Goal: Task Accomplishment & Management: Use online tool/utility

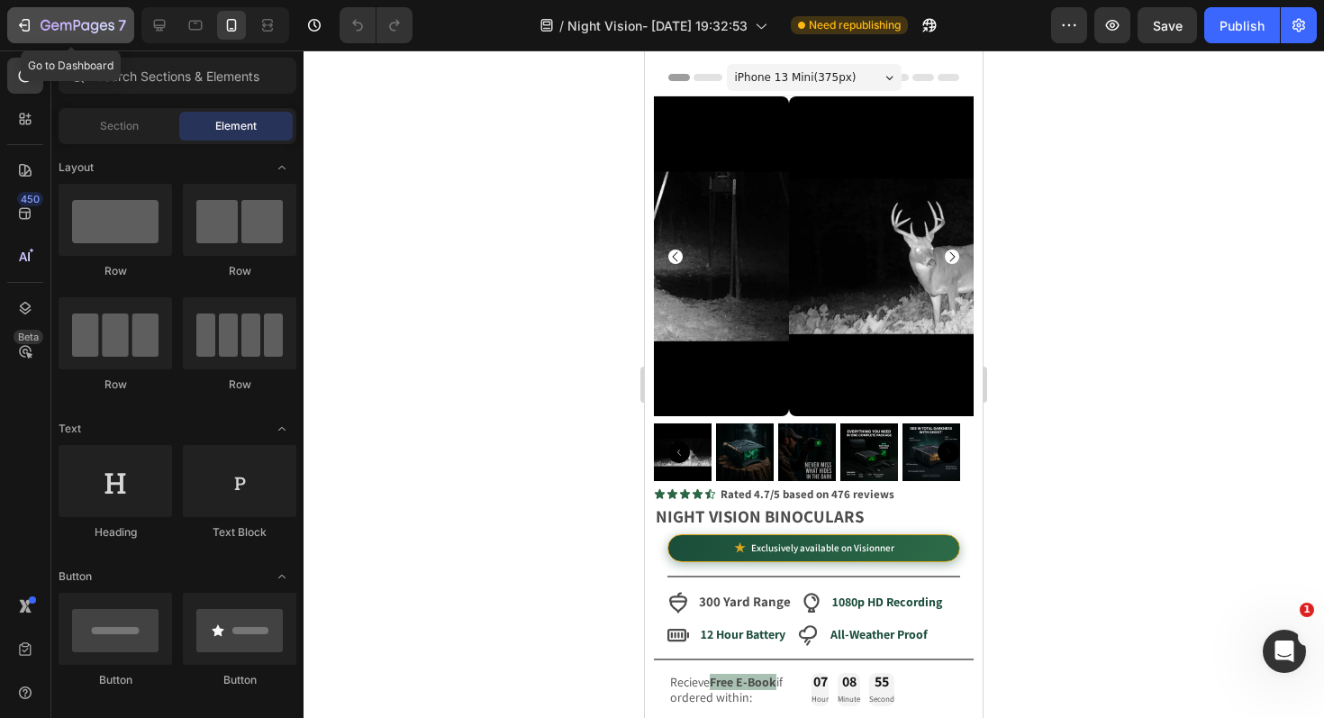
click at [28, 20] on icon "button" at bounding box center [27, 25] width 8 height 13
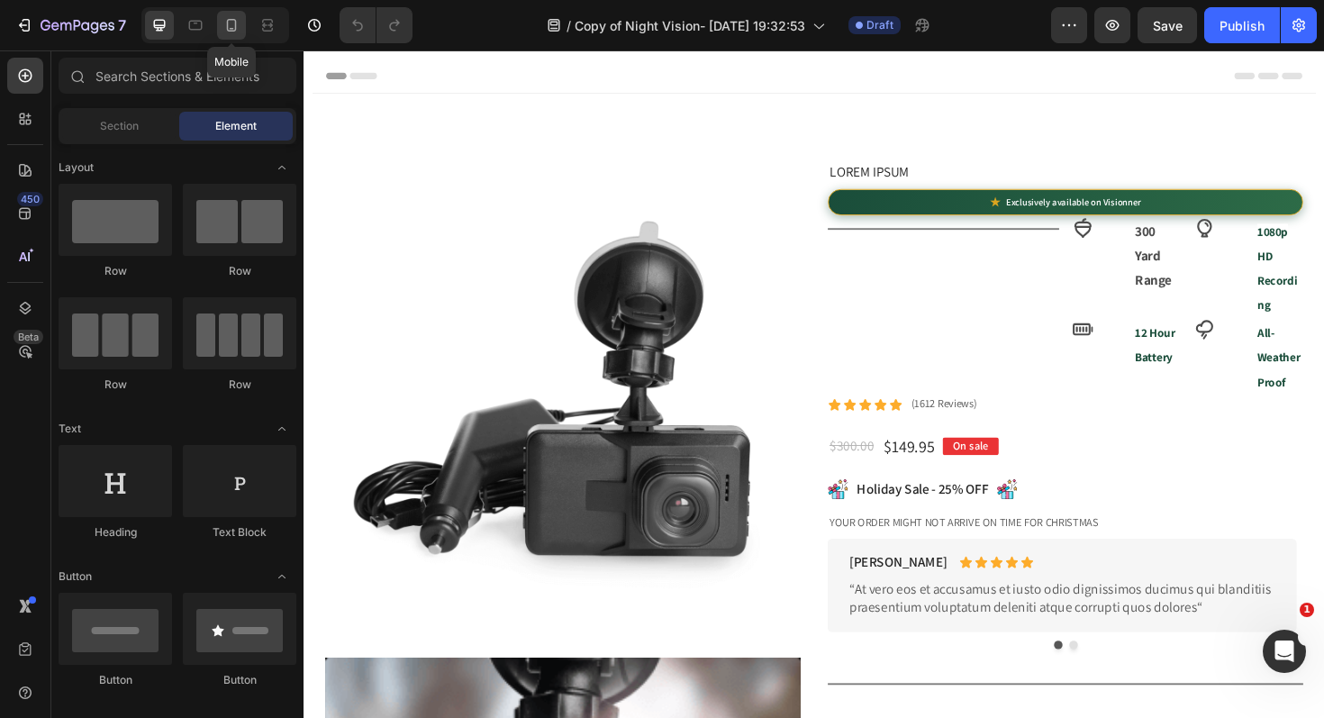
click at [224, 23] on icon at bounding box center [231, 25] width 18 height 18
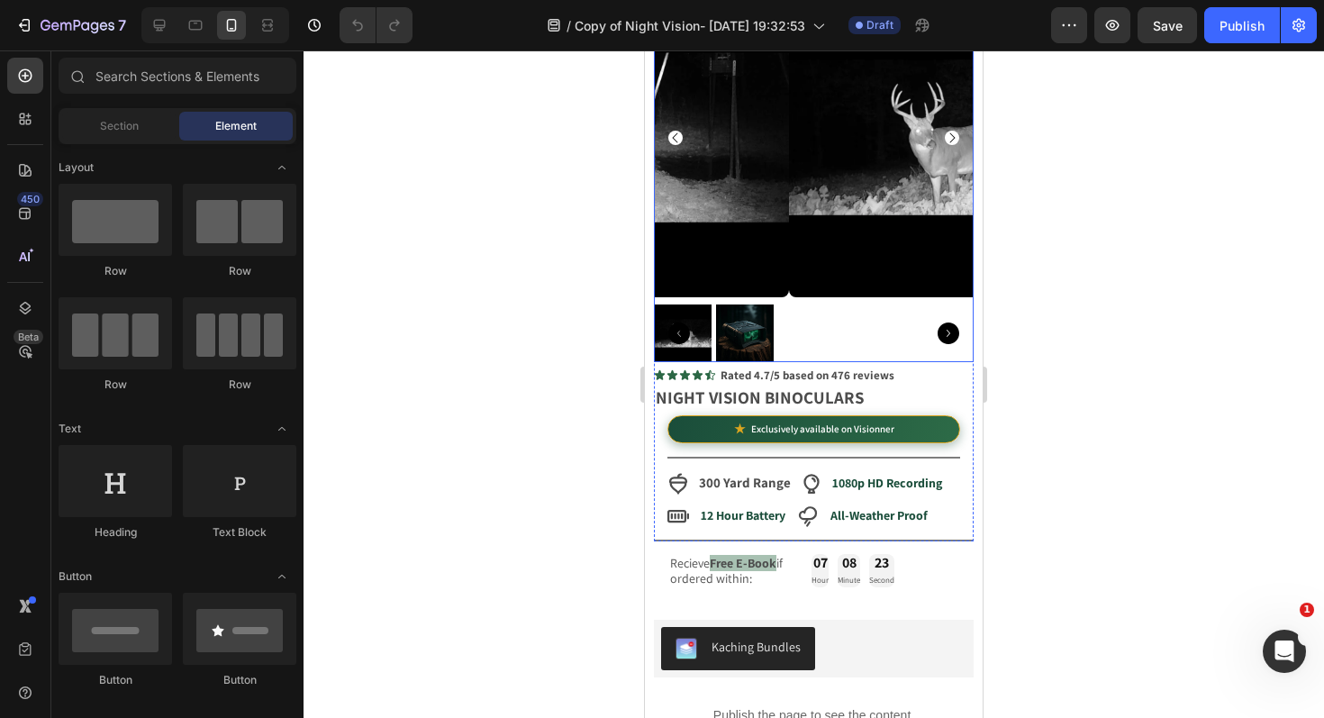
scroll to position [124, 0]
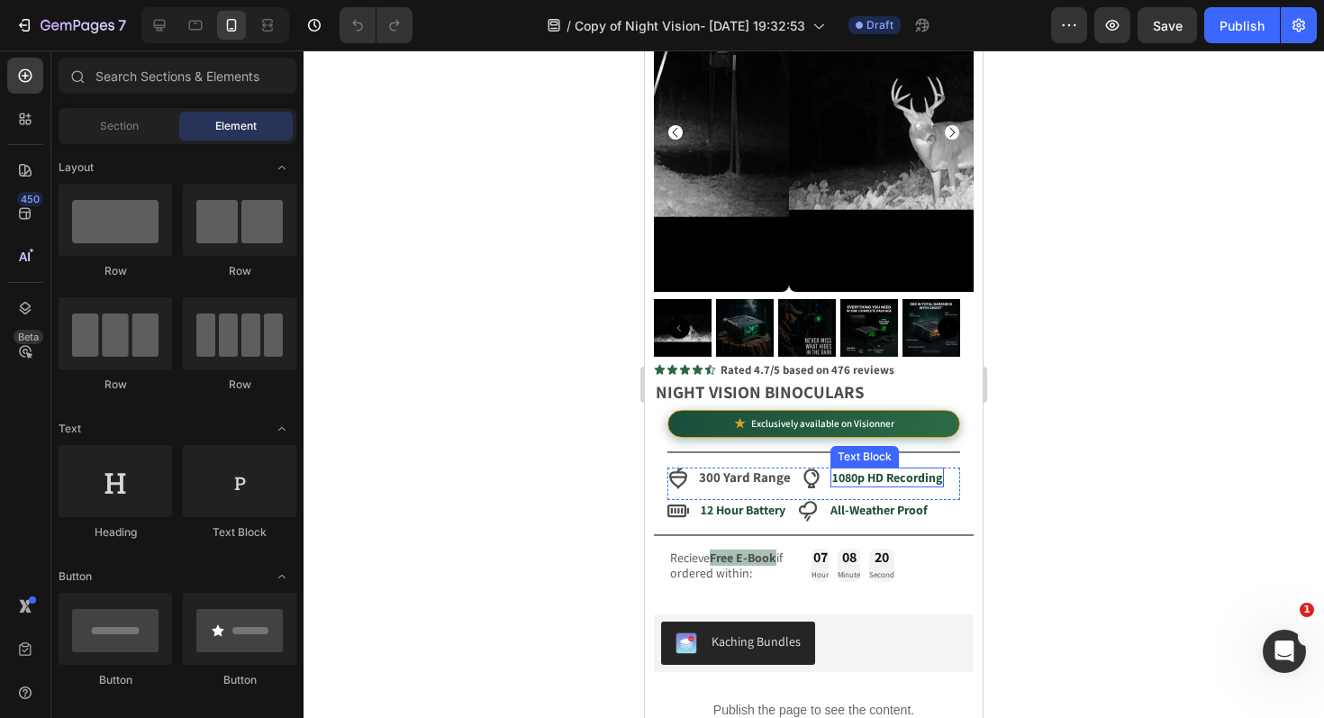
click at [881, 469] on strong "1080p HD Recording" at bounding box center [887, 477] width 110 height 16
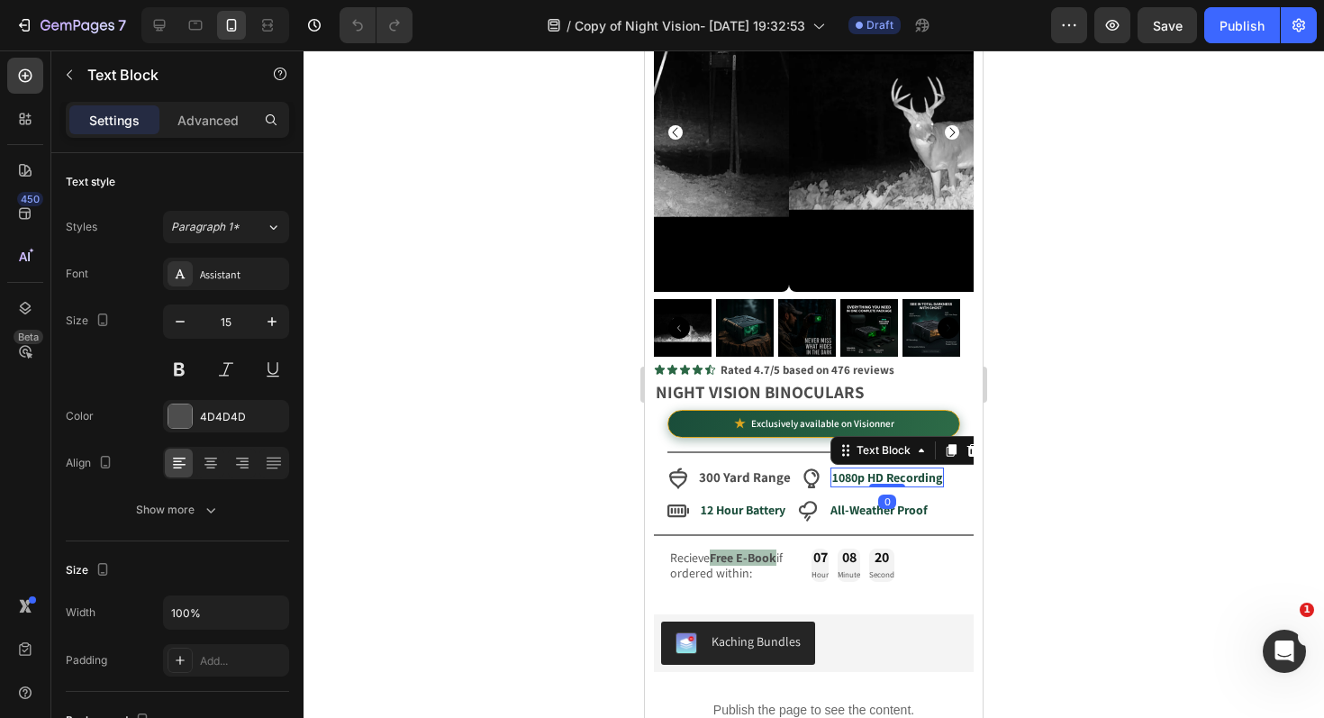
click at [881, 469] on strong "1080p HD Recording" at bounding box center [887, 477] width 110 height 16
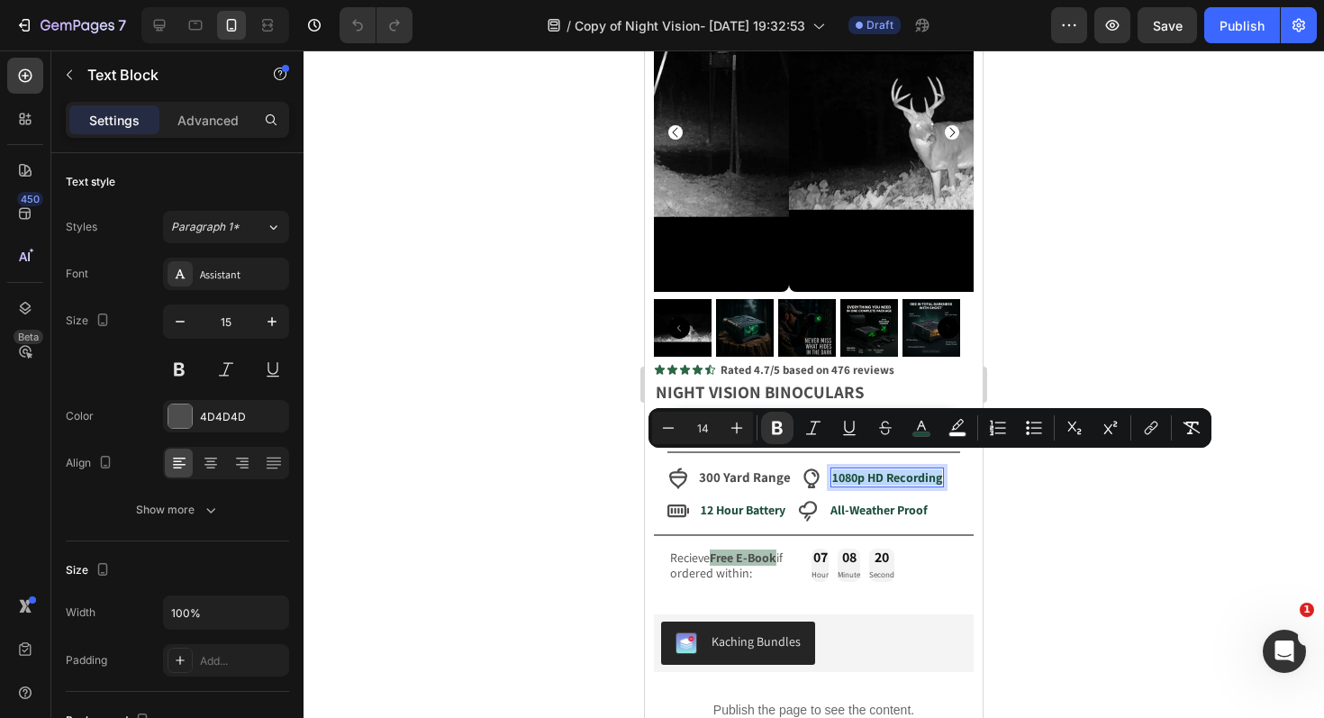
click at [881, 469] on strong "1080p HD Recording" at bounding box center [887, 477] width 110 height 16
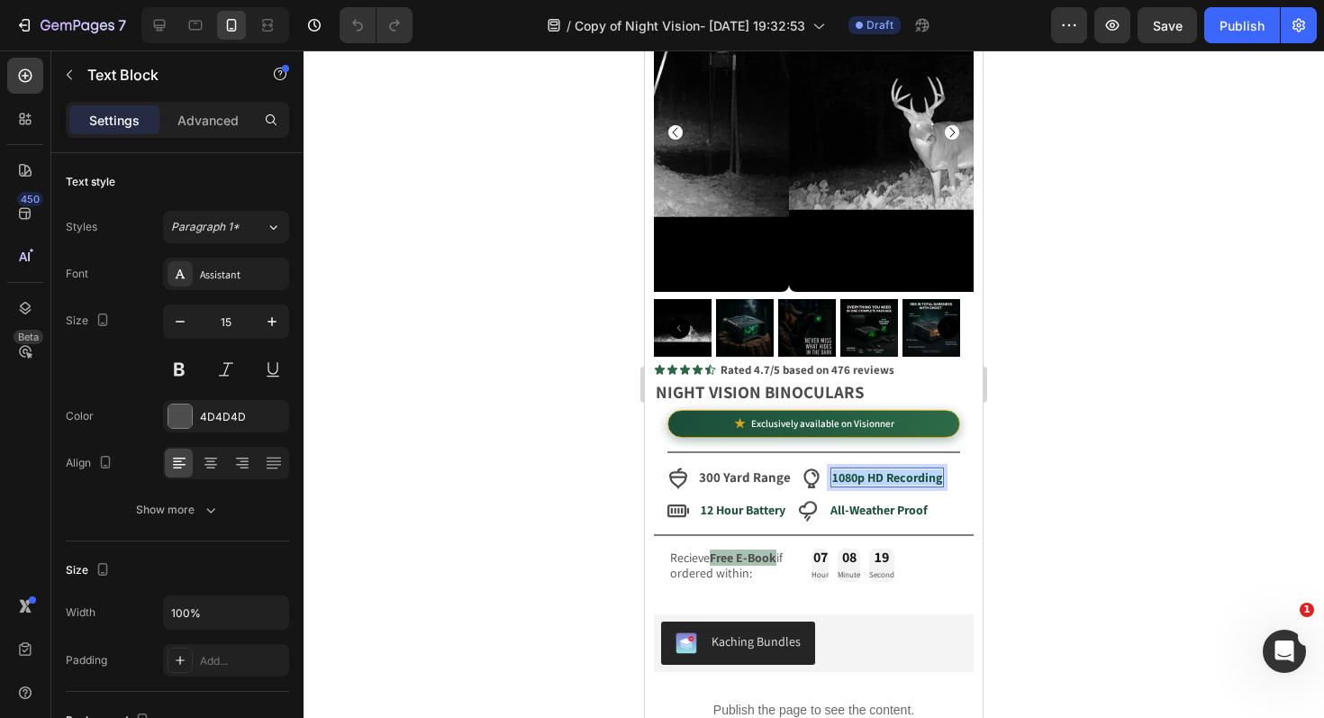
click at [881, 469] on strong "1080p HD Recording" at bounding box center [887, 477] width 110 height 16
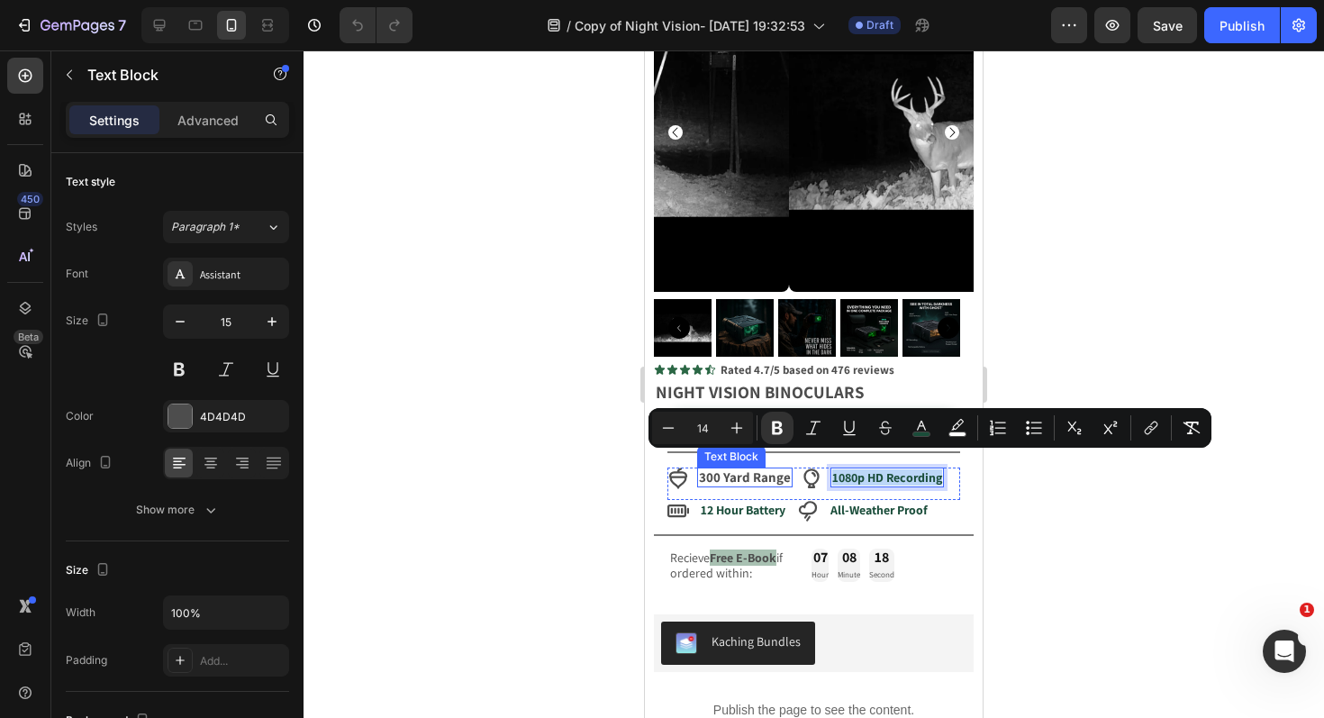
click at [736, 468] on strong "300 Yard Range" at bounding box center [745, 476] width 92 height 17
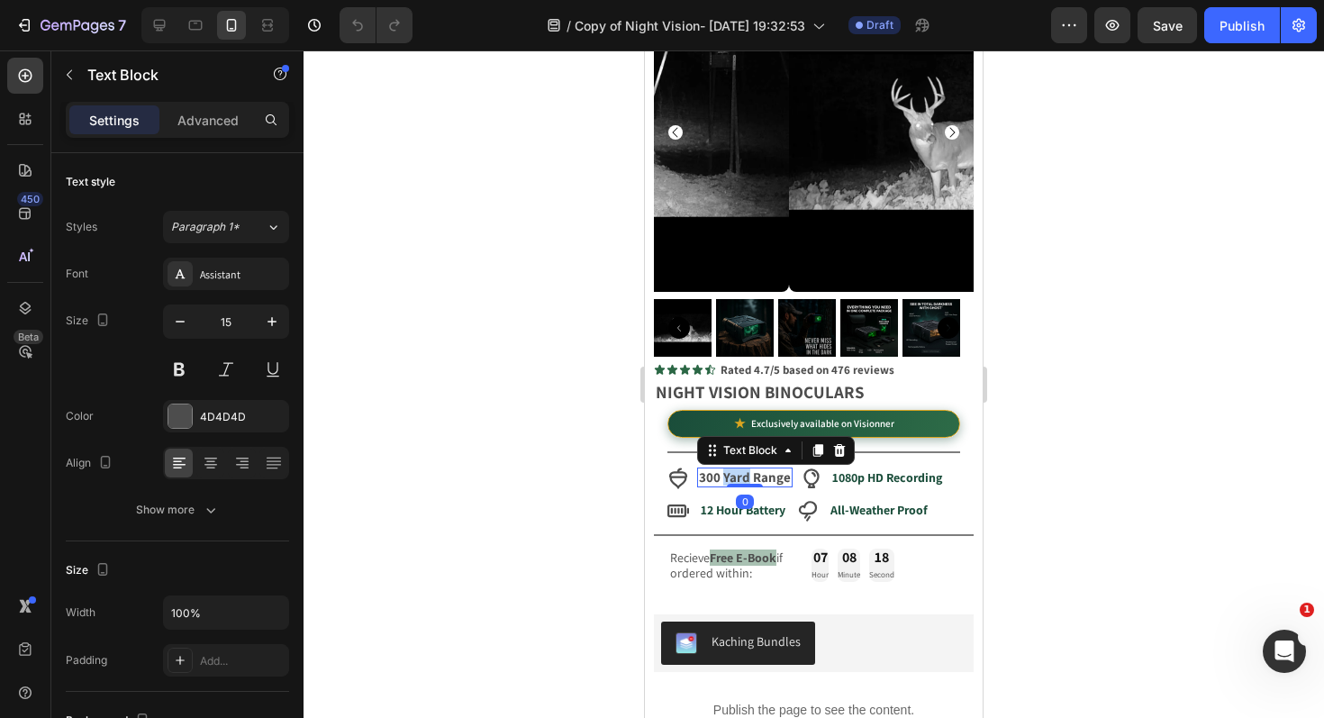
click at [736, 468] on strong "300 Yard Range" at bounding box center [745, 476] width 92 height 17
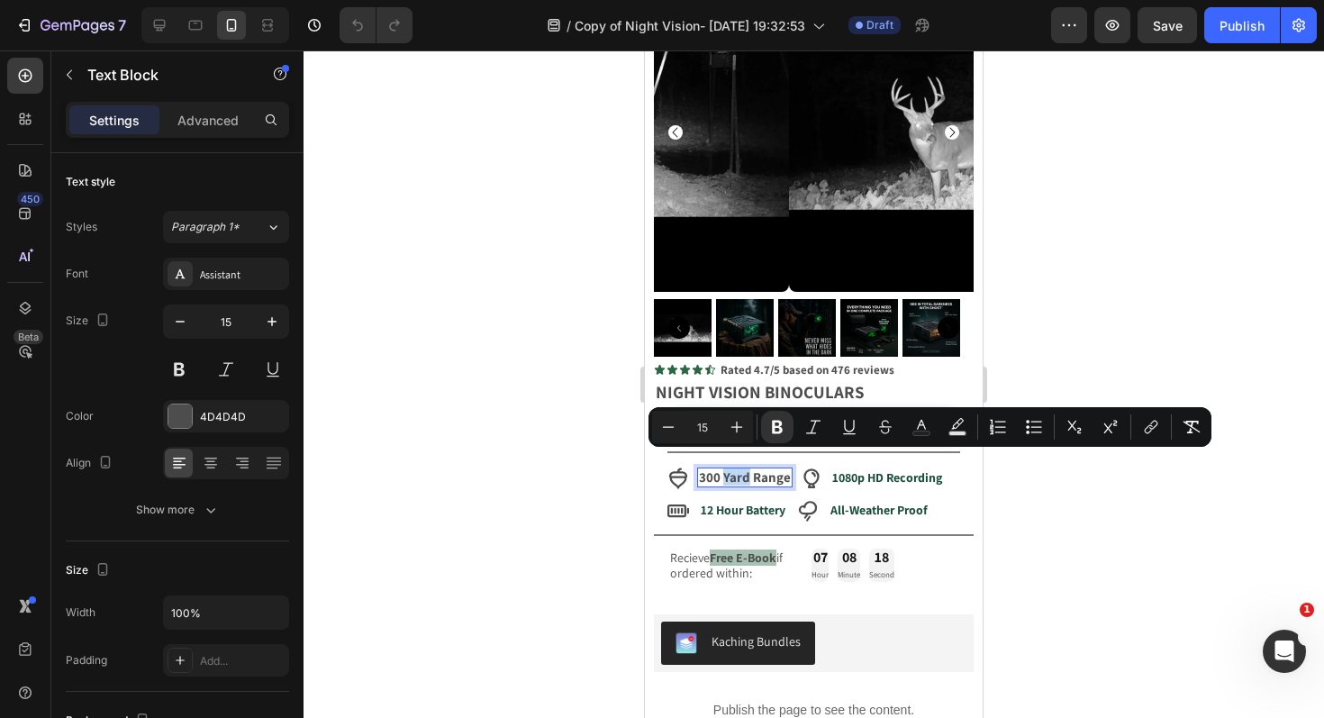
click at [736, 468] on strong "300 Yard Range" at bounding box center [745, 476] width 92 height 17
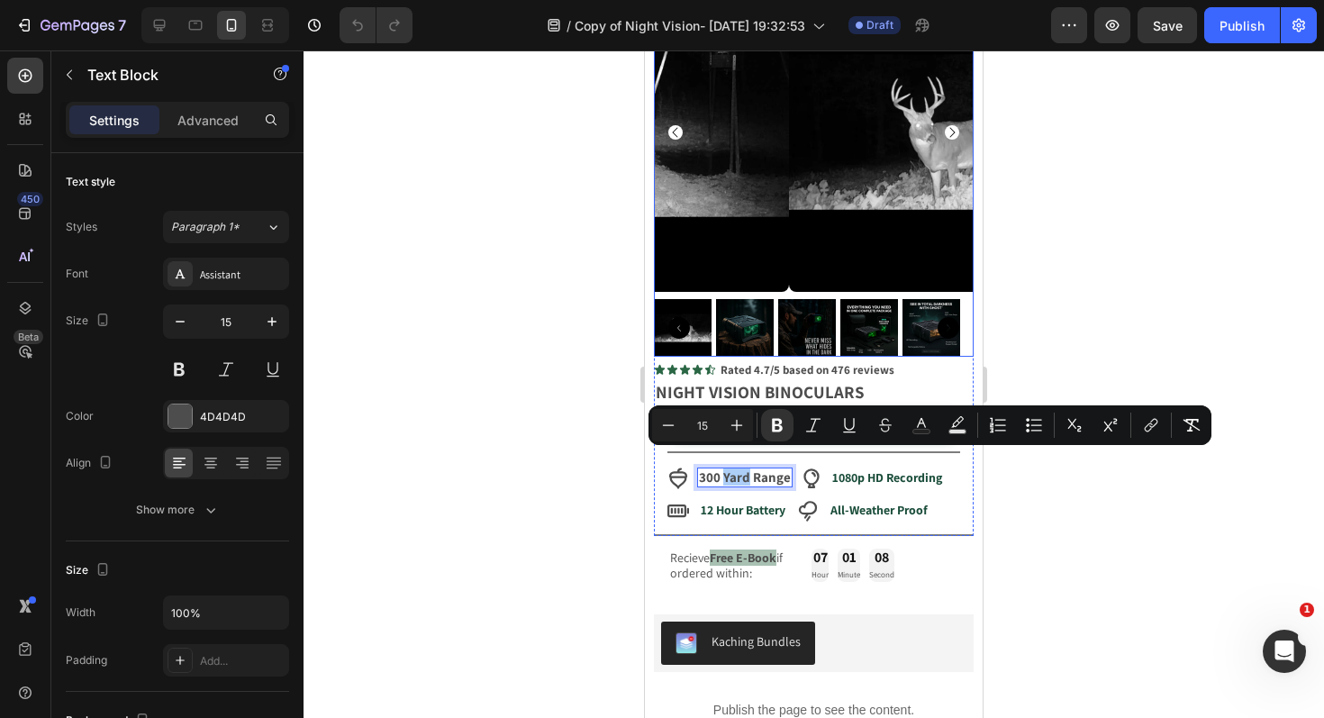
click at [612, 267] on div at bounding box center [814, 383] width 1020 height 667
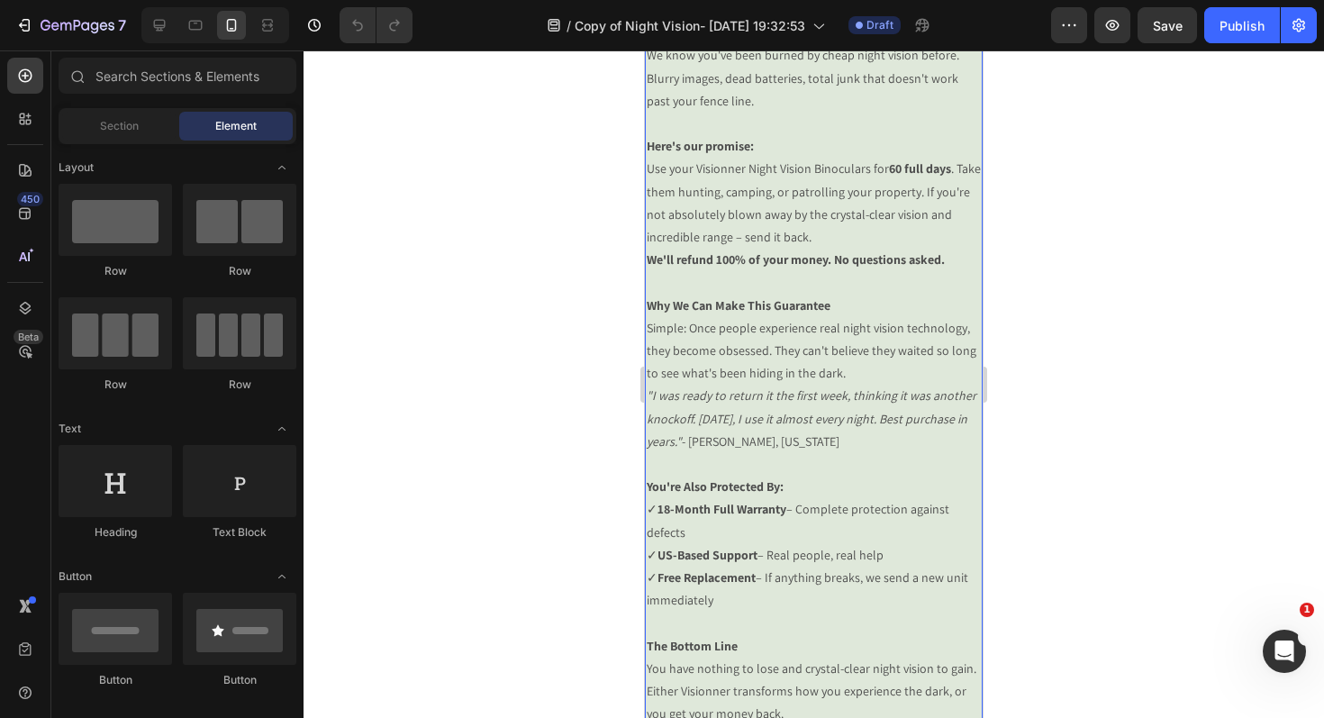
scroll to position [3656, 0]
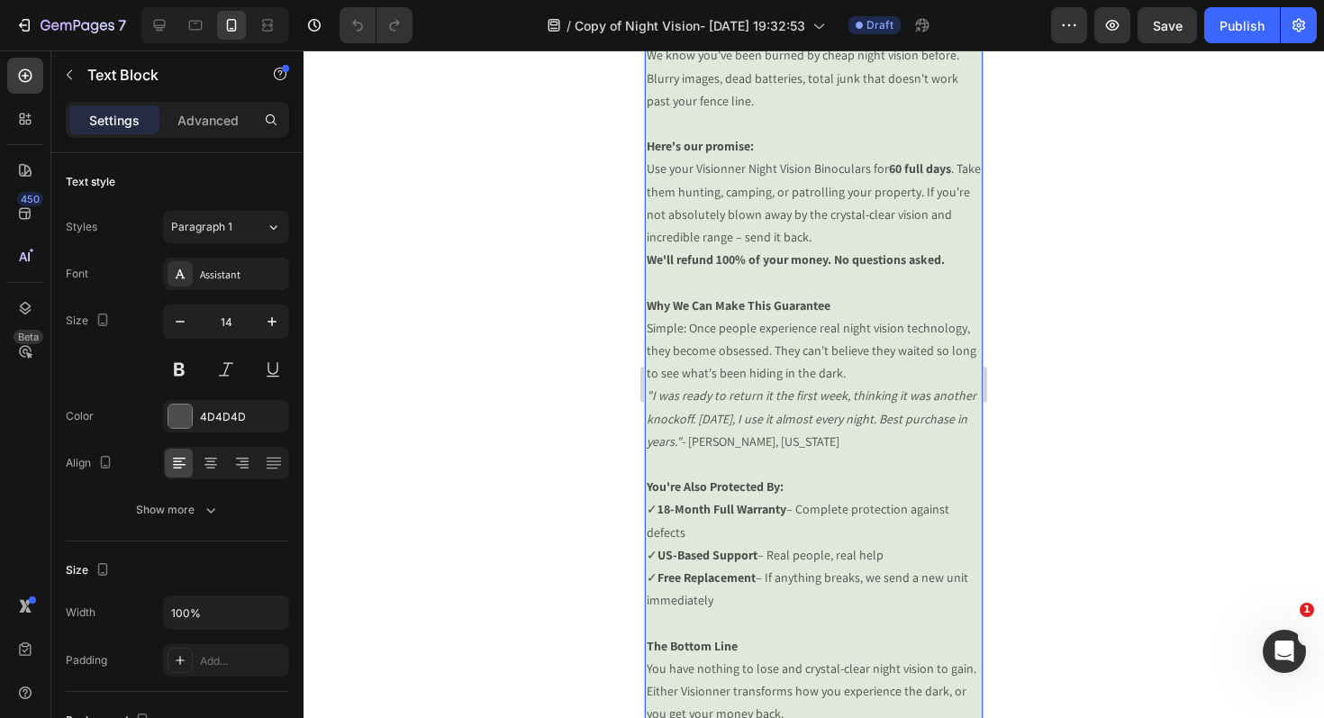
click at [794, 322] on p "Simple: Once people experience real night vision technology, they become obsess…" at bounding box center [814, 351] width 334 height 68
click at [777, 317] on p "Simple: Once people experience real night vision technology, they become obsess…" at bounding box center [814, 351] width 334 height 68
click at [770, 317] on p "Simple: Once people experience real night vision technology, they become obsess…" at bounding box center [814, 351] width 334 height 68
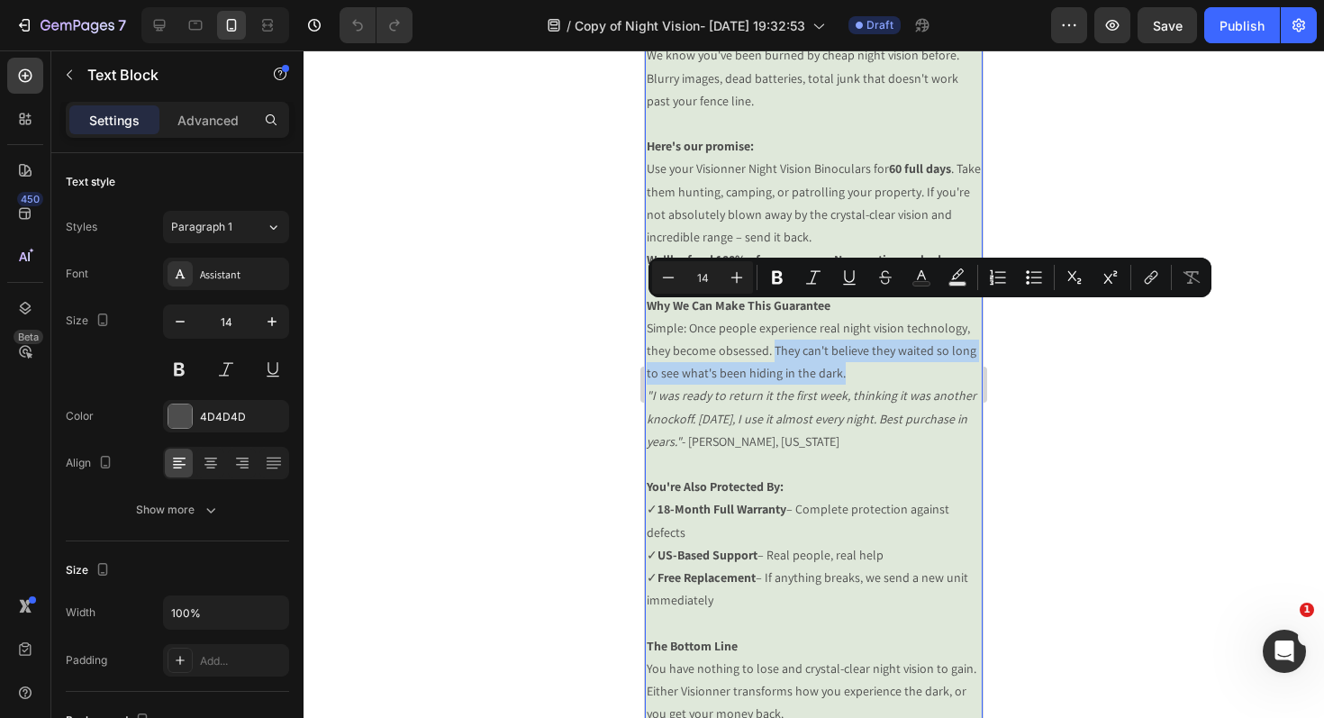
drag, startPoint x: 771, startPoint y: 313, endPoint x: 884, endPoint y: 343, distance: 116.4
click at [884, 343] on p "Simple: Once people experience real night vision technology, they become obsess…" at bounding box center [814, 351] width 334 height 68
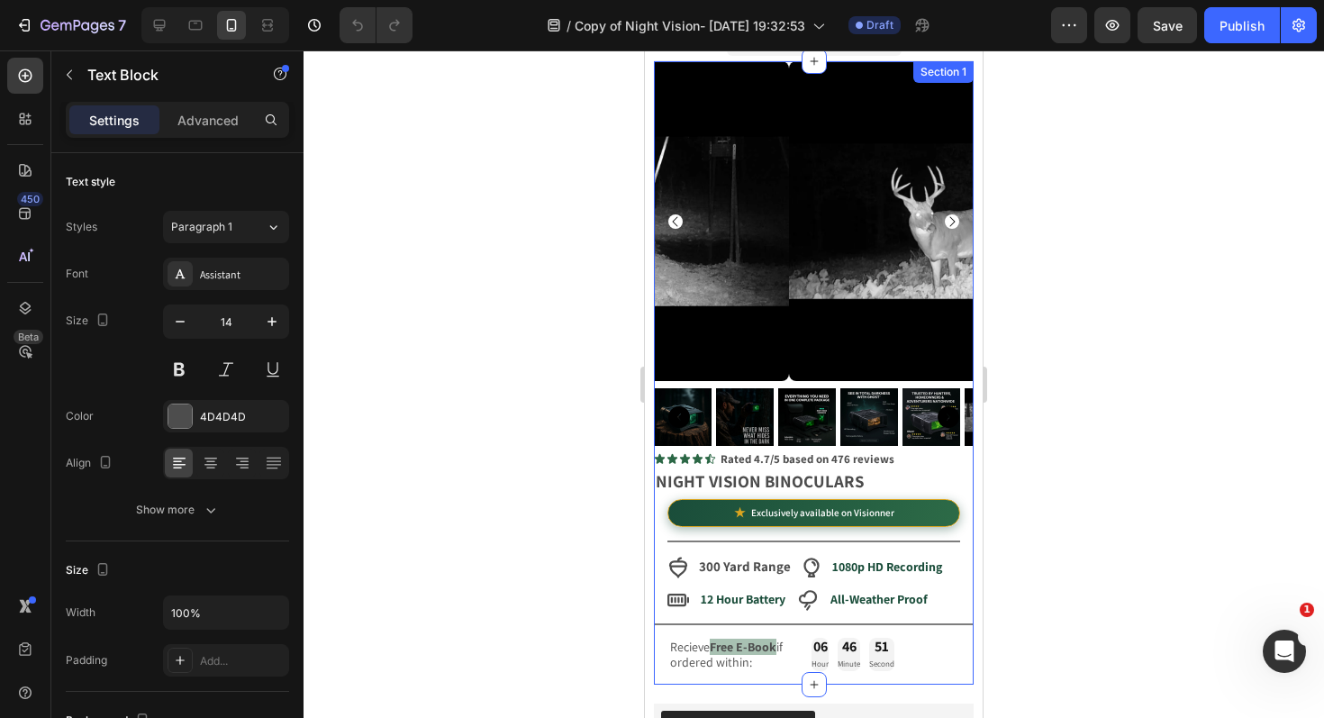
scroll to position [0, 0]
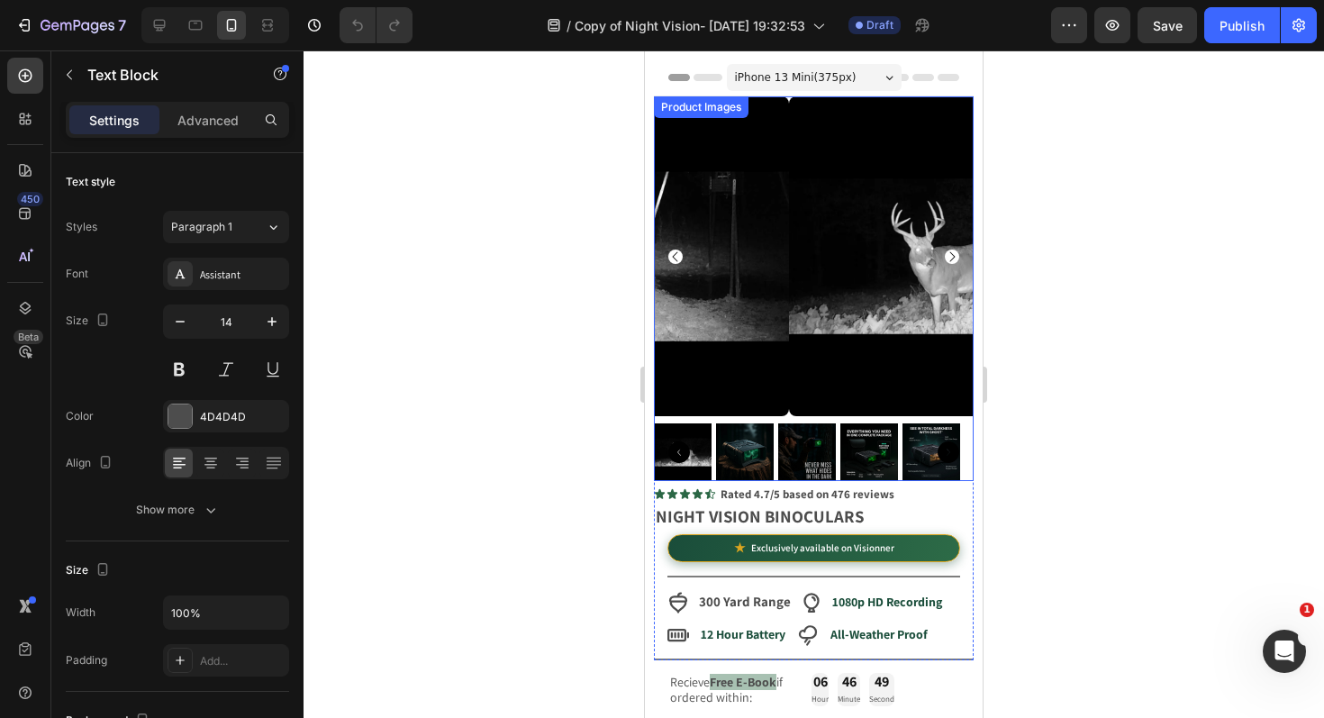
click at [945, 250] on icon "Carousel Next Arrow" at bounding box center [952, 256] width 14 height 14
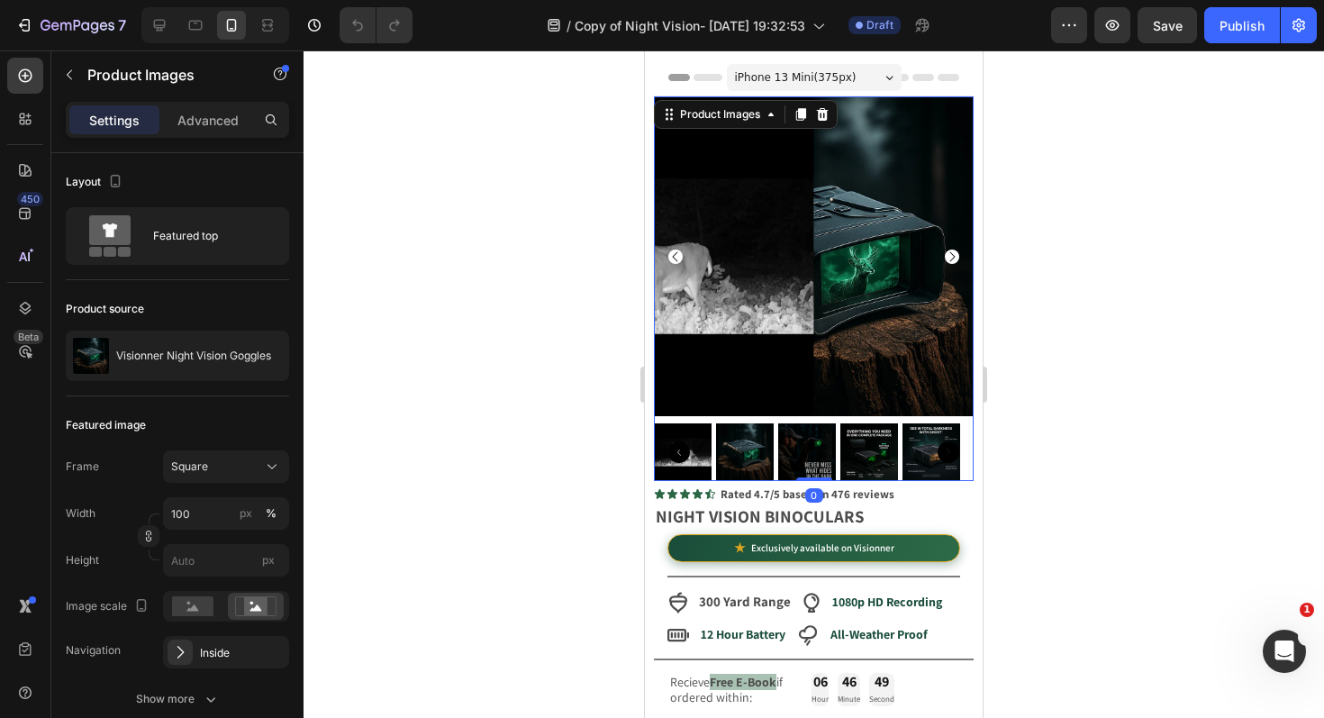
click at [945, 250] on icon "Carousel Next Arrow" at bounding box center [952, 256] width 14 height 14
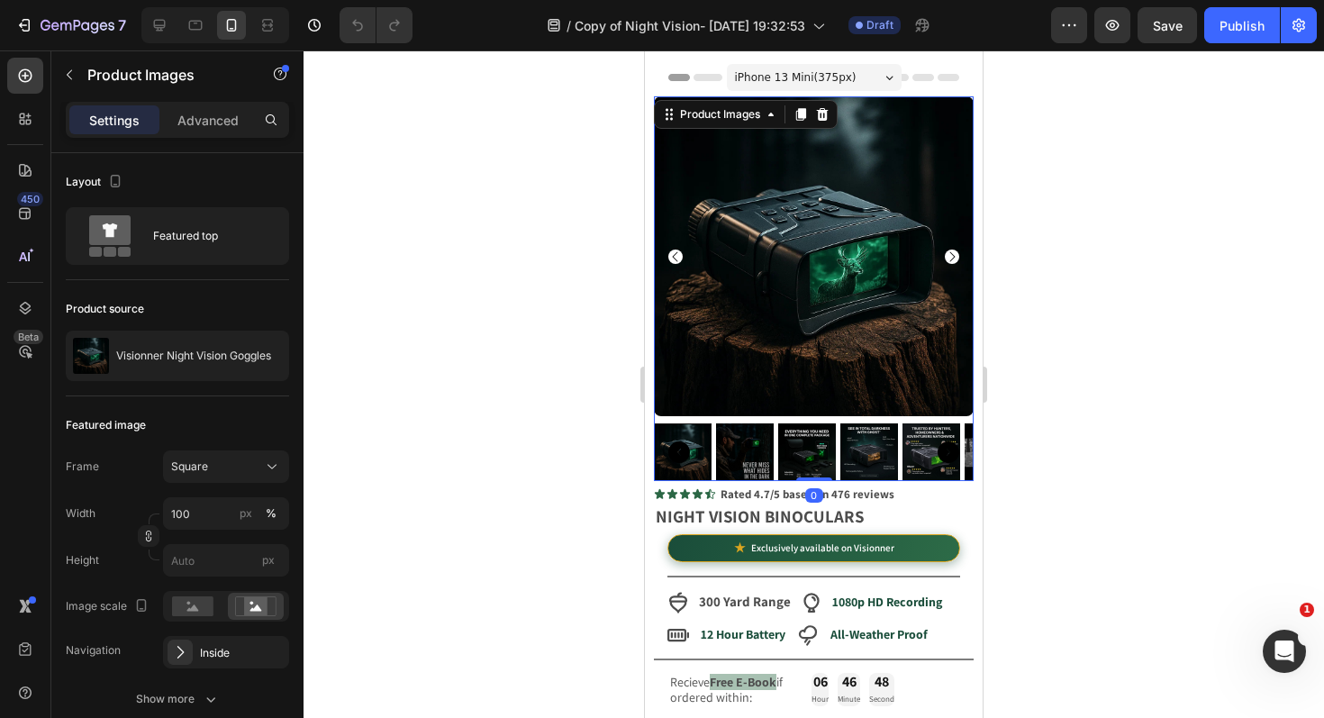
click at [945, 250] on icon "Carousel Next Arrow" at bounding box center [952, 256] width 14 height 14
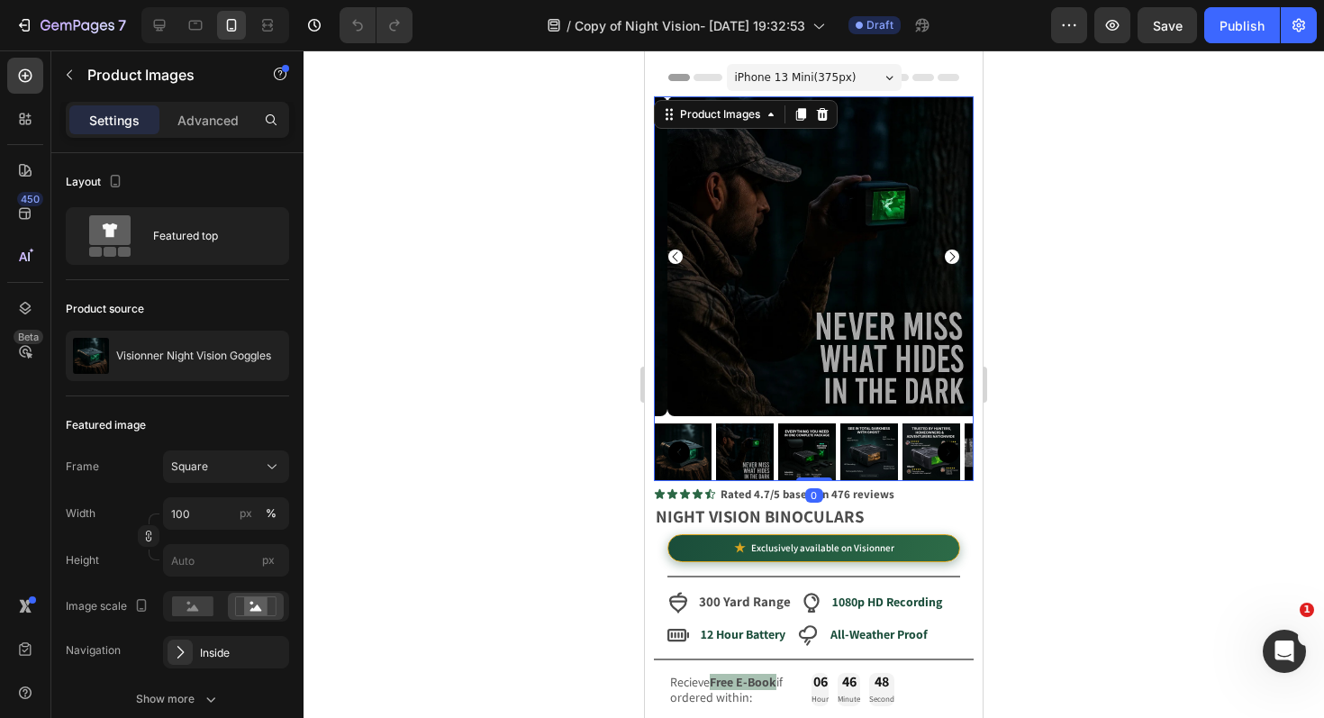
click at [945, 250] on icon "Carousel Next Arrow" at bounding box center [952, 256] width 14 height 14
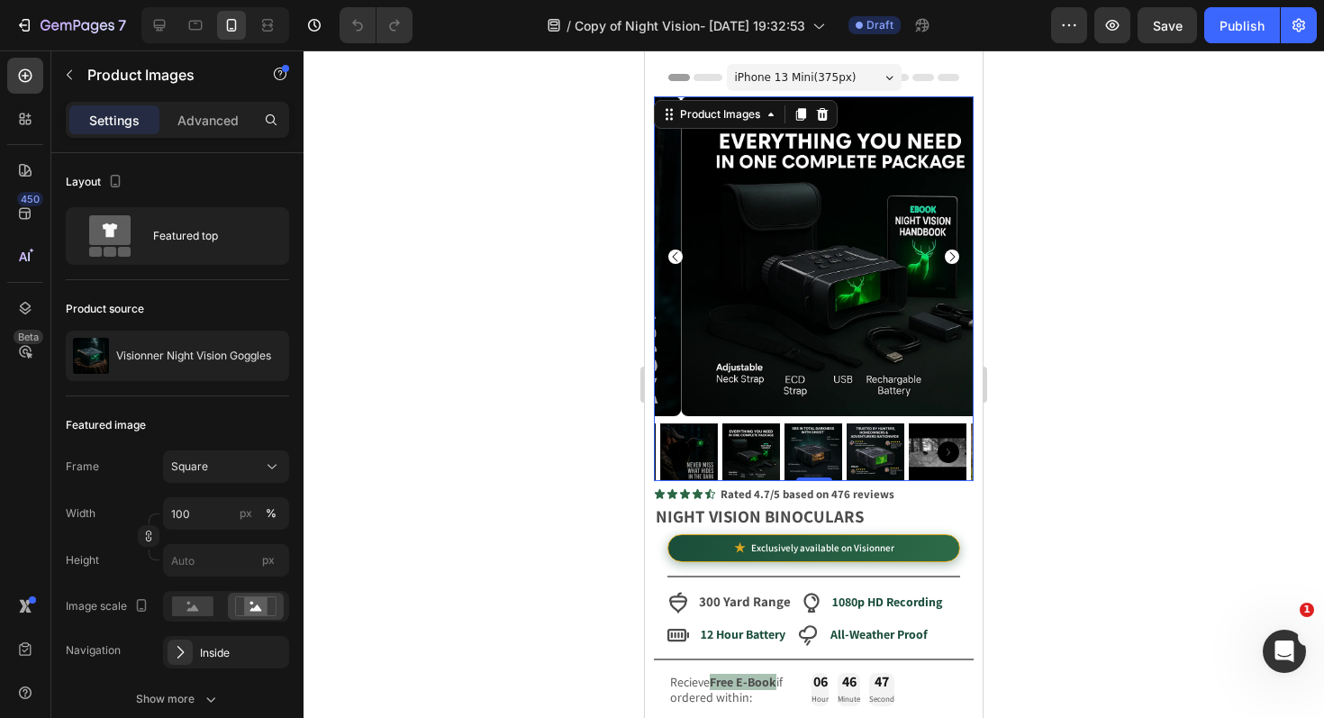
click at [945, 250] on icon "Carousel Next Arrow" at bounding box center [952, 256] width 14 height 14
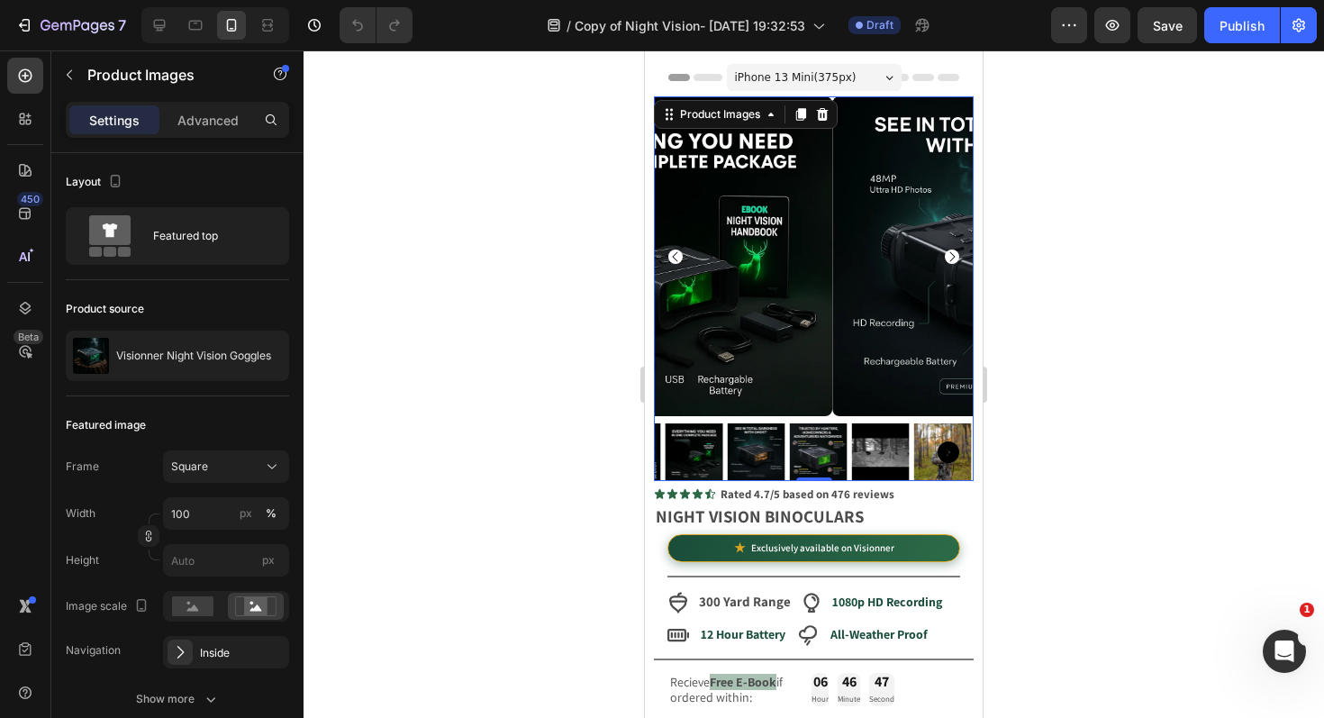
click at [945, 250] on icon "Carousel Next Arrow" at bounding box center [952, 256] width 14 height 14
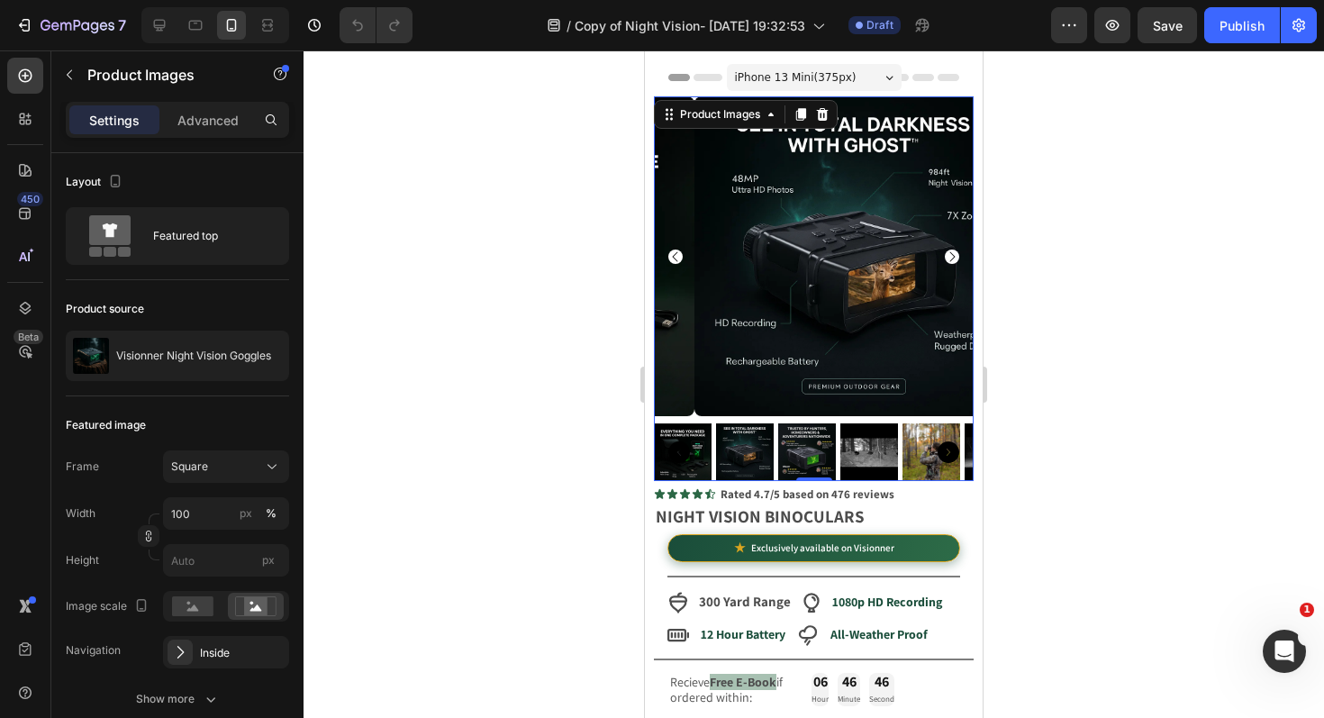
click at [945, 250] on icon "Carousel Next Arrow" at bounding box center [952, 256] width 14 height 14
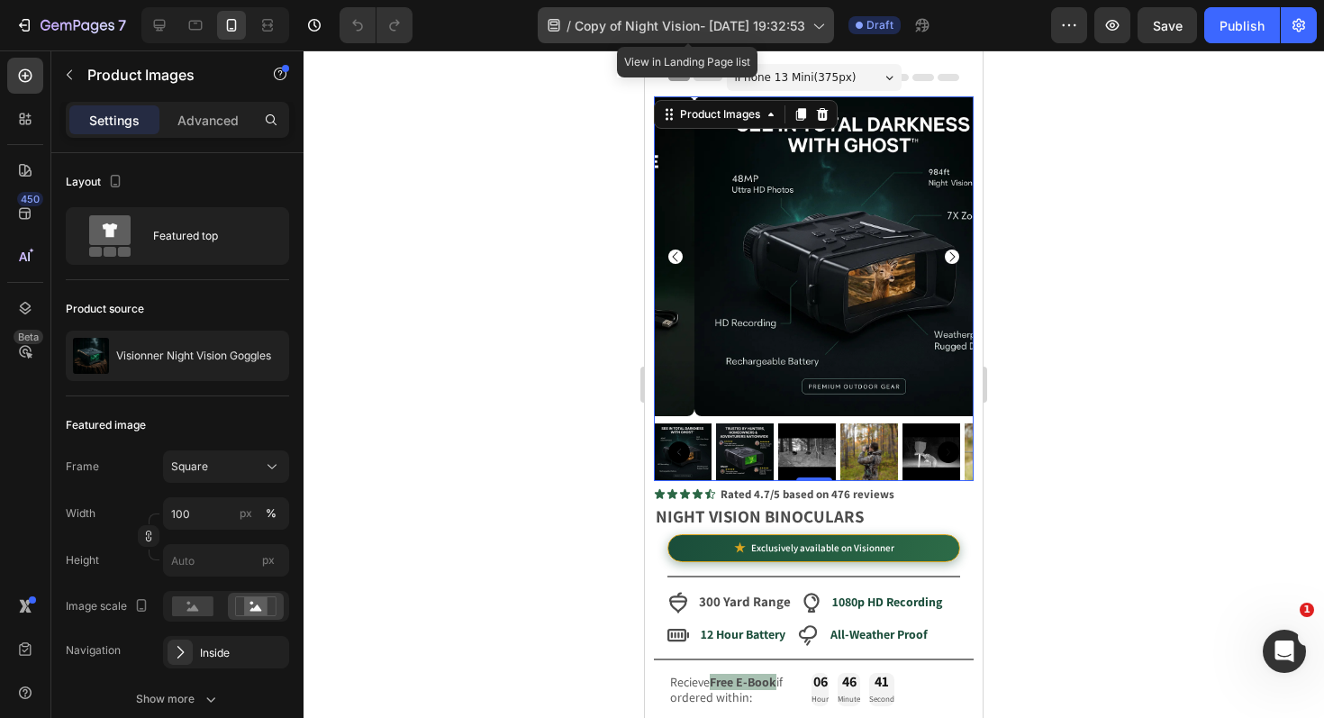
click at [685, 31] on span "Copy of Night Vision- [DATE] 19:32:53" at bounding box center [690, 25] width 231 height 19
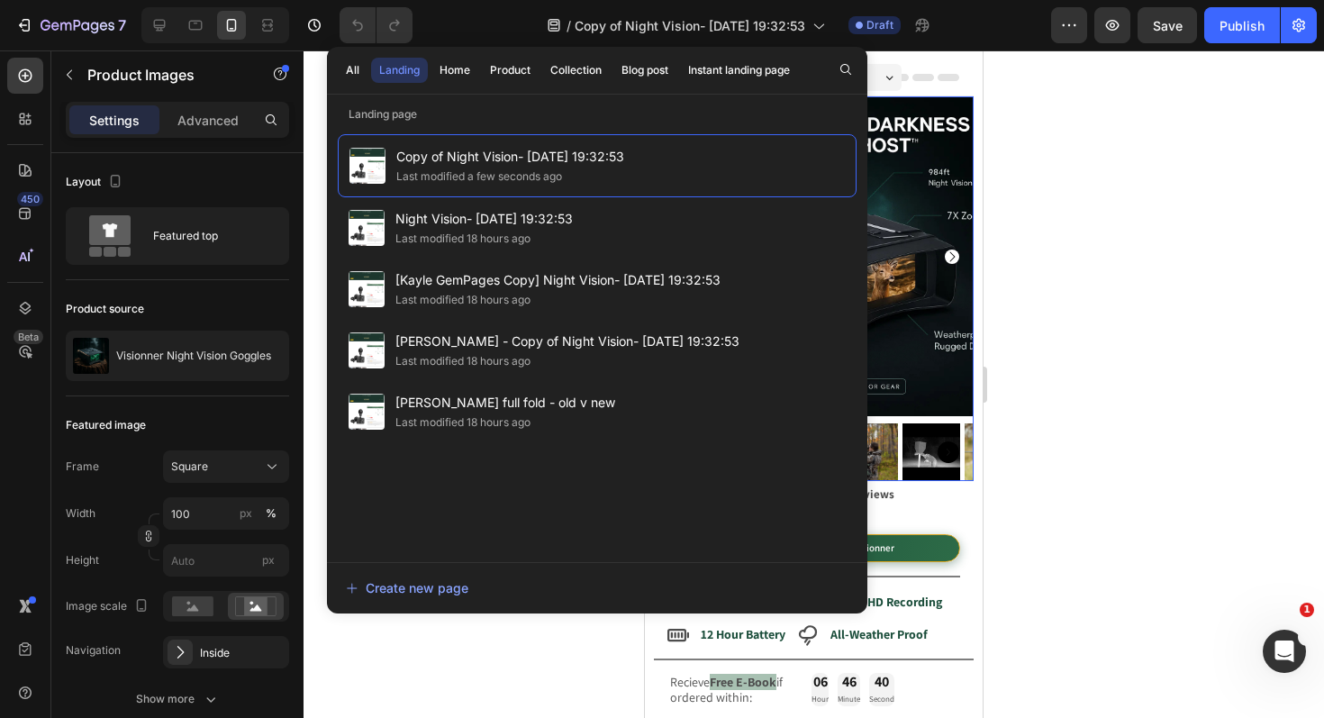
drag, startPoint x: 1199, startPoint y: 128, endPoint x: 1185, endPoint y: 105, distance: 26.3
click at [1199, 125] on div at bounding box center [814, 383] width 1020 height 667
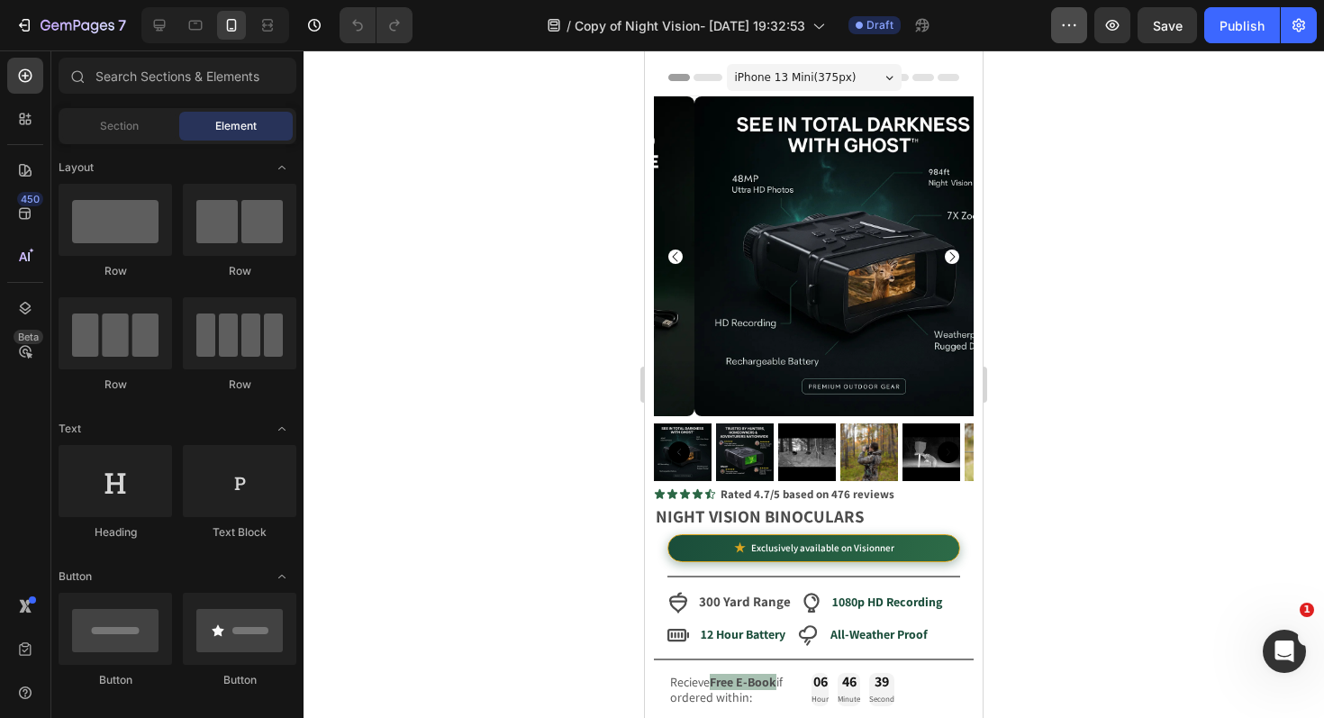
click at [1067, 28] on icon "button" at bounding box center [1069, 25] width 18 height 18
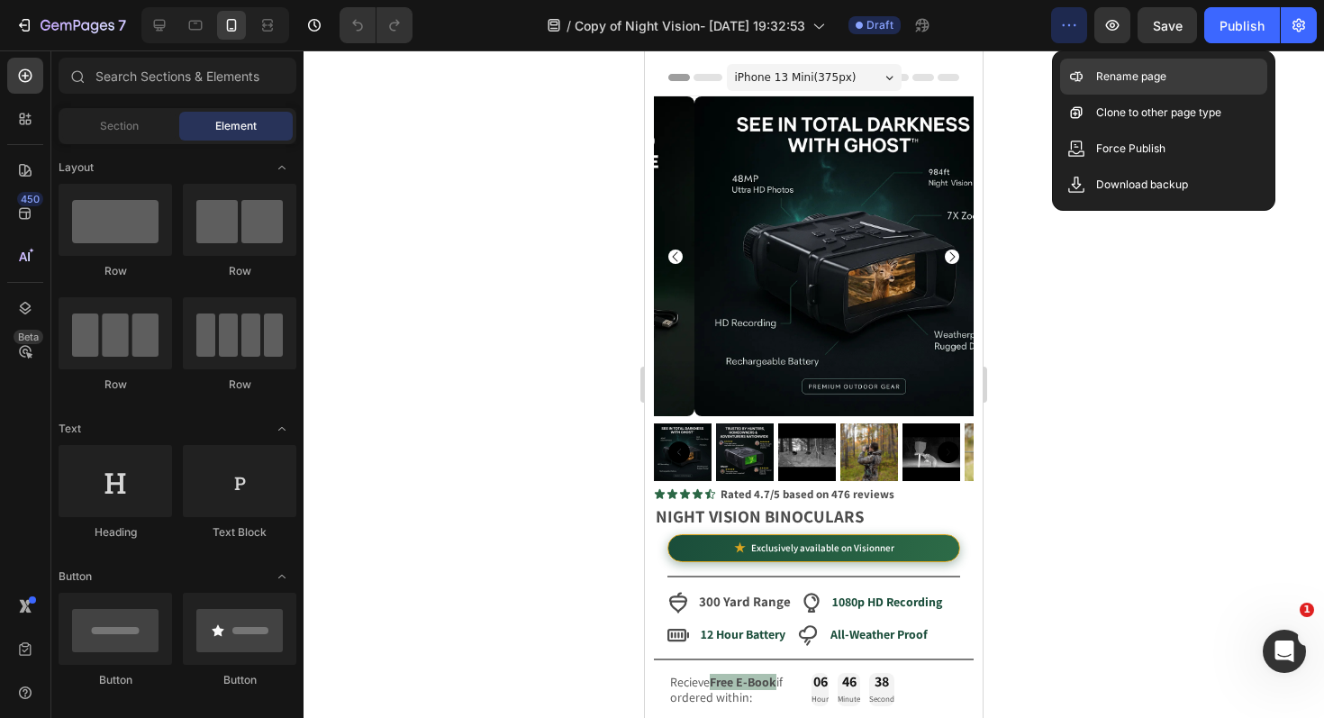
click at [1150, 81] on p "Rename page" at bounding box center [1131, 77] width 70 height 18
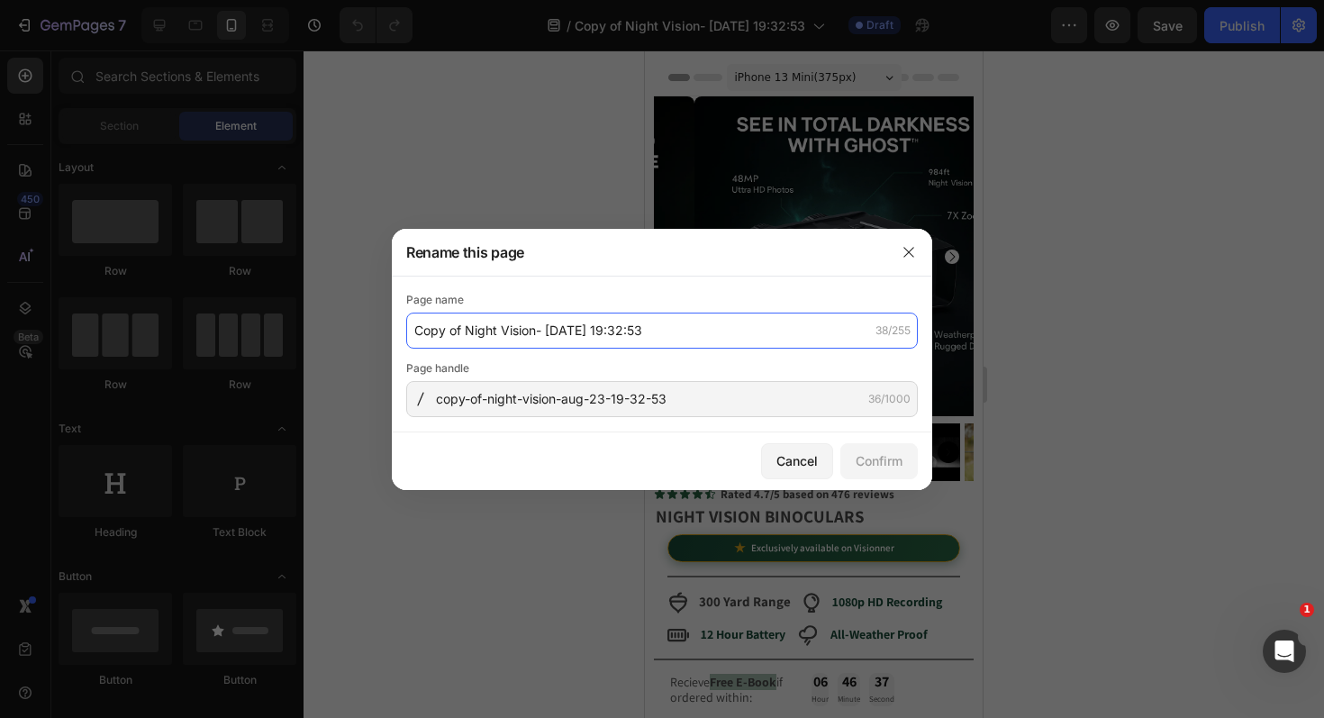
click at [710, 344] on input "Copy of Night Vision- [DATE] 19:32:53" at bounding box center [662, 331] width 512 height 36
click at [711, 344] on input "Copy of Night Vision- [DATE] 19:32:53" at bounding box center [662, 331] width 512 height 36
type input "i"
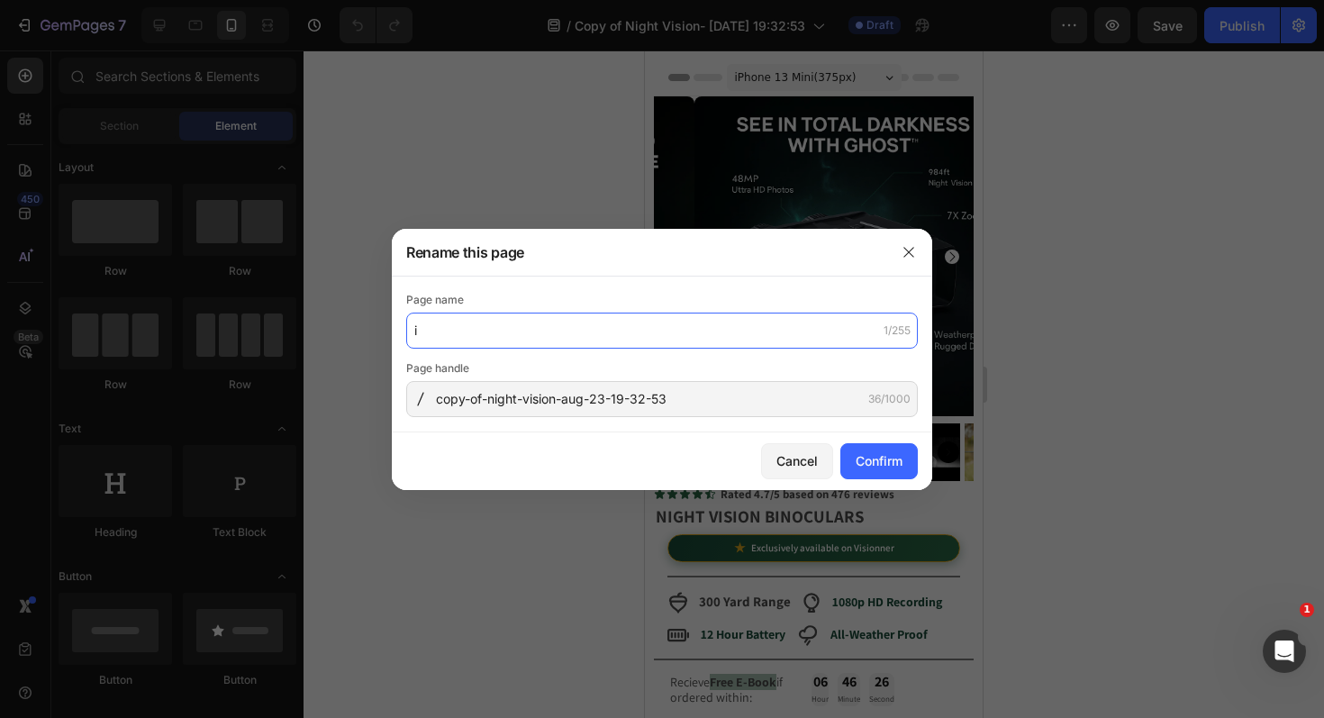
type input "i"
type input "T"
type input "Wifi-Trail-Camera"
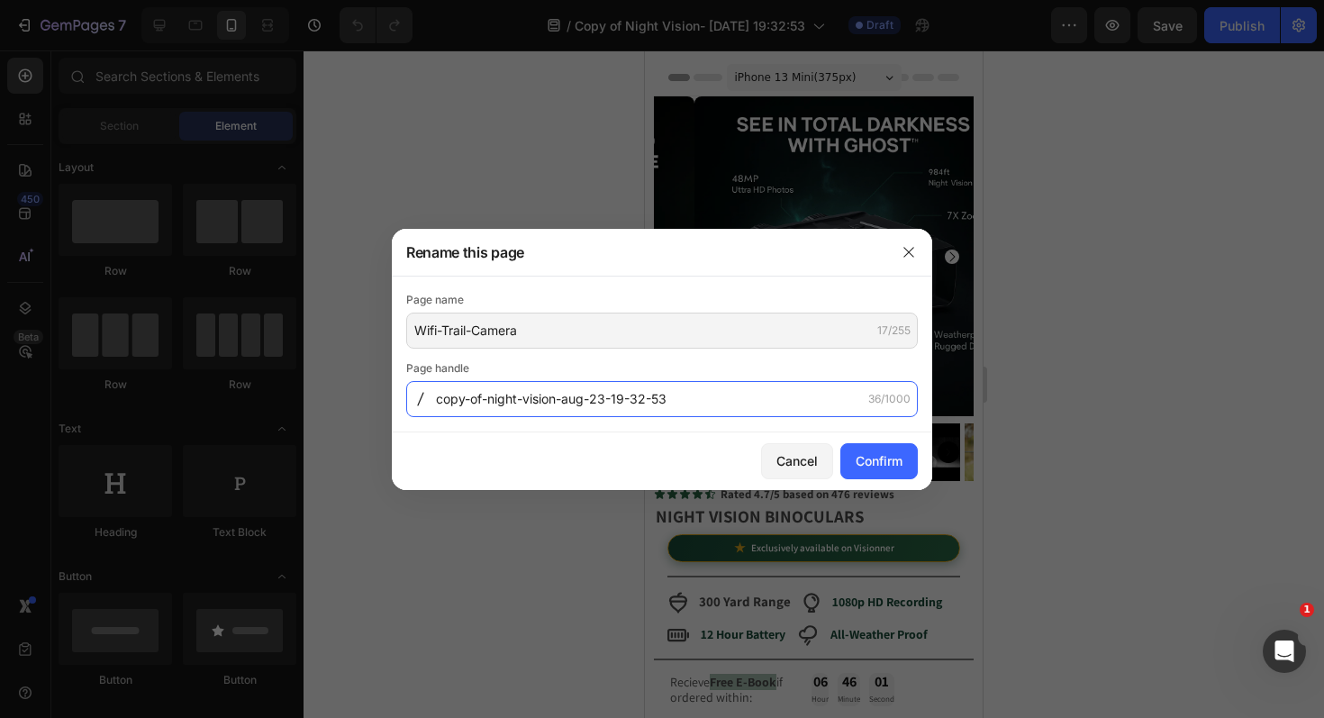
click at [560, 400] on input "copy-of-night-vision-aug-23-19-32-53" at bounding box center [662, 399] width 512 height 36
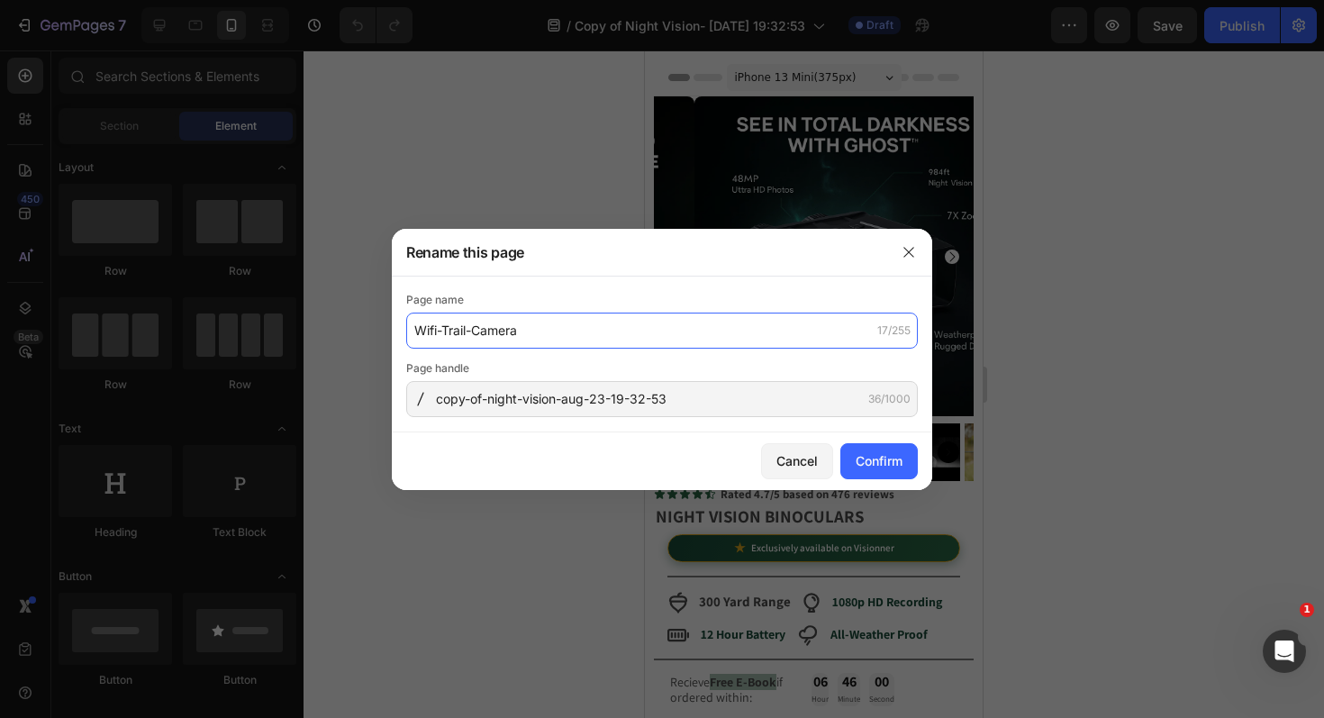
click at [547, 322] on input "Wifi-Trail-Camera" at bounding box center [662, 331] width 512 height 36
click at [546, 322] on input "Wifi-Trail-Camera" at bounding box center [662, 331] width 512 height 36
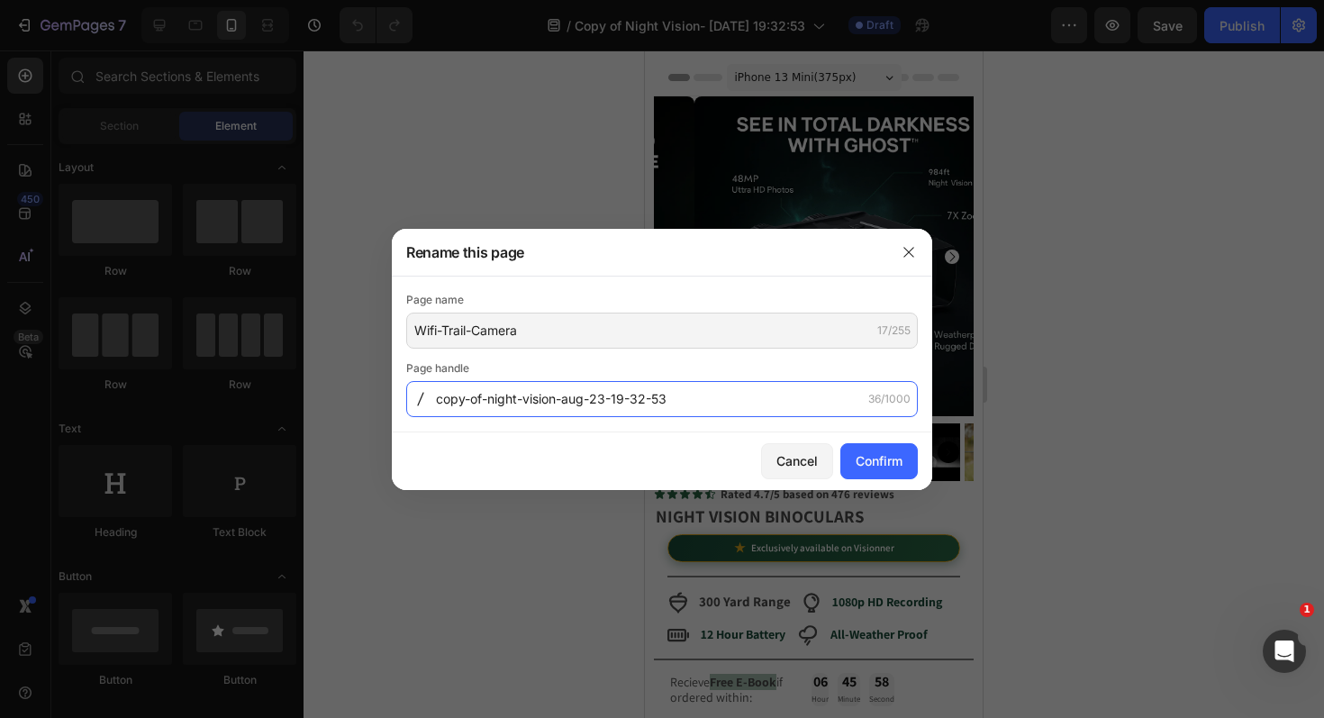
click at [556, 397] on input "copy-of-night-vision-aug-23-19-32-53" at bounding box center [662, 399] width 512 height 36
click at [564, 405] on input "copy-of-night-vision-aug-23-19-32-53" at bounding box center [662, 399] width 512 height 36
click at [677, 394] on input "copy-of-night-vision-aug-23-19-32-53" at bounding box center [662, 399] width 512 height 36
click at [678, 394] on input "copy-of-night-vision-aug-23-19-32-53" at bounding box center [662, 399] width 512 height 36
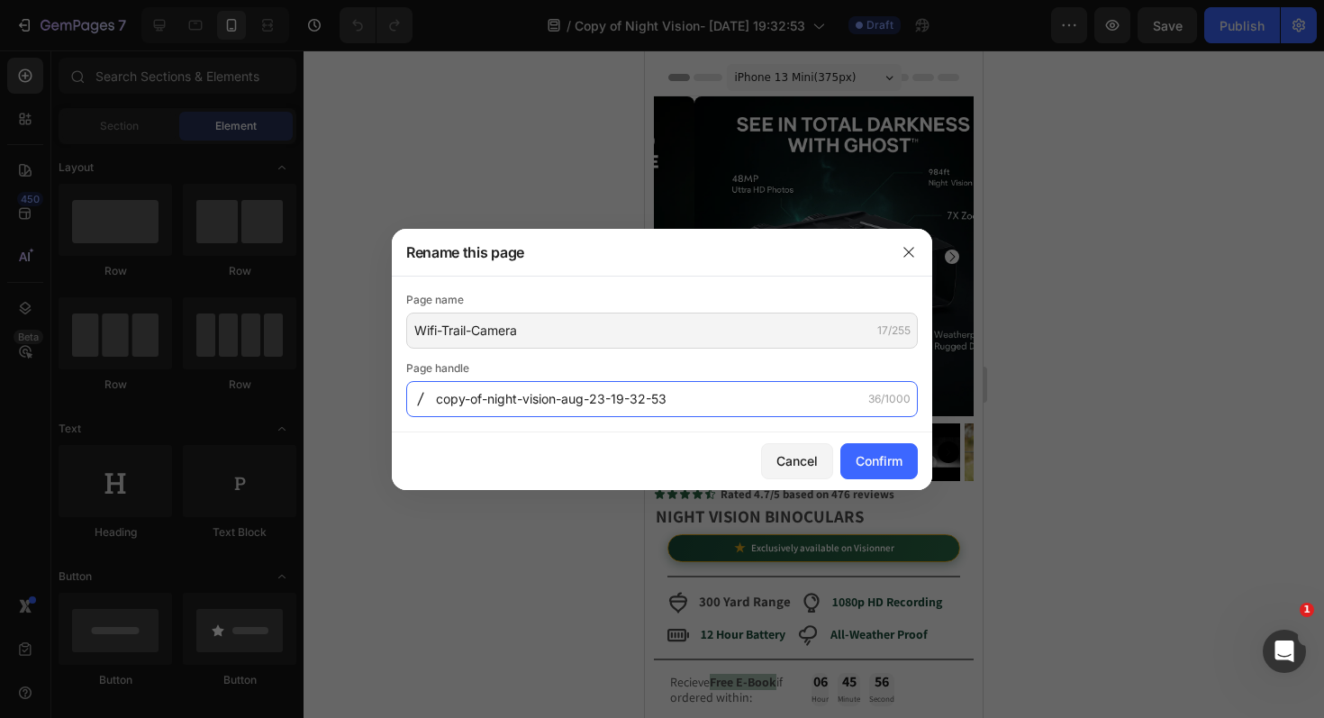
click at [677, 394] on input "copy-of-night-vision-aug-23-19-32-53" at bounding box center [662, 399] width 512 height 36
click at [591, 402] on input "copy-of-night-vision-aug-23-19-32-53" at bounding box center [662, 399] width 512 height 36
drag, startPoint x: 557, startPoint y: 399, endPoint x: 437, endPoint y: 395, distance: 120.7
click at [437, 395] on input "copy-of-night-vision-aug-23-19-32-53" at bounding box center [662, 399] width 512 height 36
paste input "Wifi-Trail-Camera"
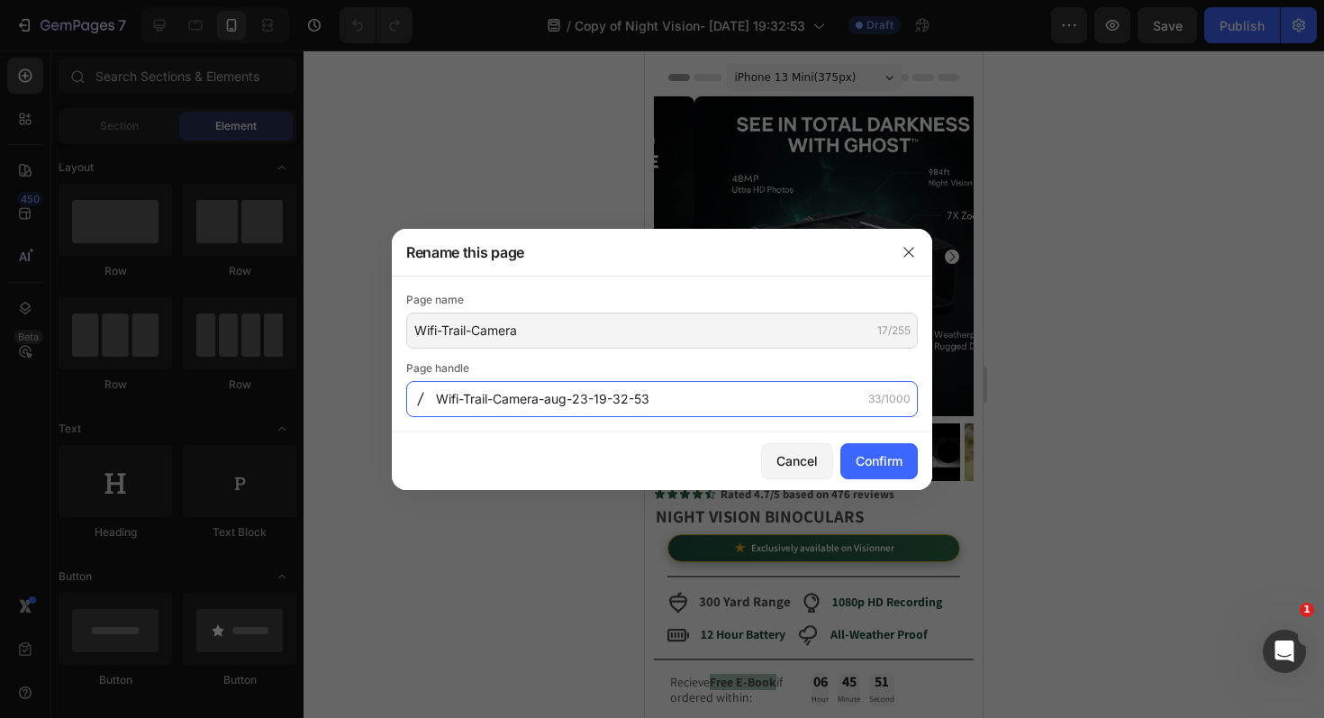
type input "Wifi-Trail-Camera-aug-23-19-32-53"
click at [844, 441] on div "Cancel Confirm" at bounding box center [662, 461] width 540 height 58
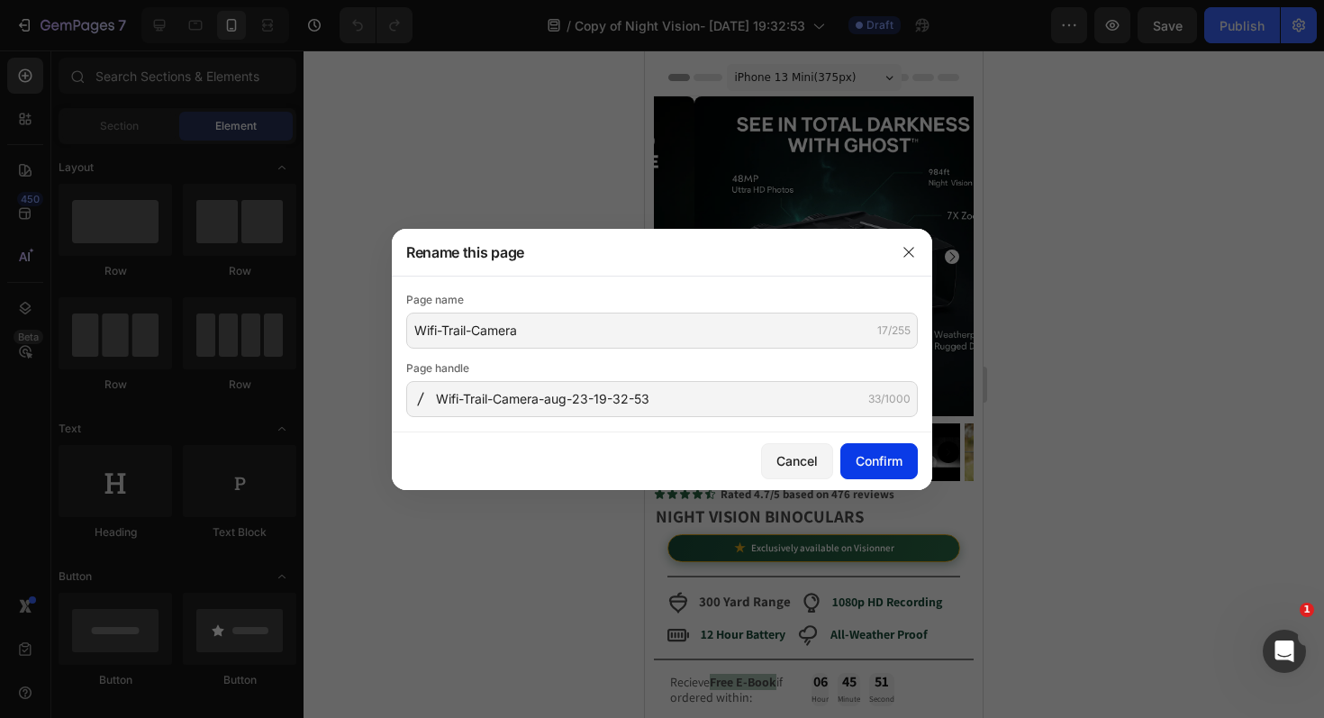
click at [860, 449] on button "Confirm" at bounding box center [878, 461] width 77 height 36
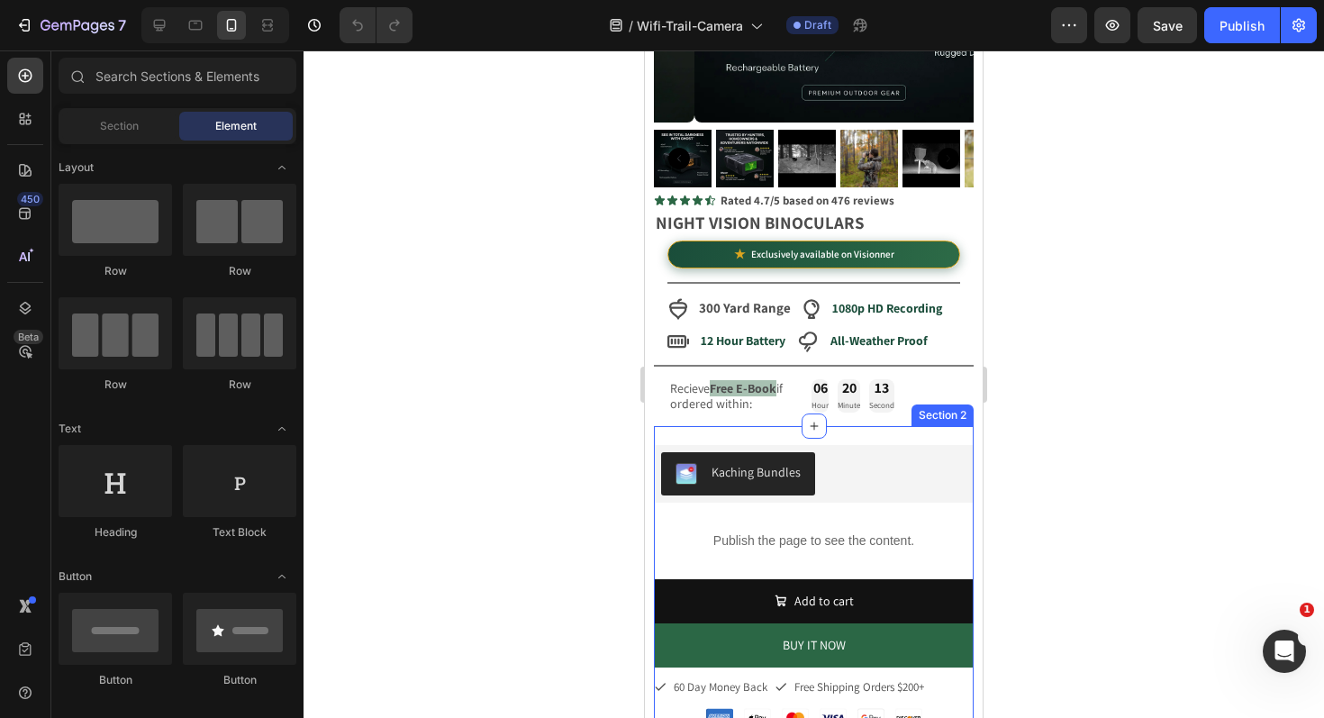
scroll to position [425, 0]
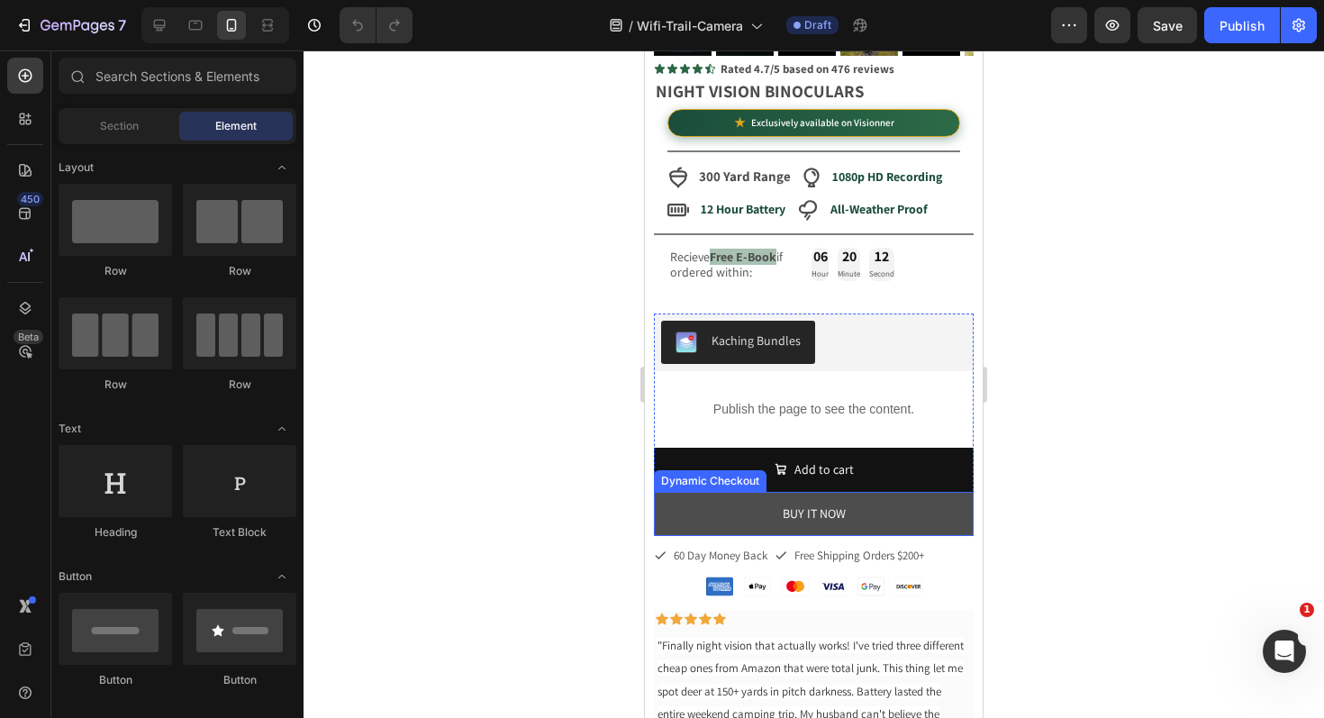
click at [908, 497] on button "BUY IT NOW" at bounding box center [814, 514] width 320 height 44
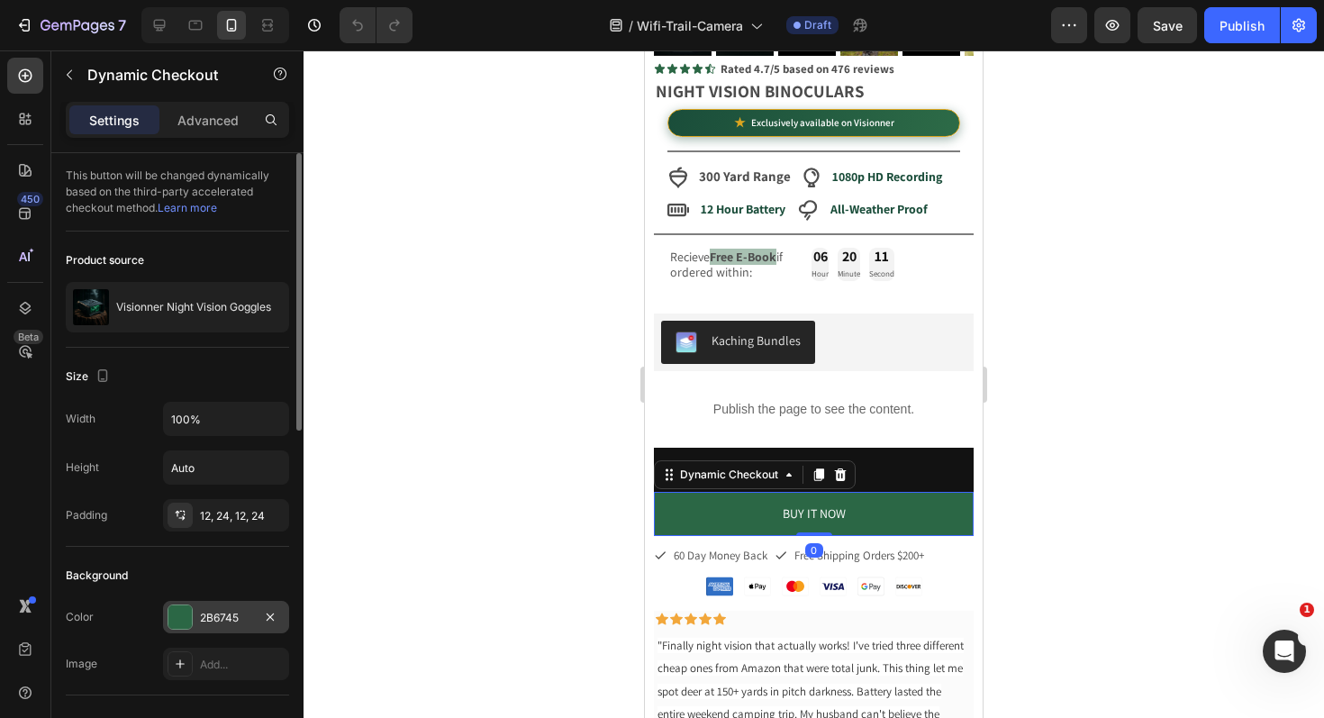
click at [214, 625] on div "2B6745" at bounding box center [226, 617] width 126 height 32
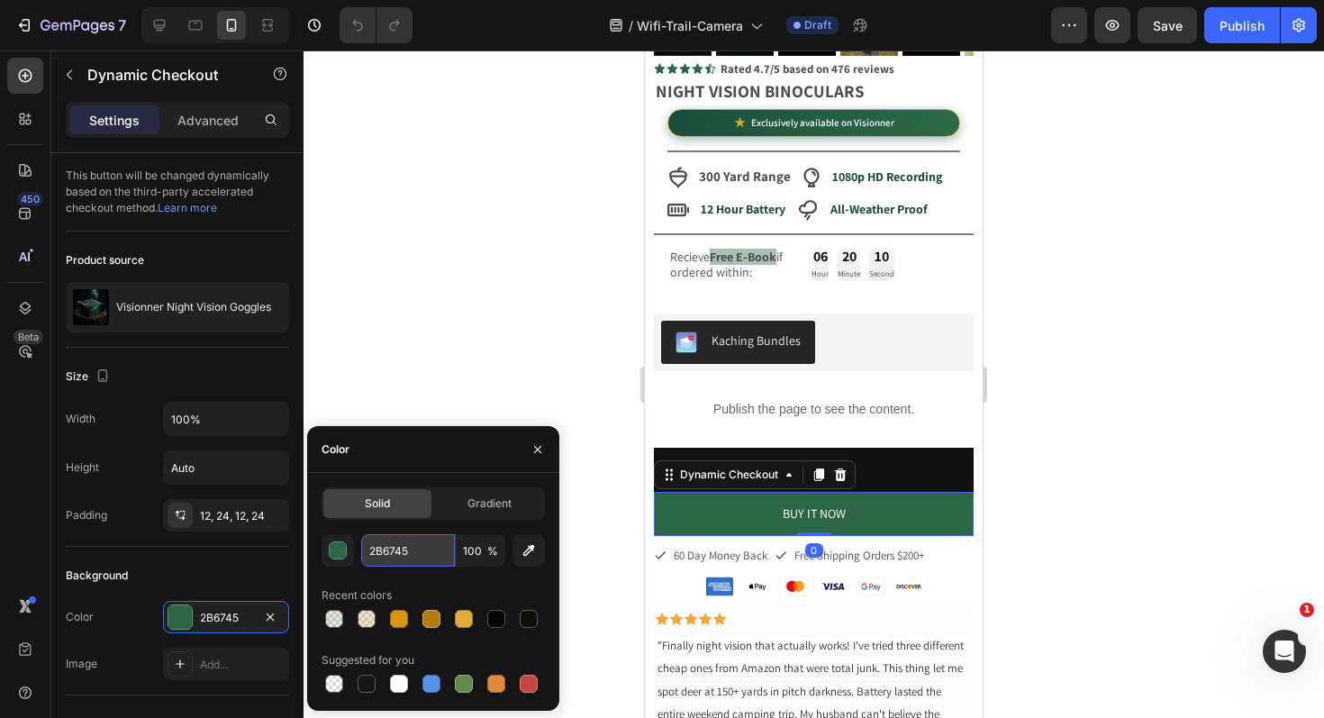
click at [396, 546] on input "2B6745" at bounding box center [408, 550] width 94 height 32
click at [396, 548] on input "2B6745" at bounding box center [408, 550] width 94 height 32
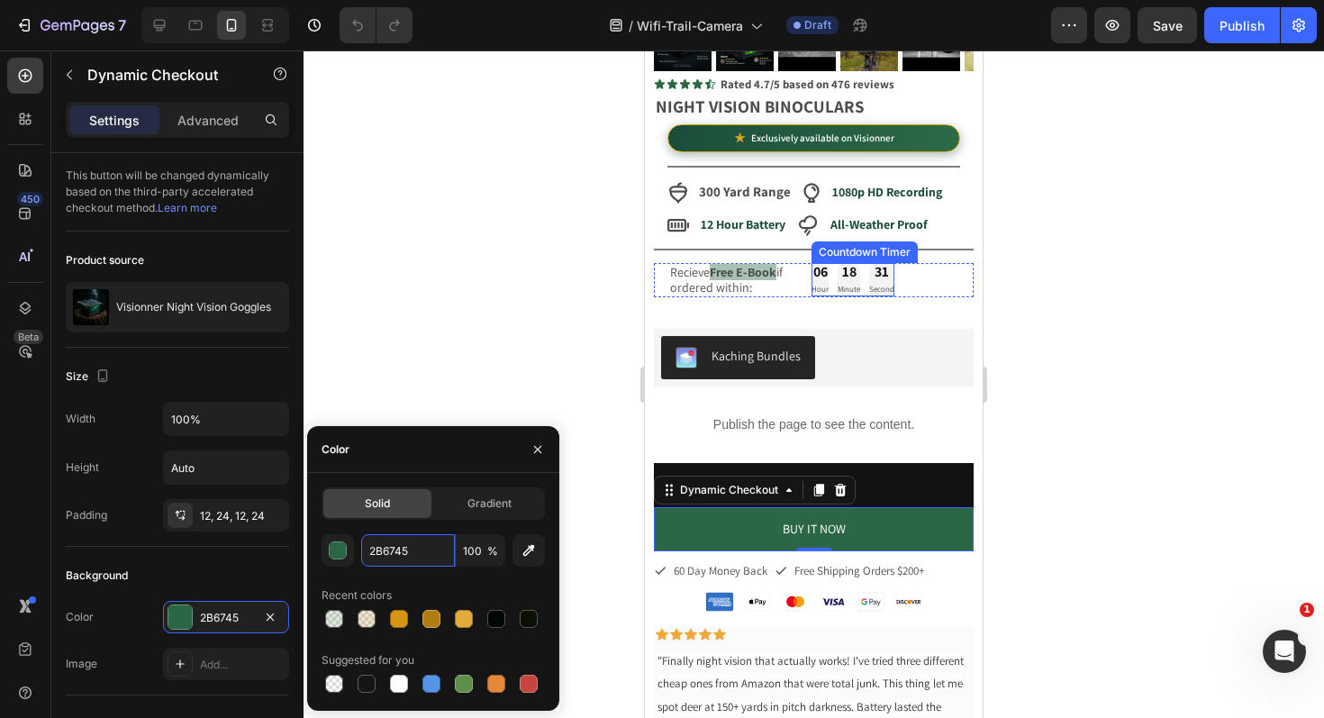
scroll to position [389, 0]
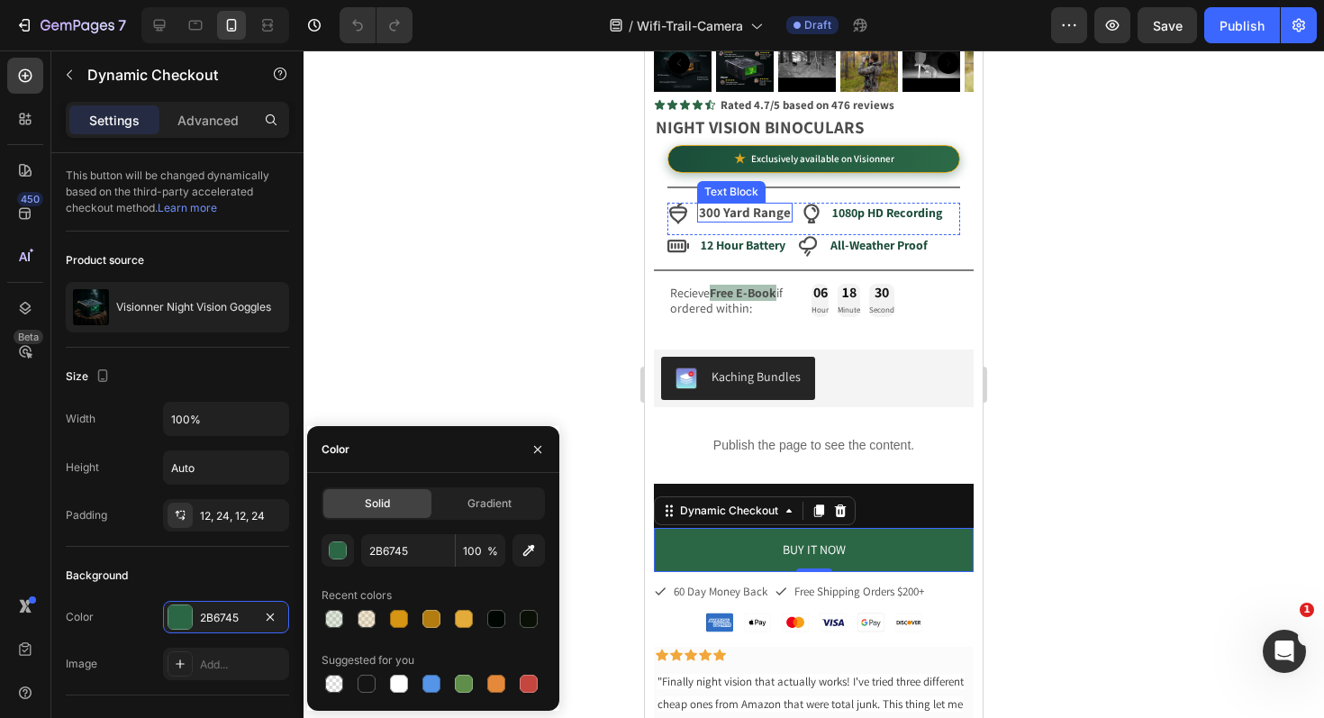
click at [731, 204] on strong "300 Yard Range" at bounding box center [745, 212] width 92 height 17
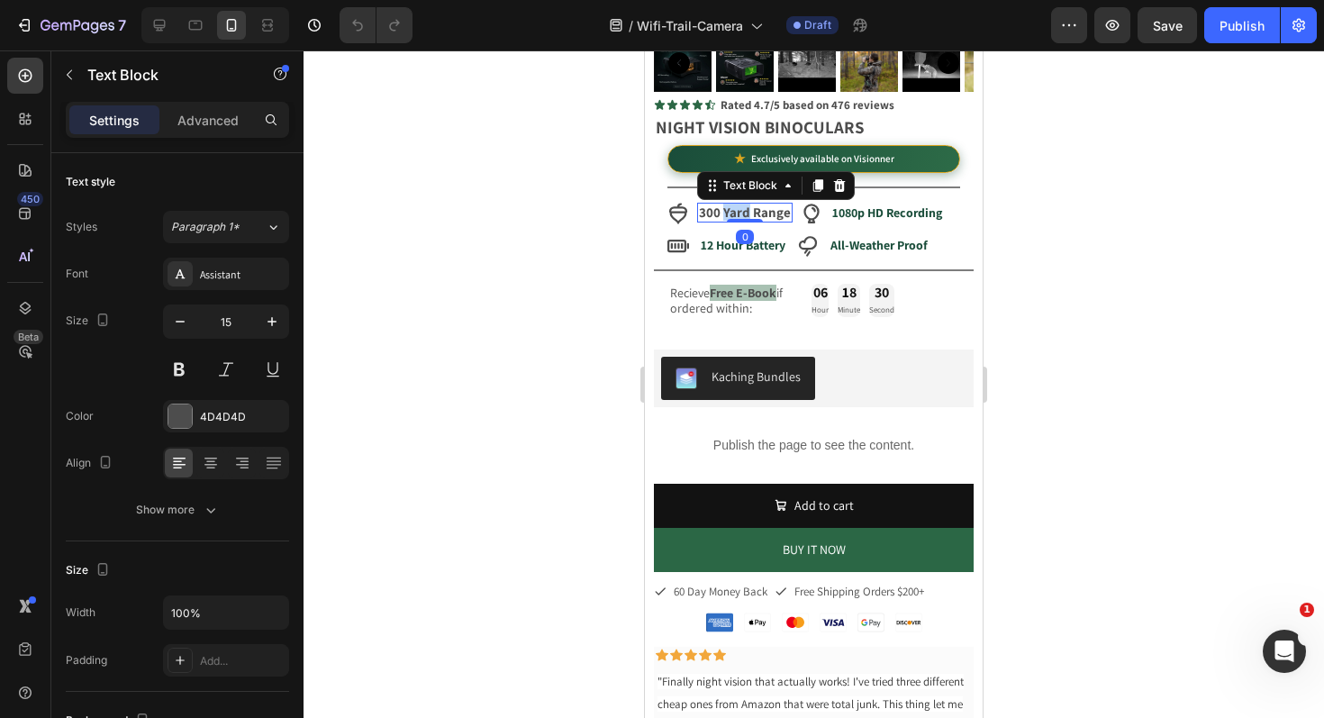
click at [730, 204] on strong "300 Yard Range" at bounding box center [745, 212] width 92 height 17
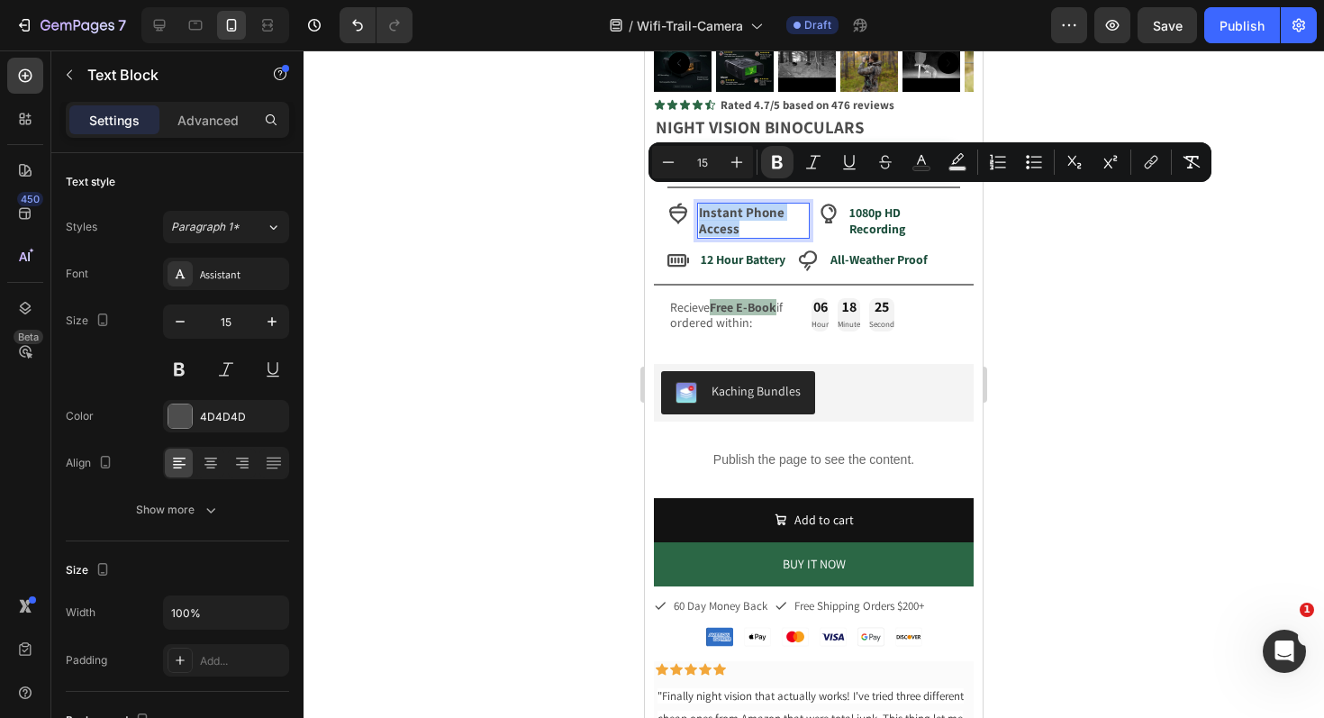
drag, startPoint x: 739, startPoint y: 214, endPoint x: 699, endPoint y: 204, distance: 41.9
click at [699, 204] on p "Instant Phone Access" at bounding box center [753, 220] width 109 height 32
click at [668, 162] on icon "Editor contextual toolbar" at bounding box center [669, 161] width 12 height 1
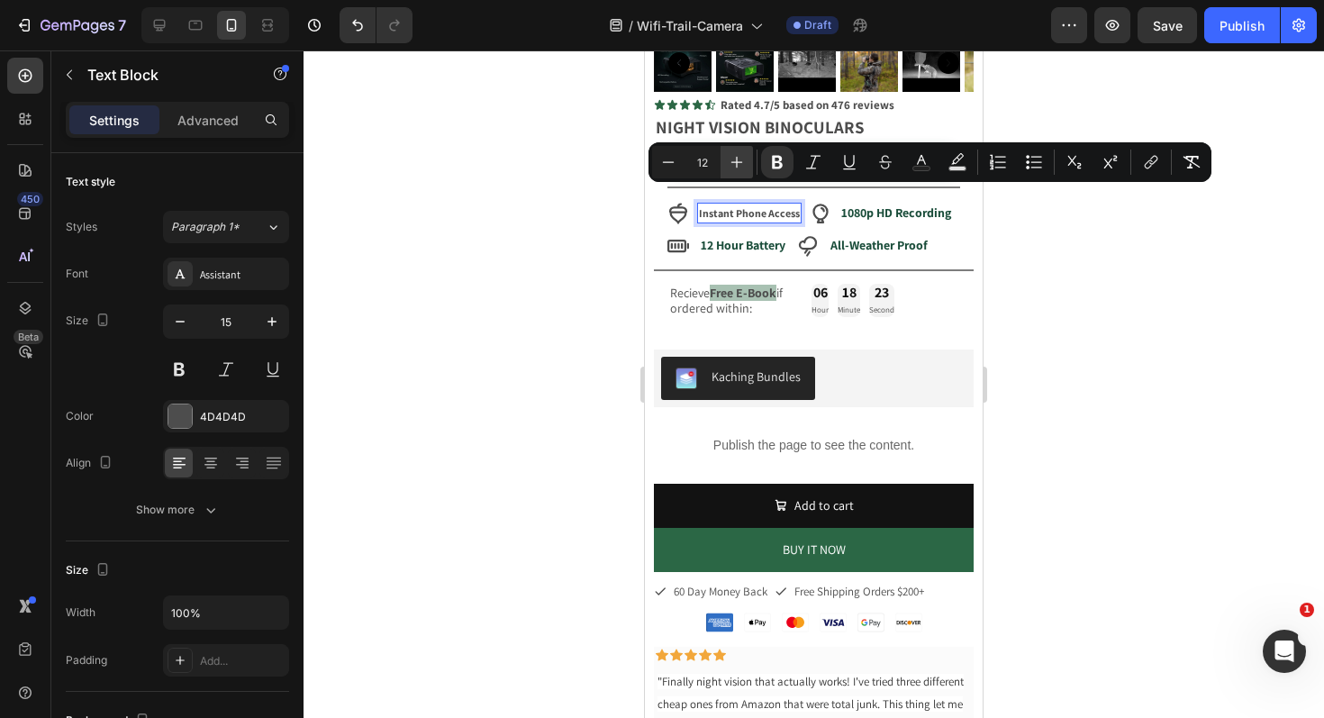
click at [733, 160] on icon "Editor contextual toolbar" at bounding box center [737, 162] width 18 height 18
type input "14"
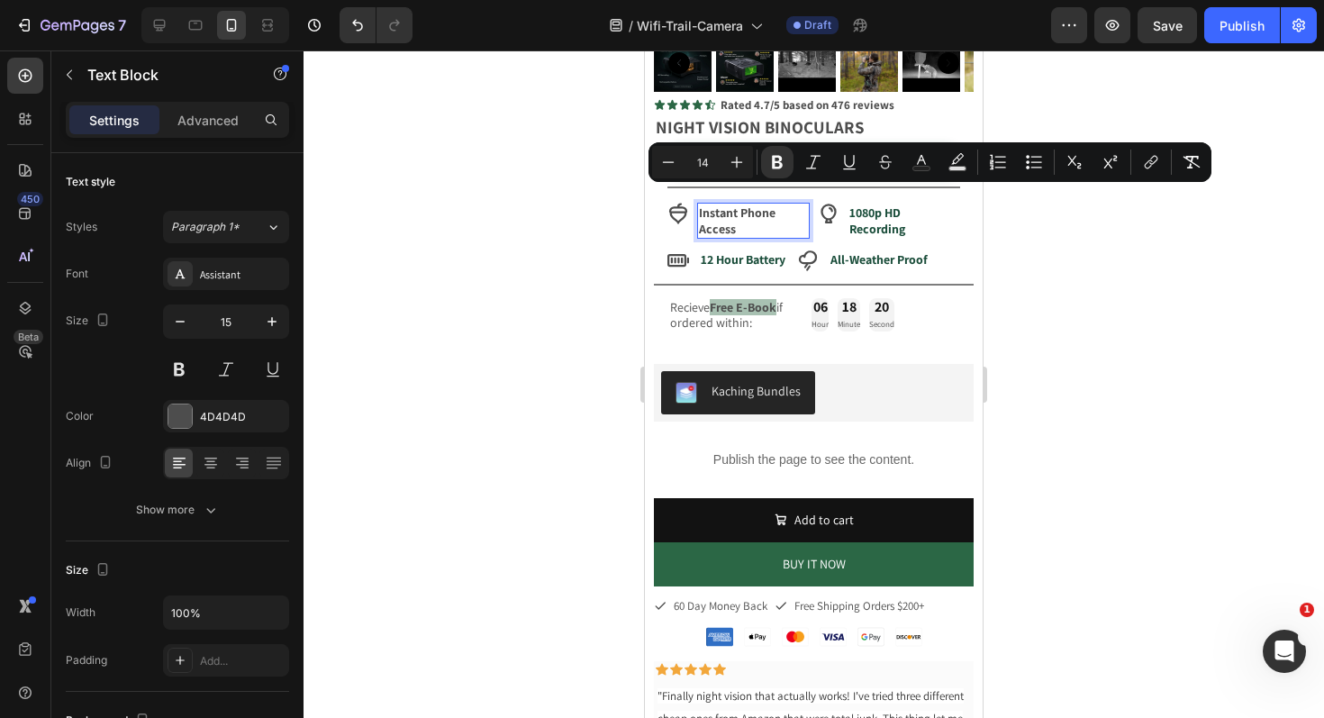
click at [771, 213] on p "Instant Phone Access" at bounding box center [753, 220] width 109 height 32
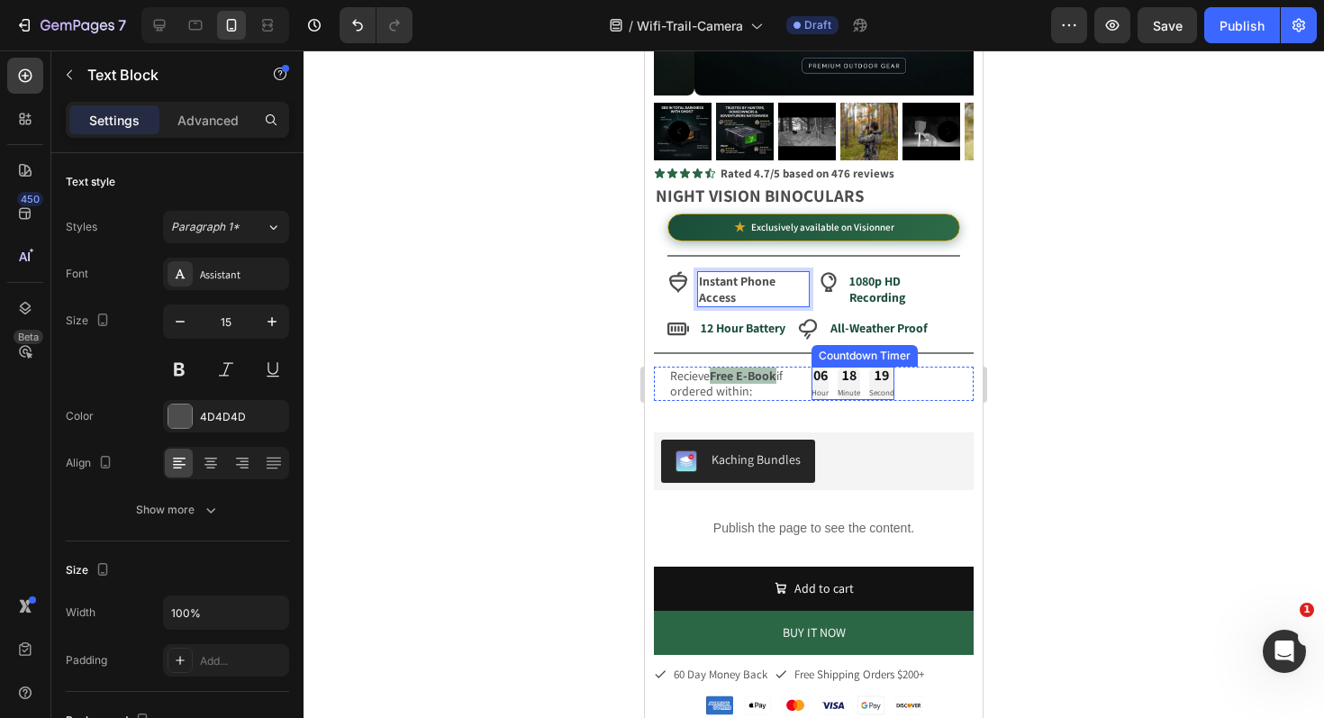
scroll to position [231, 0]
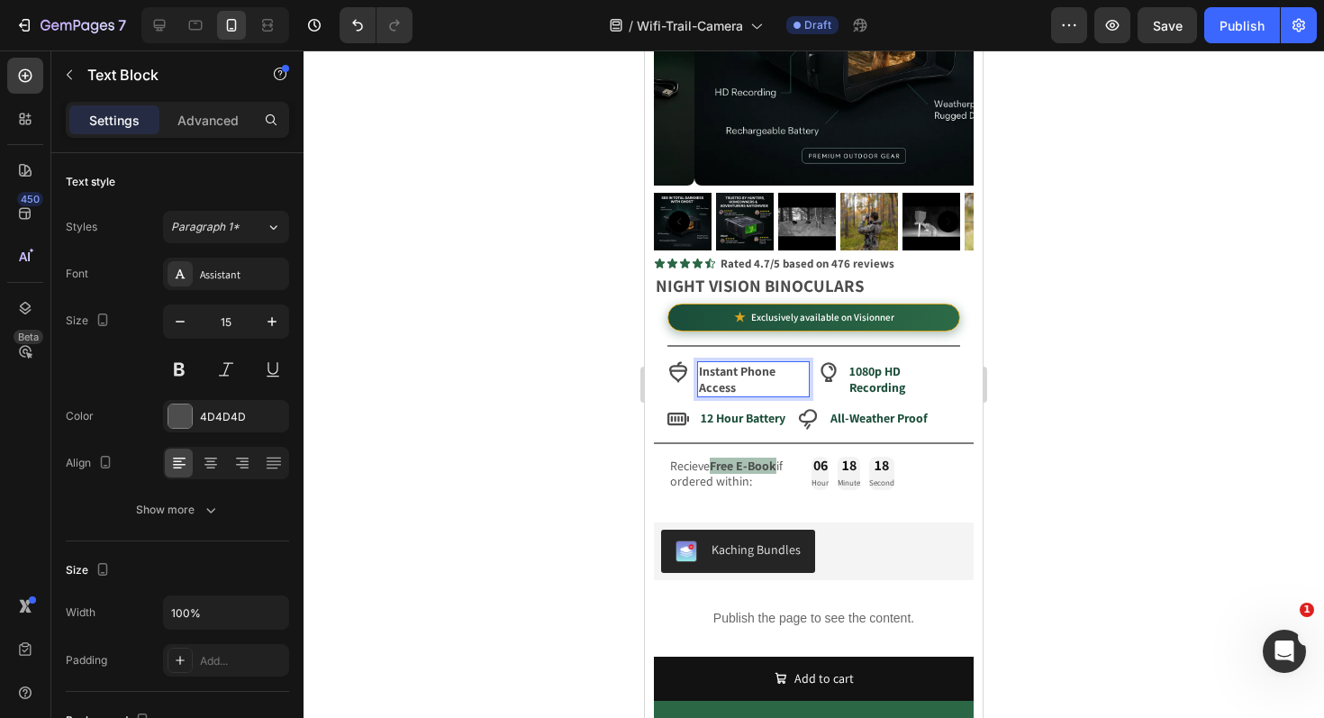
click at [490, 344] on div at bounding box center [814, 383] width 1020 height 667
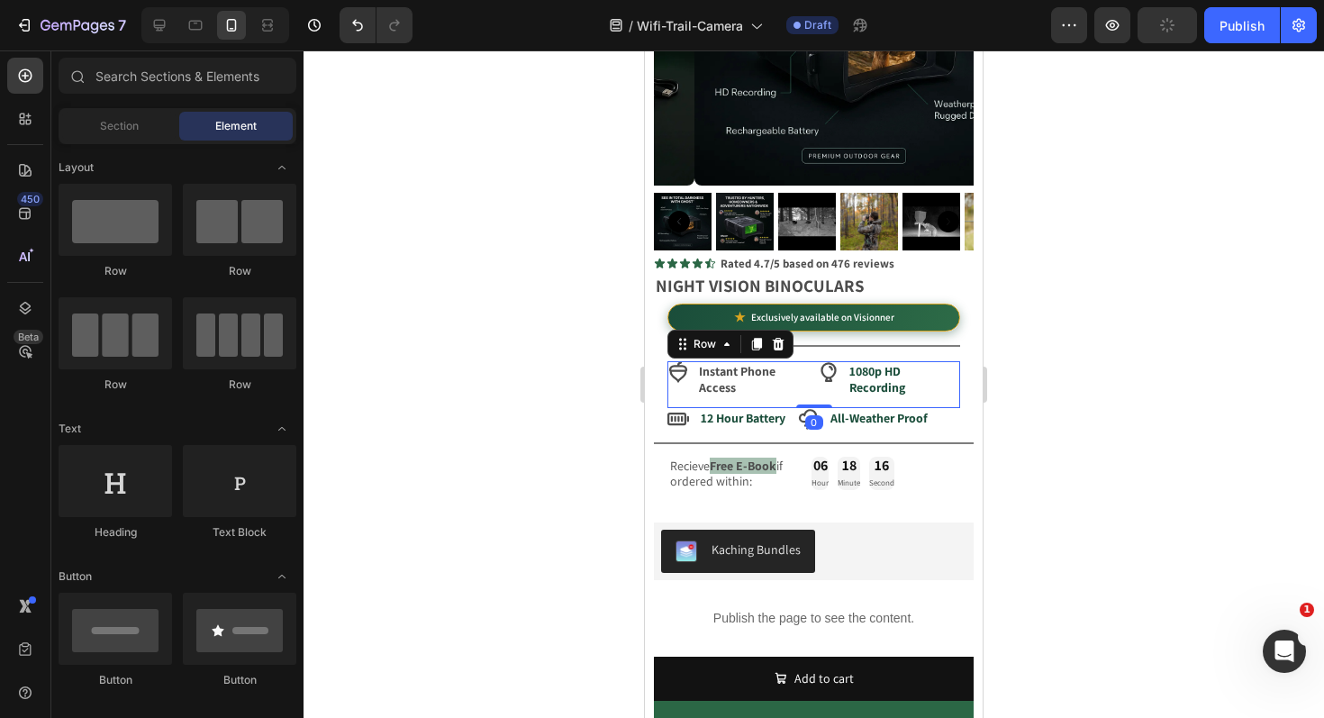
click at [803, 371] on div "Icon Instant Phone Access Text Block Icon 1080p HD Recording Text Block Row 0" at bounding box center [813, 384] width 293 height 47
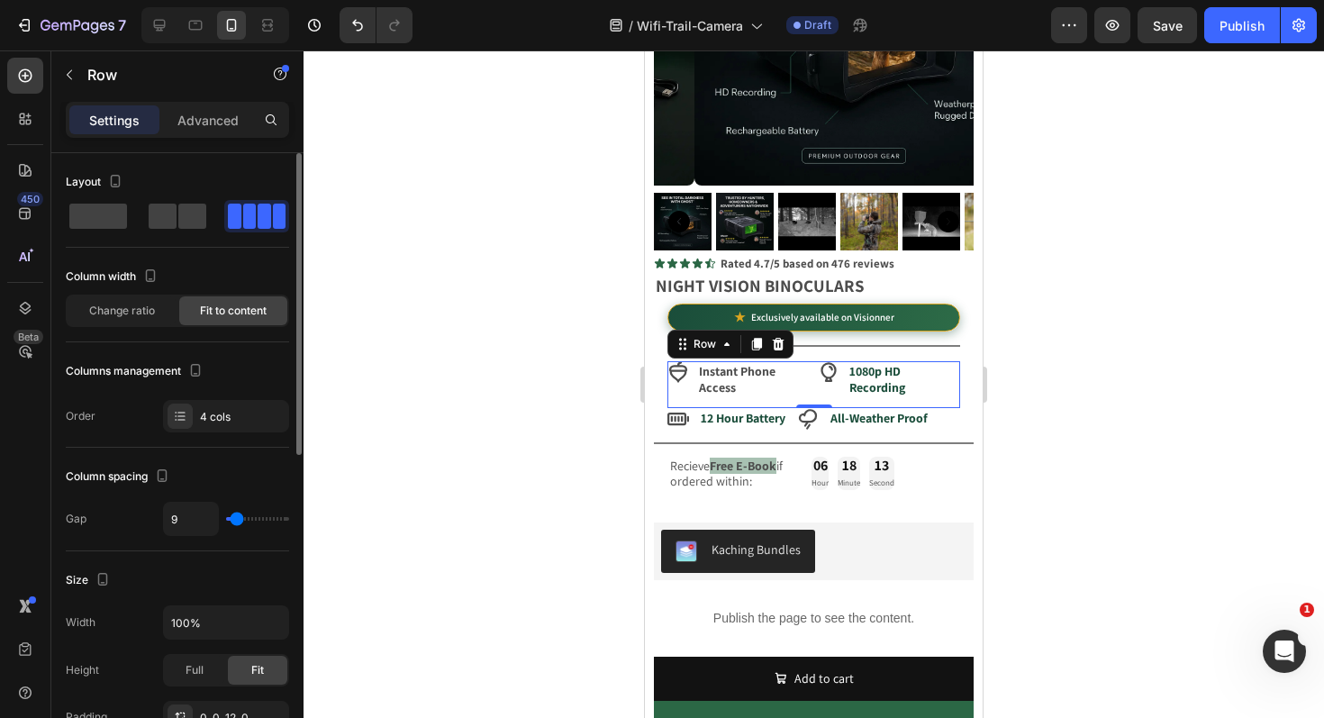
type input "3"
type input "1"
type input "0"
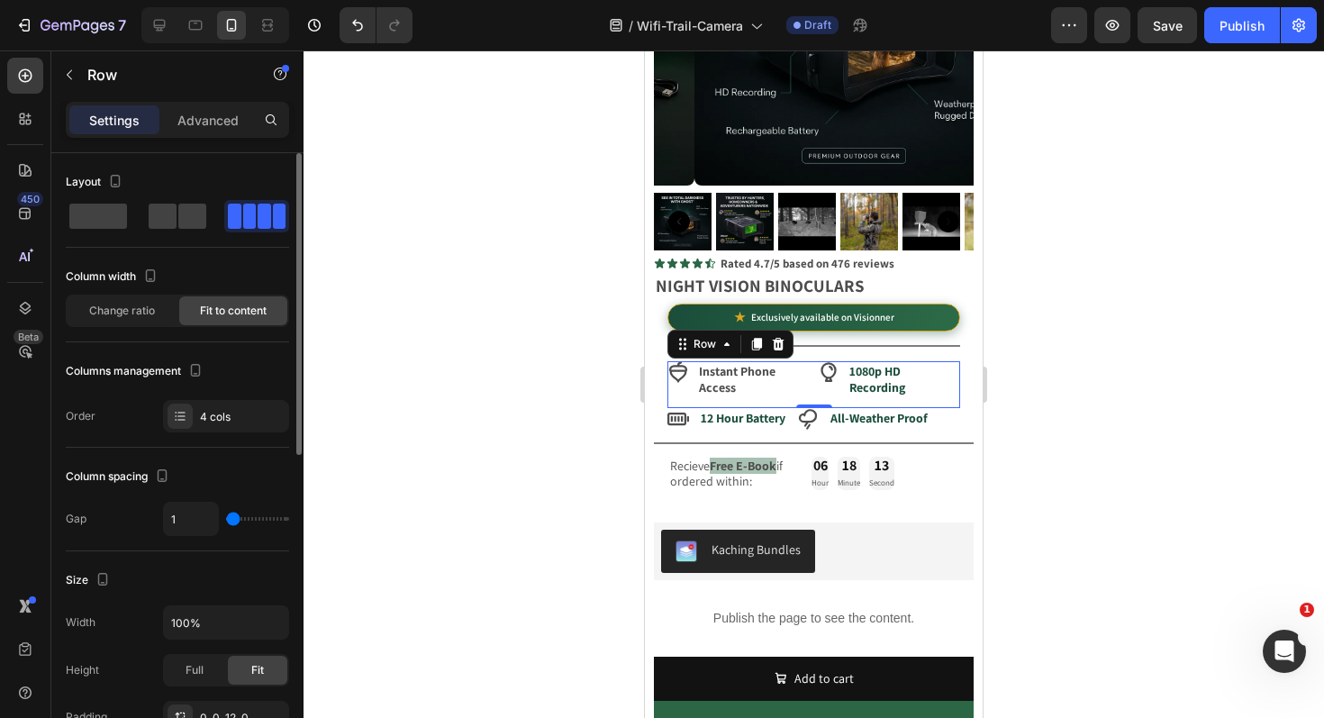
type input "0"
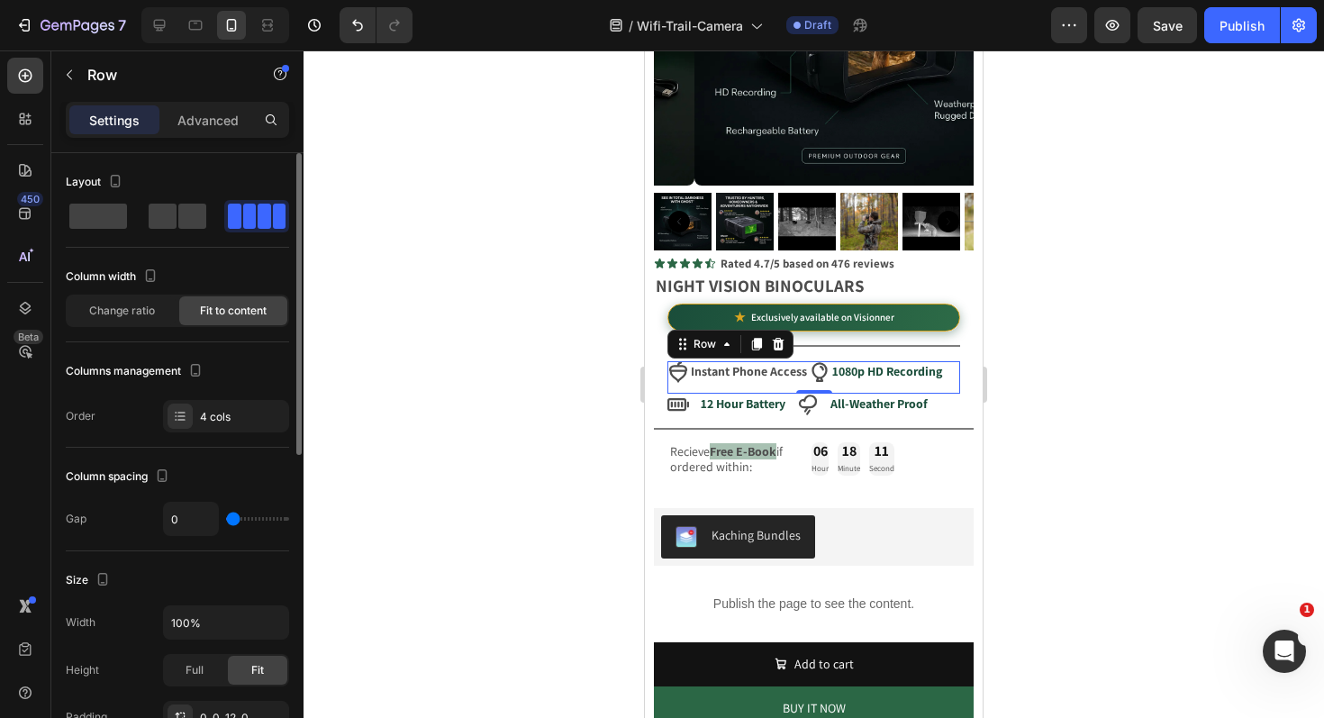
type input "5"
type input "9"
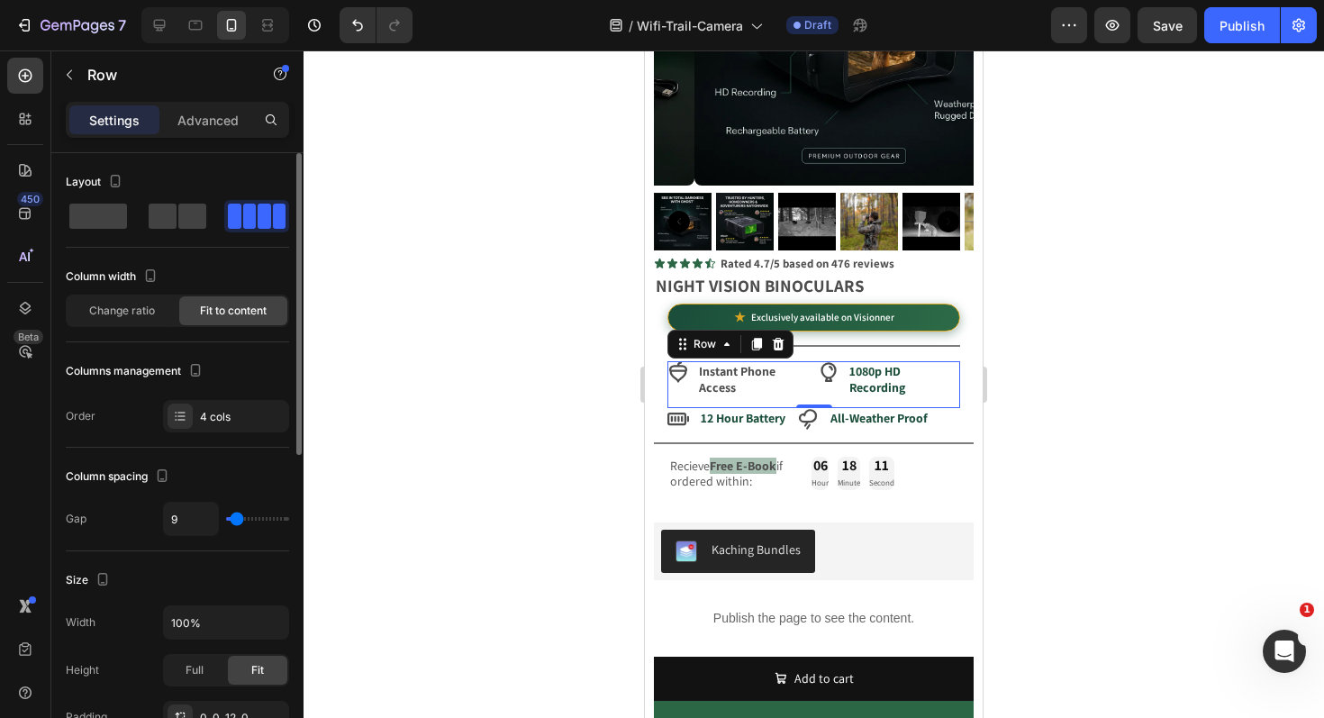
type input "8"
type input "7"
type input "6"
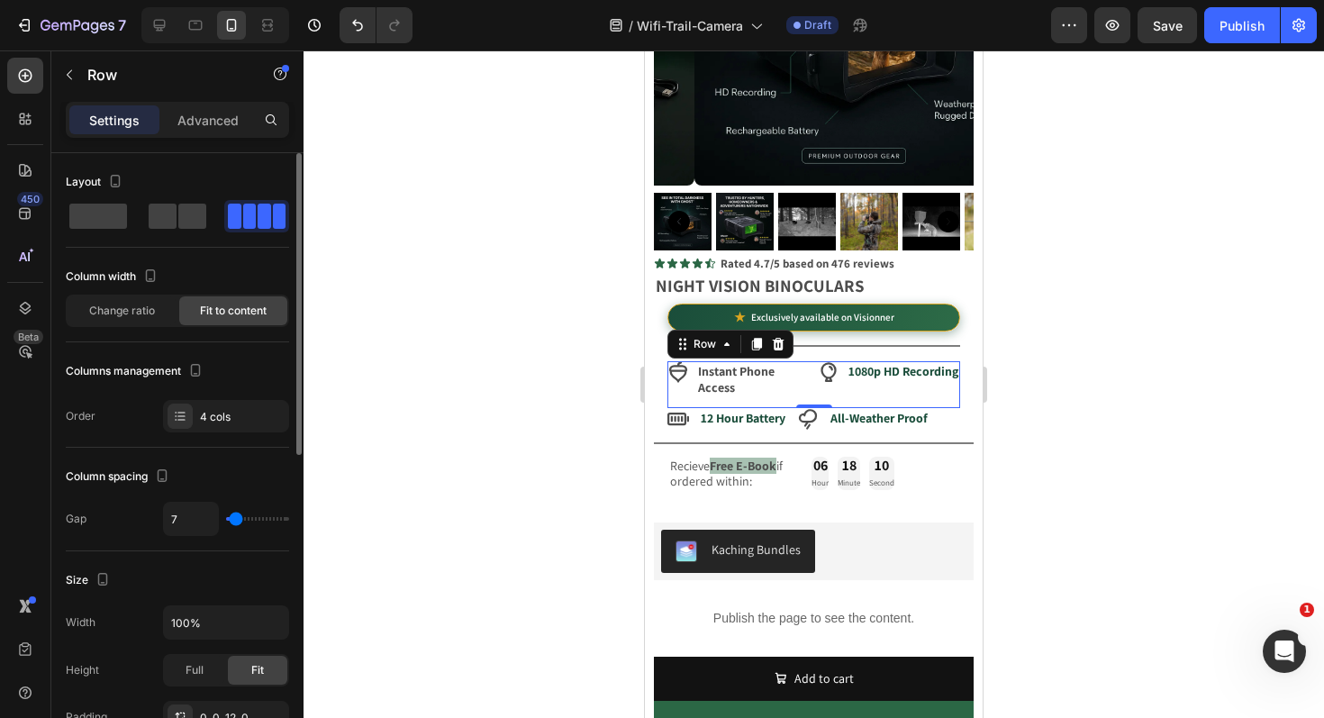
type input "6"
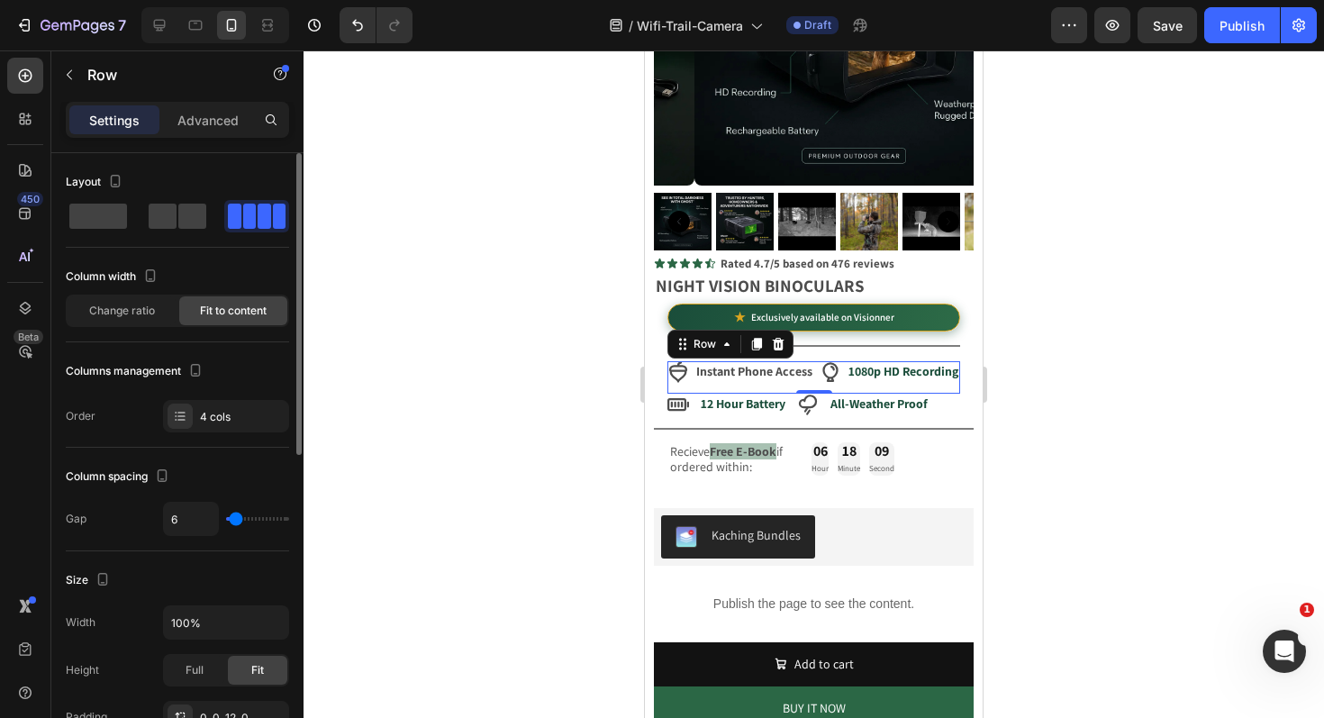
type input "5"
type input "4"
type input "3"
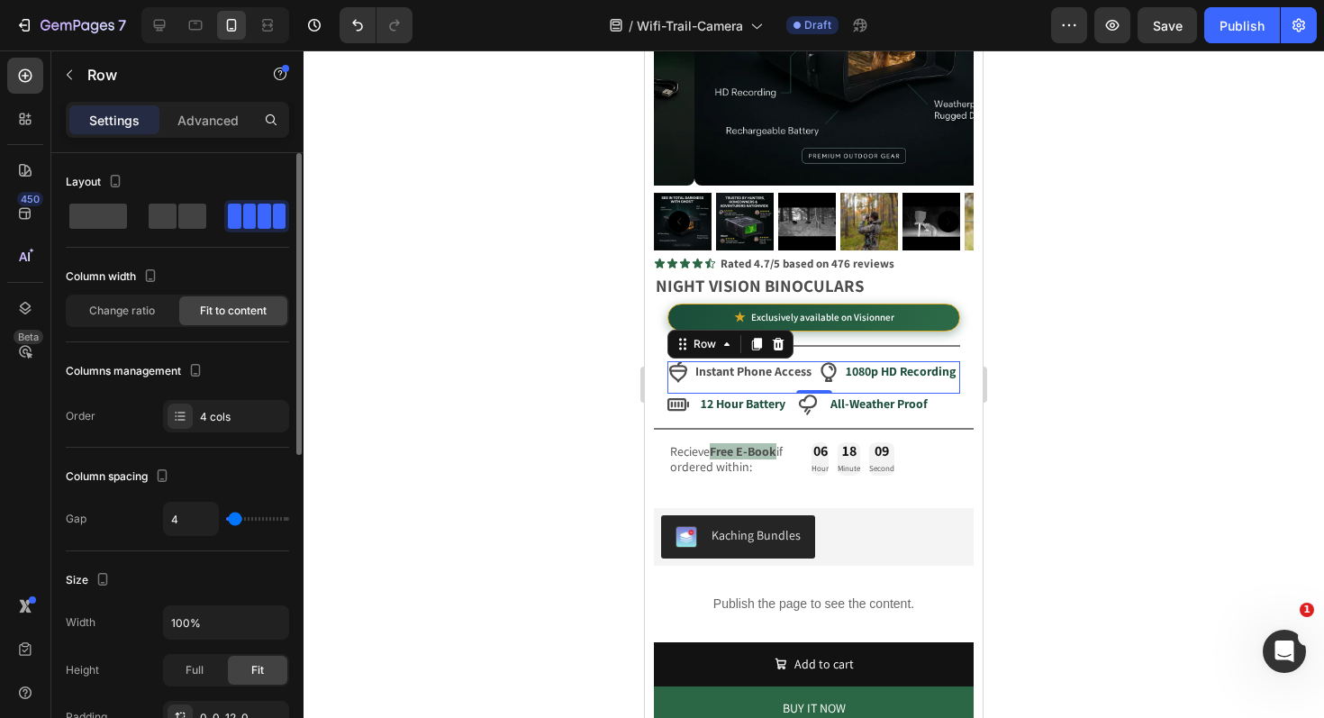
type input "3"
type input "2"
type input "0"
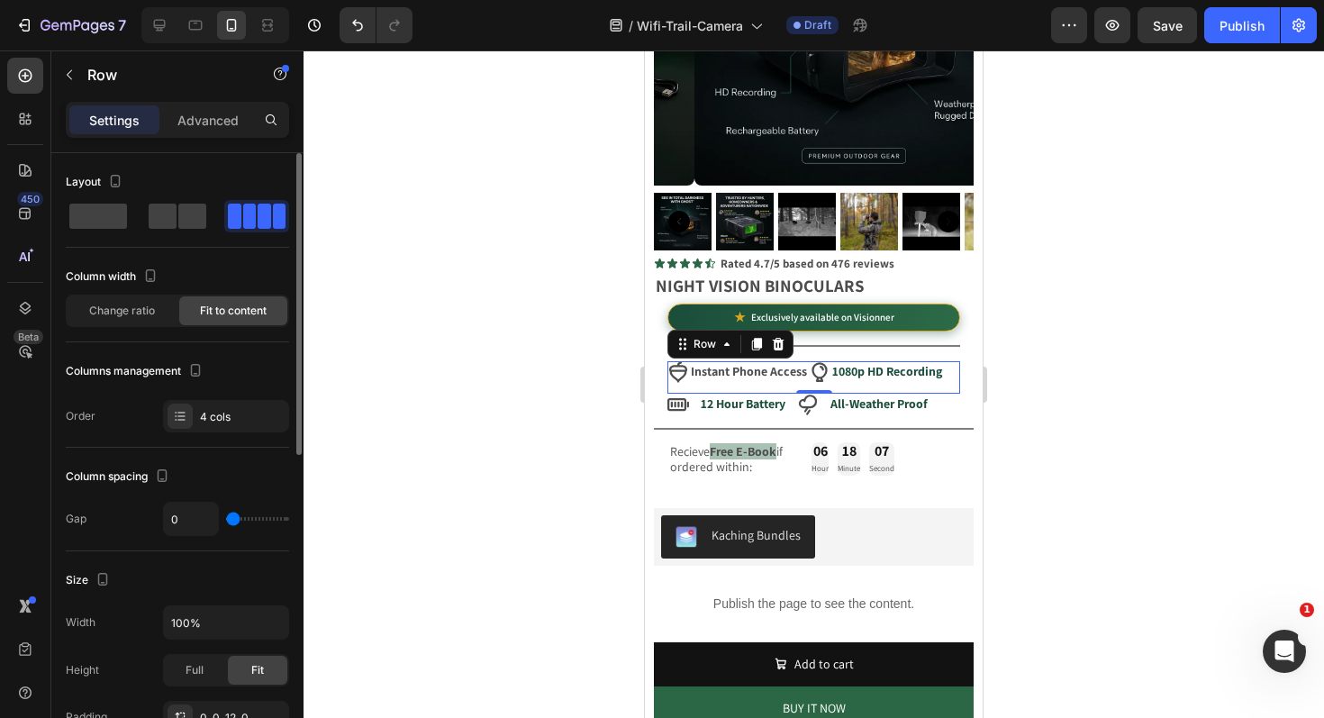
click at [232, 521] on input "range" at bounding box center [257, 519] width 63 height 4
click at [815, 361] on icon at bounding box center [820, 372] width 22 height 22
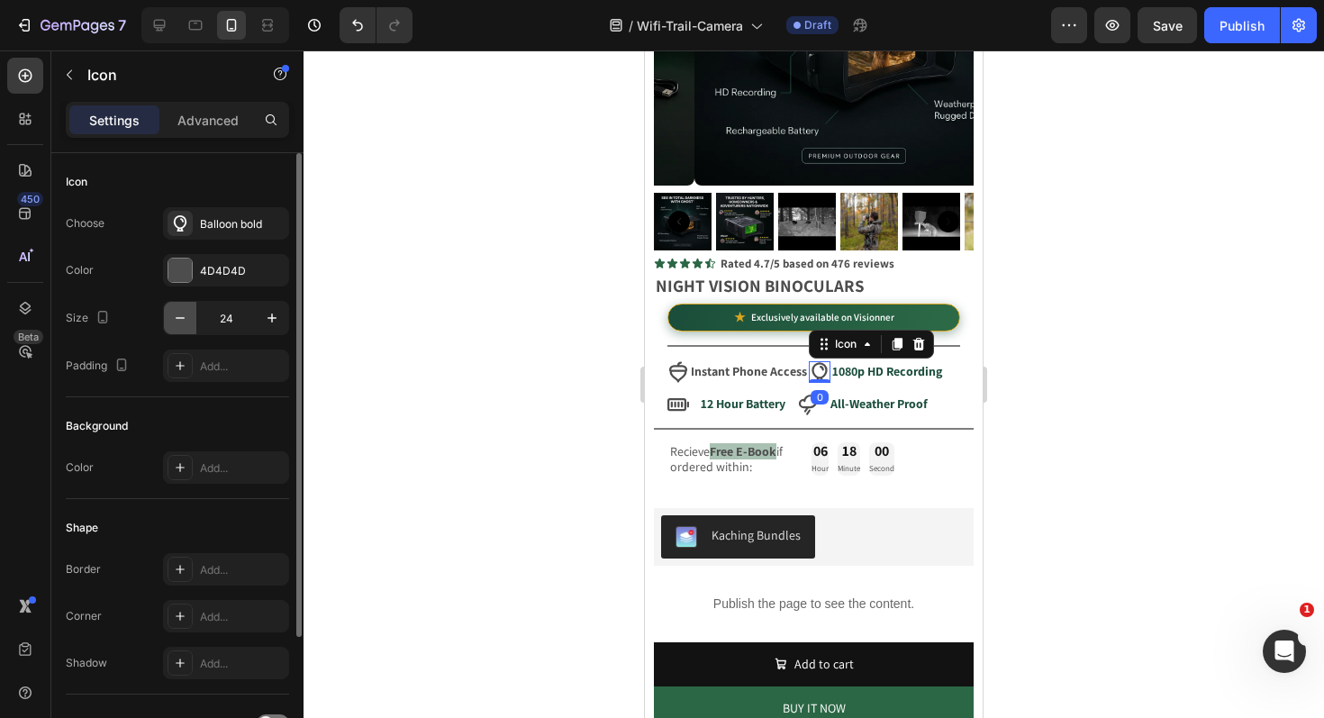
click at [182, 321] on icon "button" at bounding box center [180, 318] width 18 height 18
type input "21"
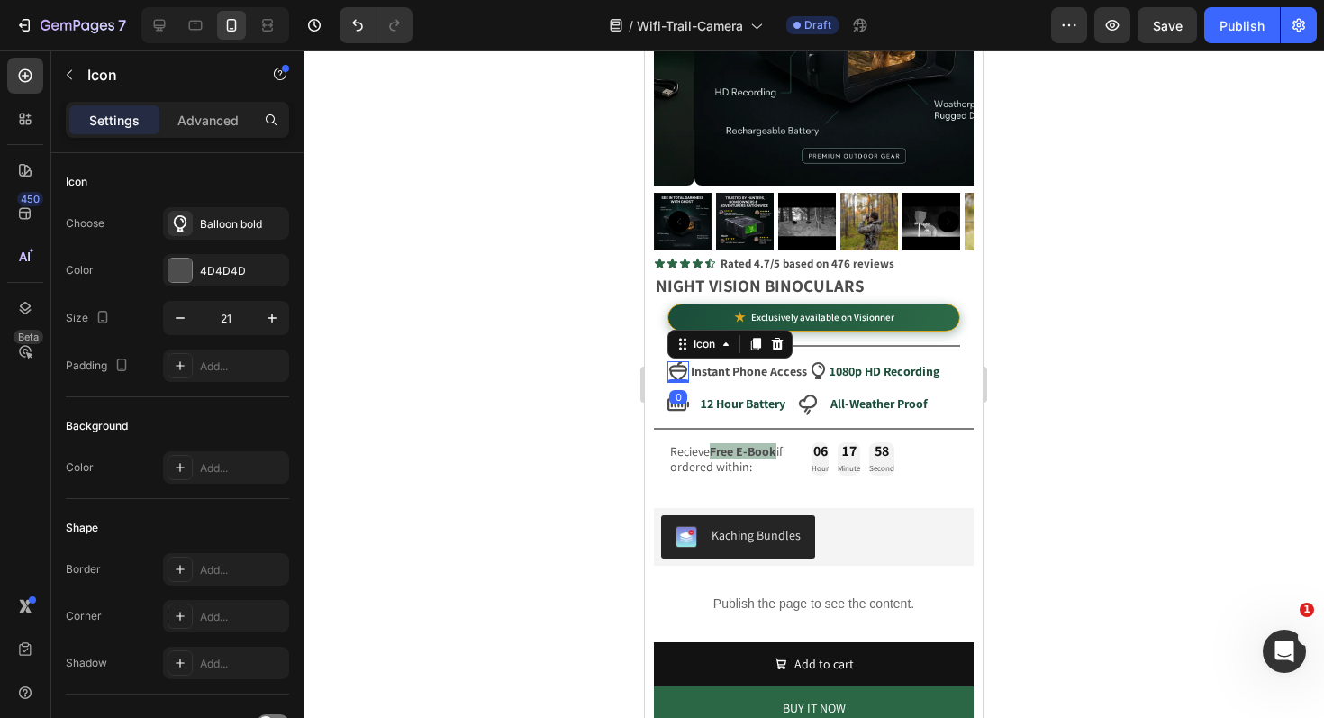
click at [674, 363] on icon at bounding box center [678, 372] width 18 height 21
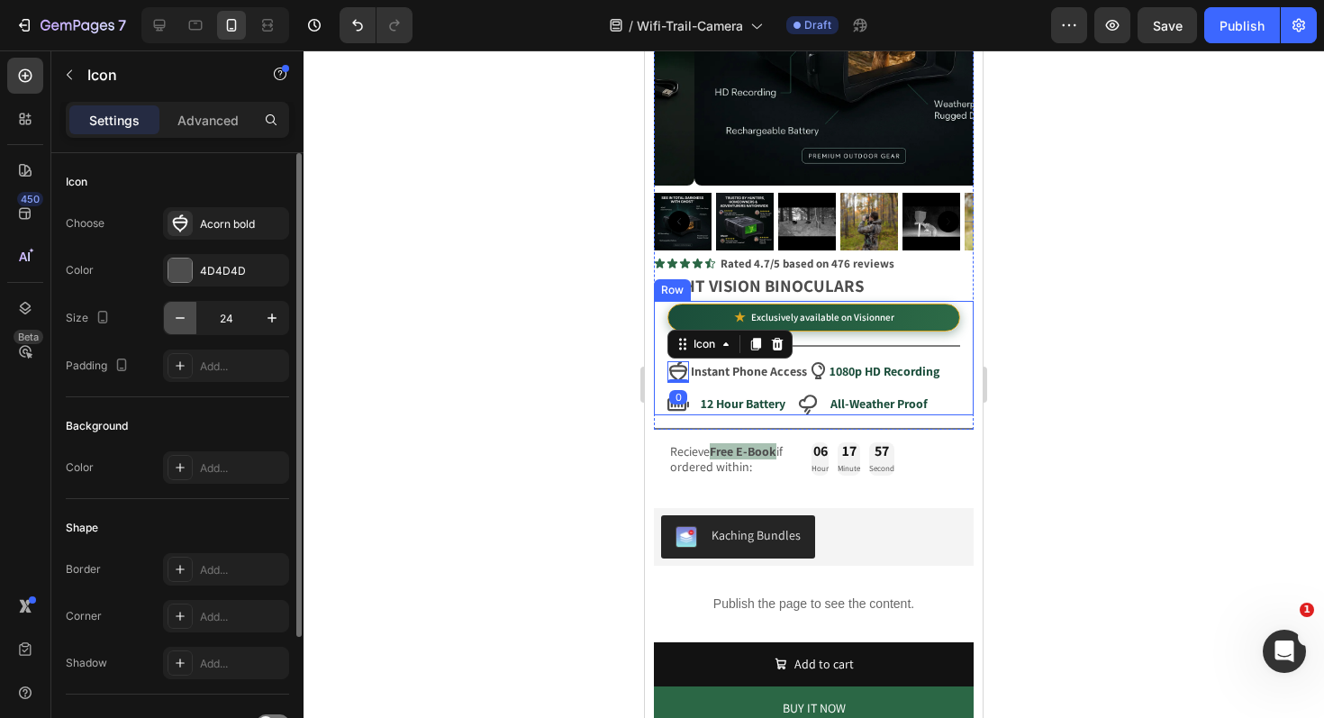
click at [186, 324] on icon "button" at bounding box center [180, 318] width 18 height 18
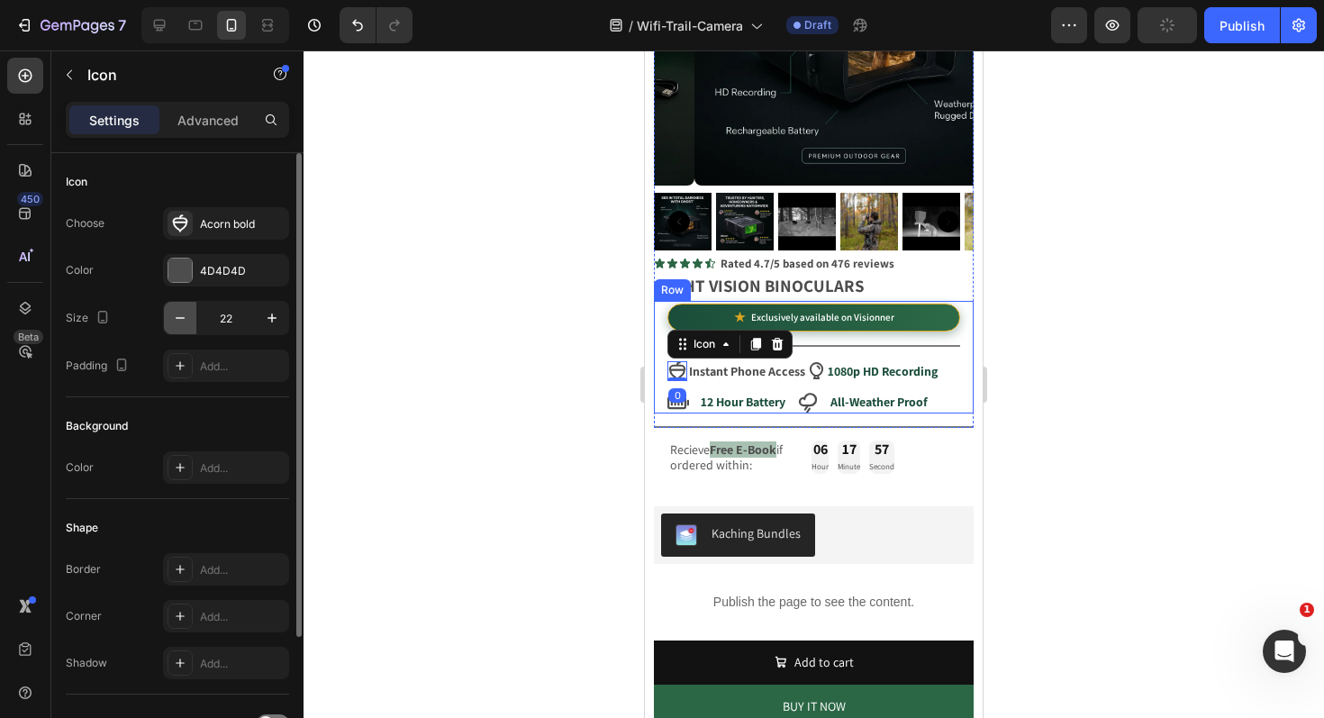
click at [186, 324] on icon "button" at bounding box center [180, 318] width 18 height 18
type input "21"
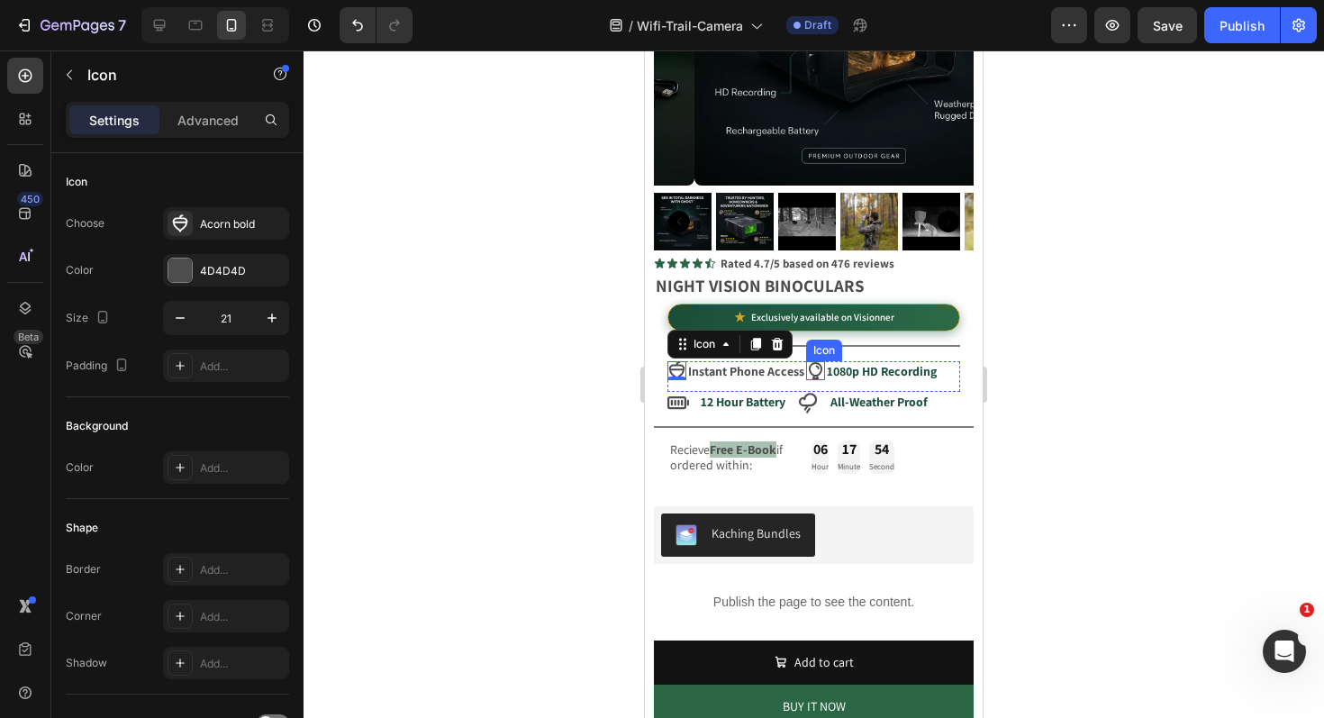
click at [815, 361] on icon at bounding box center [815, 370] width 19 height 19
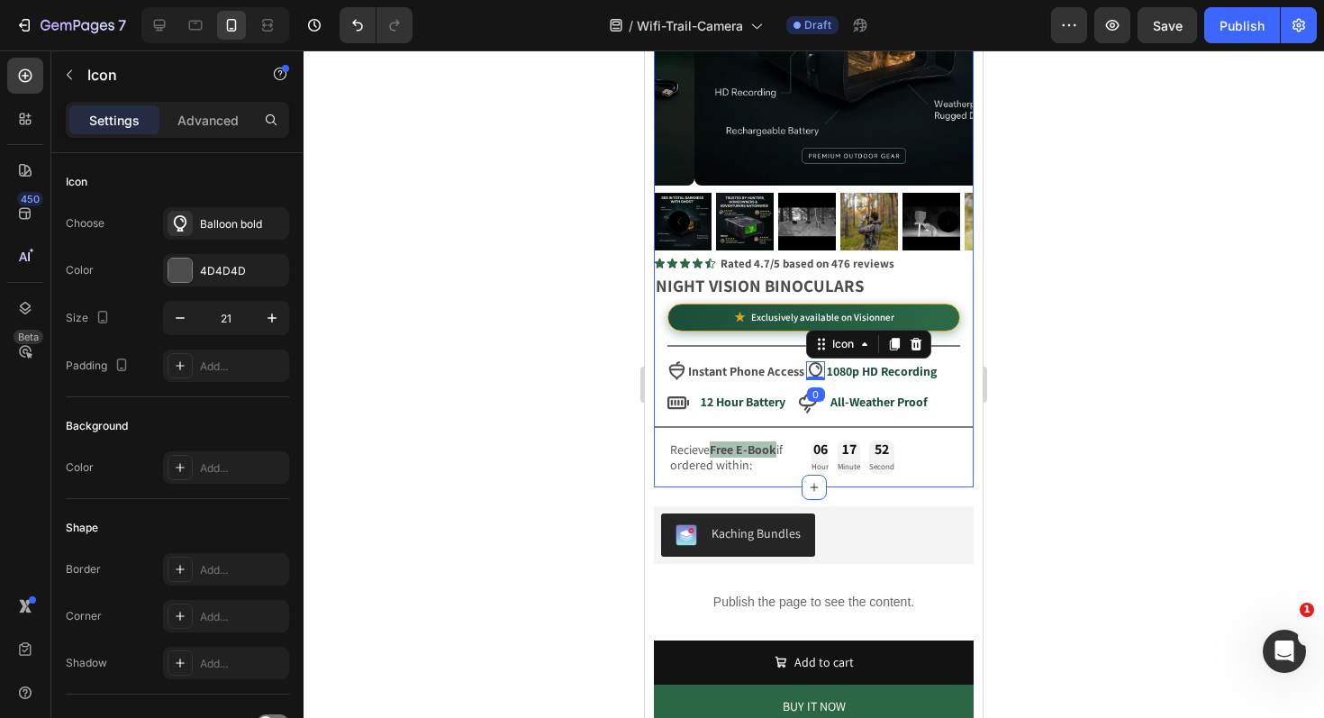
click at [526, 404] on div at bounding box center [814, 383] width 1020 height 667
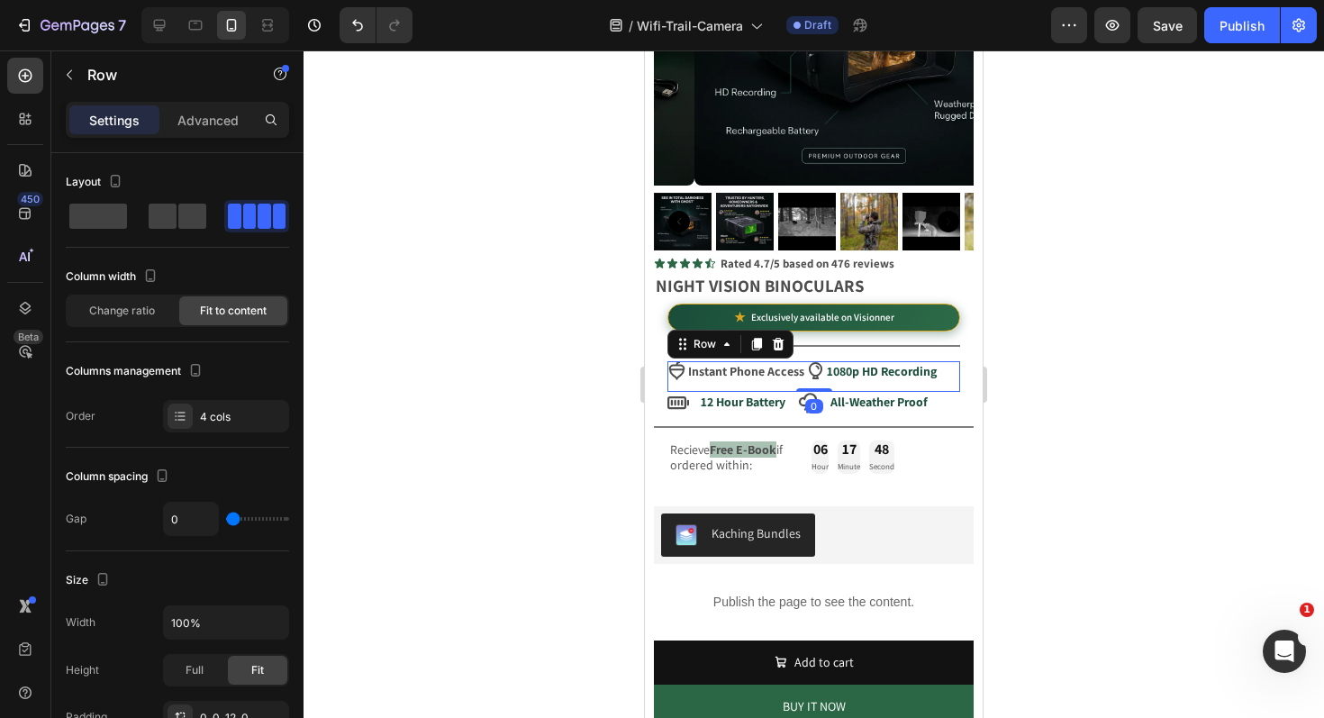
click at [934, 368] on div "Icon Instant Phone Access Text Block Icon 1080p HD Recording Text Block Row 0" at bounding box center [813, 376] width 293 height 31
type input "8"
type input "9"
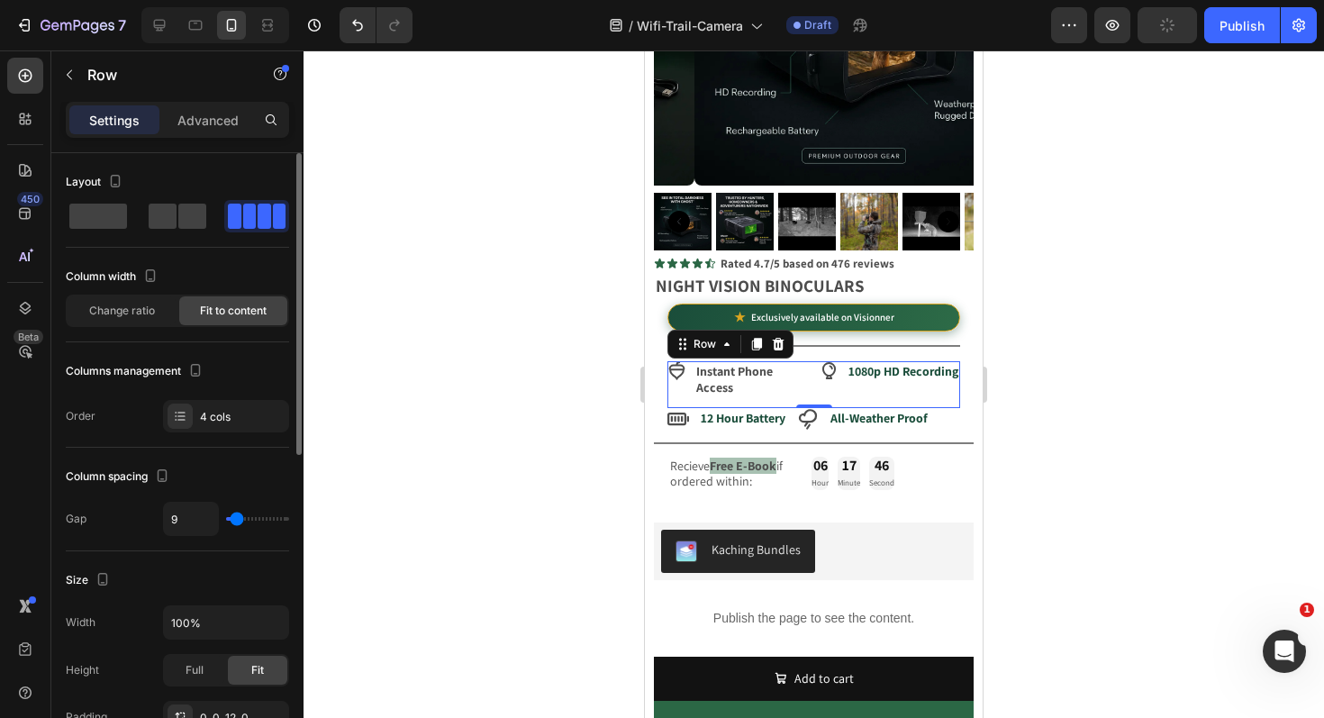
type input "7"
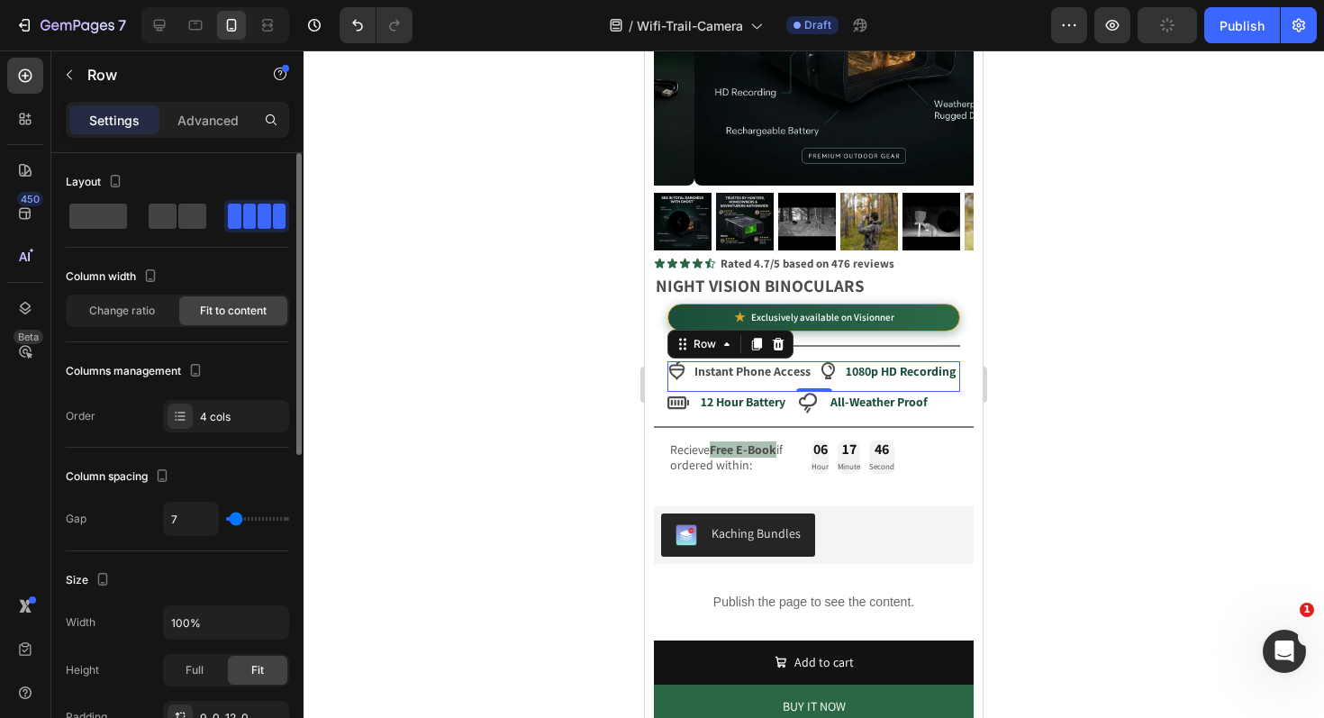
type input "6"
type input "5"
type input "4"
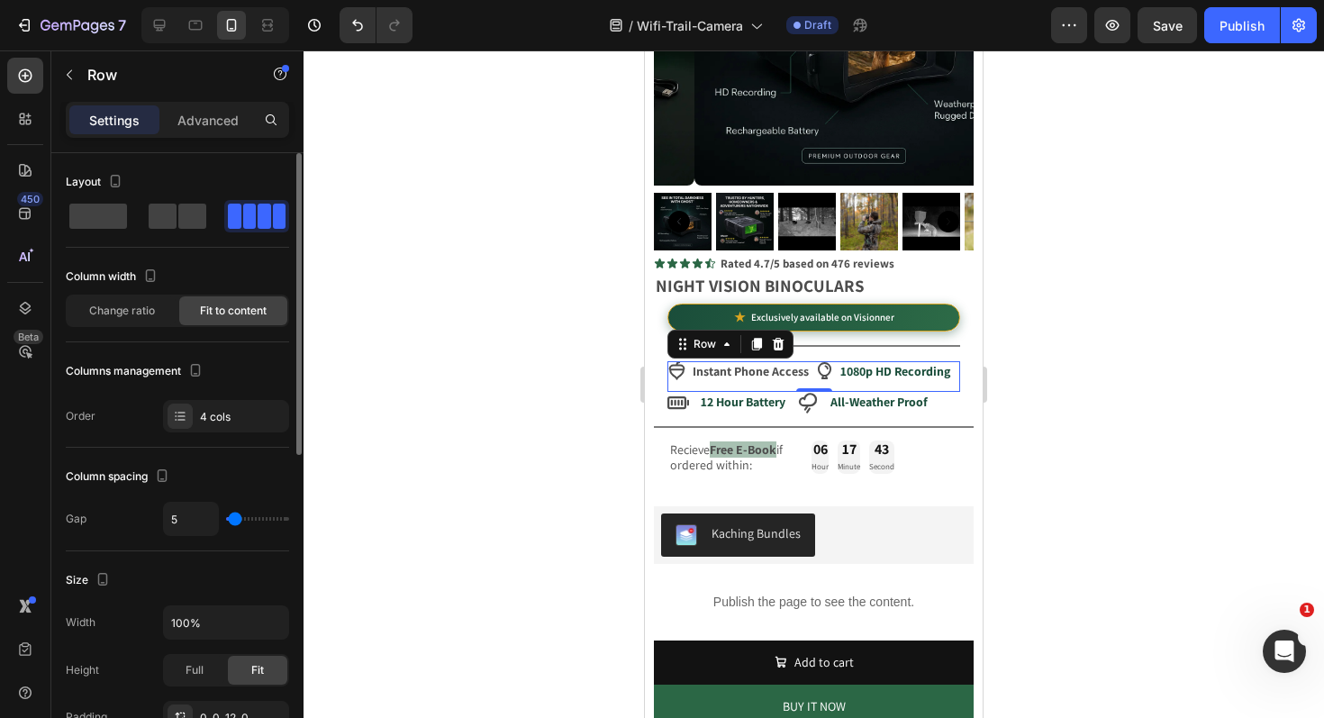
type input "4"
type input "3"
click at [234, 520] on input "range" at bounding box center [257, 519] width 63 height 4
click at [353, 470] on div at bounding box center [814, 383] width 1020 height 667
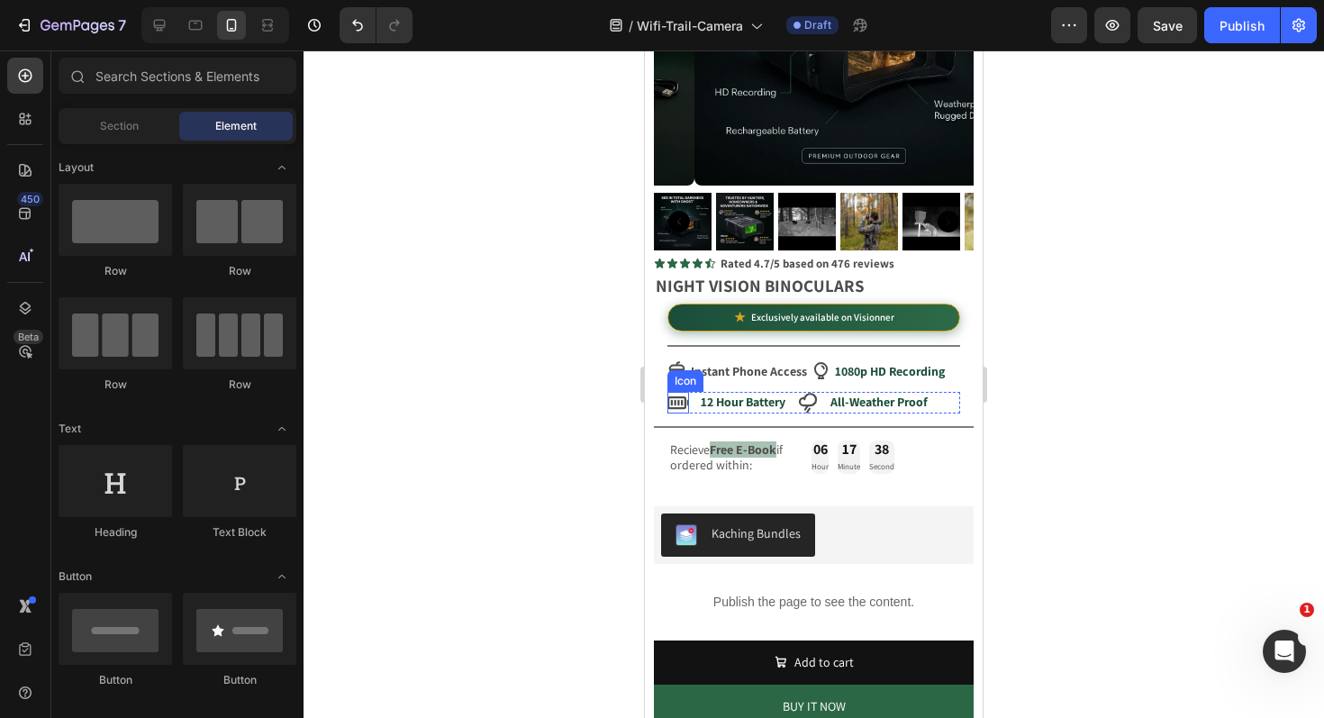
click at [679, 396] on icon at bounding box center [678, 402] width 22 height 13
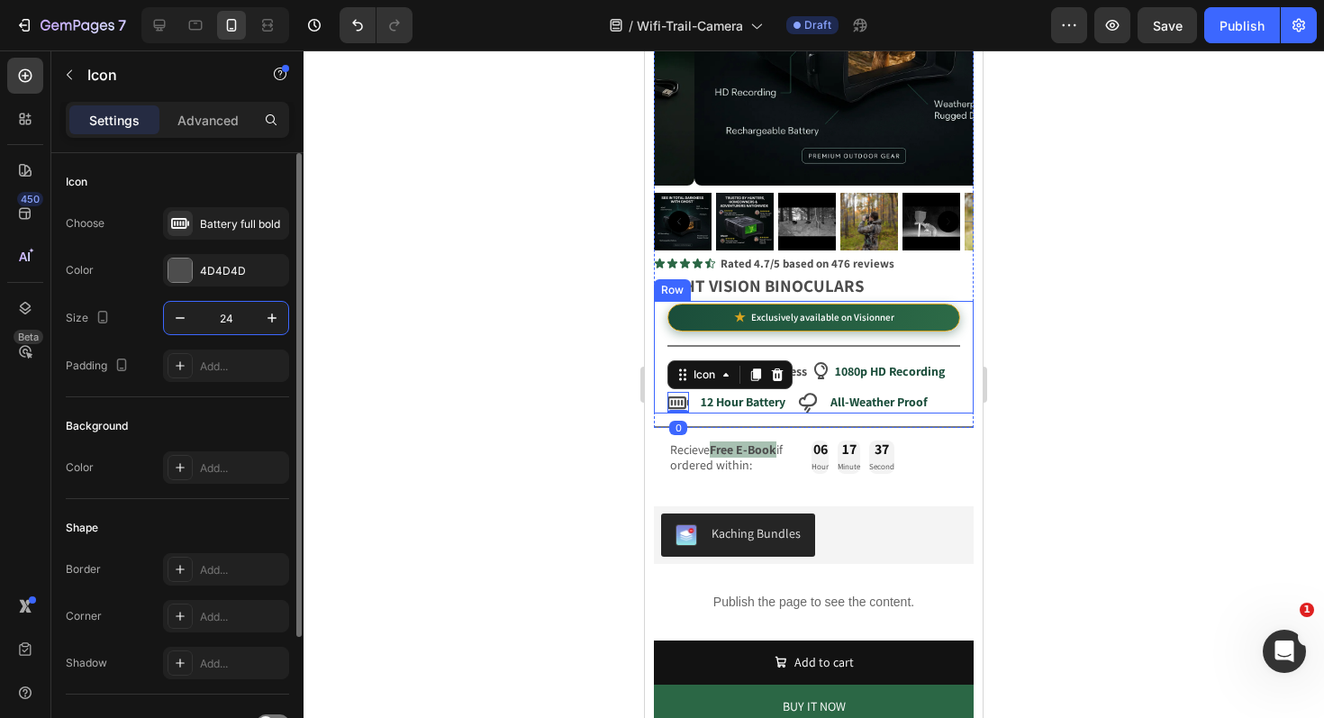
click at [197, 312] on input "24" at bounding box center [225, 318] width 59 height 32
click at [182, 315] on icon "button" at bounding box center [180, 318] width 18 height 18
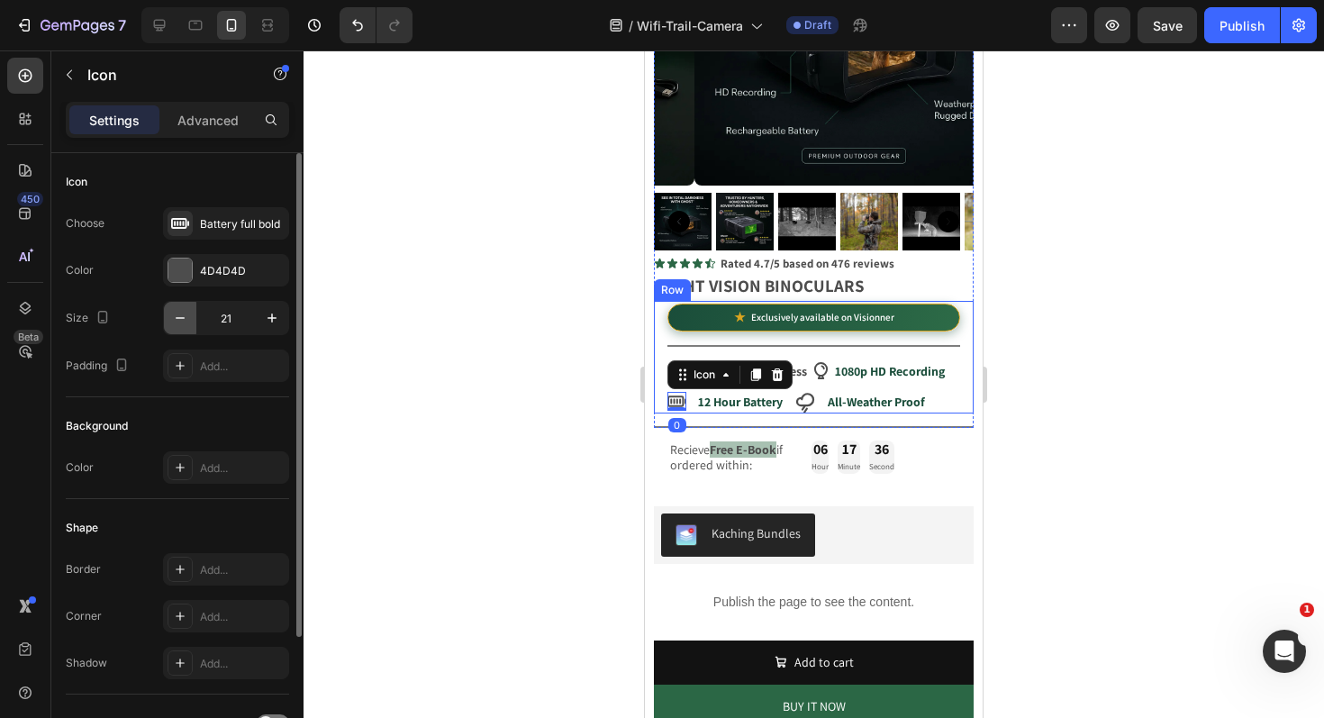
type input "20"
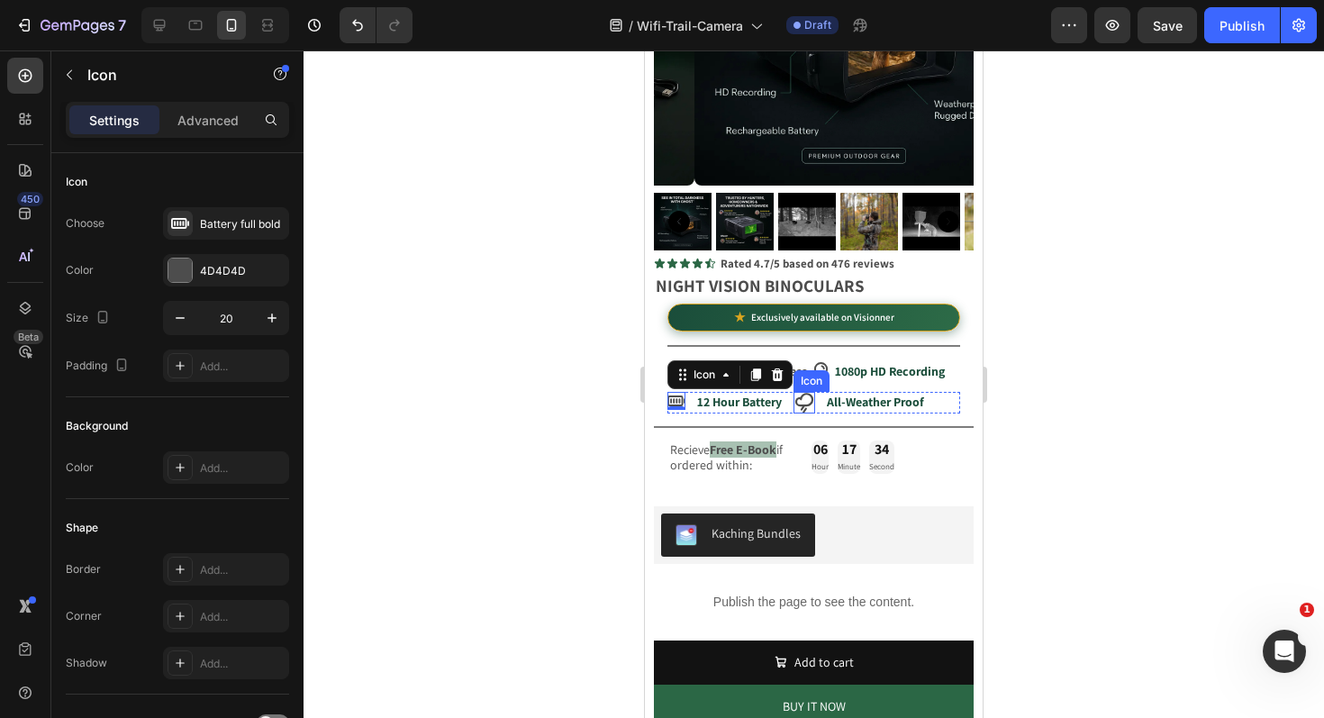
click at [804, 392] on icon at bounding box center [804, 403] width 22 height 22
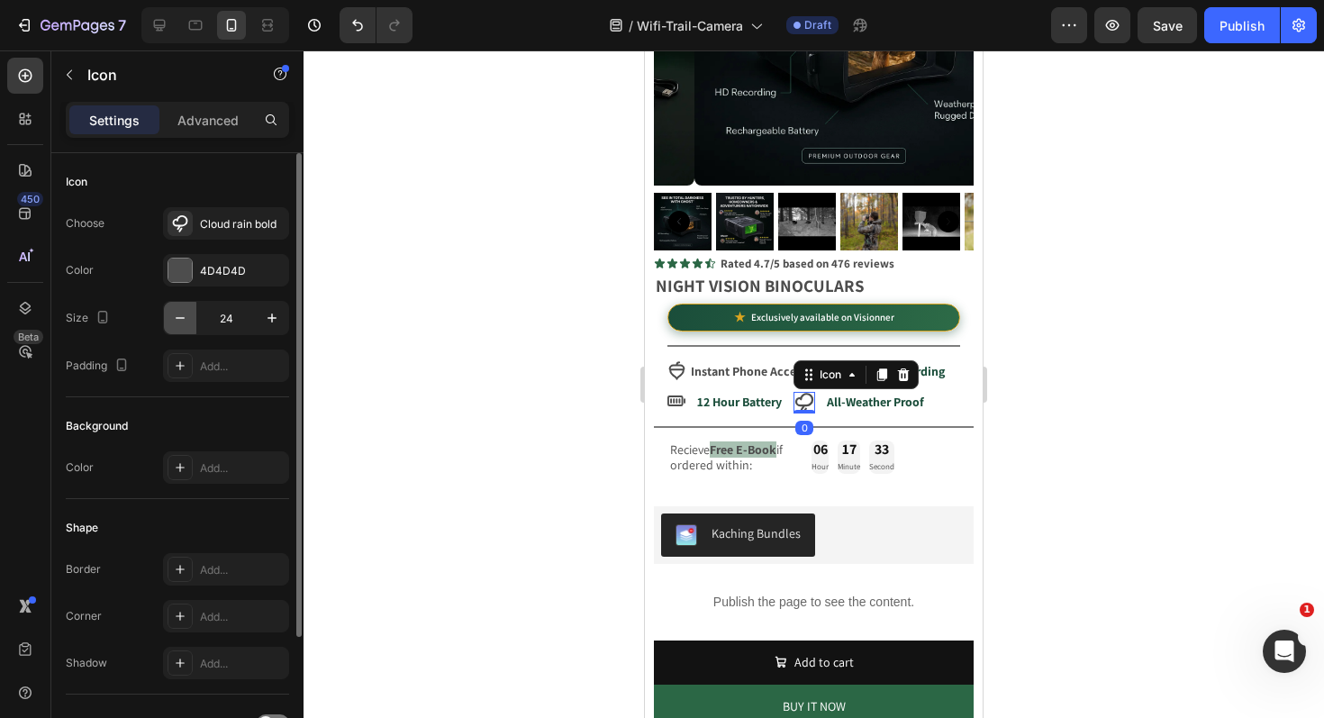
click at [183, 310] on icon "button" at bounding box center [180, 318] width 18 height 18
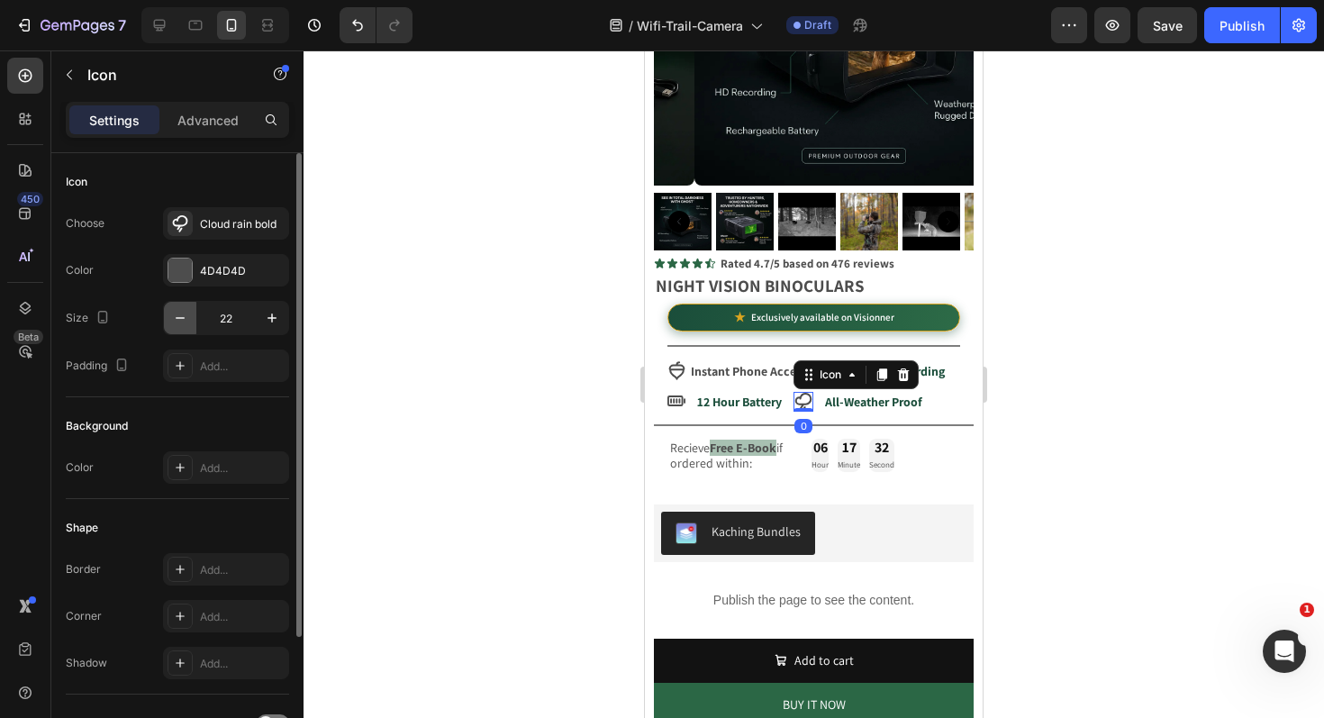
click at [180, 311] on icon "button" at bounding box center [180, 318] width 18 height 18
click at [268, 318] on icon "button" at bounding box center [272, 318] width 18 height 18
type input "20"
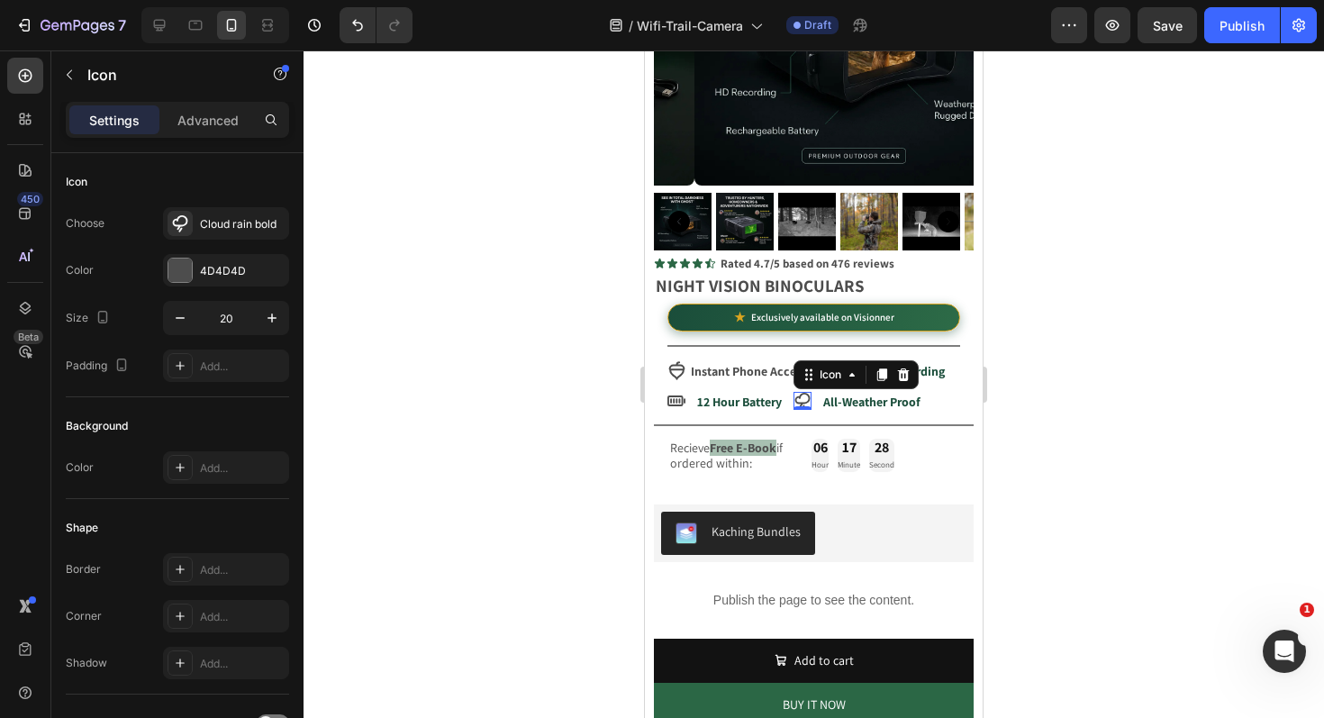
click at [495, 447] on div at bounding box center [814, 383] width 1020 height 667
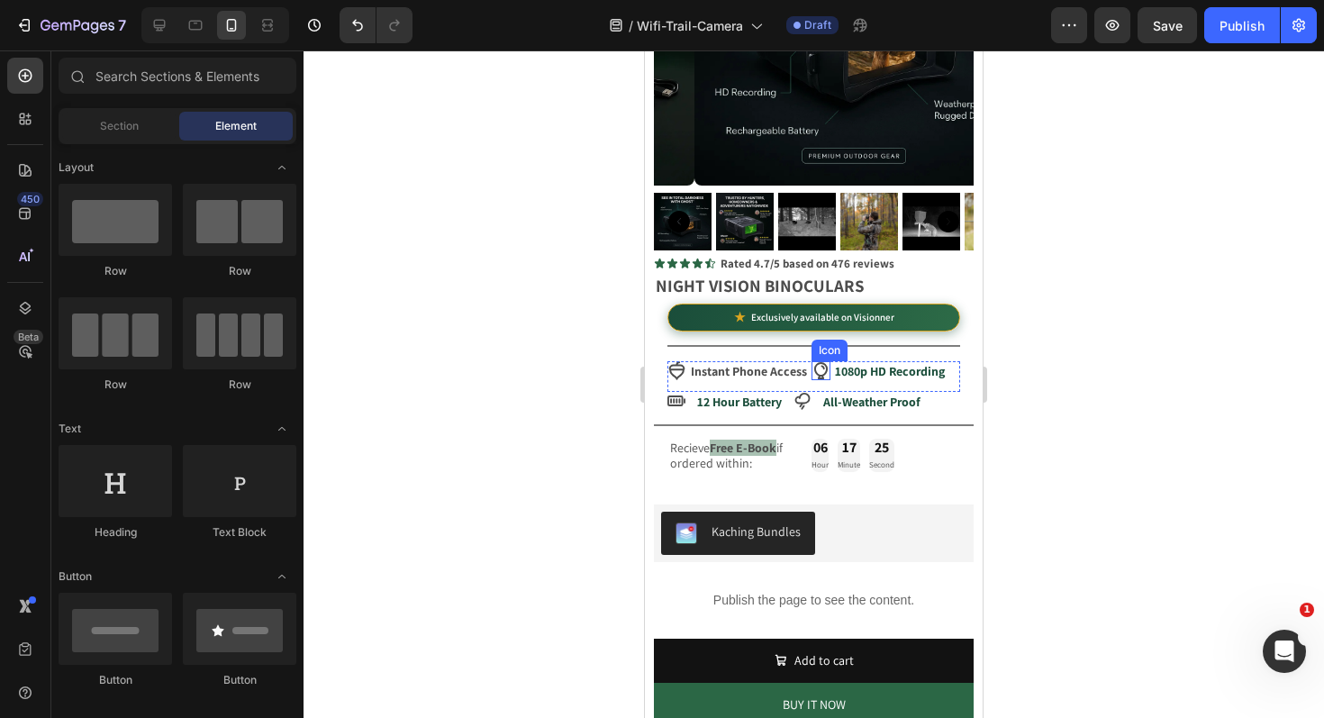
click at [822, 362] on icon at bounding box center [821, 370] width 14 height 17
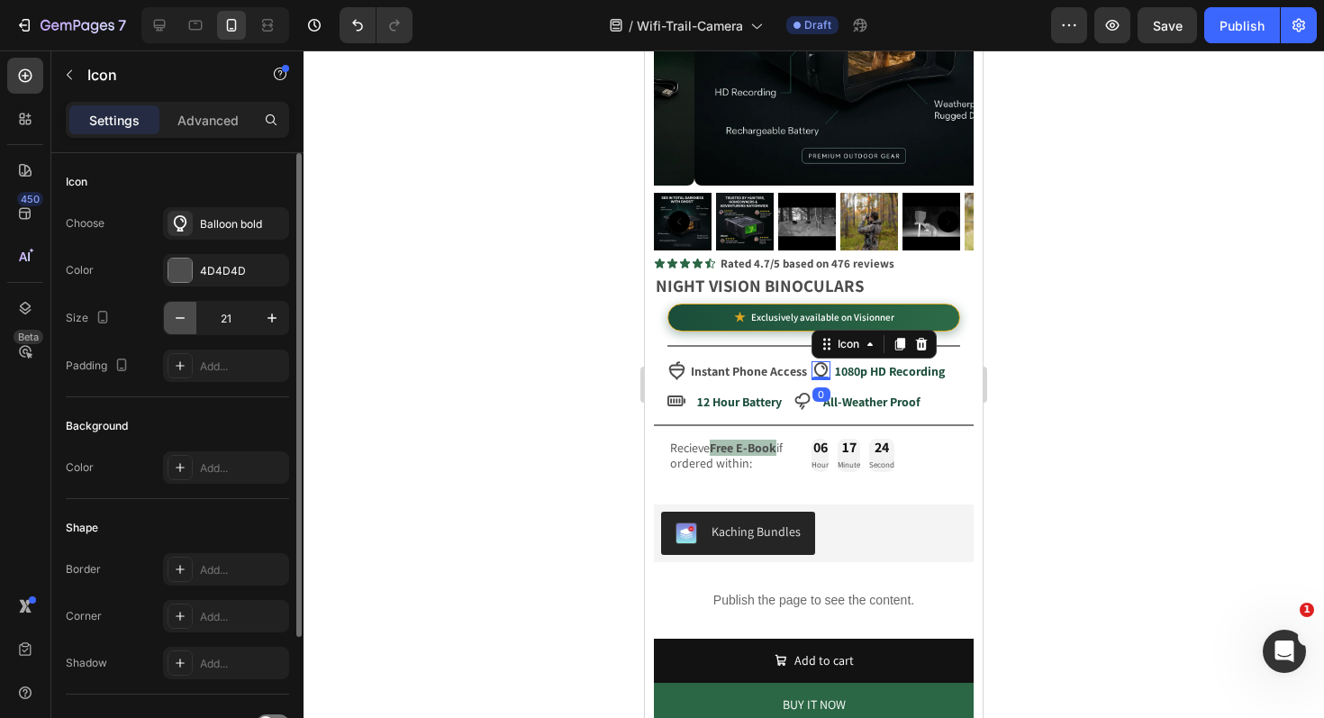
click at [187, 315] on icon "button" at bounding box center [180, 318] width 18 height 18
type input "20"
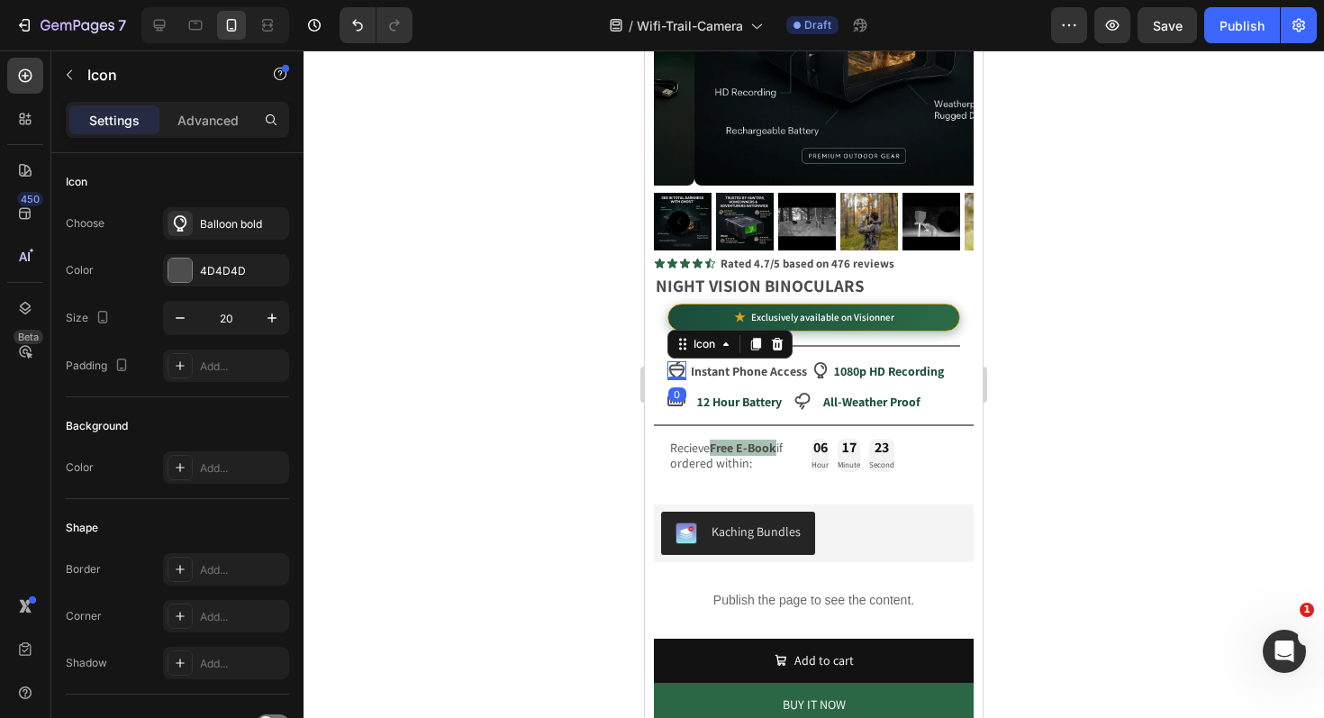
click at [677, 361] on icon at bounding box center [676, 370] width 19 height 19
click at [182, 312] on icon "button" at bounding box center [180, 318] width 18 height 18
type input "20"
click at [539, 403] on div at bounding box center [814, 383] width 1020 height 667
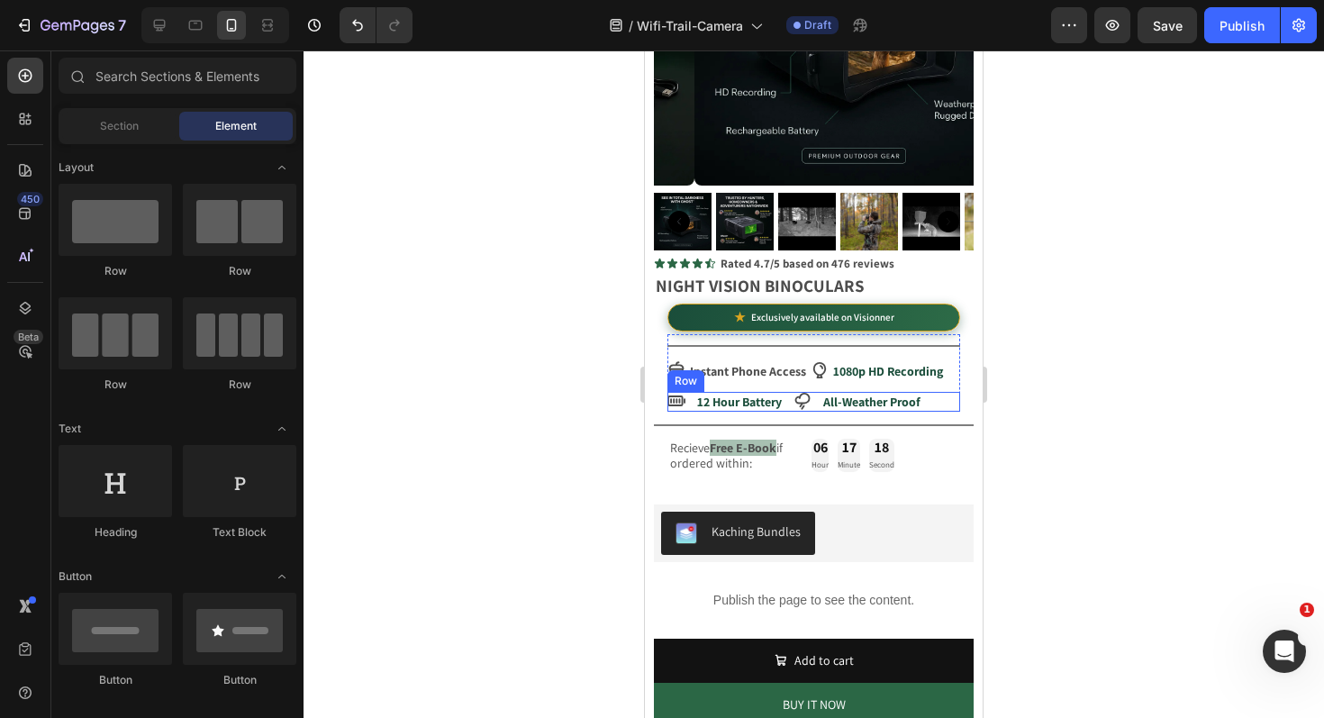
click at [937, 392] on div "Icon 12 Hour Battery Text Block Icon All-Weather Proof Text Block Row" at bounding box center [813, 402] width 293 height 20
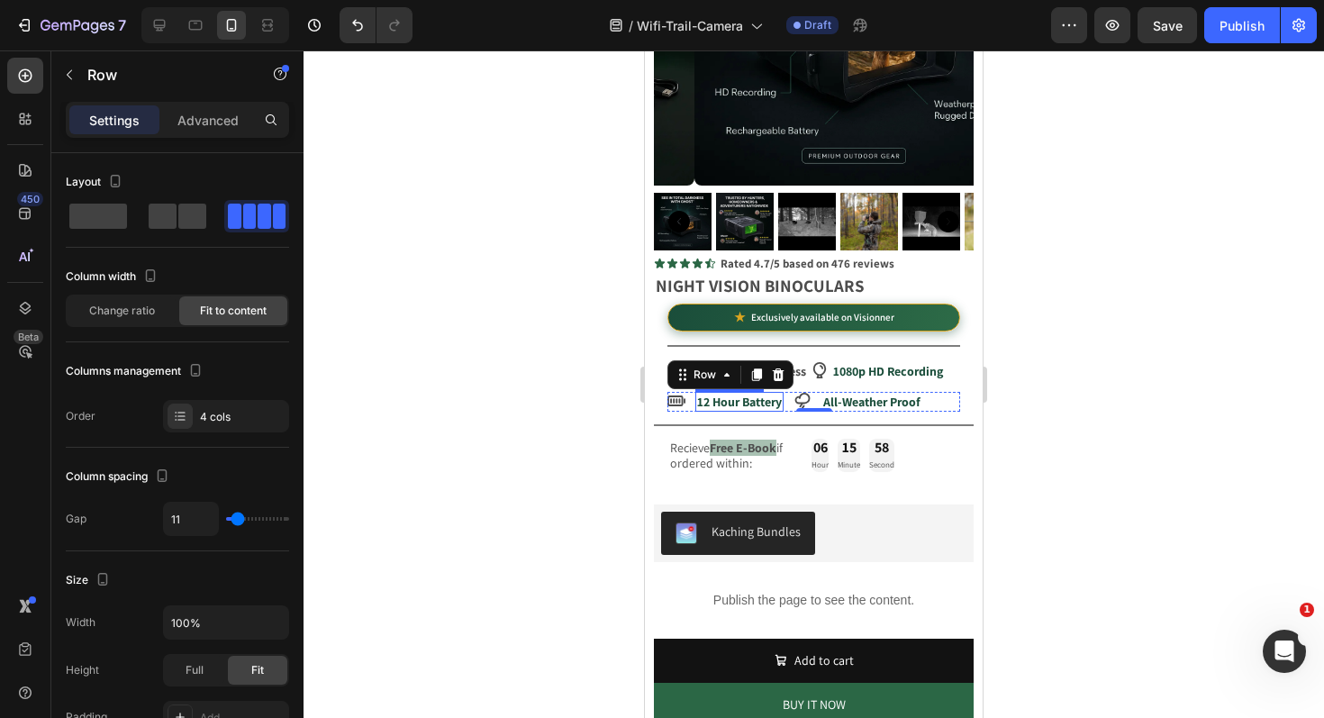
click at [722, 394] on strong "12 Hour Battery" at bounding box center [739, 402] width 85 height 16
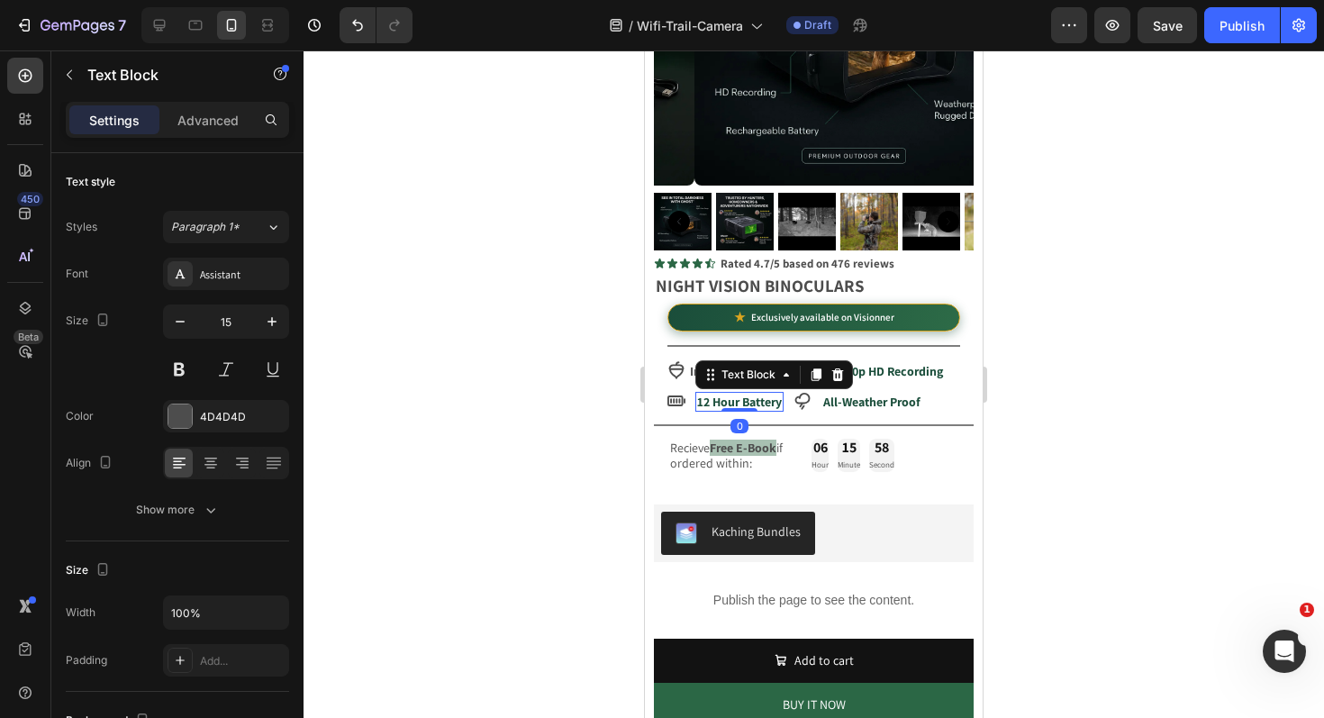
click at [722, 394] on strong "12 Hour Battery" at bounding box center [739, 402] width 85 height 16
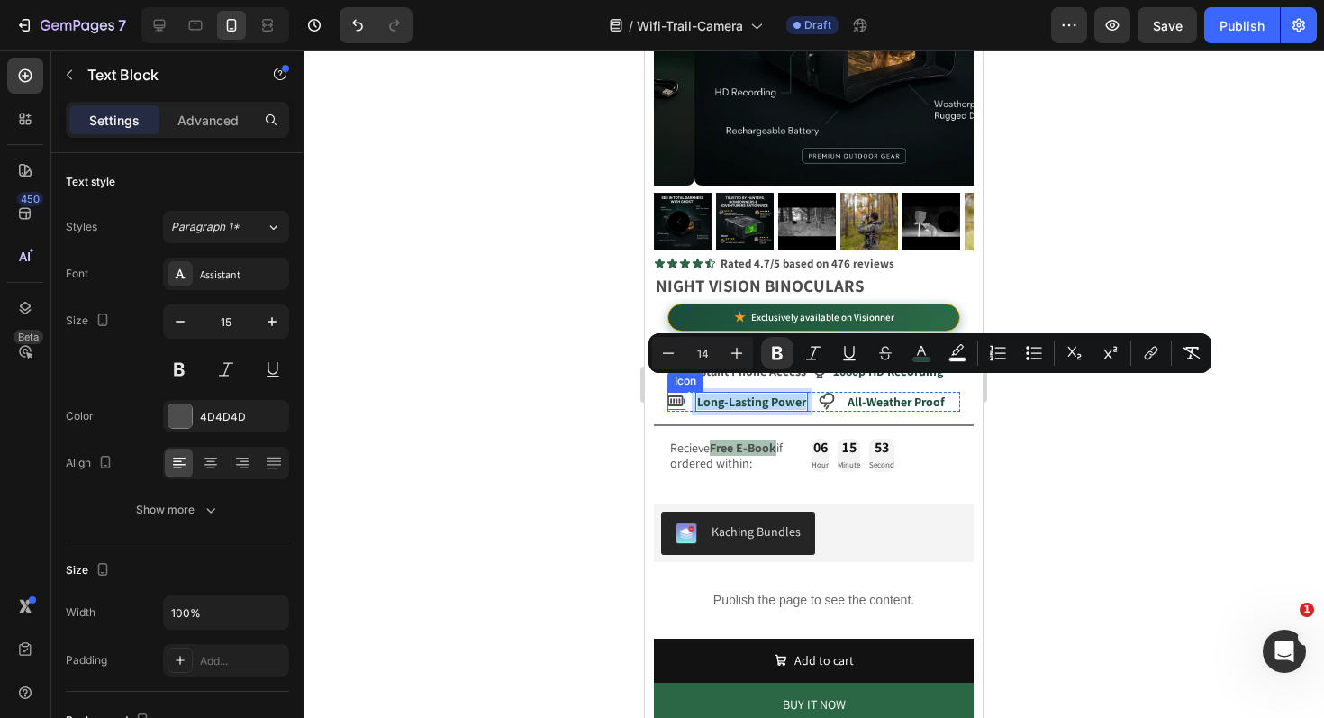
drag, startPoint x: 741, startPoint y: 403, endPoint x: 683, endPoint y: 389, distance: 60.1
click at [683, 392] on div "Icon Long-Lasting Power Text Block 0 Icon All-Weather Proof Text Block Row" at bounding box center [813, 402] width 293 height 20
click at [387, 441] on div at bounding box center [814, 383] width 1020 height 667
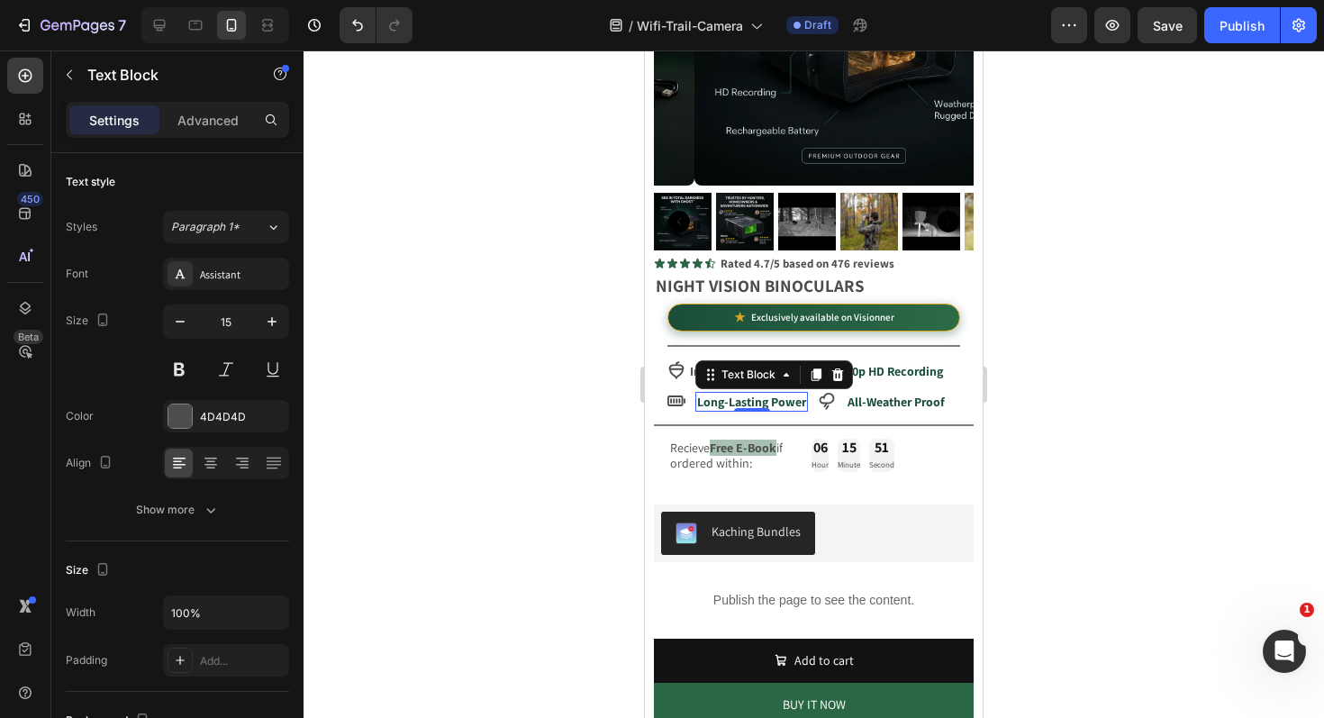
click at [723, 396] on strong "Long-Lasting Power" at bounding box center [751, 402] width 109 height 16
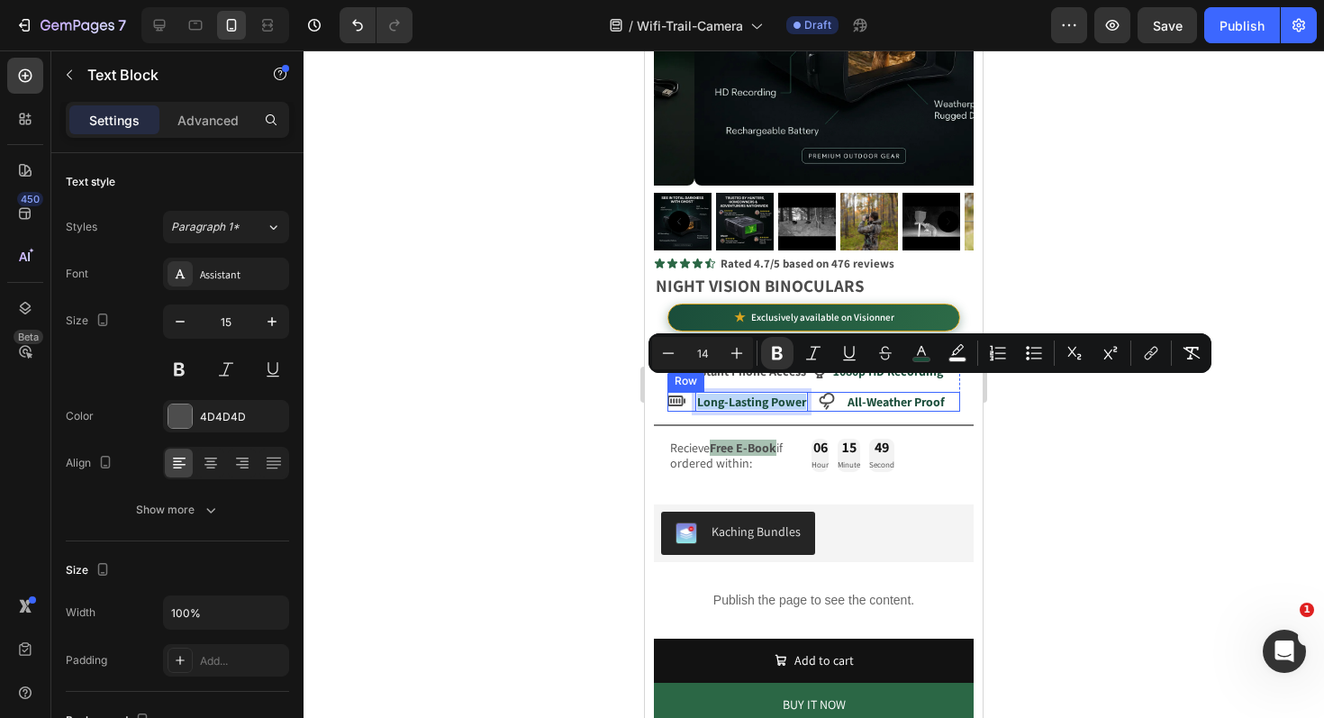
drag, startPoint x: 744, startPoint y: 406, endPoint x: 691, endPoint y: 385, distance: 57.0
click at [691, 392] on div "Icon Long-Lasting Power Text Block 0 Icon All-Weather Proof Text Block Row" at bounding box center [813, 402] width 293 height 20
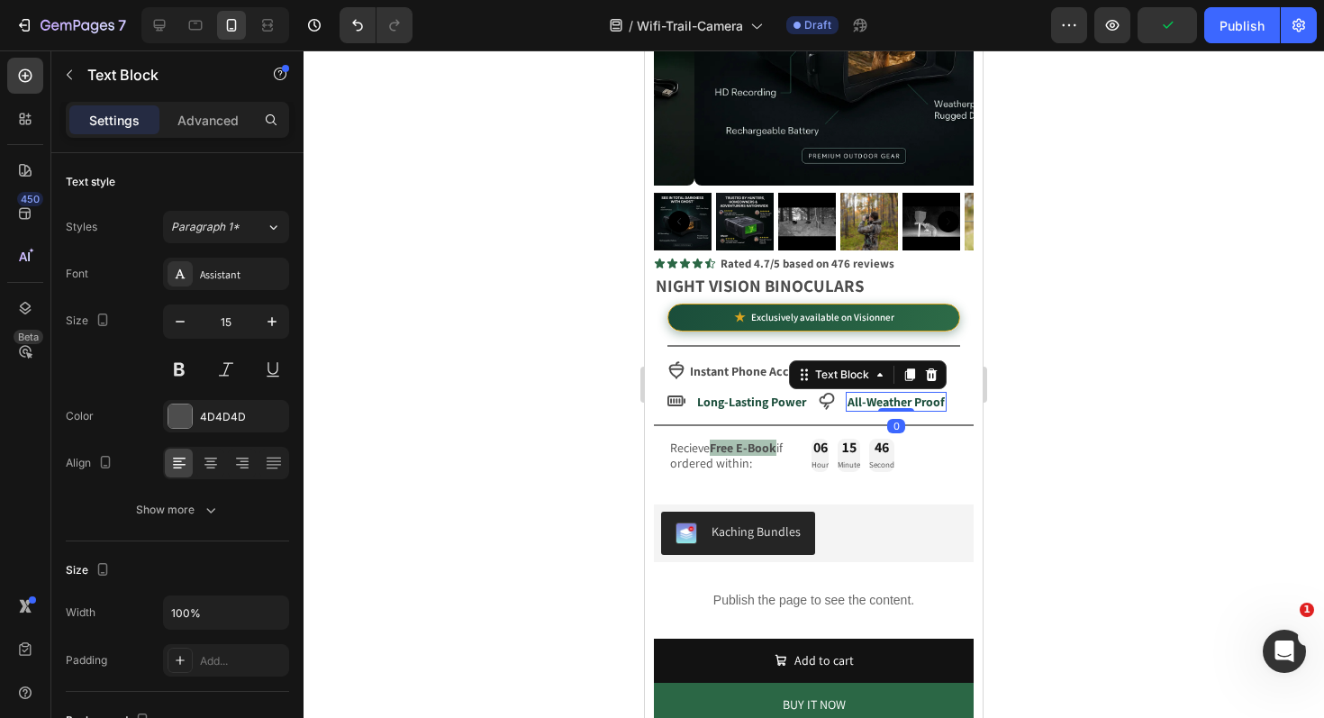
click at [880, 394] on strong "All-Weather Proof" at bounding box center [895, 402] width 97 height 16
click at [879, 394] on strong "All-Weather Proof" at bounding box center [895, 402] width 97 height 16
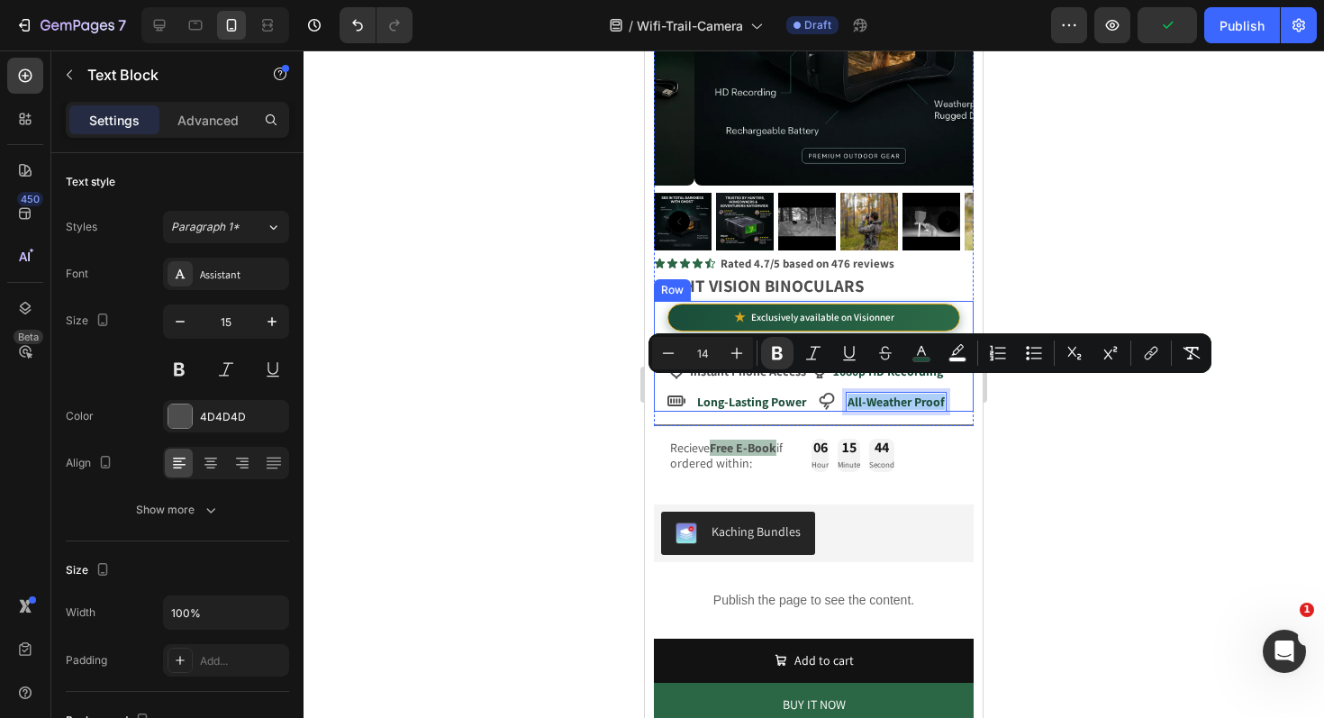
click at [593, 394] on div at bounding box center [814, 383] width 1020 height 667
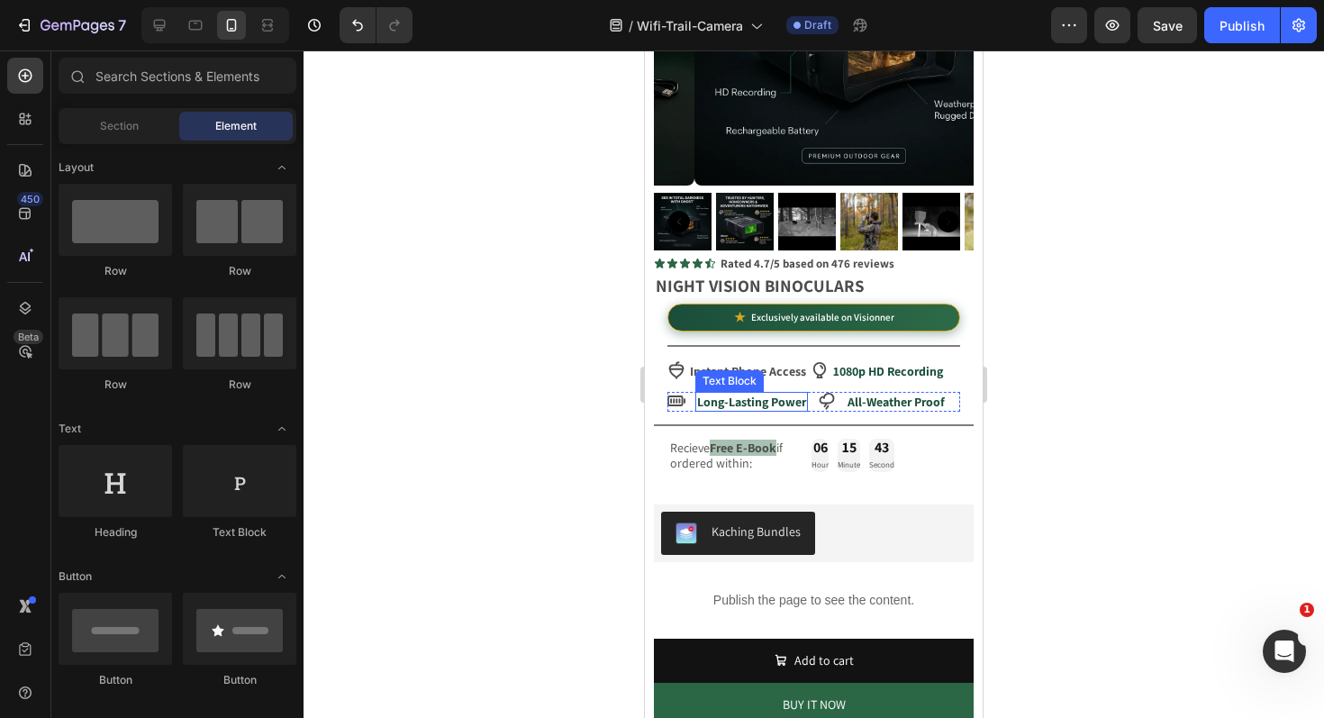
click at [722, 394] on strong "Long-Lasting Power" at bounding box center [751, 402] width 109 height 16
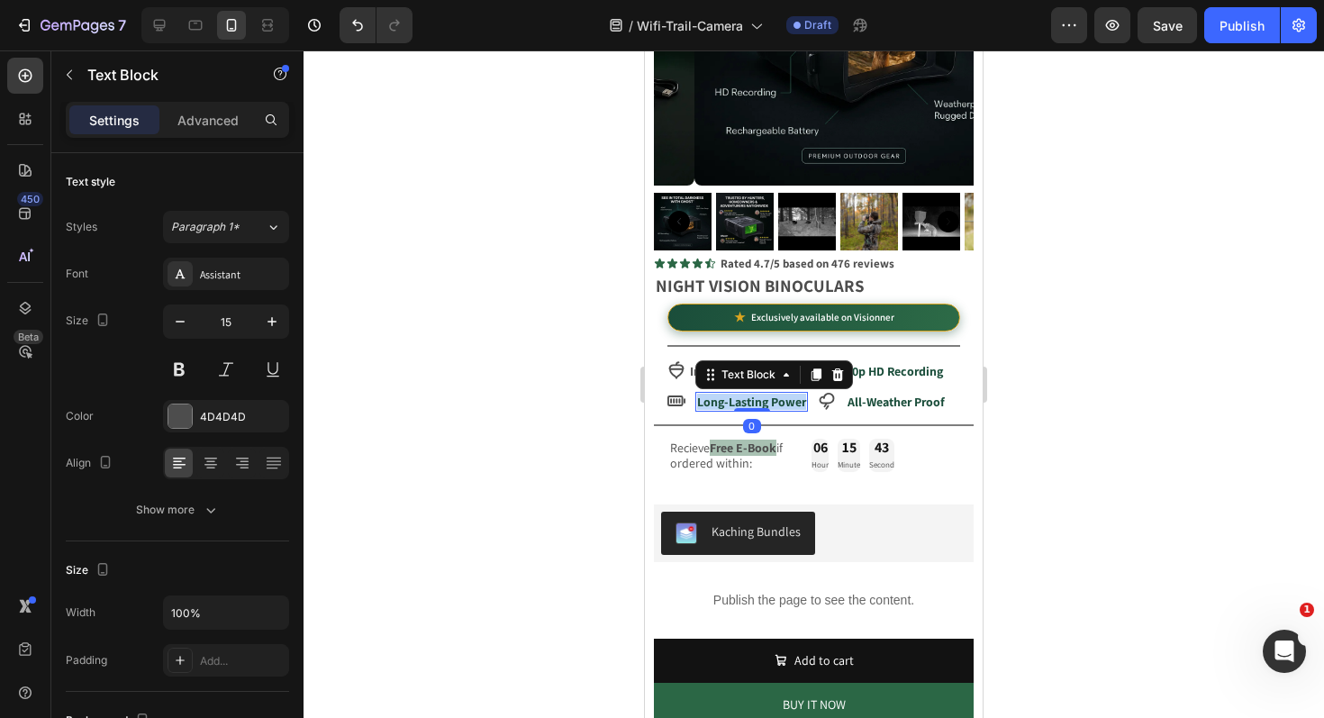
click at [722, 394] on strong "Long-Lasting Power" at bounding box center [751, 402] width 109 height 16
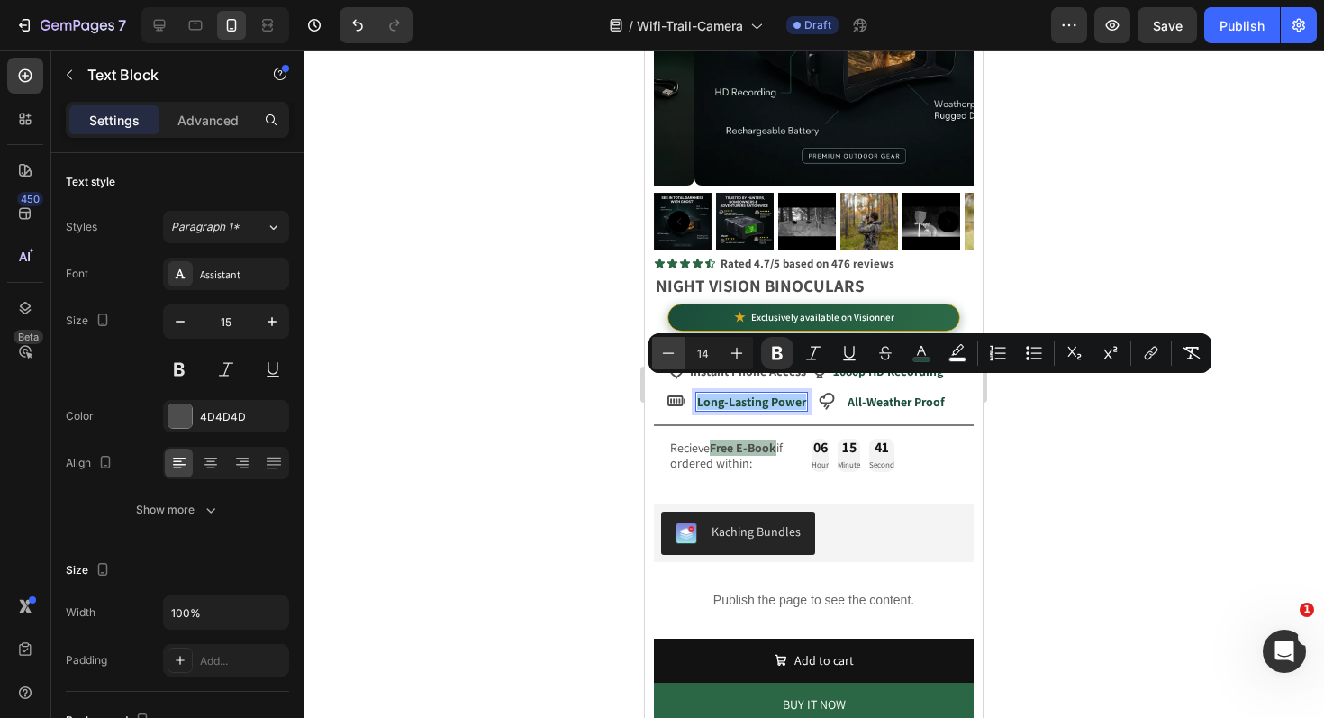
click at [673, 356] on icon "Editor contextual toolbar" at bounding box center [668, 353] width 18 height 18
type input "13"
click at [485, 456] on div at bounding box center [814, 383] width 1020 height 667
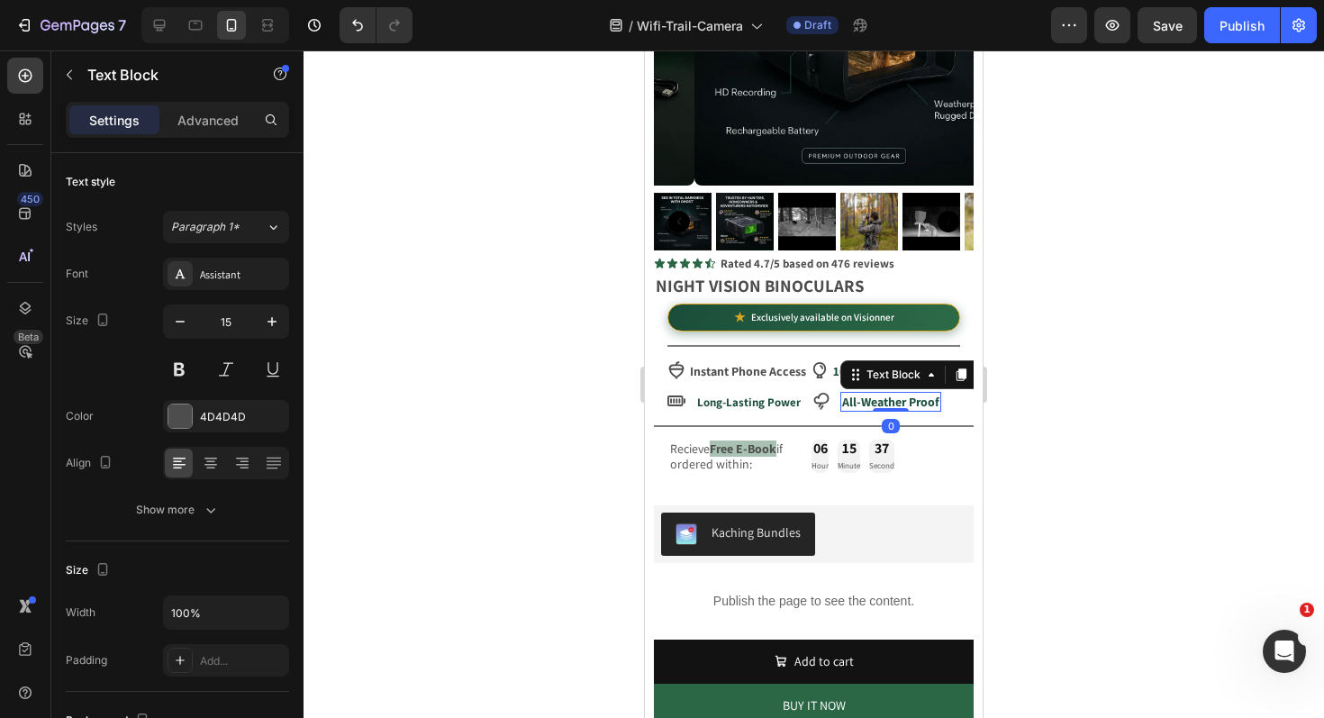
click at [884, 394] on strong "All-Weather Proof" at bounding box center [890, 402] width 97 height 16
click at [875, 394] on strong "All-Weather Proof" at bounding box center [890, 402] width 97 height 16
click at [915, 394] on strong "All-Weather Proof" at bounding box center [890, 402] width 97 height 16
click at [914, 394] on strong "All-Weather Proof" at bounding box center [890, 402] width 97 height 16
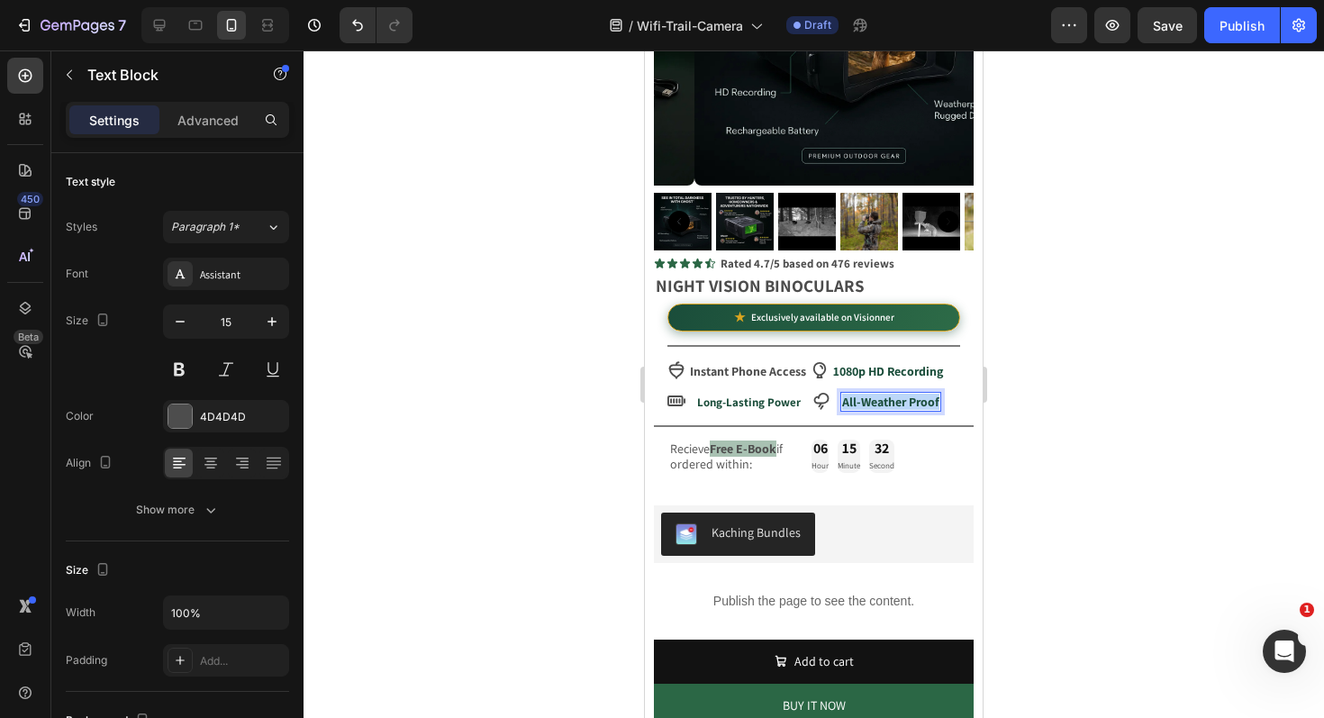
click at [914, 394] on strong "All-Weather Proof" at bounding box center [890, 402] width 97 height 16
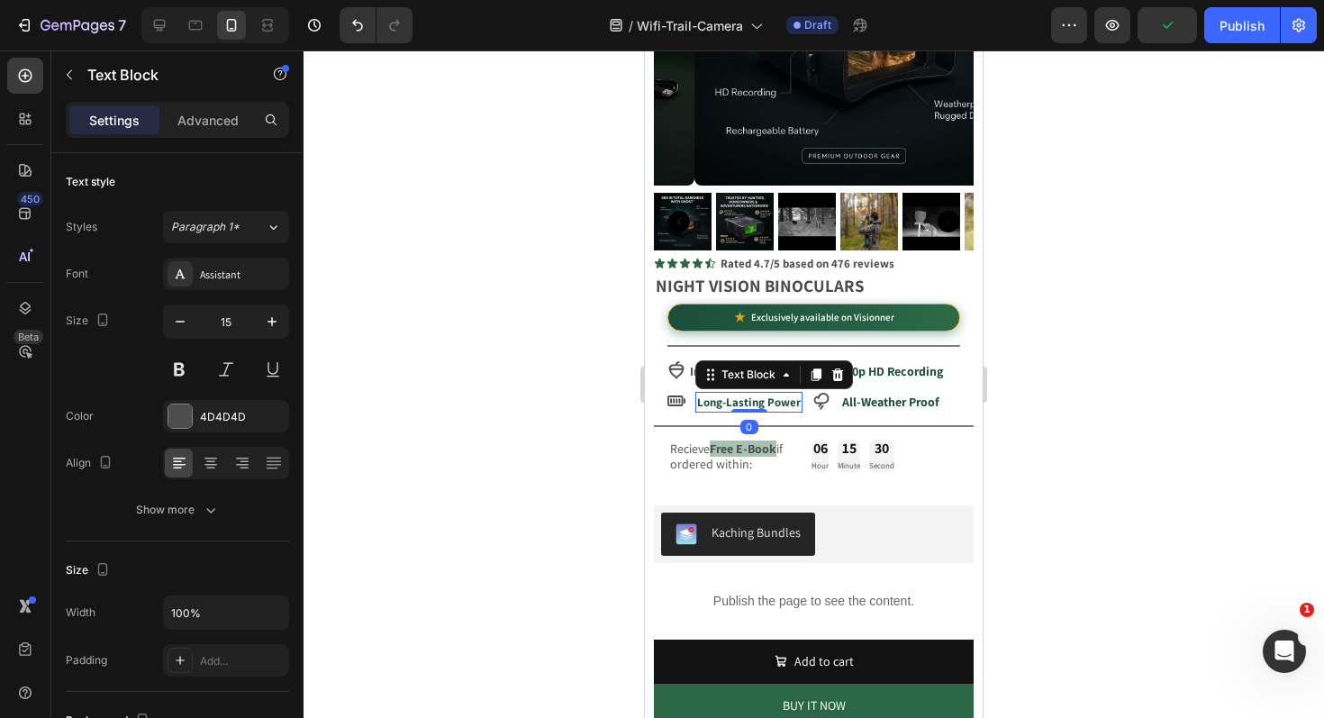
click at [747, 394] on strong "Long-Lasting Power" at bounding box center [749, 401] width 104 height 15
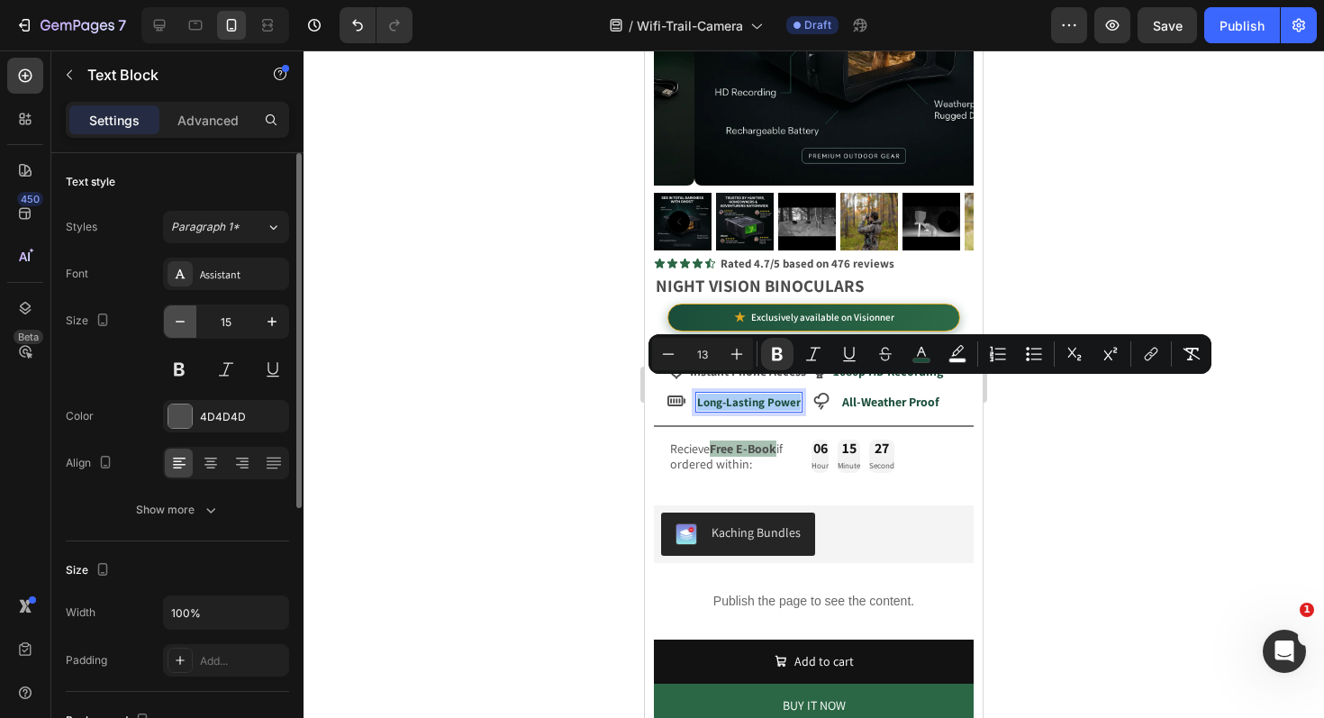
click at [186, 329] on icon "button" at bounding box center [180, 322] width 18 height 18
type input "14"
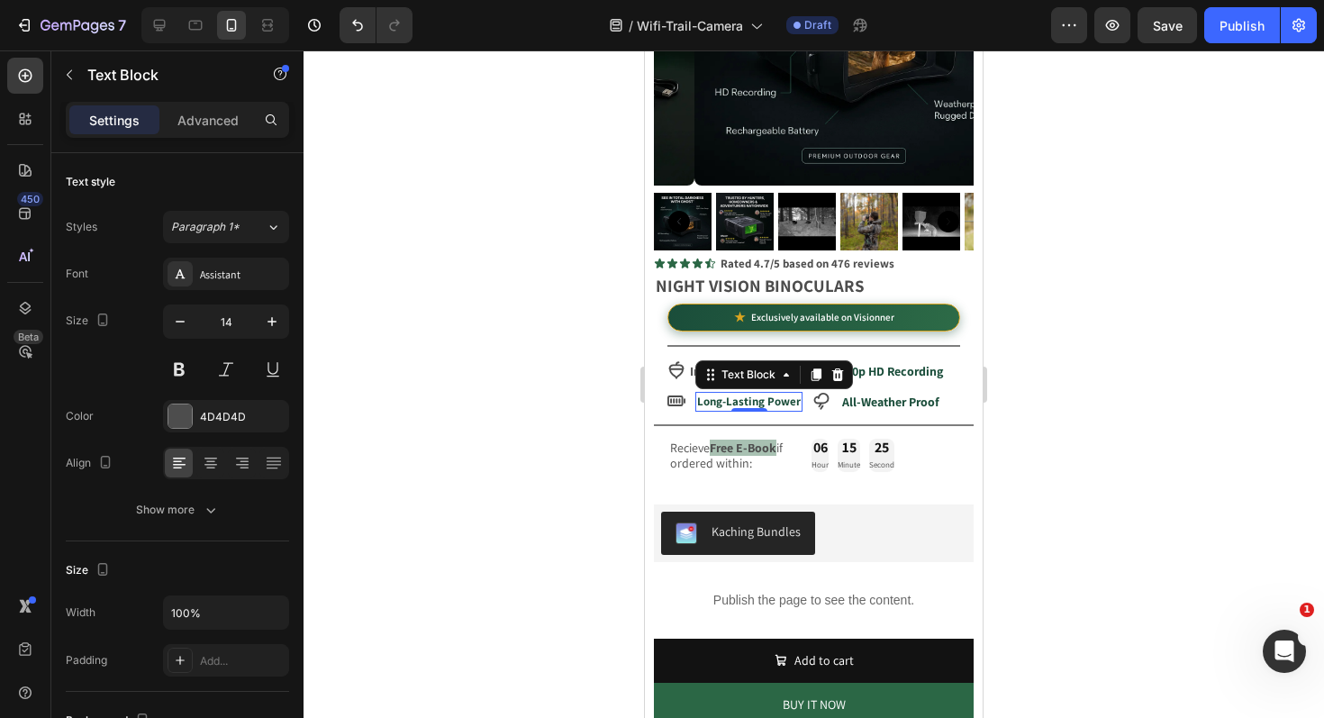
click at [475, 375] on div at bounding box center [814, 383] width 1020 height 667
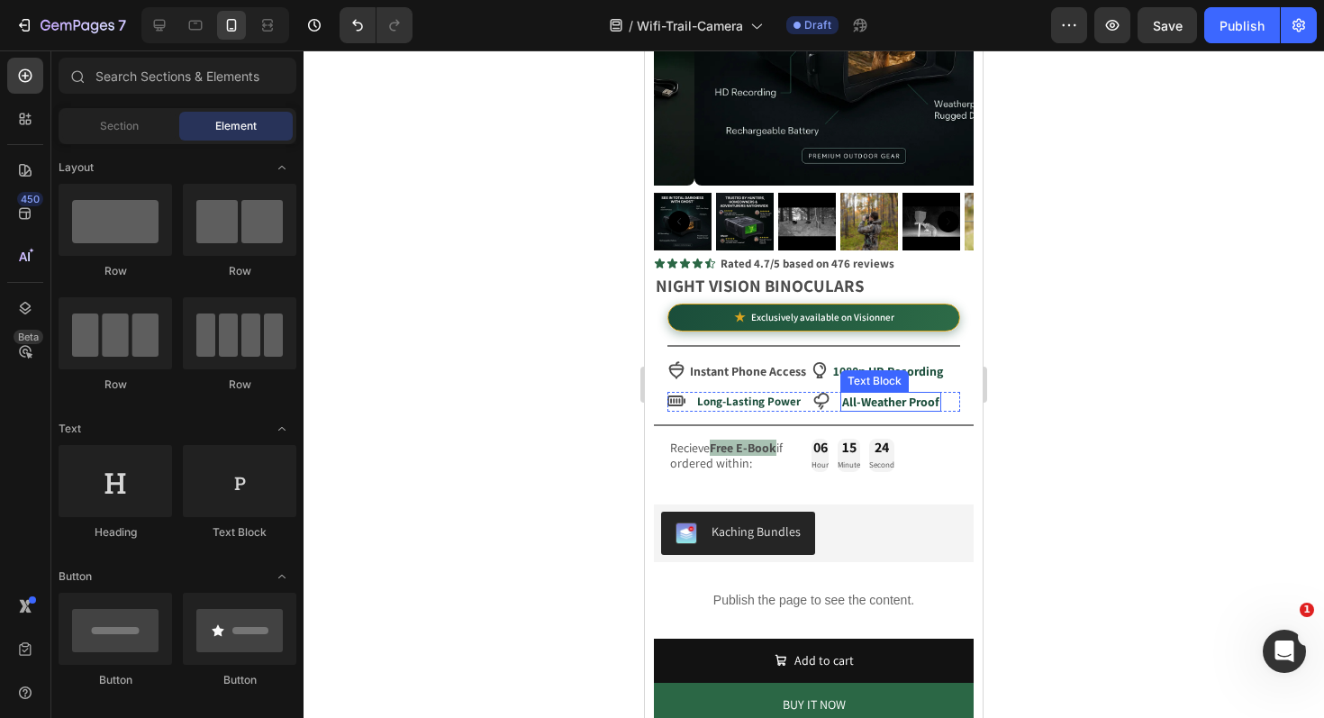
click at [894, 394] on strong "All-Weather Proof" at bounding box center [890, 402] width 97 height 16
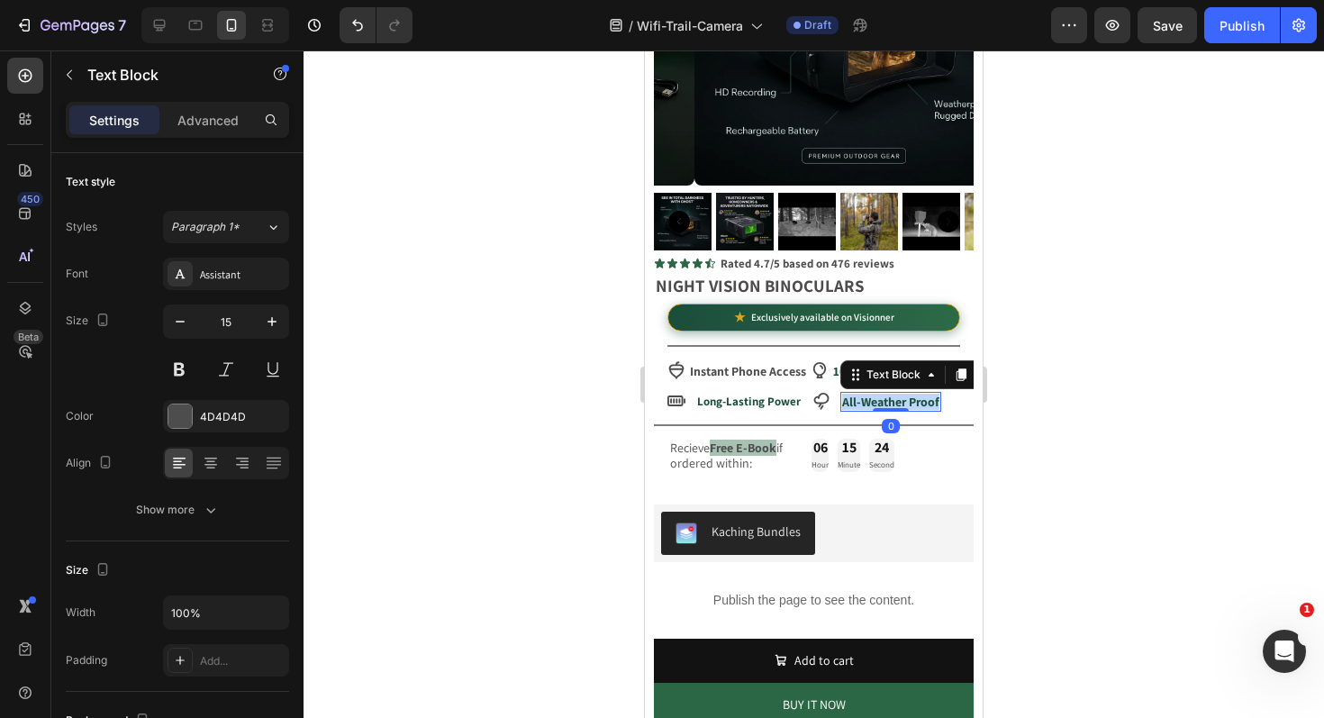
click at [894, 394] on strong "All-Weather Proof" at bounding box center [890, 402] width 97 height 16
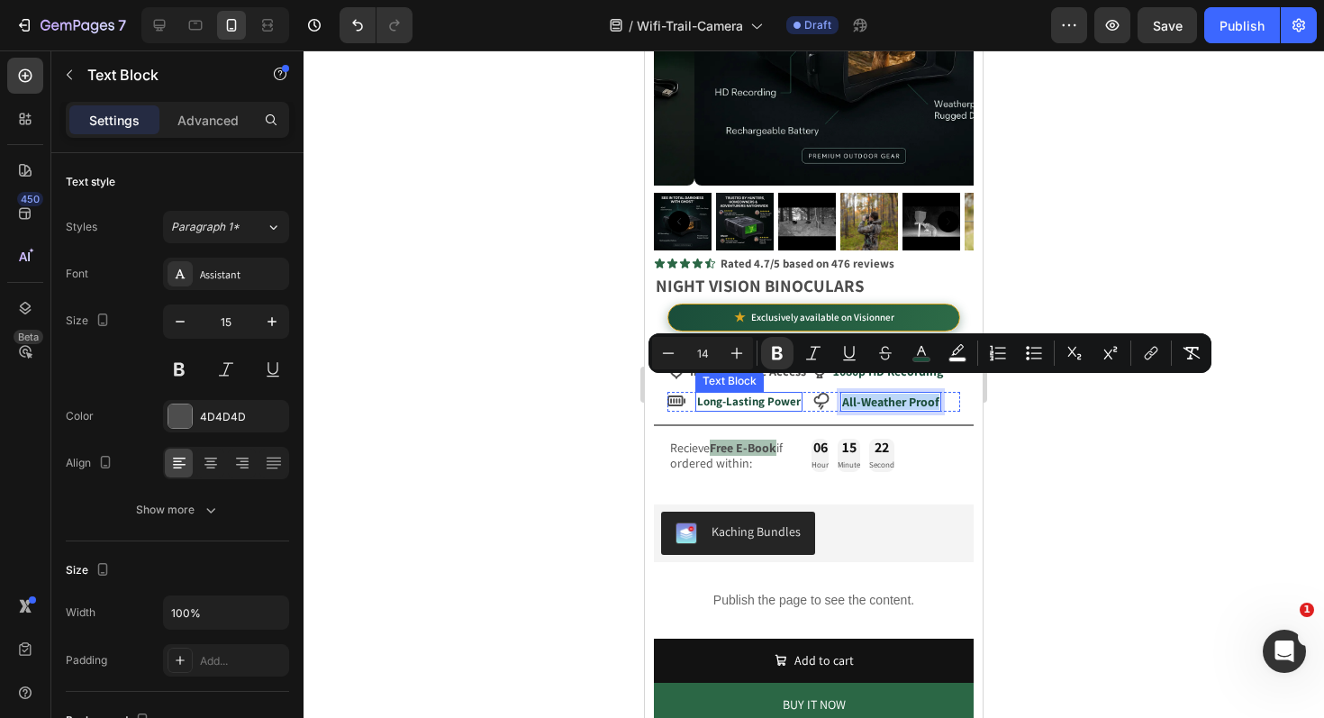
click at [718, 394] on strong "Long-Lasting Power" at bounding box center [749, 401] width 104 height 15
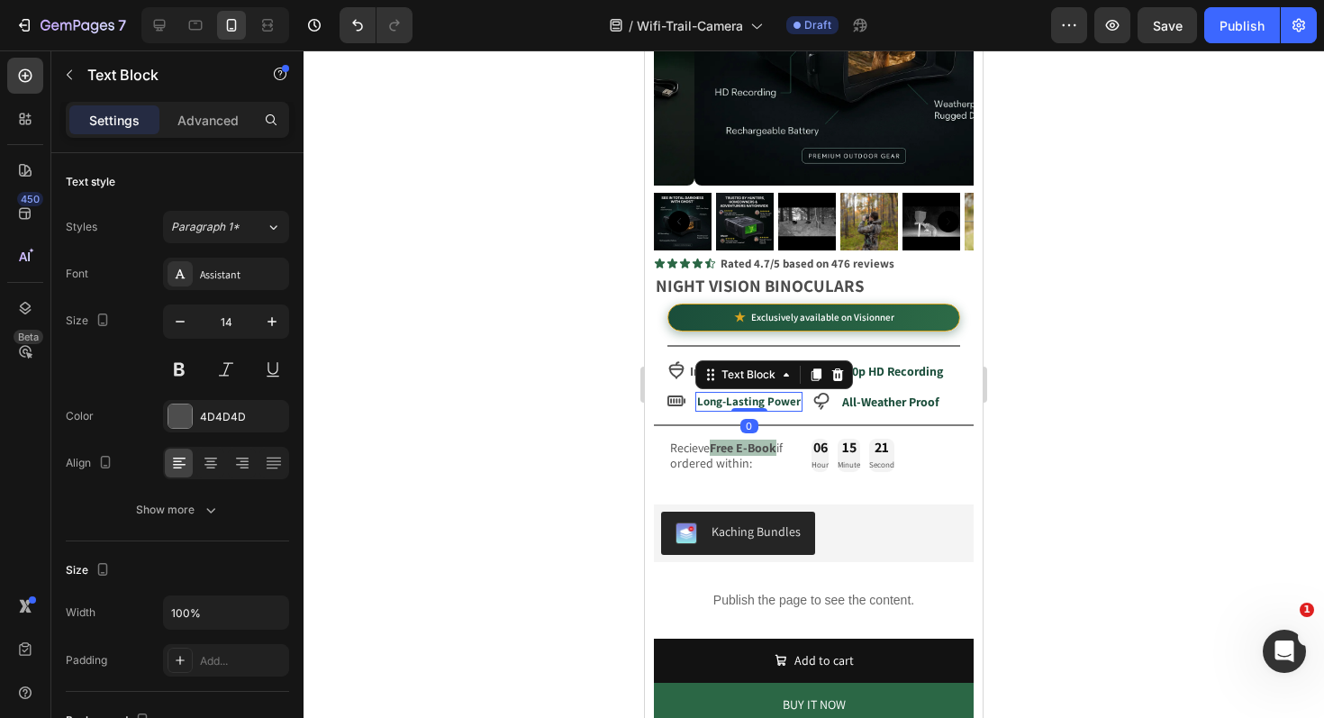
click at [717, 394] on strong "Long-Lasting Power" at bounding box center [749, 401] width 104 height 15
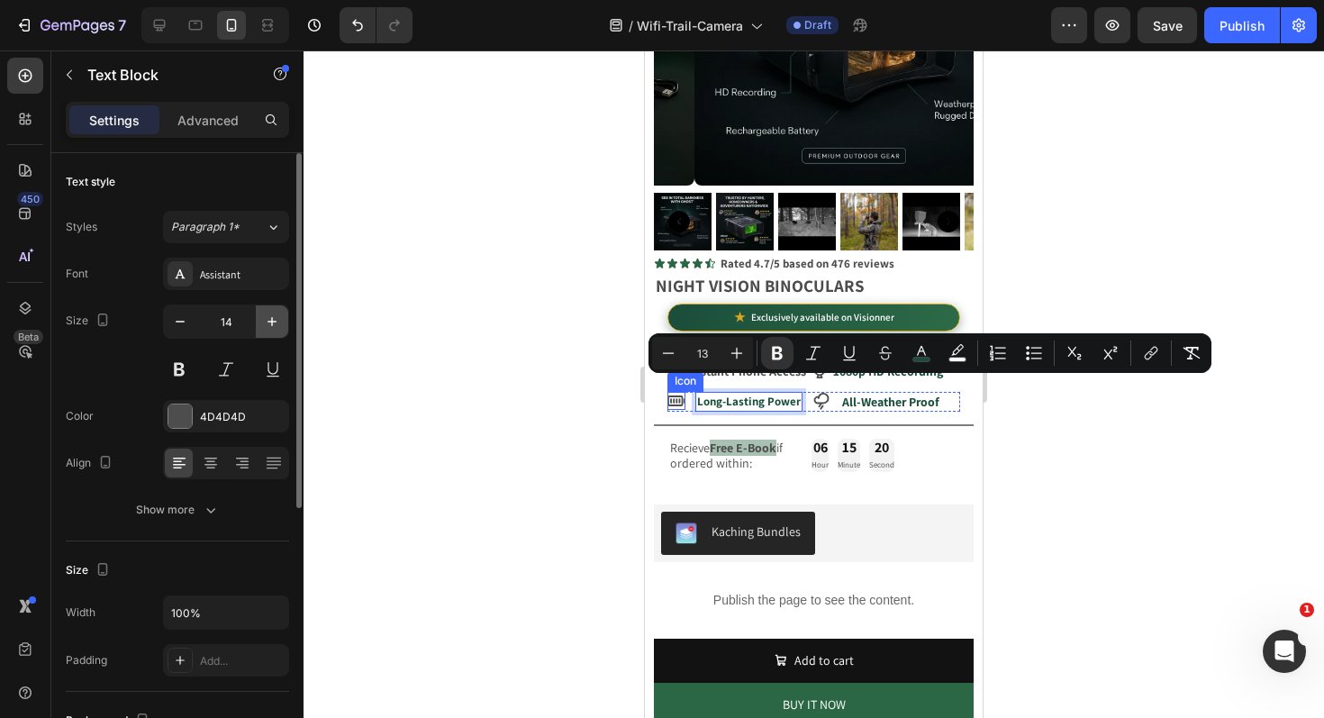
click at [267, 330] on icon "button" at bounding box center [272, 322] width 18 height 18
type input "15"
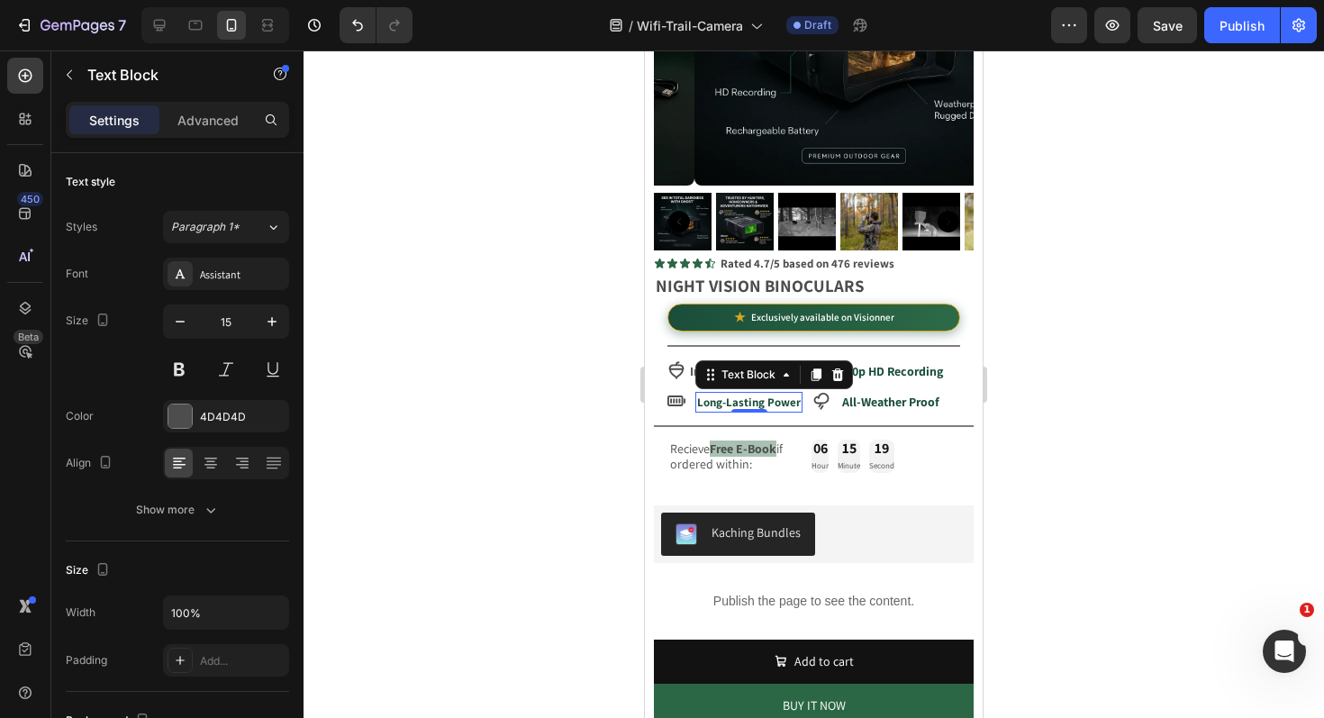
click at [504, 398] on div at bounding box center [814, 383] width 1020 height 667
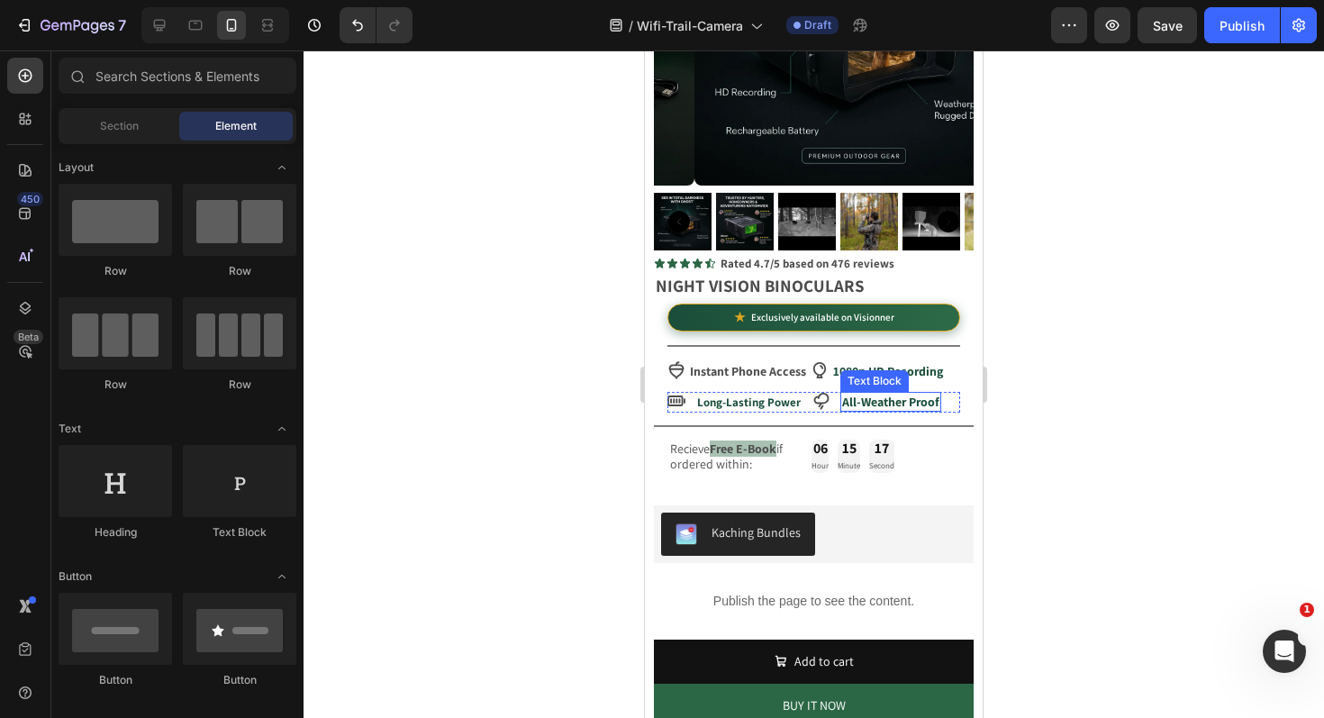
click at [895, 394] on div "All-Weather Proof Text Block" at bounding box center [890, 402] width 101 height 20
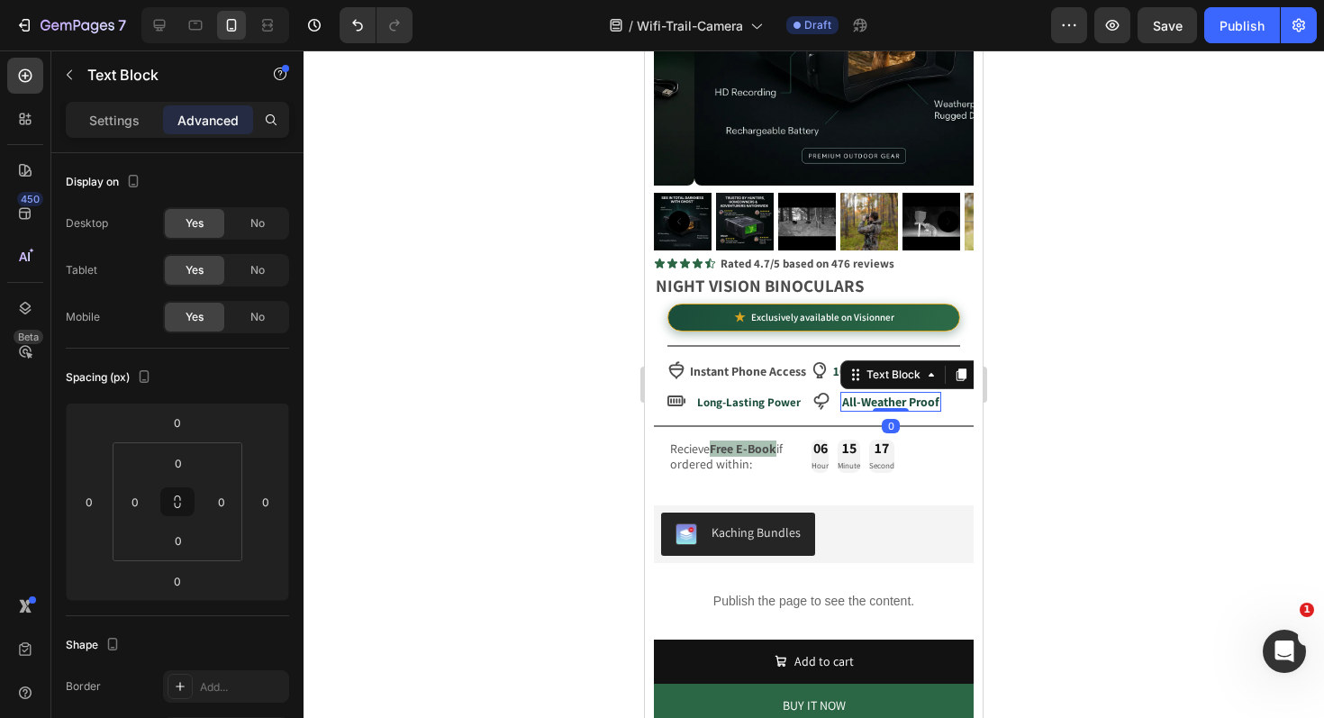
click at [895, 408] on div at bounding box center [891, 410] width 36 height 4
click at [501, 393] on div at bounding box center [814, 383] width 1020 height 667
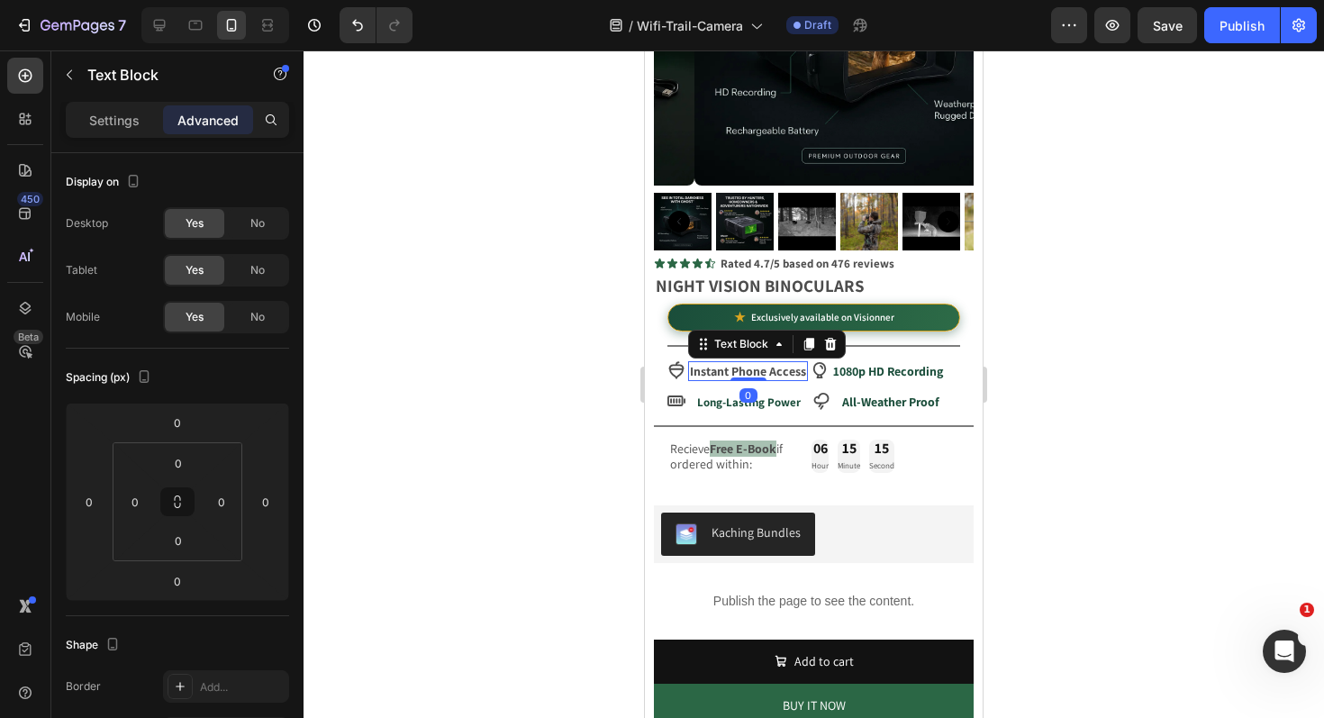
click at [737, 363] on strong "Instant Phone Access" at bounding box center [748, 371] width 116 height 16
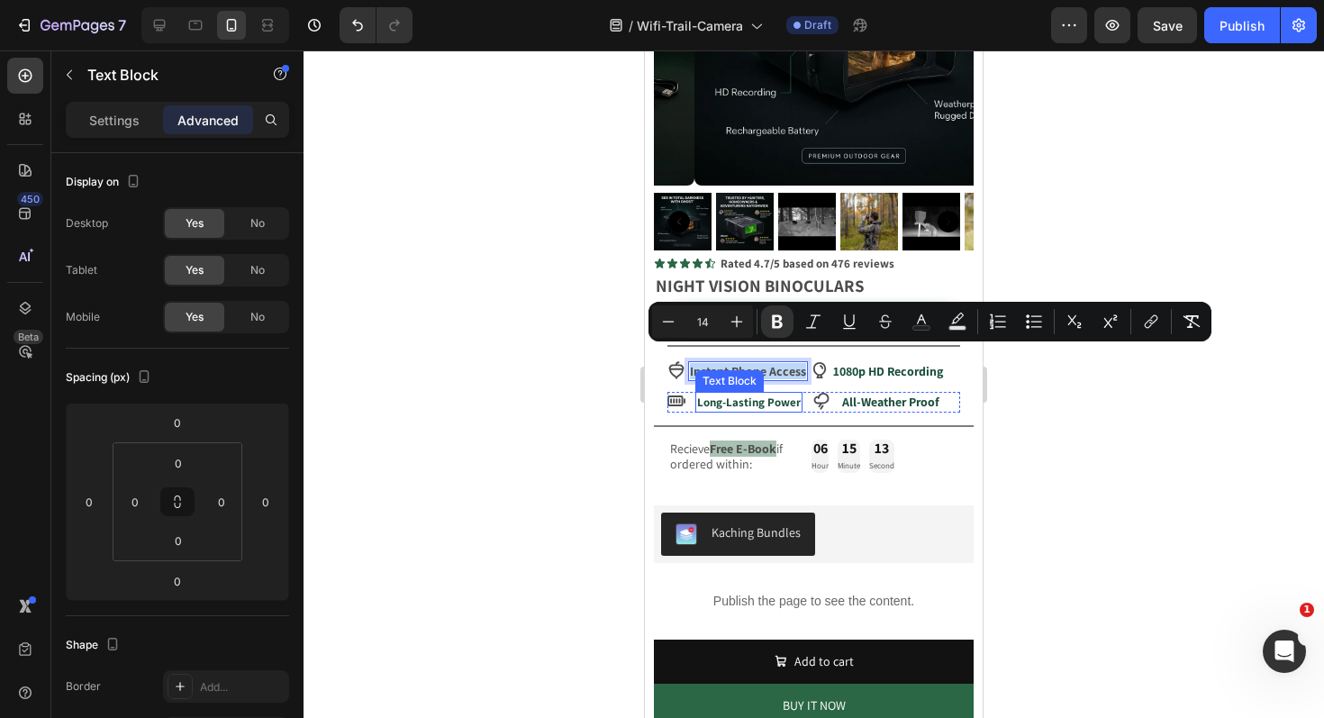
click at [713, 394] on strong "Long-Lasting Power" at bounding box center [749, 401] width 104 height 15
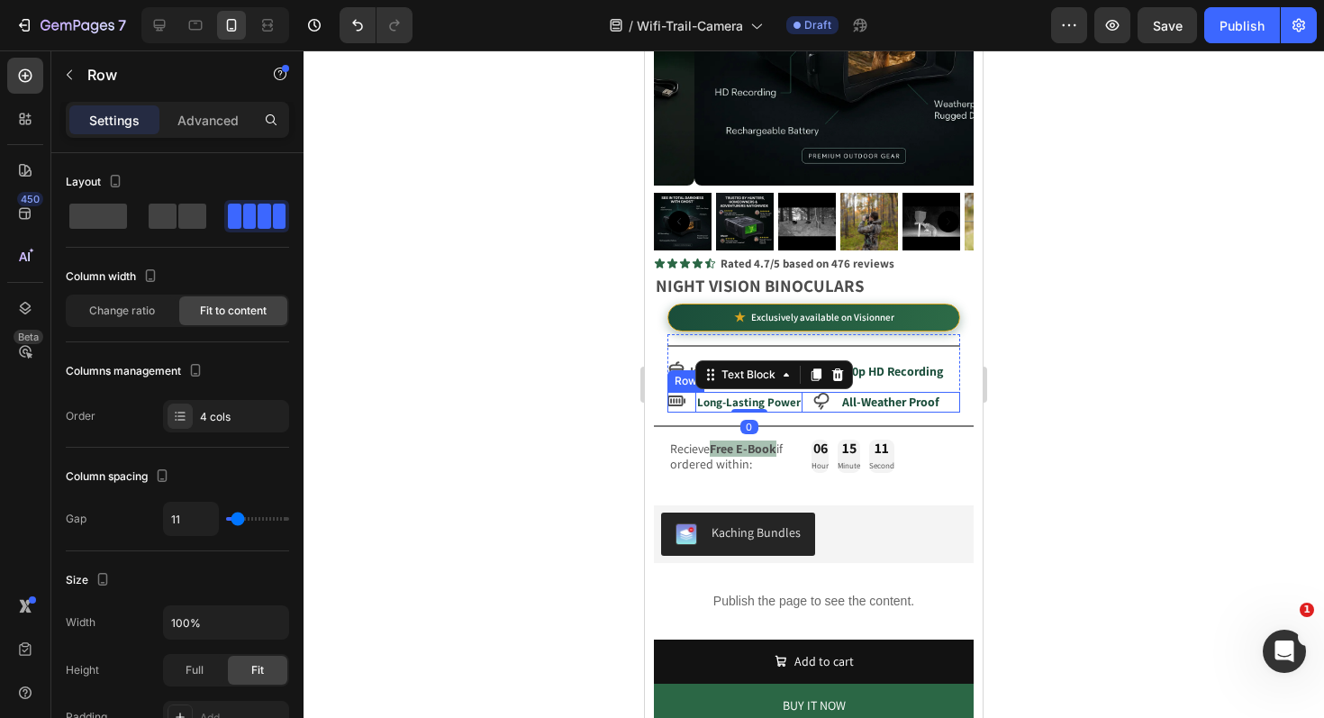
click at [941, 392] on div "Icon Long-Lasting Power Text Block 0 Icon All-Weather Proof Text Block Row" at bounding box center [813, 402] width 293 height 21
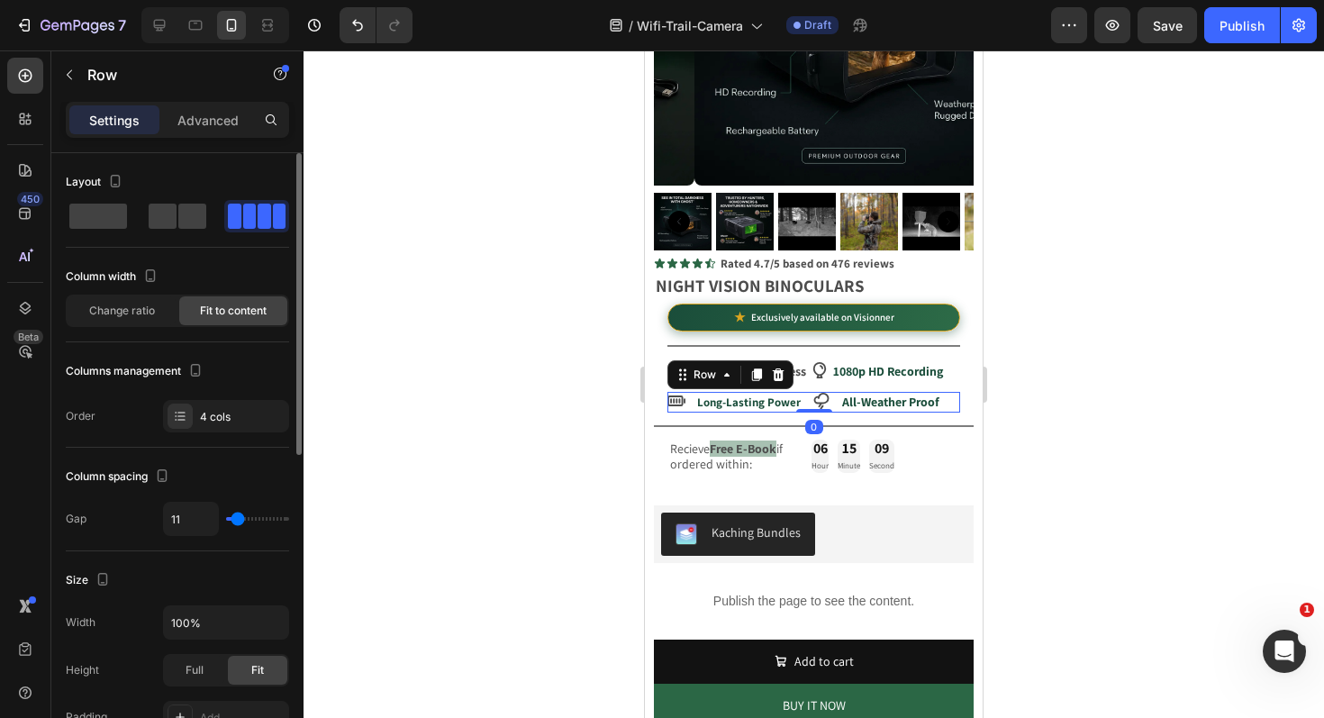
type input "19"
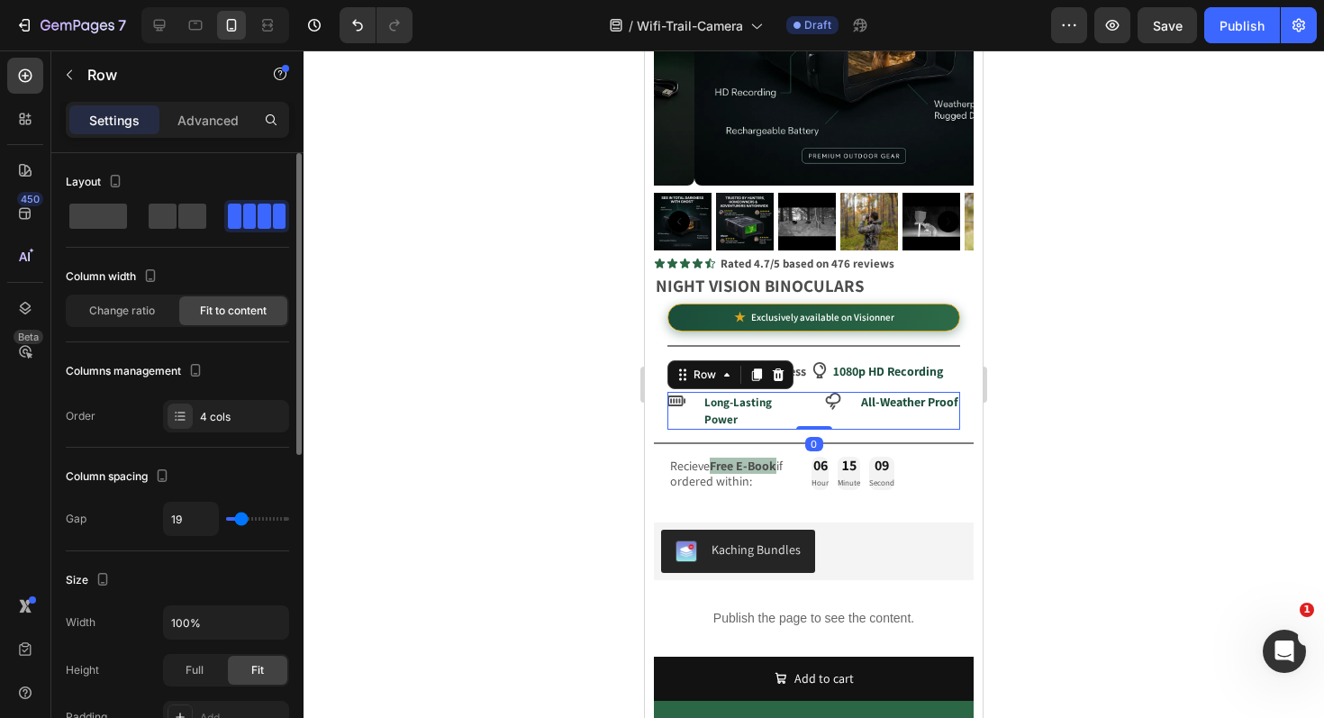
type input "18"
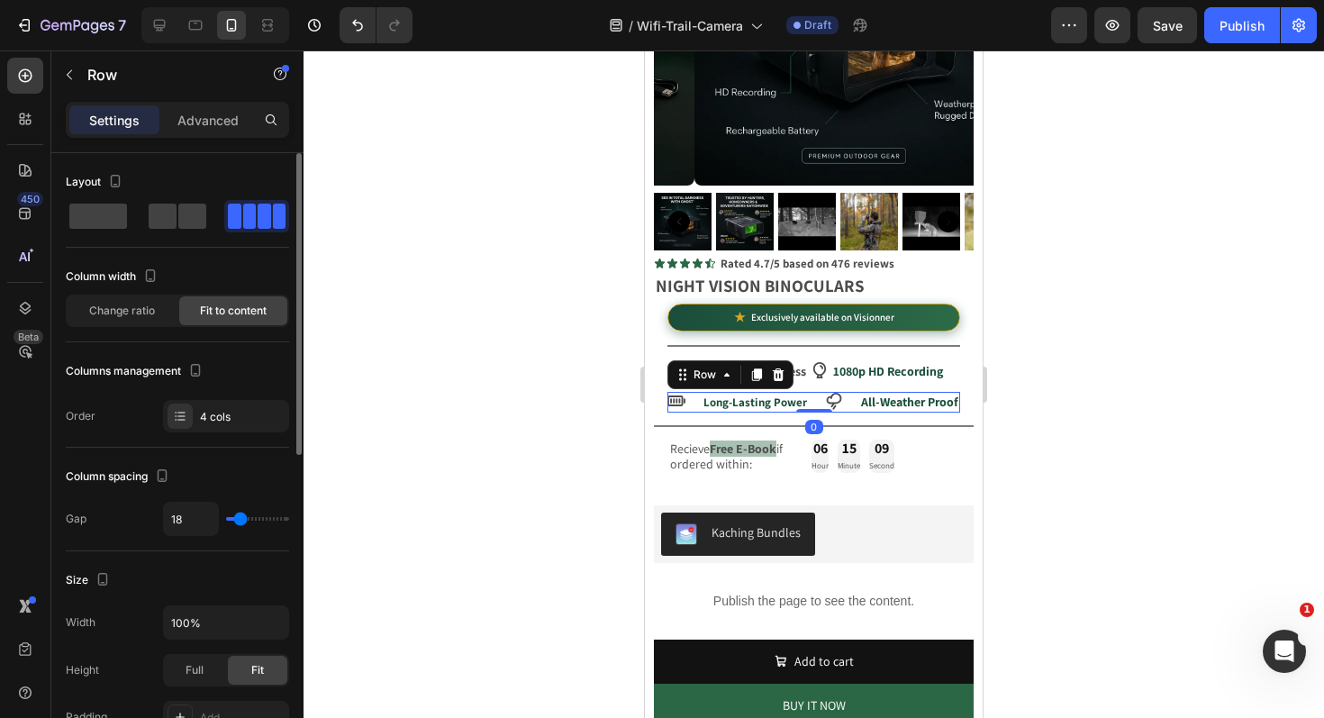
type input "17"
type input "16"
type input "14"
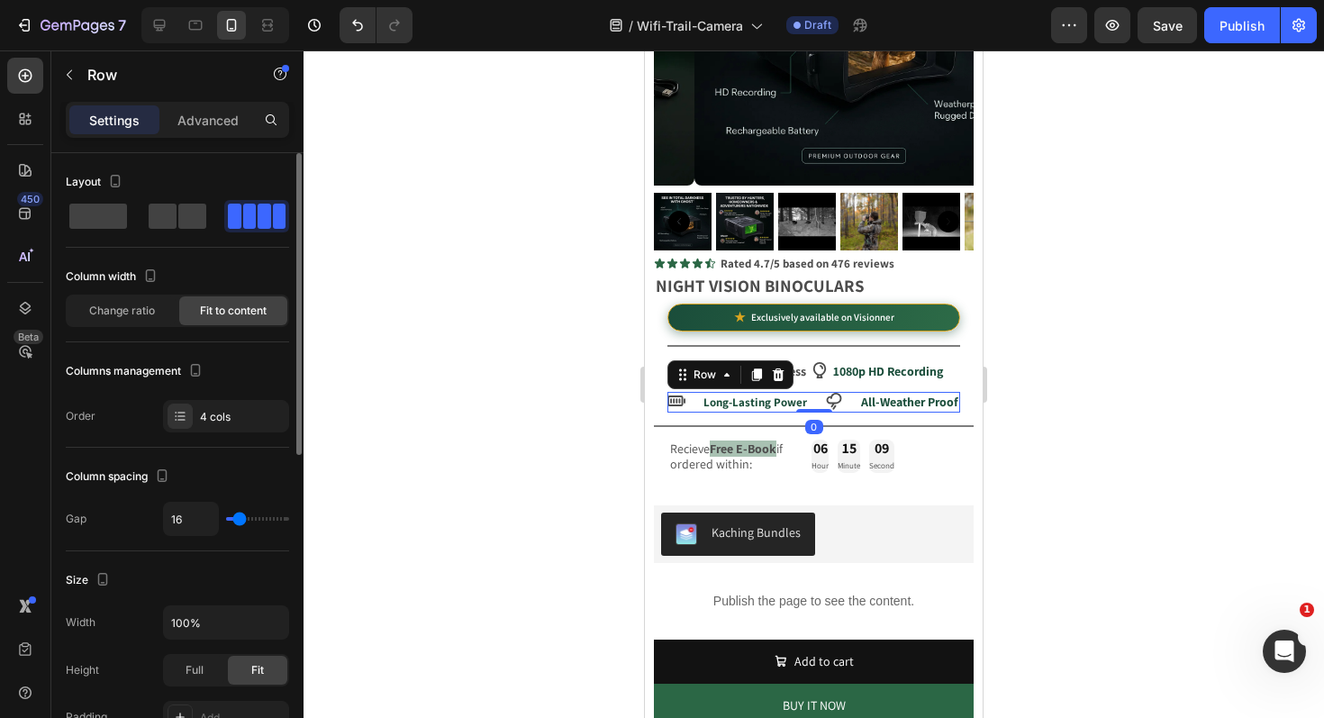
type input "14"
type input "13"
type input "12"
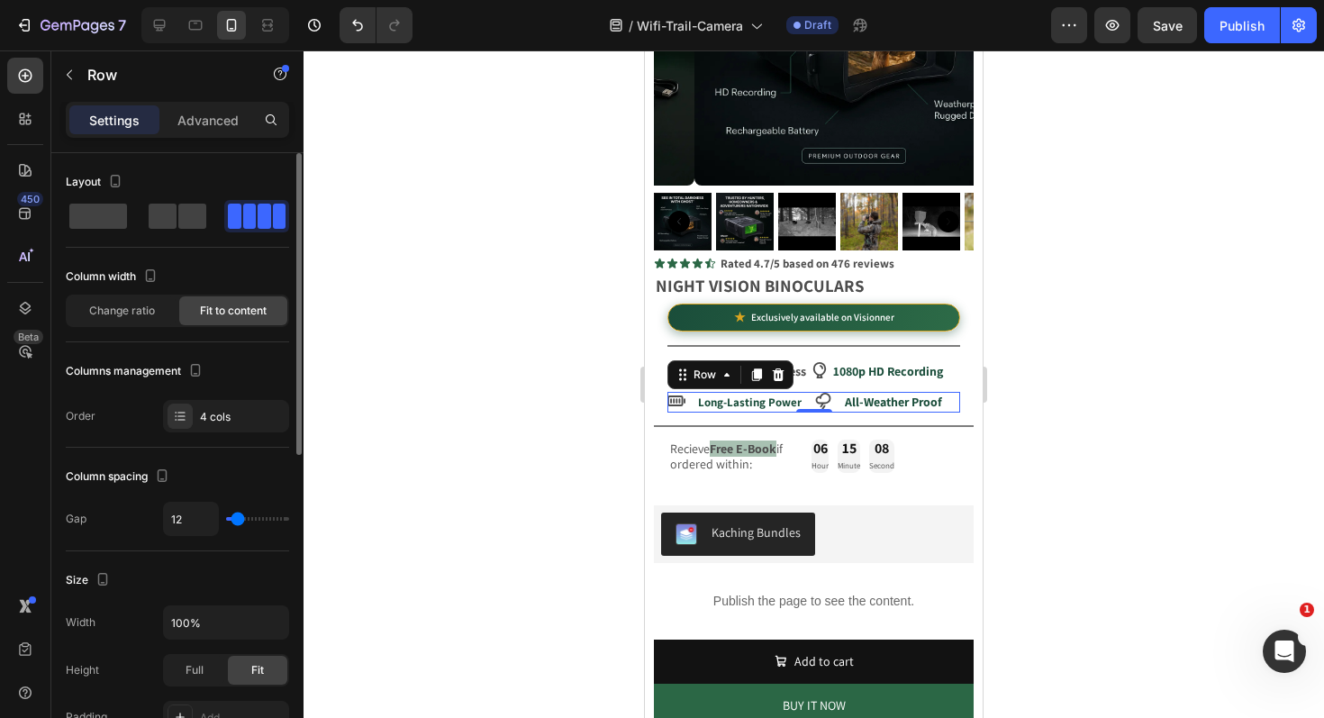
type input "11"
type input "10"
type input "11"
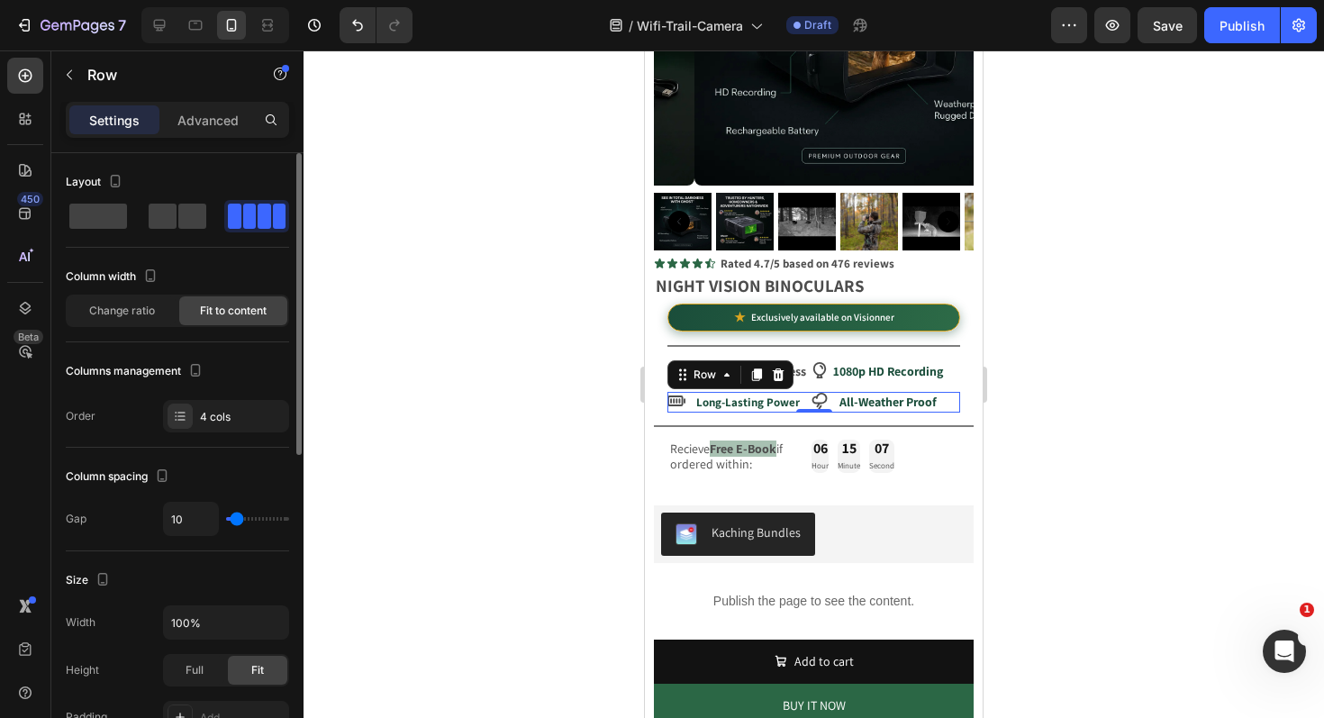
type input "11"
type input "14"
type input "15"
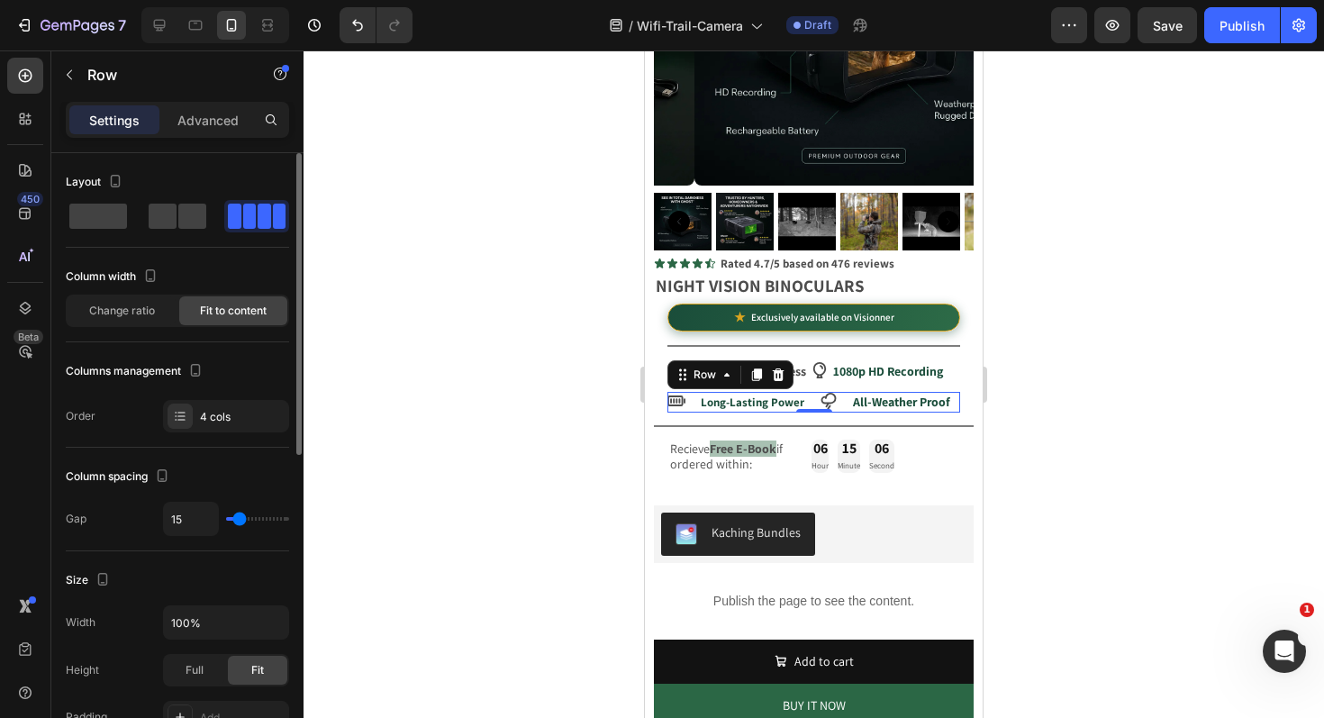
type input "16"
type input "15"
type input "14"
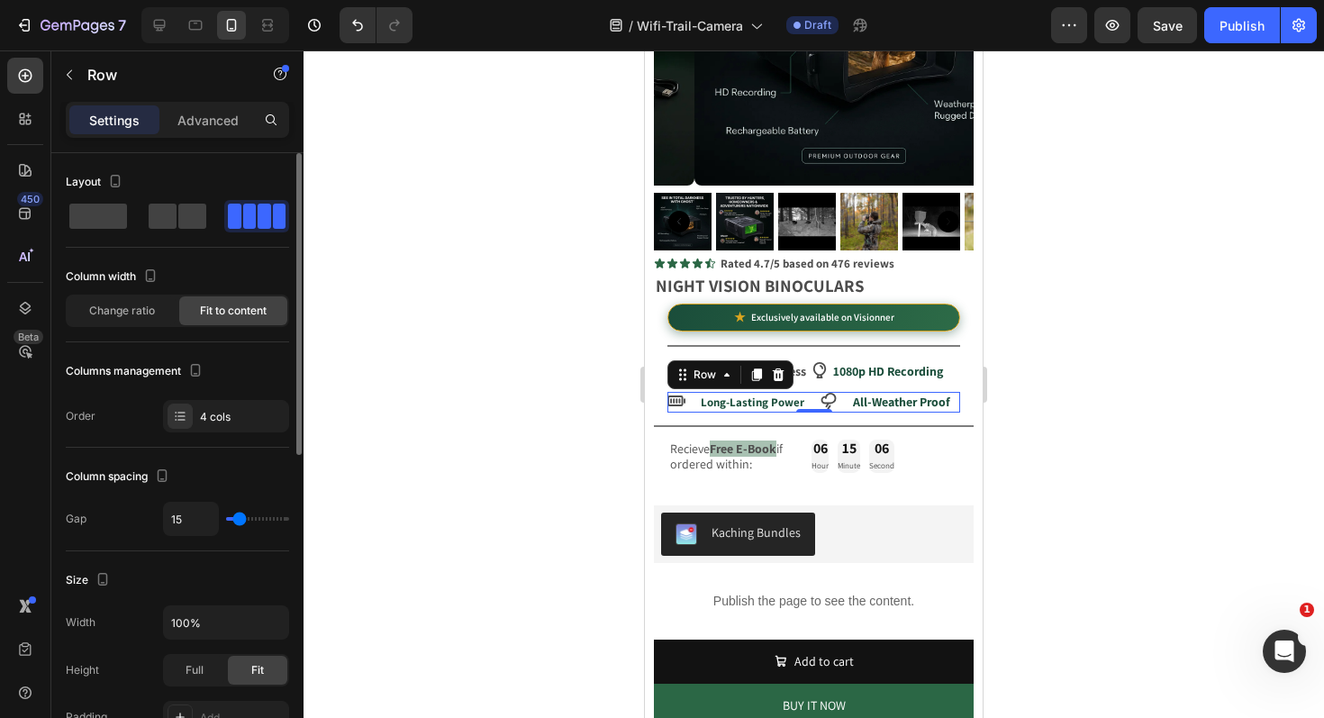
type input "14"
type input "13"
type input "12"
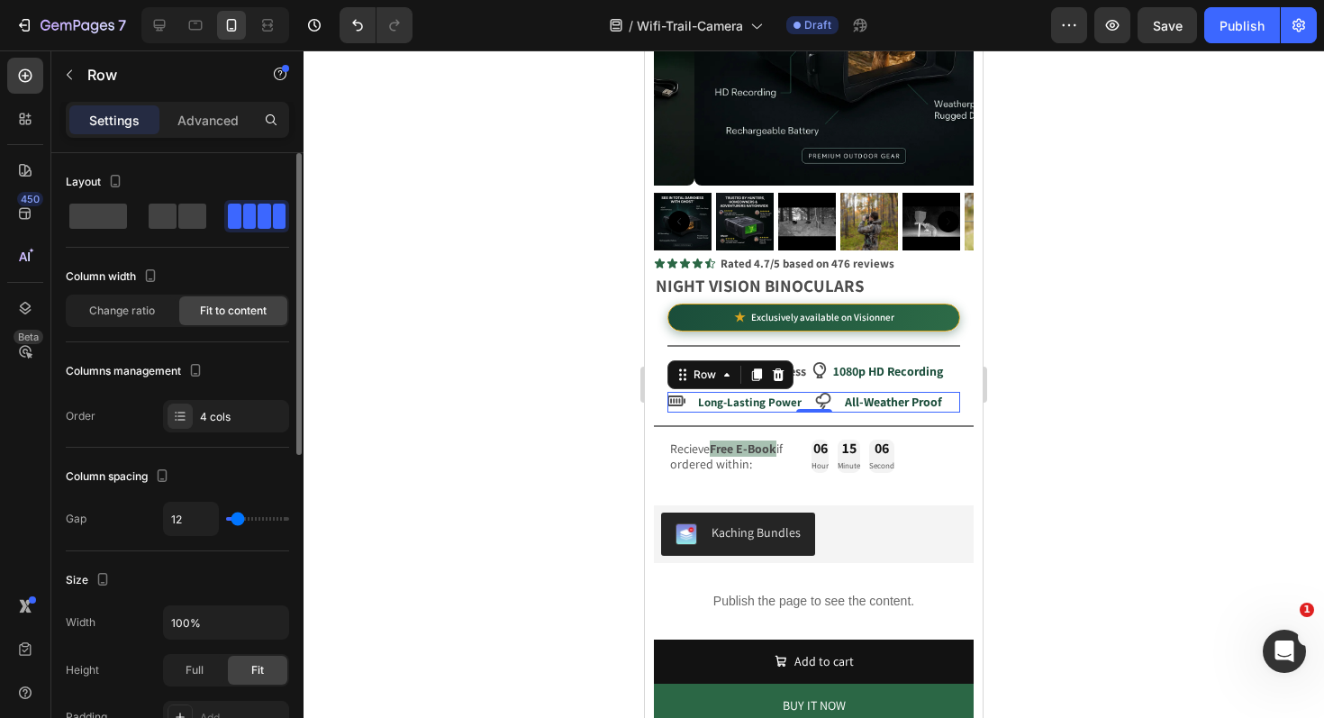
type input "11"
click at [237, 521] on input "range" at bounding box center [257, 519] width 63 height 4
click at [416, 548] on div at bounding box center [814, 383] width 1020 height 667
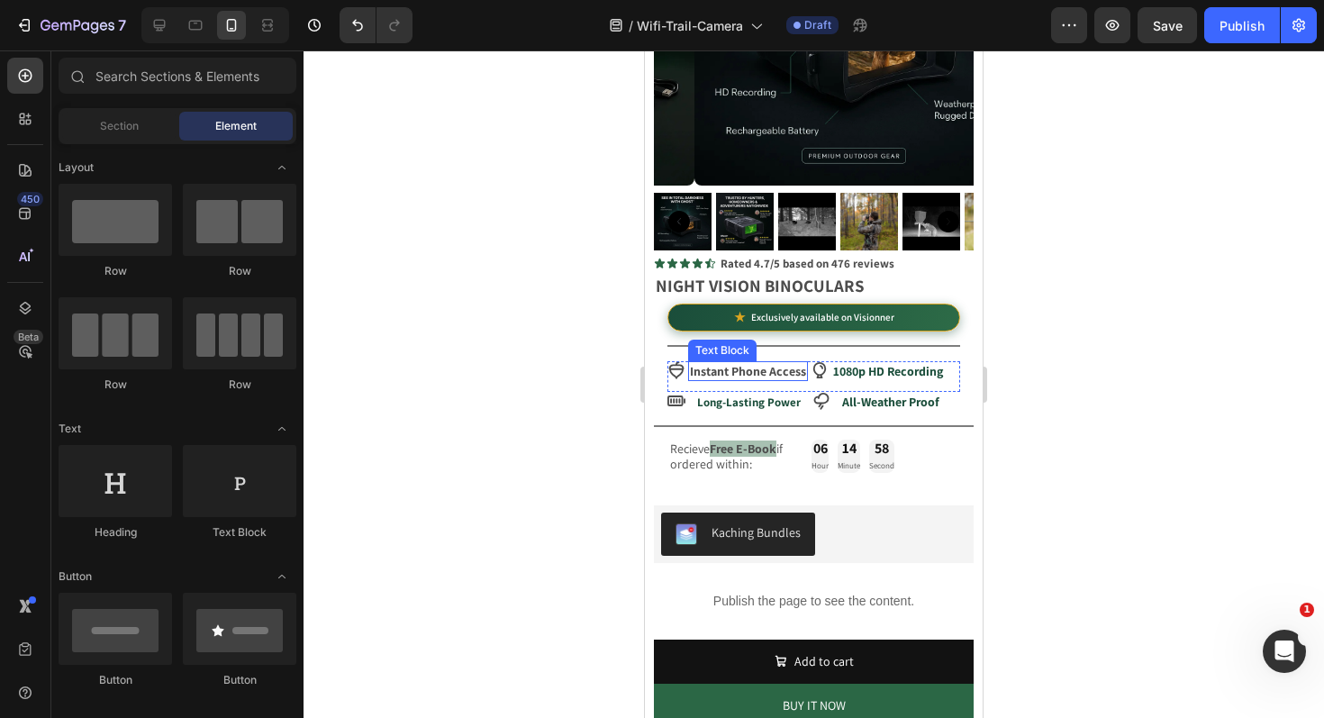
click at [745, 363] on strong "Instant Phone Access" at bounding box center [748, 371] width 116 height 16
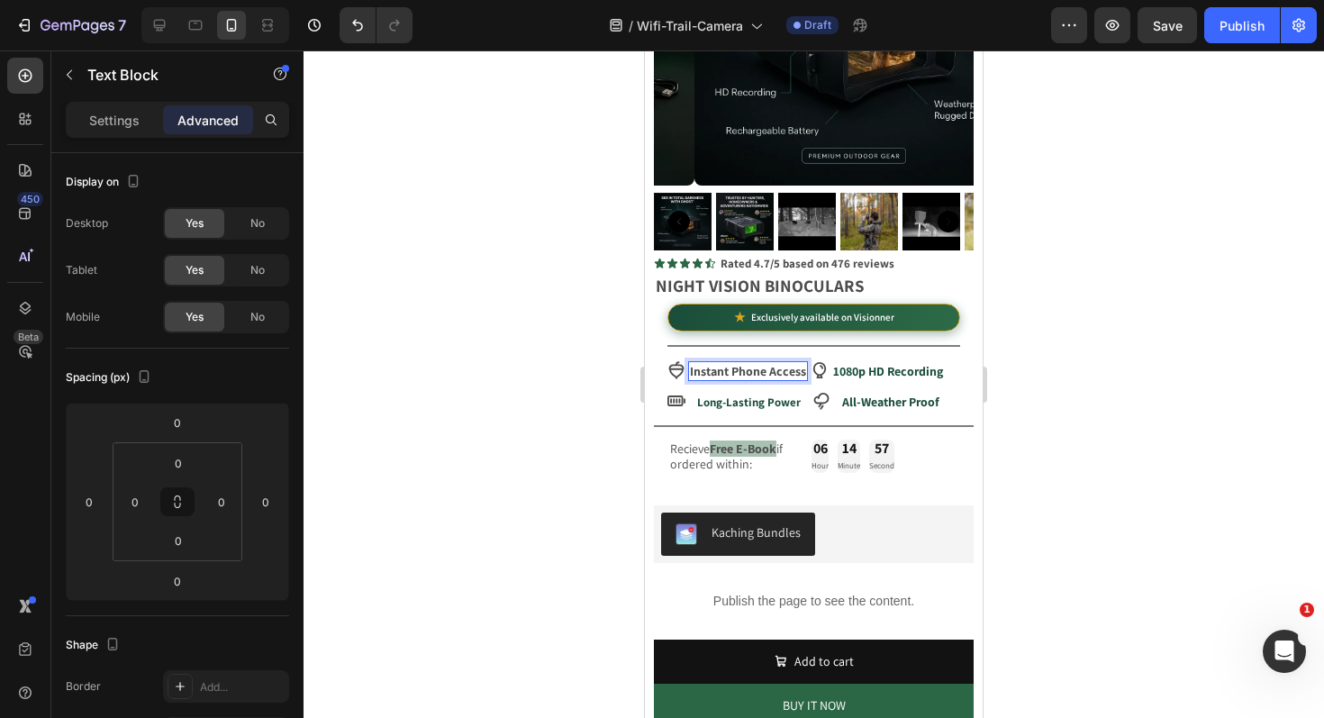
click at [754, 363] on strong "Instant Phone Access" at bounding box center [748, 371] width 116 height 16
click at [753, 363] on strong "Instant Phone Access" at bounding box center [748, 371] width 116 height 16
click at [741, 363] on strong "Instant Phone Access" at bounding box center [748, 371] width 116 height 16
click at [740, 363] on strong "Instant Phone Access" at bounding box center [748, 371] width 116 height 16
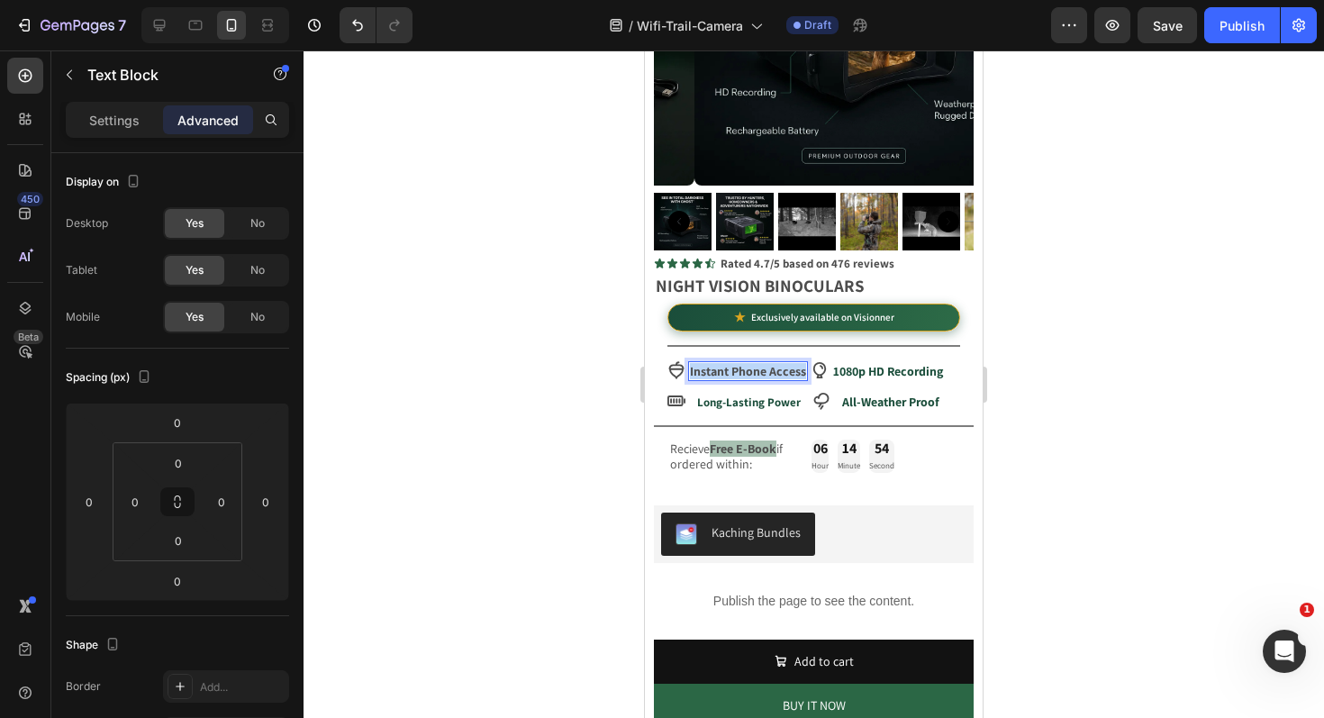
click at [775, 363] on strong "Instant Phone Access" at bounding box center [748, 371] width 116 height 16
drag, startPoint x: 763, startPoint y: 358, endPoint x: 738, endPoint y: 358, distance: 25.2
click at [737, 363] on strong "Instant Phone Access" at bounding box center [748, 371] width 116 height 16
click at [740, 363] on strong "Instant Phone Access" at bounding box center [748, 371] width 116 height 16
drag, startPoint x: 765, startPoint y: 356, endPoint x: 731, endPoint y: 361, distance: 33.8
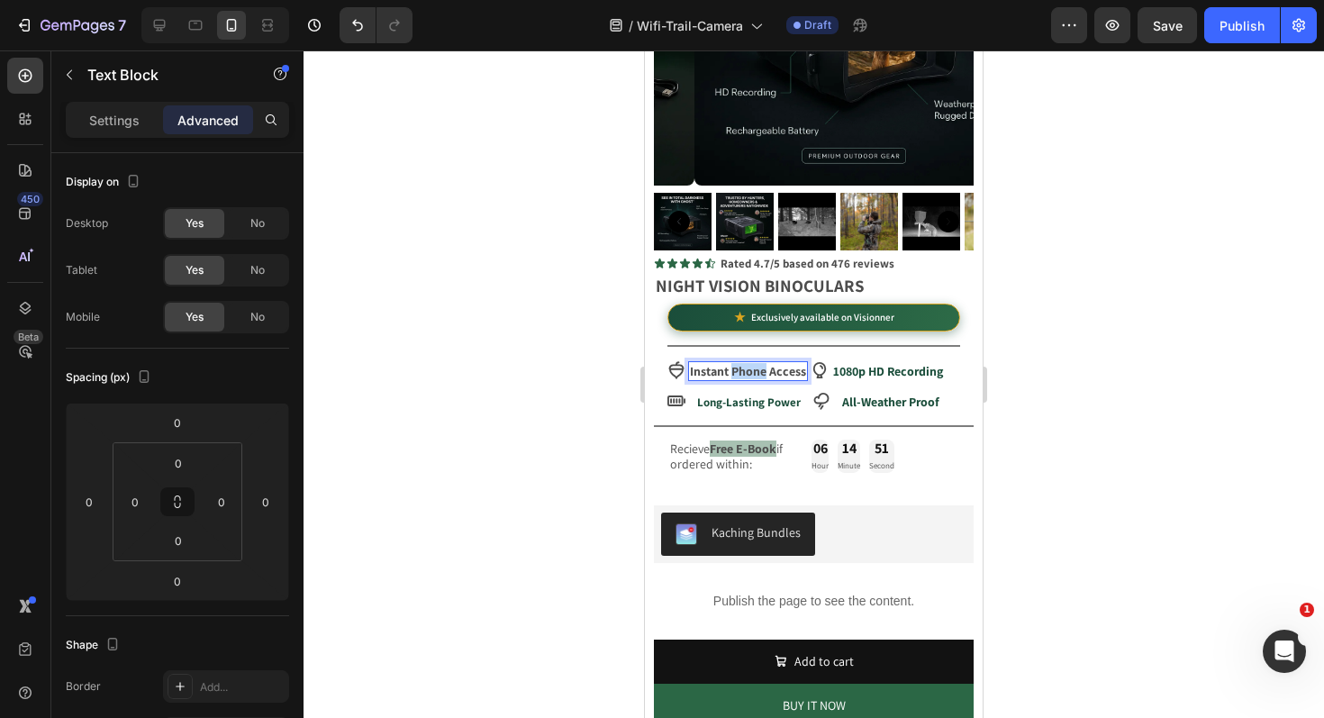
click at [731, 363] on strong "Instant Phone Access" at bounding box center [748, 371] width 116 height 16
click at [766, 363] on strong "FIInstant Wccess" at bounding box center [735, 371] width 91 height 16
click at [349, 26] on icon "Undo/Redo" at bounding box center [358, 25] width 18 height 18
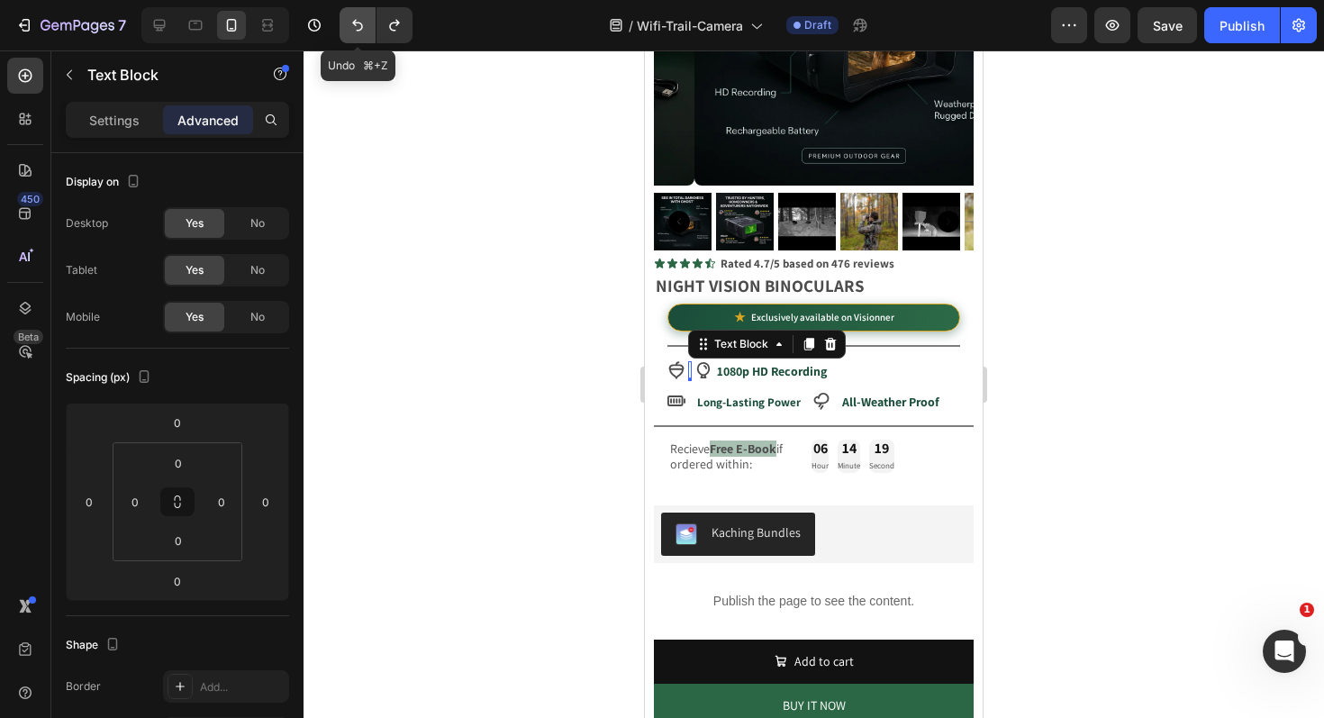
click at [351, 26] on icon "Undo/Redo" at bounding box center [358, 25] width 18 height 18
click at [351, 27] on icon "Undo/Redo" at bounding box center [358, 25] width 18 height 18
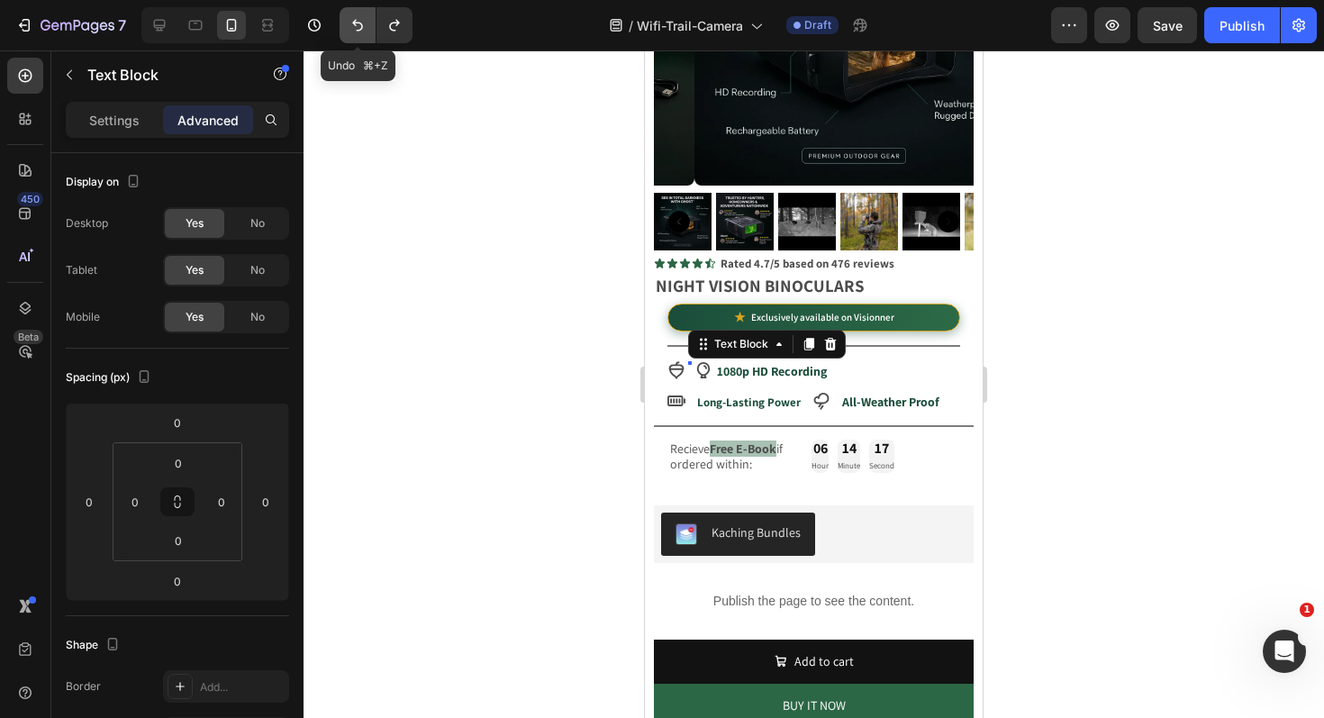
click at [351, 27] on icon "Undo/Redo" at bounding box center [358, 25] width 18 height 18
click at [350, 27] on icon "Undo/Redo" at bounding box center [358, 25] width 18 height 18
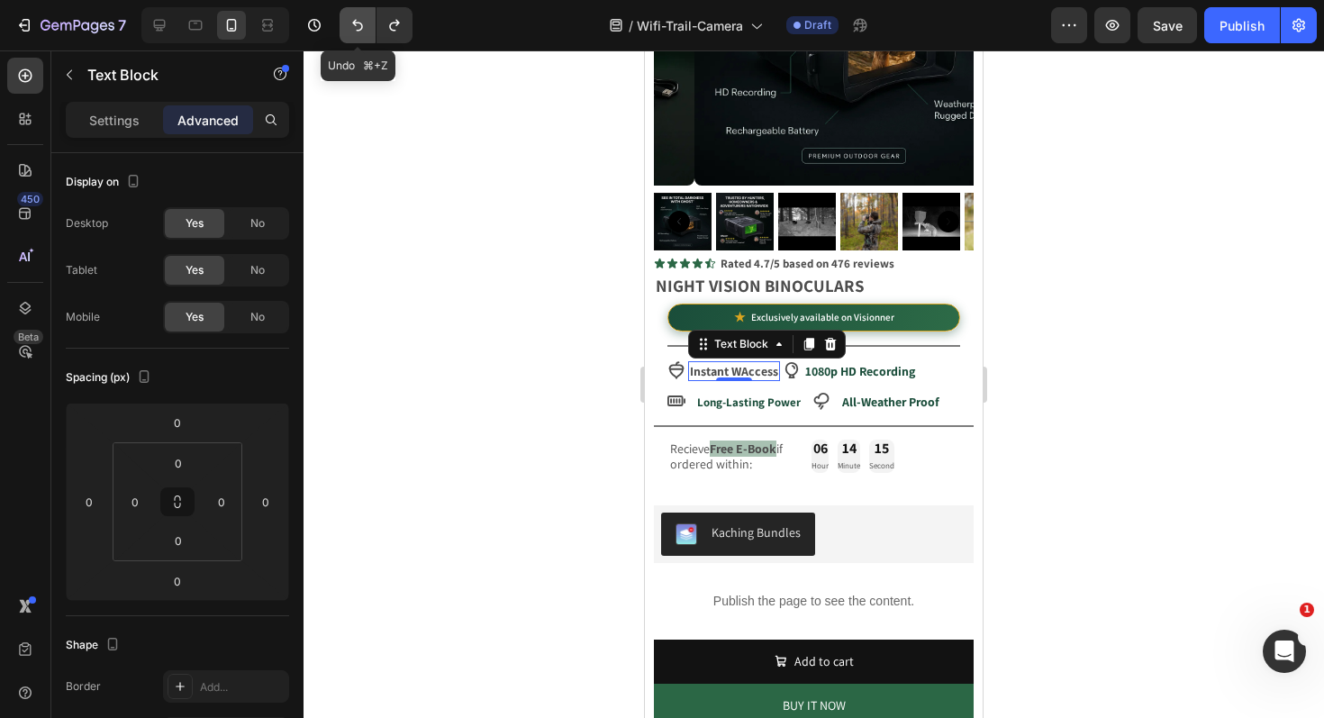
click at [350, 27] on icon "Undo/Redo" at bounding box center [358, 25] width 18 height 18
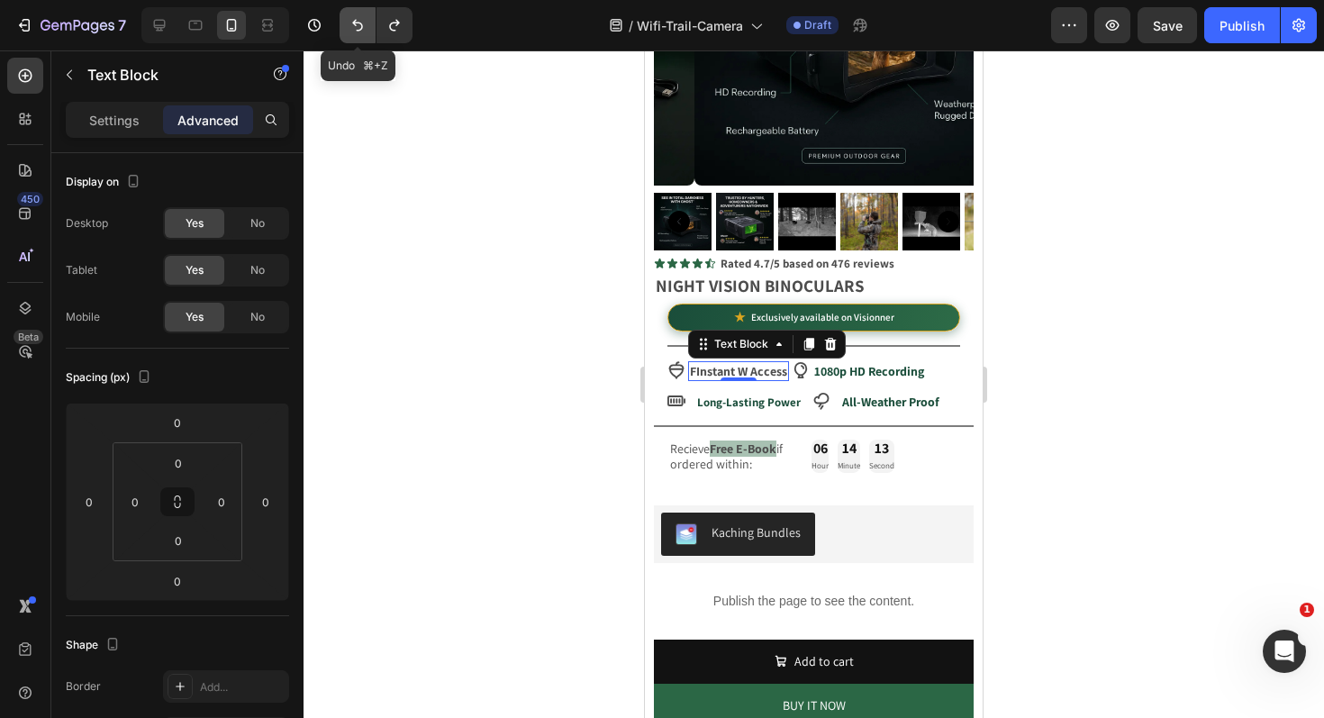
click at [350, 27] on icon "Undo/Redo" at bounding box center [358, 25] width 18 height 18
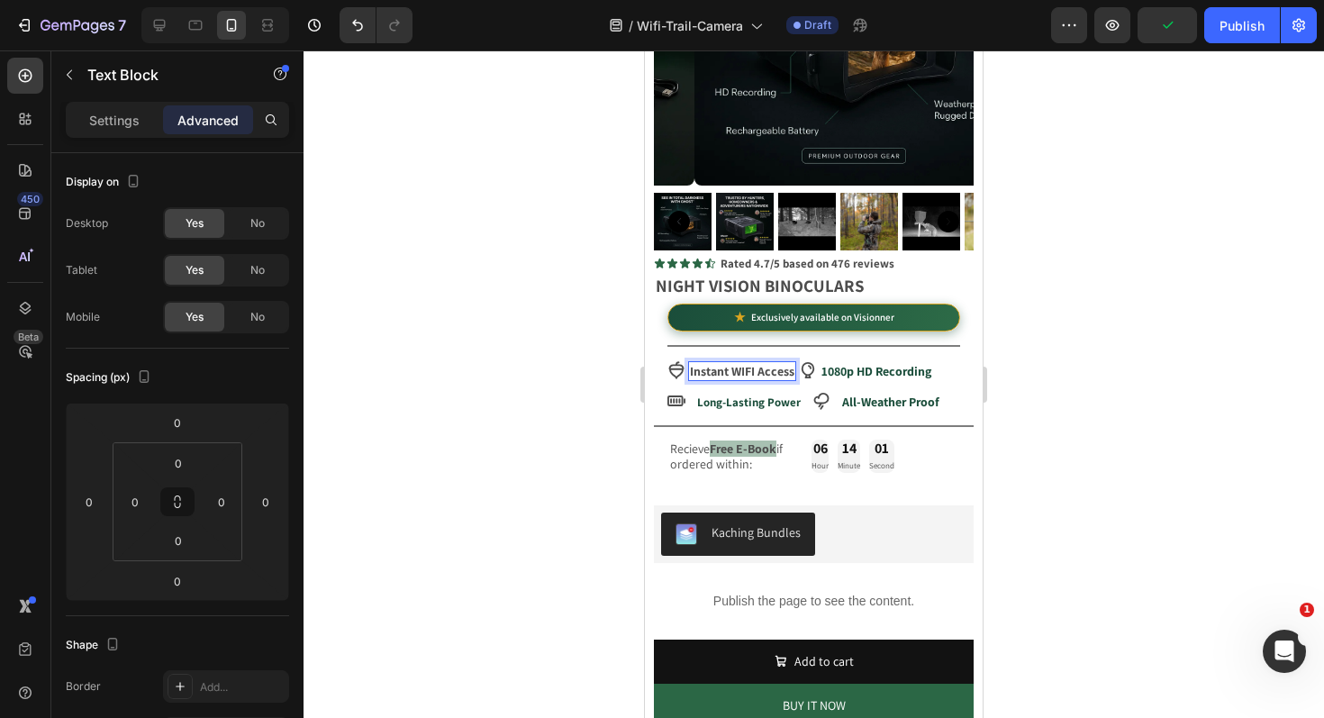
click at [488, 402] on div at bounding box center [814, 383] width 1020 height 667
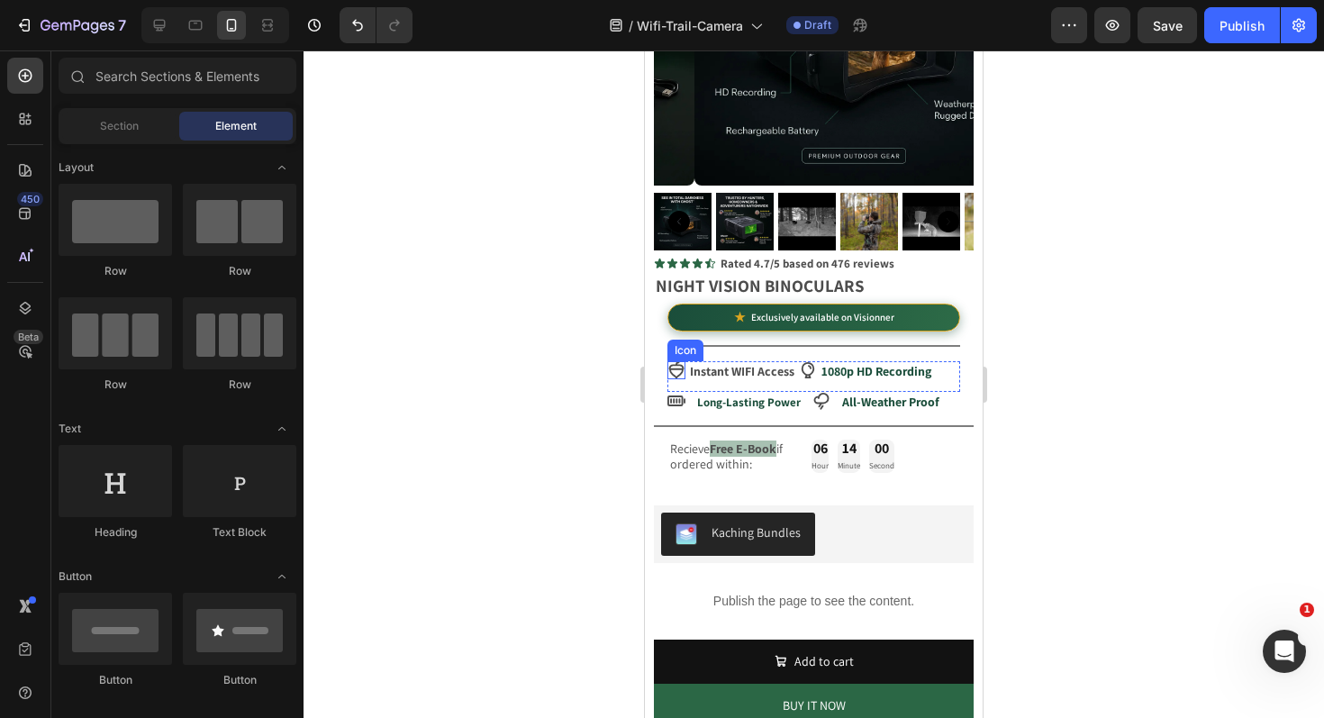
click at [678, 362] on icon at bounding box center [676, 370] width 15 height 17
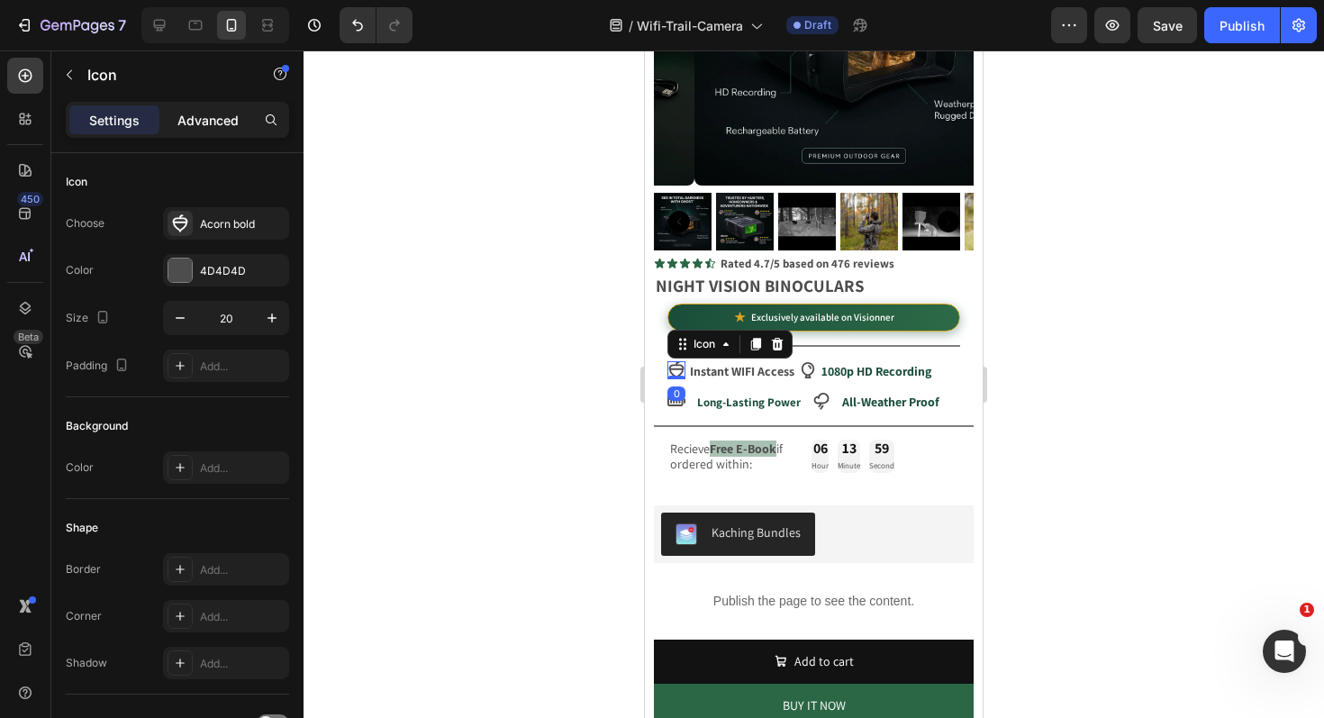
click at [215, 122] on p "Advanced" at bounding box center [207, 120] width 61 height 19
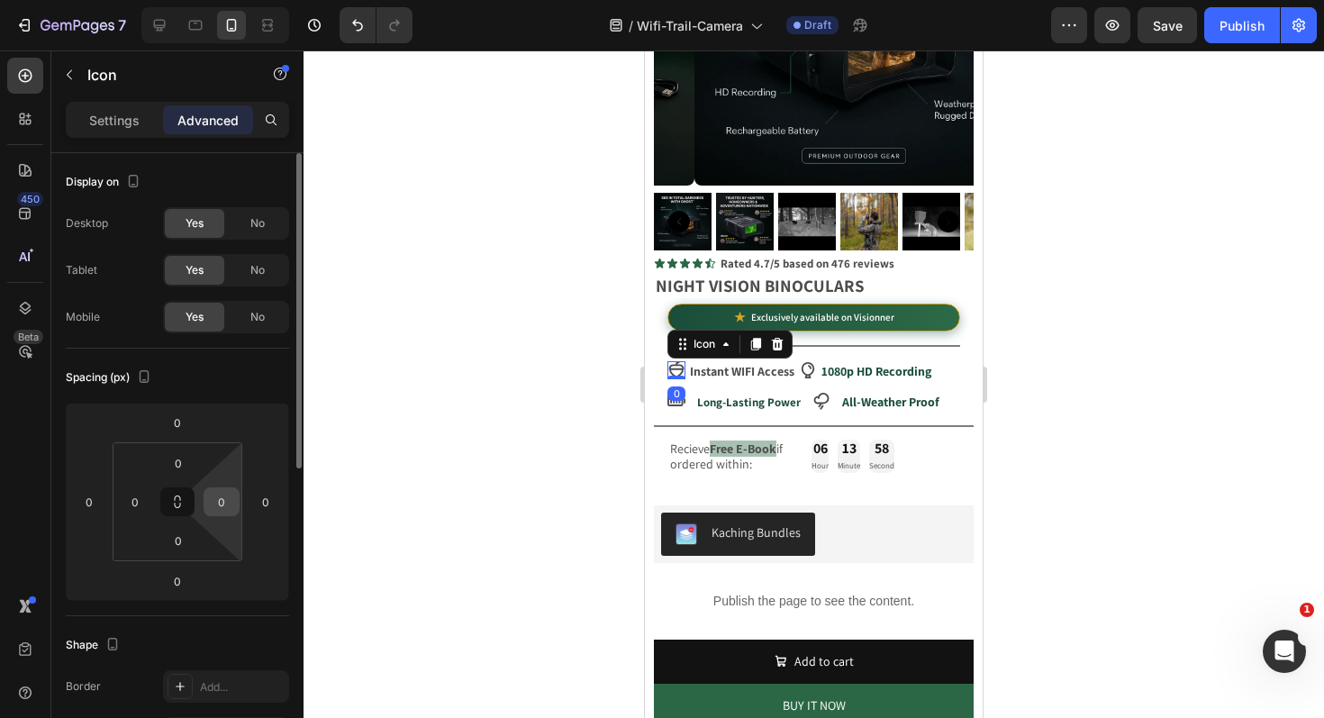
click at [207, 511] on div "0" at bounding box center [222, 501] width 36 height 29
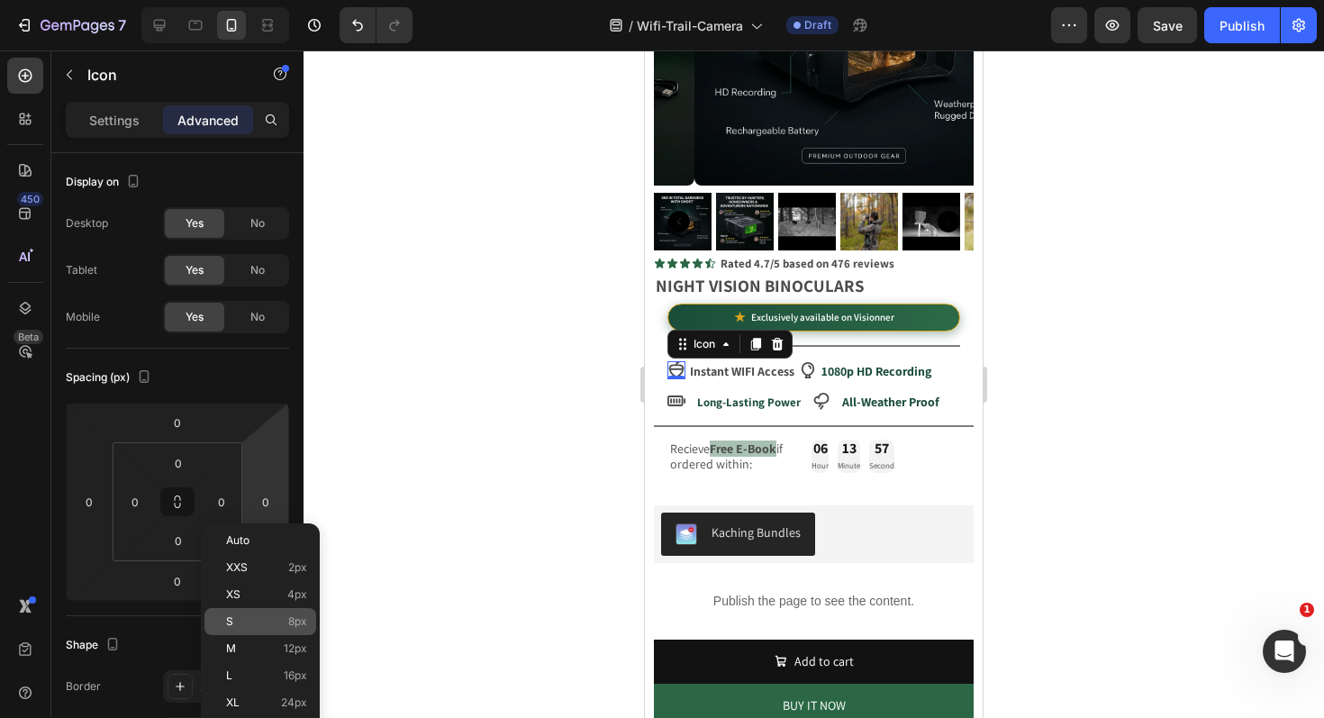
click at [259, 621] on p "S 8px" at bounding box center [266, 621] width 81 height 13
type input "8"
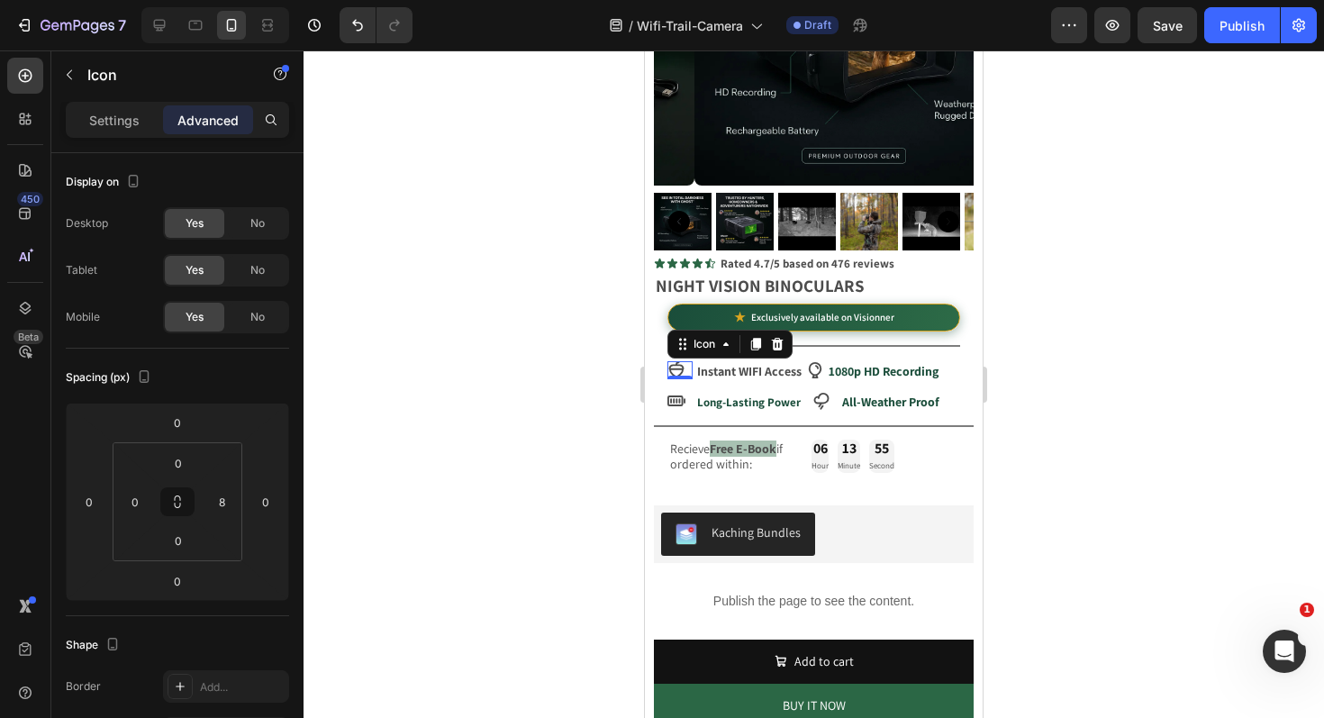
click at [447, 445] on div at bounding box center [814, 383] width 1020 height 667
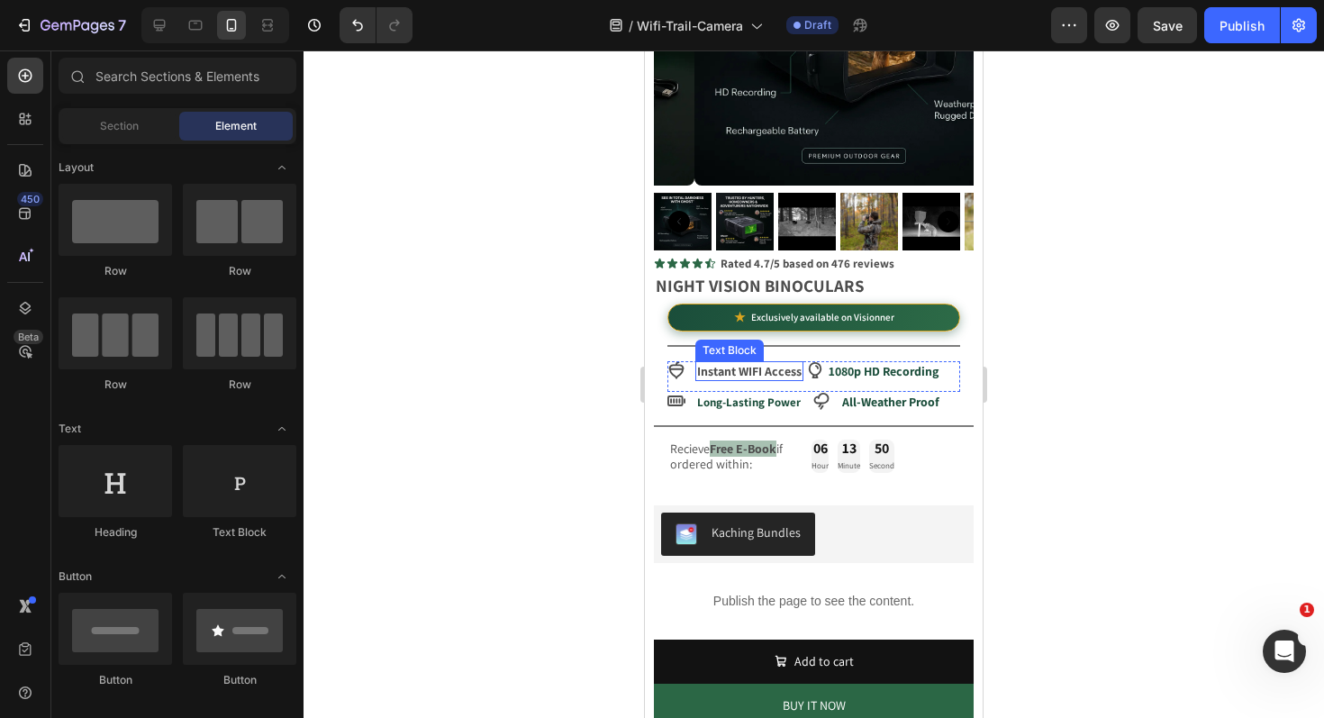
click at [794, 363] on strong "Instant WIFI Access" at bounding box center [749, 371] width 104 height 16
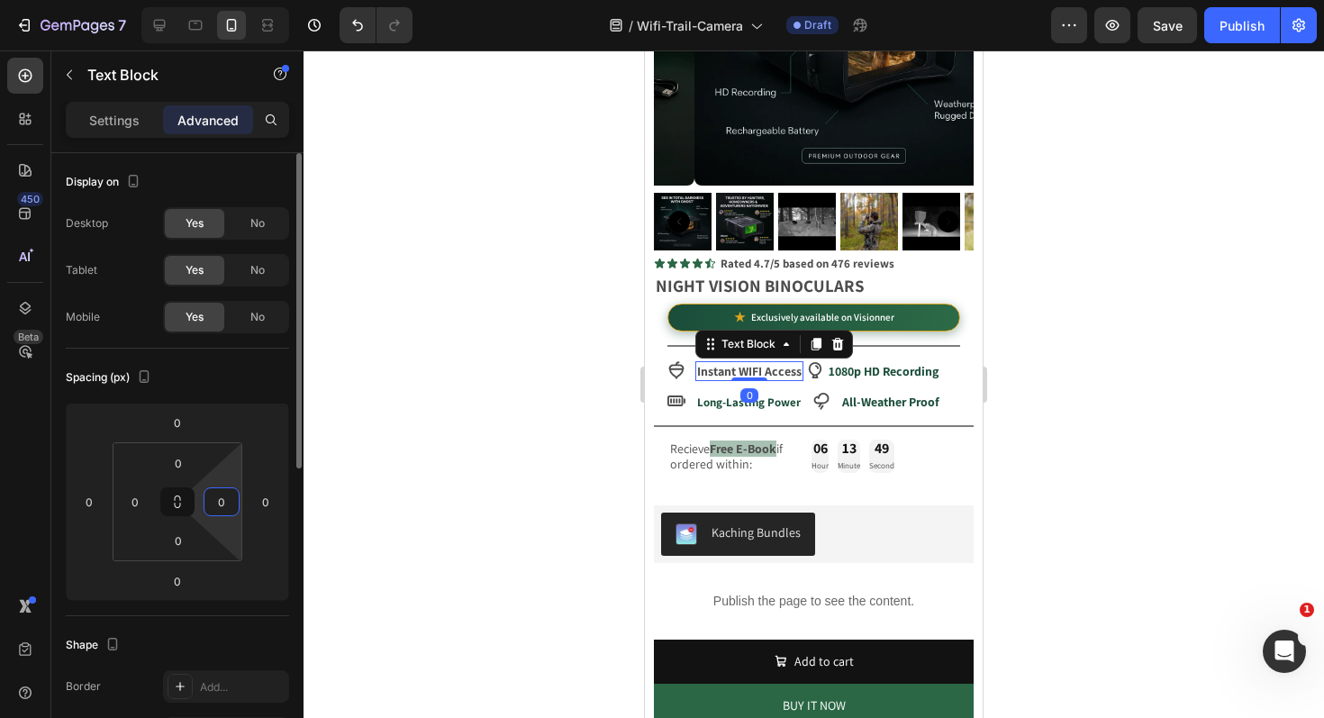
click at [226, 501] on input "0" at bounding box center [221, 501] width 27 height 27
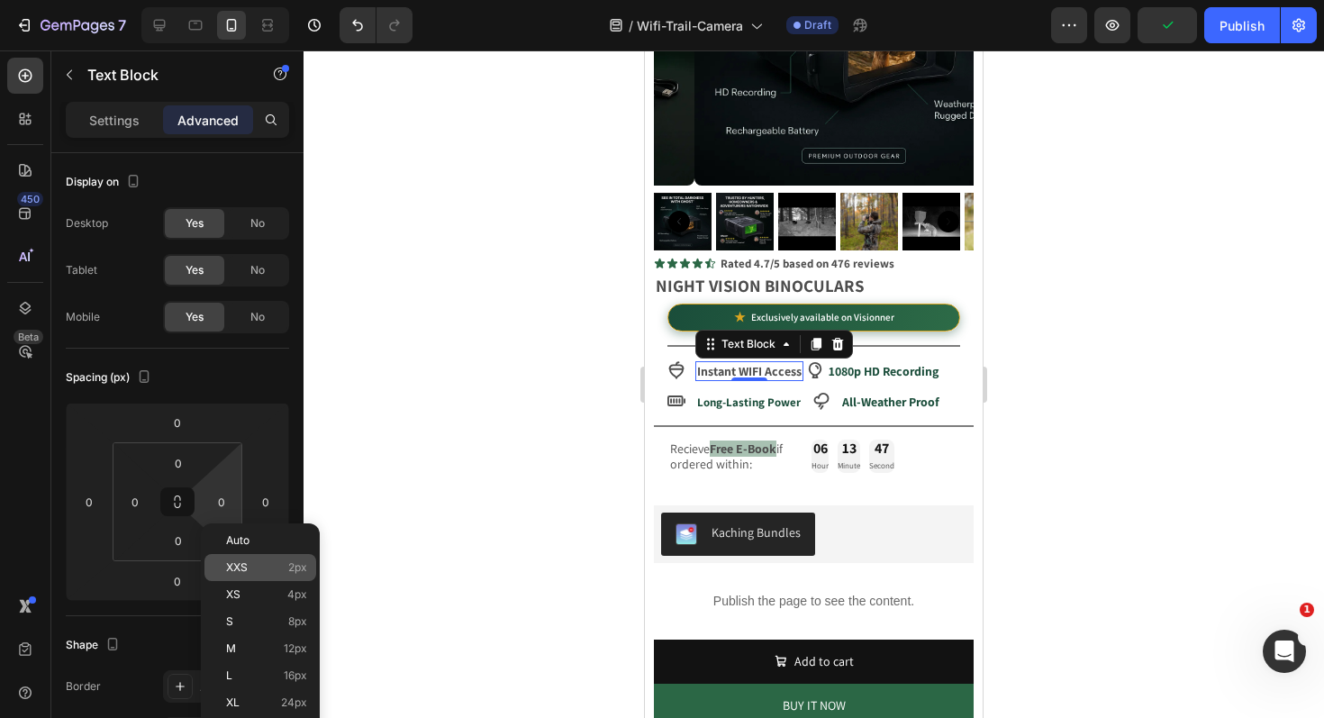
click at [259, 569] on p "XXS 2px" at bounding box center [266, 567] width 81 height 13
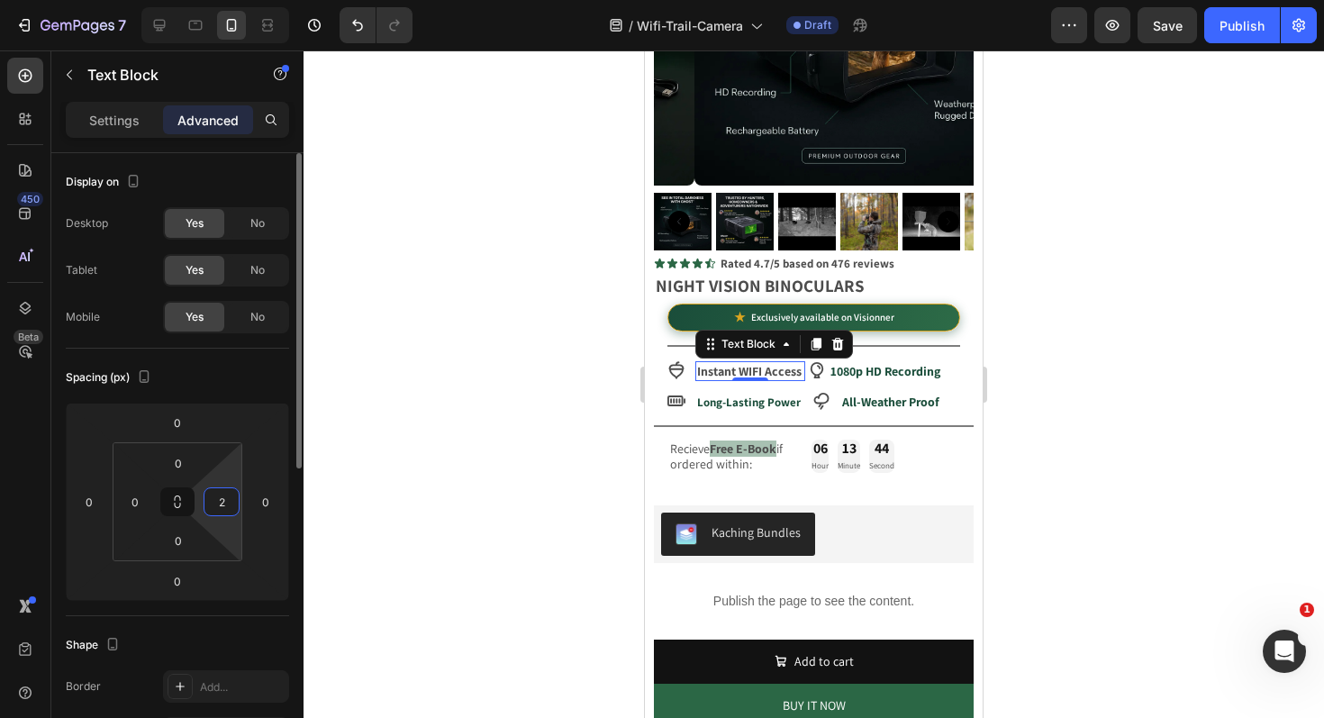
click at [224, 510] on input "2" at bounding box center [221, 501] width 27 height 27
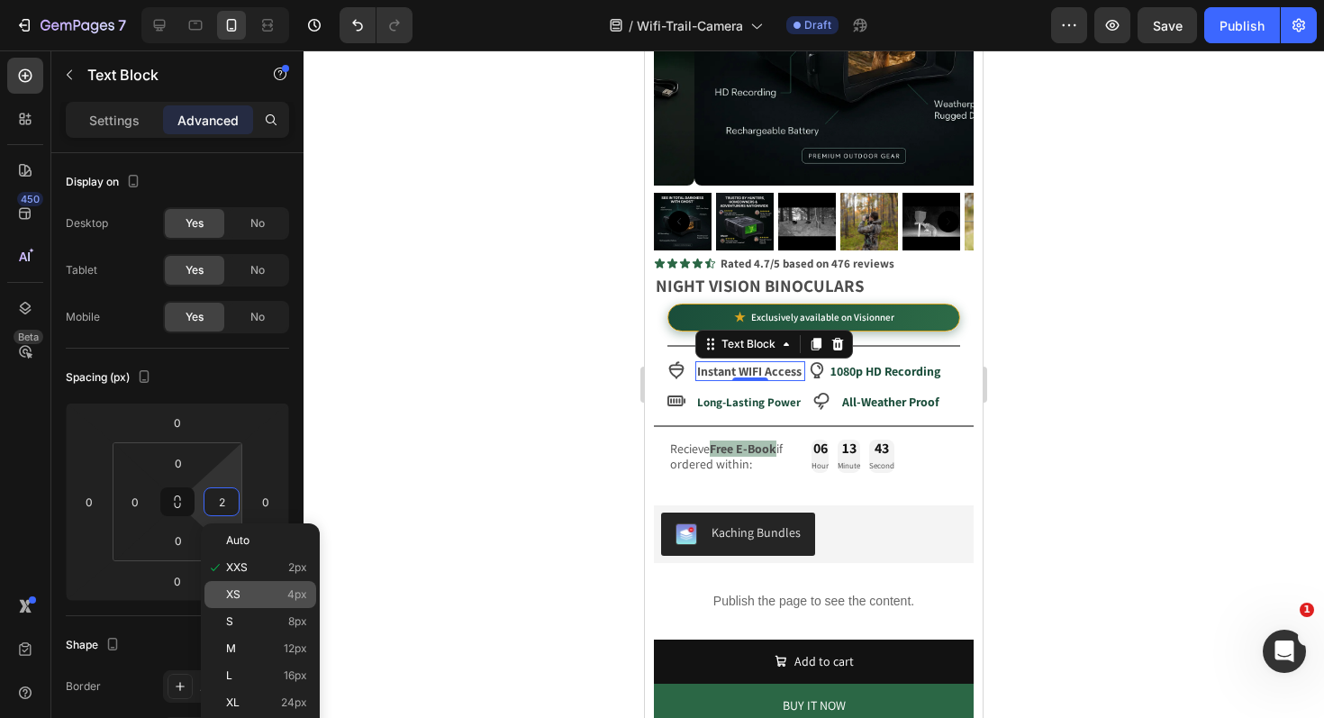
click at [262, 600] on p "XS 4px" at bounding box center [266, 594] width 81 height 13
type input "4"
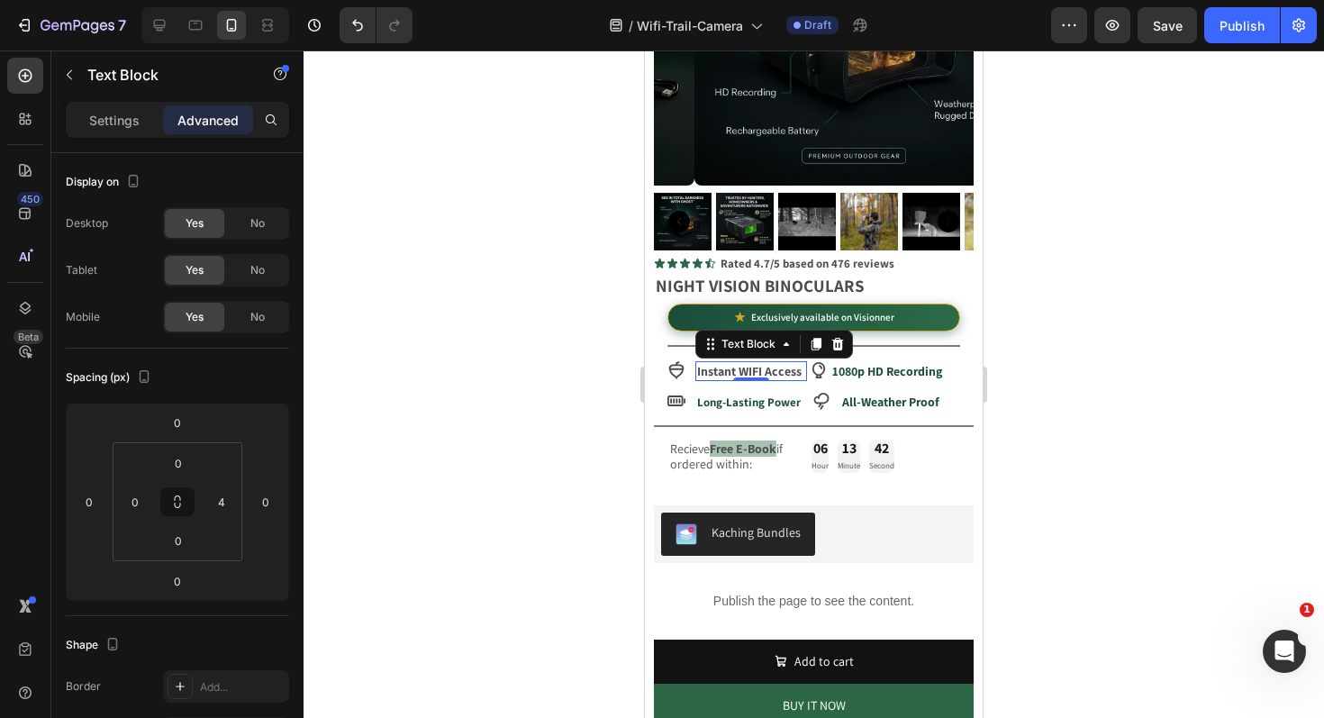
click at [374, 513] on div at bounding box center [814, 383] width 1020 height 667
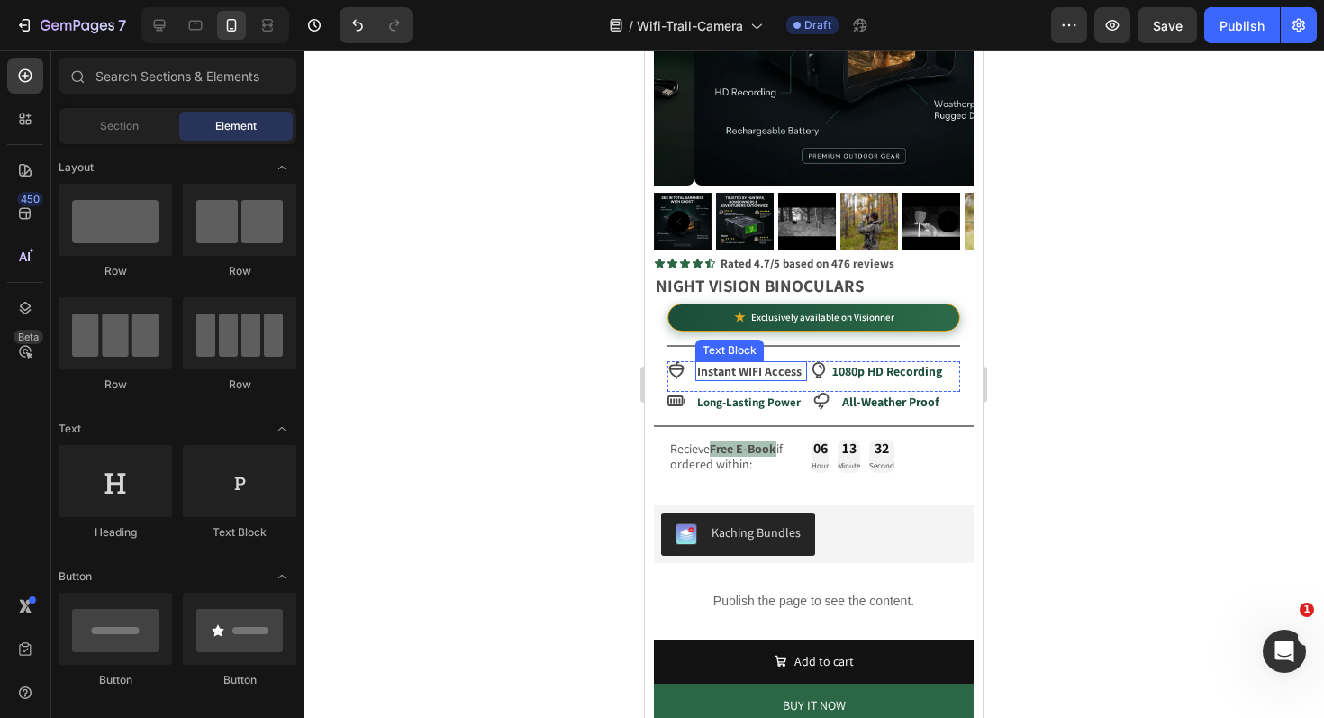
click at [762, 363] on strong "Instant WIFI Access" at bounding box center [749, 371] width 104 height 16
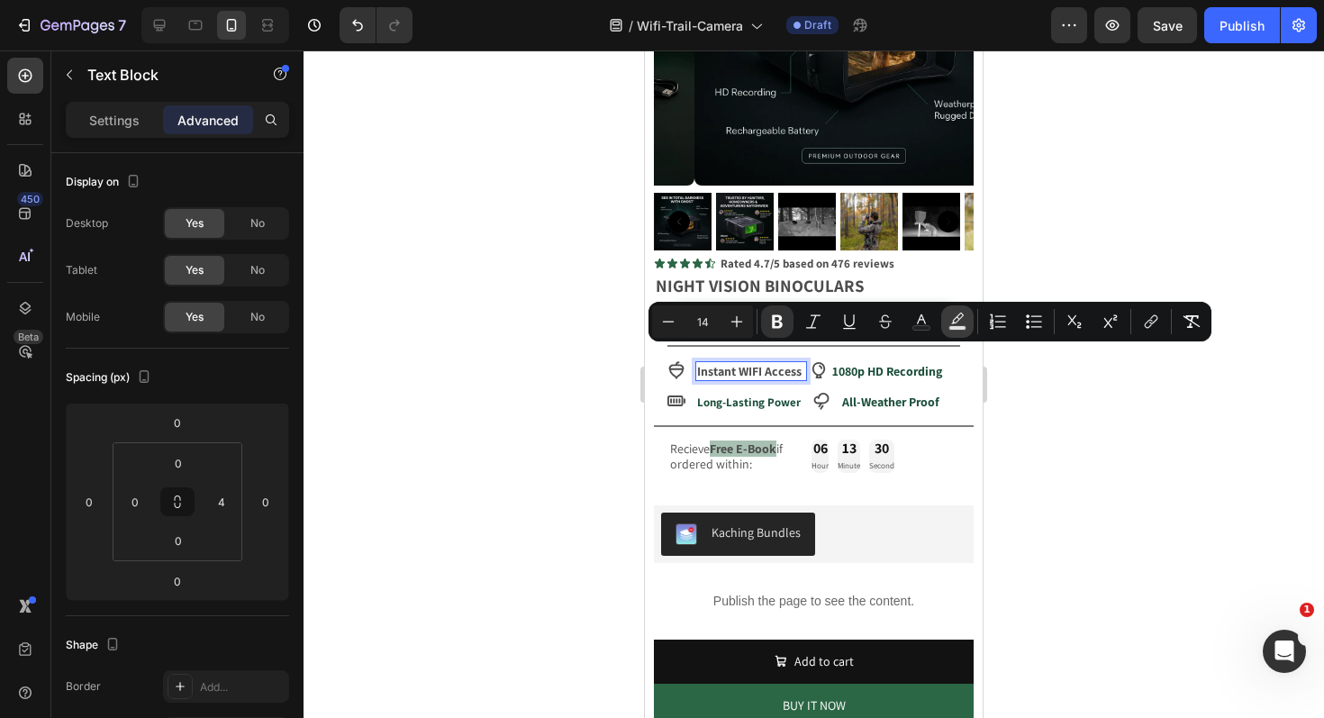
click at [956, 326] on rect "Editor contextual toolbar" at bounding box center [957, 328] width 17 height 5
type input "000000"
type input "77"
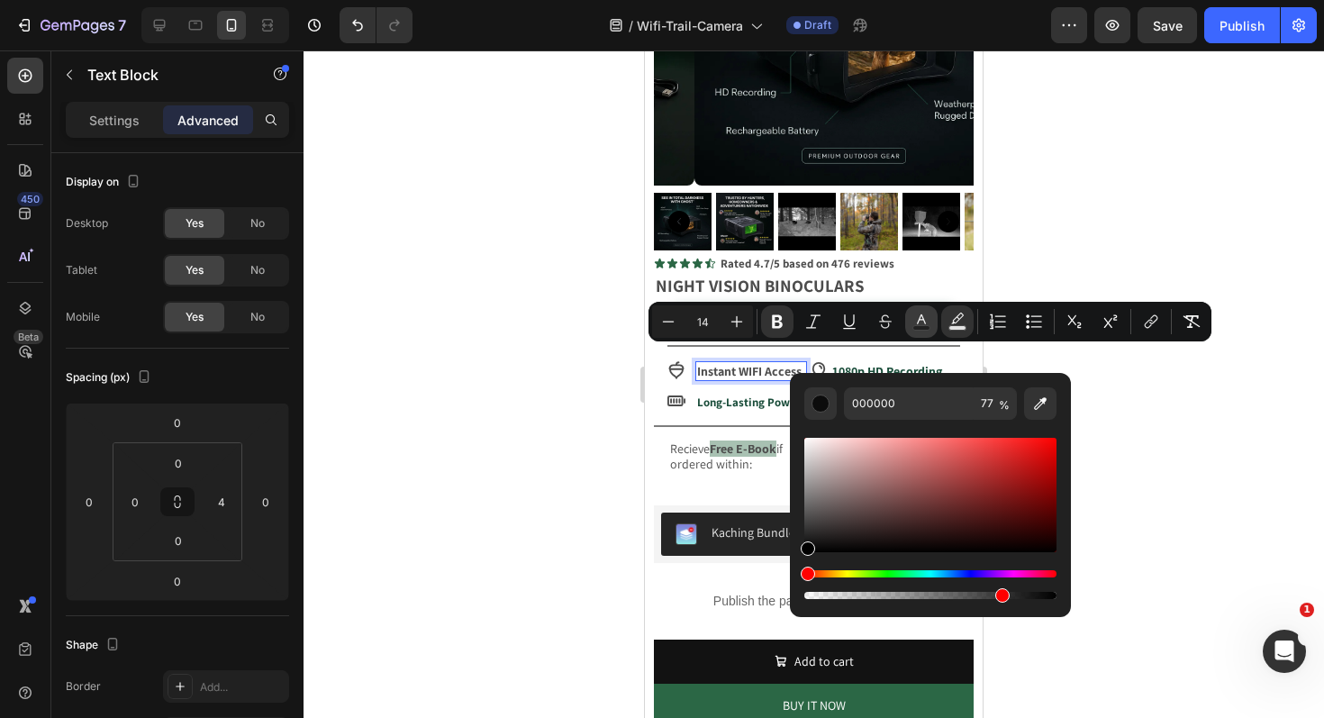
click at [927, 326] on rect "Editor contextual toolbar" at bounding box center [921, 328] width 17 height 5
type input "4D4D4D"
drag, startPoint x: 1042, startPoint y: 403, endPoint x: 1019, endPoint y: 406, distance: 23.6
click at [1042, 403] on icon "Editor contextual toolbar" at bounding box center [1040, 403] width 18 height 18
type input "194D3A"
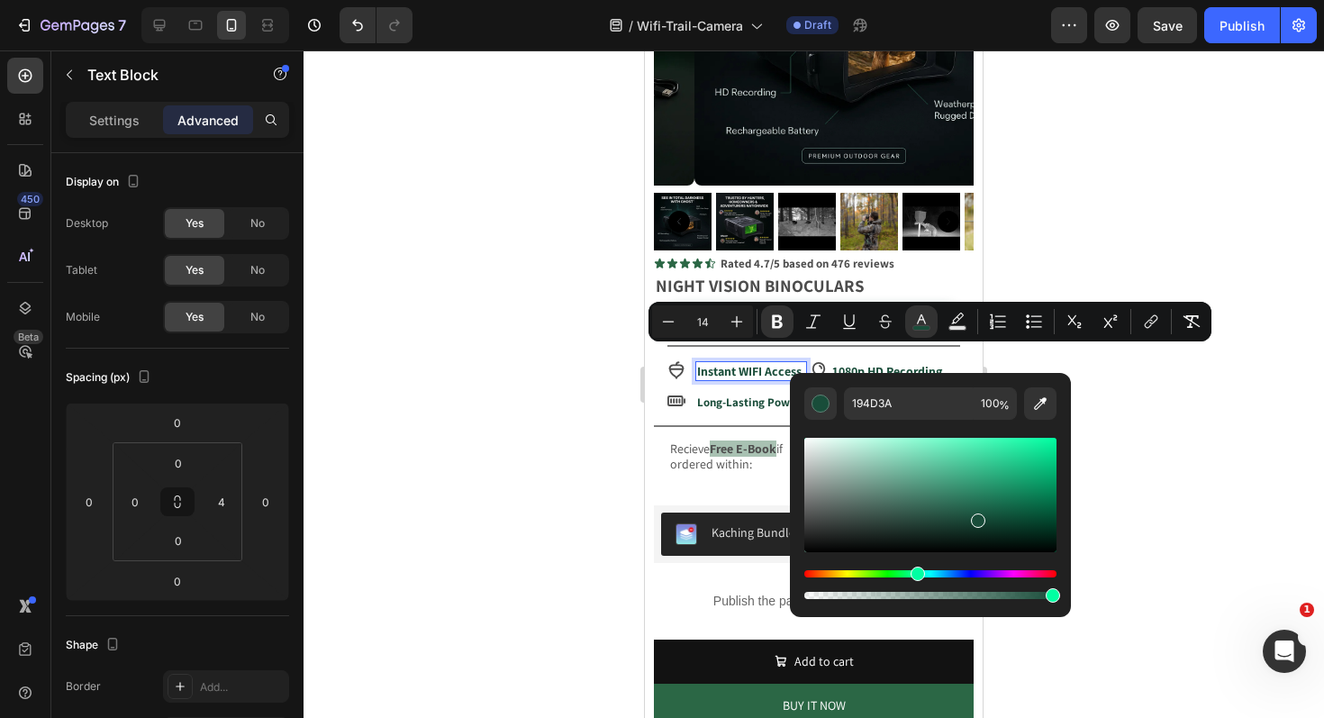
click at [515, 403] on div at bounding box center [814, 383] width 1020 height 667
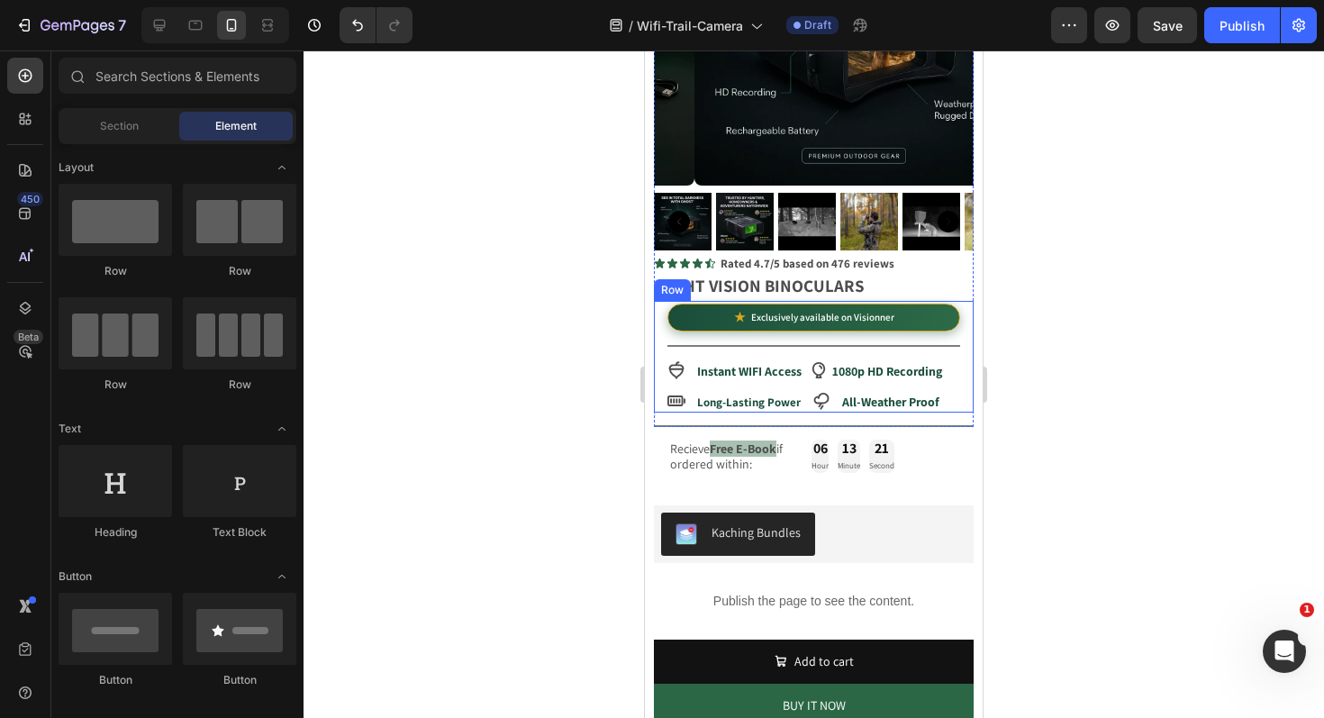
click at [674, 361] on icon at bounding box center [676, 370] width 18 height 18
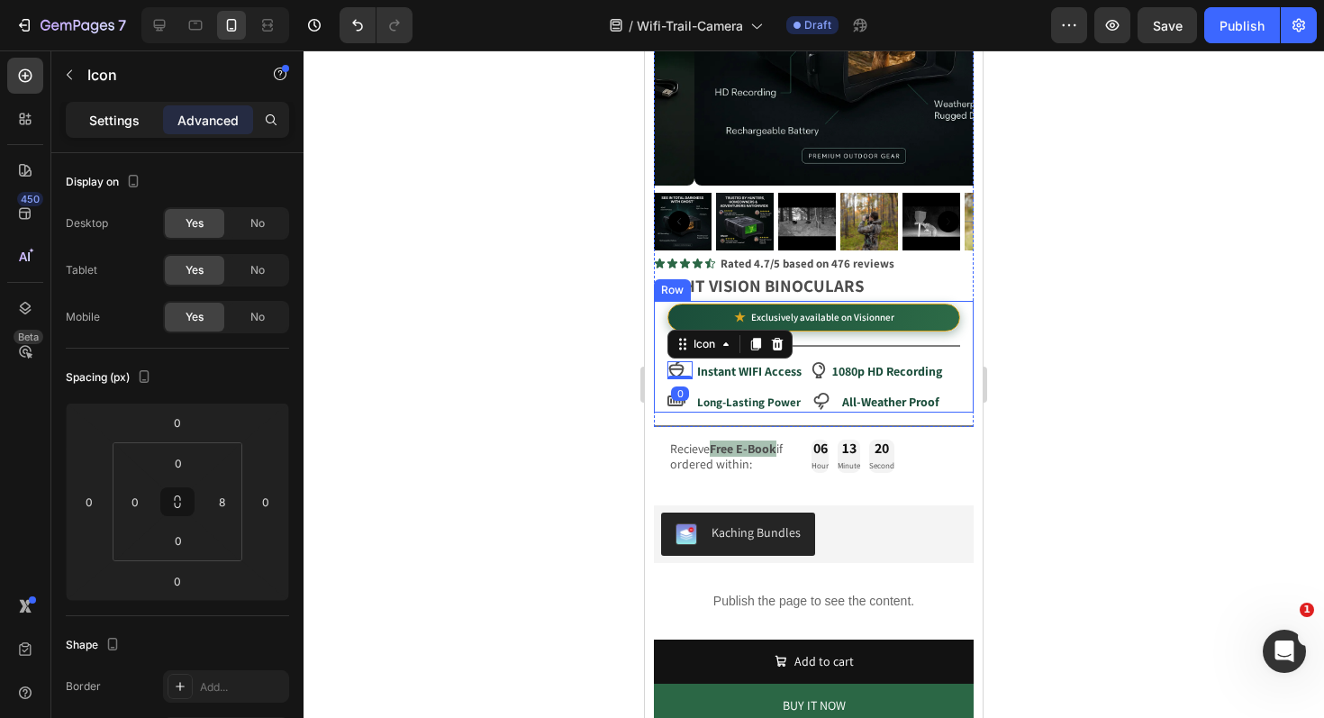
click at [87, 114] on div "Settings" at bounding box center [114, 119] width 90 height 29
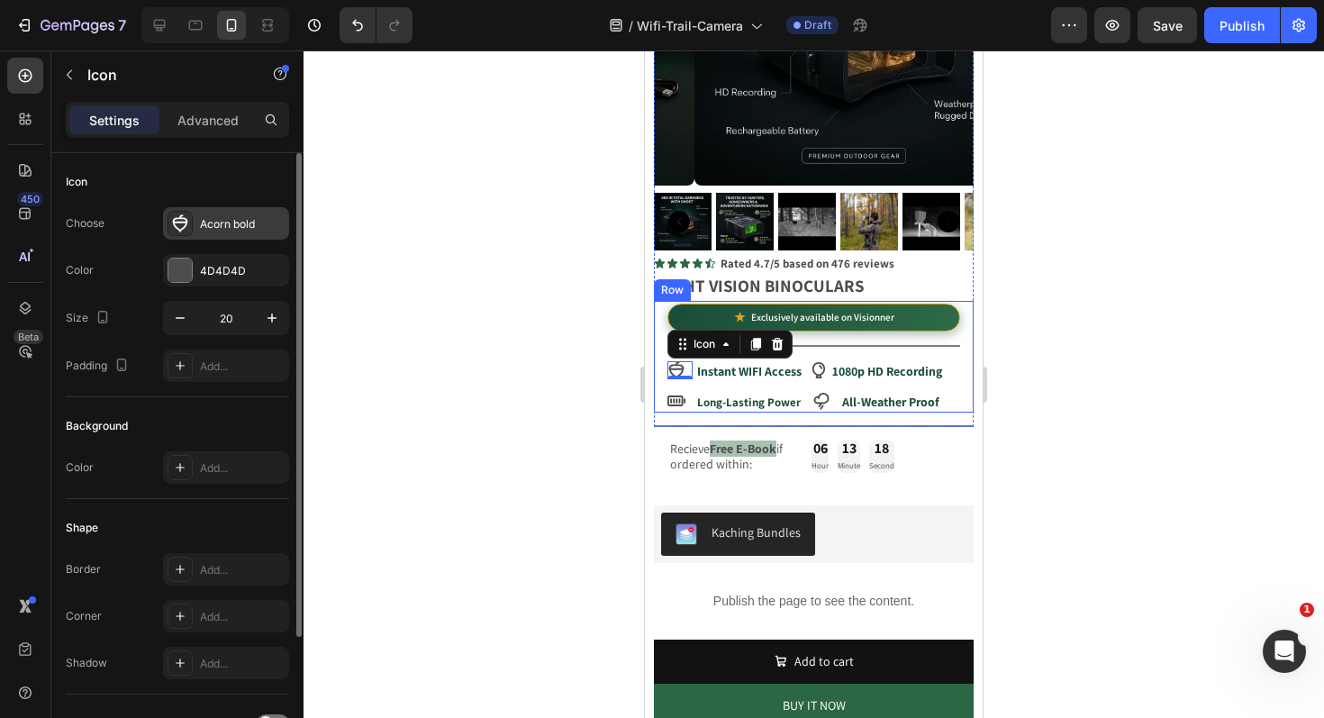
click at [202, 230] on div "Acorn bold" at bounding box center [242, 224] width 85 height 16
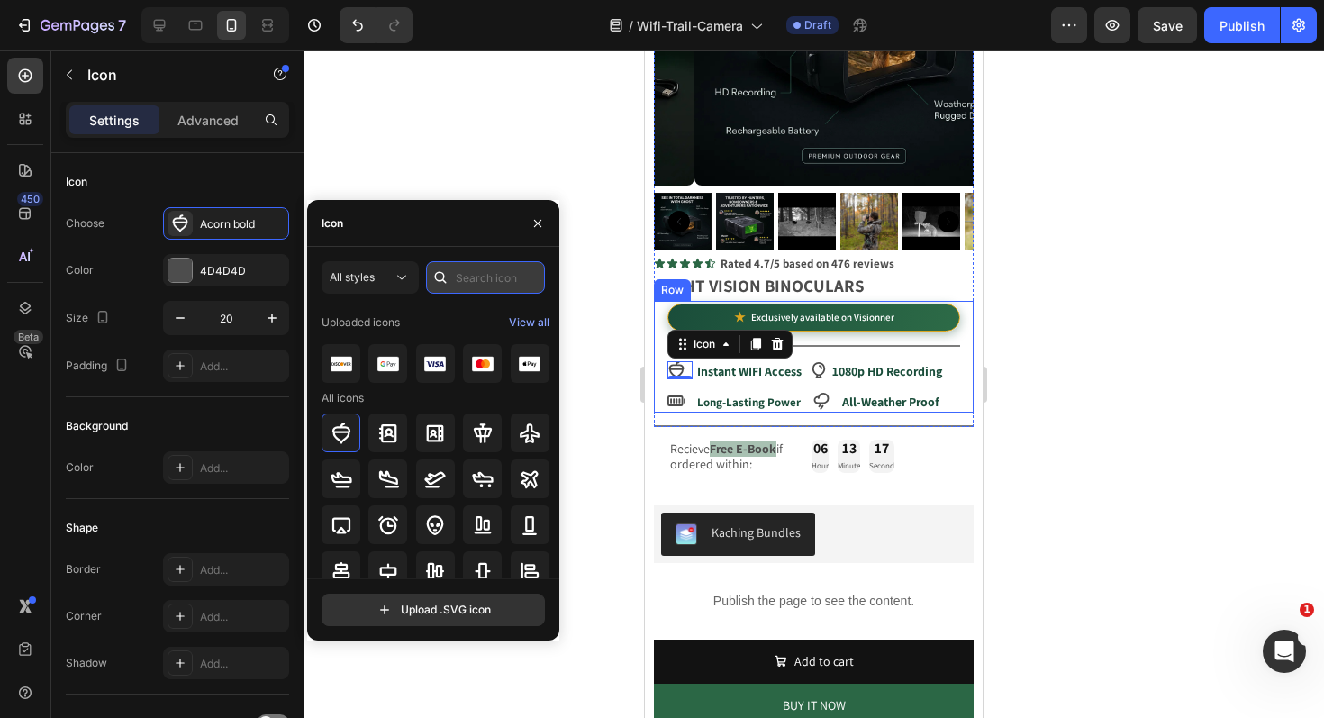
click at [455, 276] on input "text" at bounding box center [485, 277] width 119 height 32
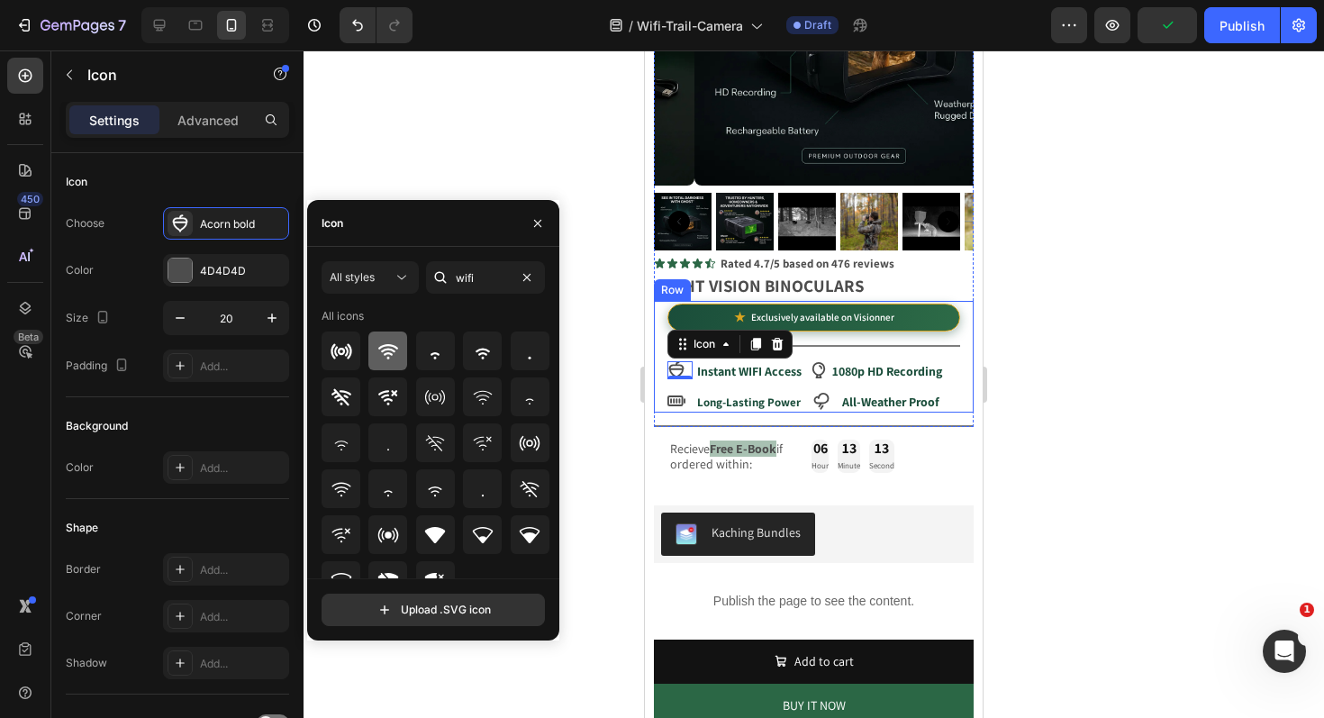
type input "wifi"
click at [394, 363] on div at bounding box center [387, 350] width 39 height 39
click at [449, 113] on div at bounding box center [814, 383] width 1020 height 667
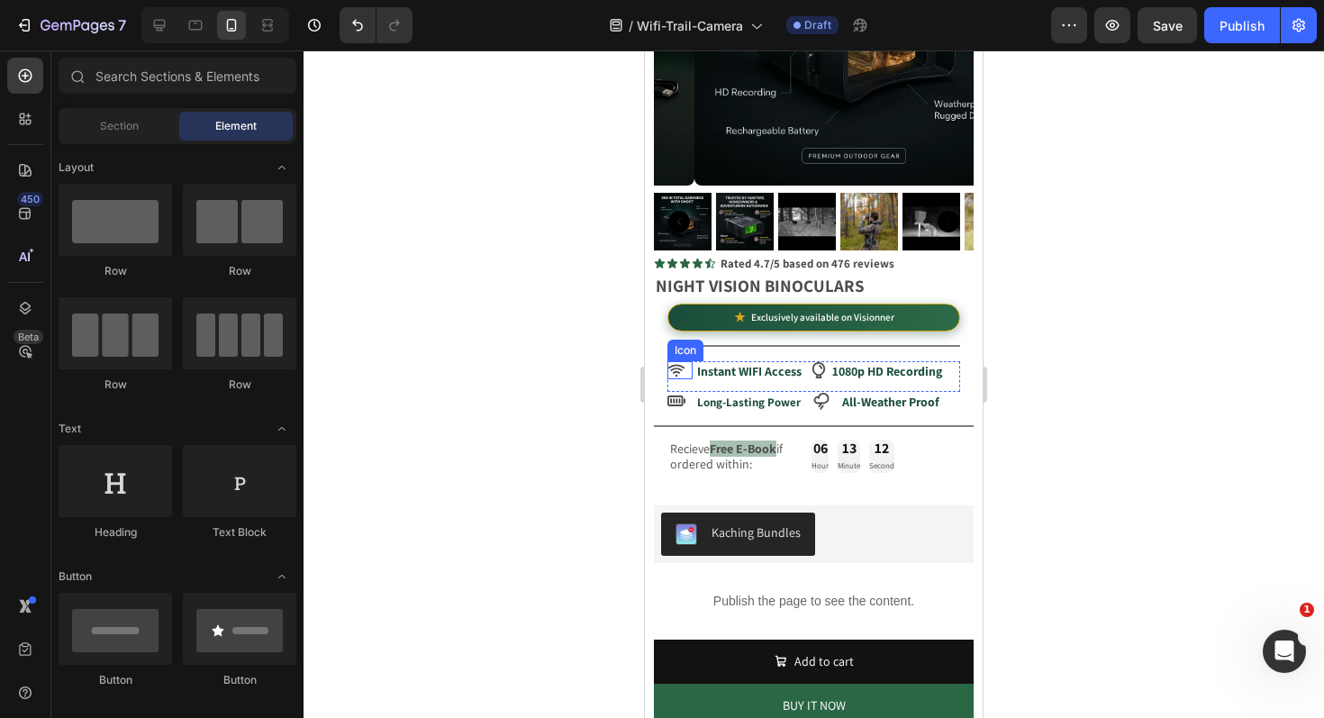
click at [676, 361] on icon at bounding box center [676, 370] width 18 height 18
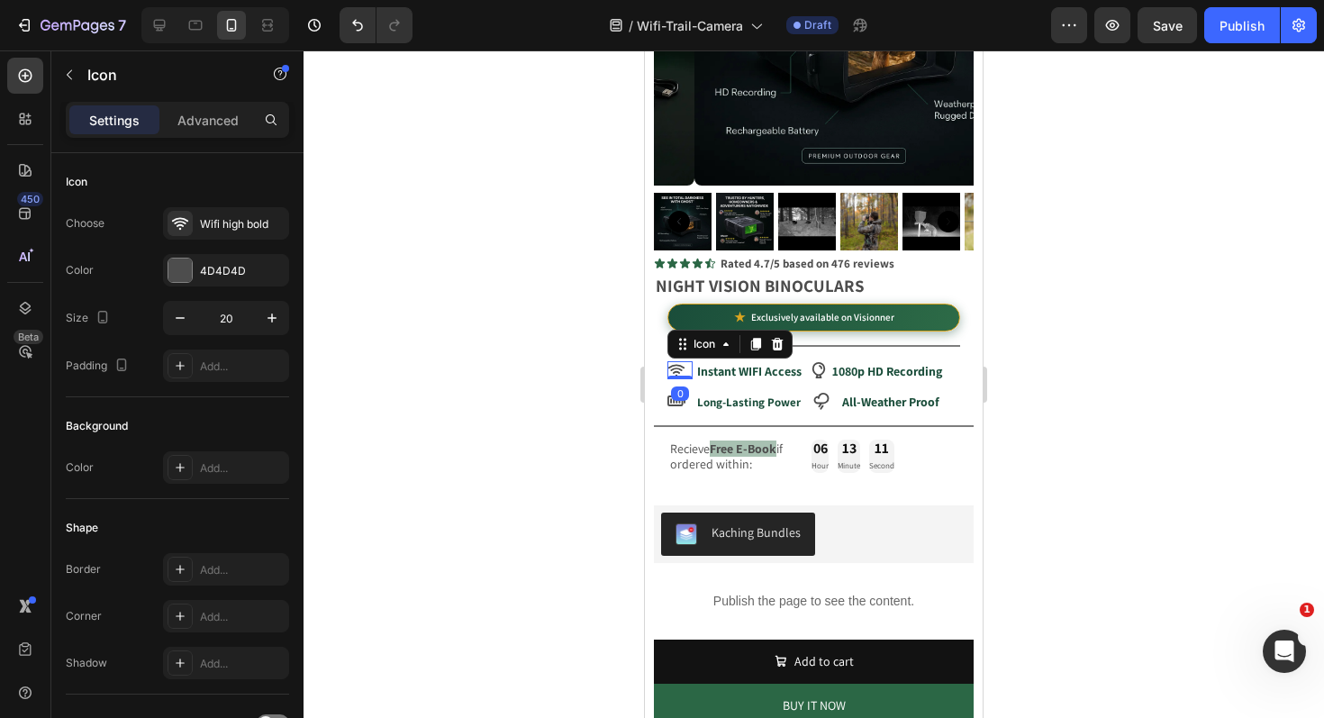
click at [675, 361] on icon at bounding box center [676, 370] width 18 height 18
click at [211, 275] on div "4D4D4D" at bounding box center [226, 271] width 52 height 16
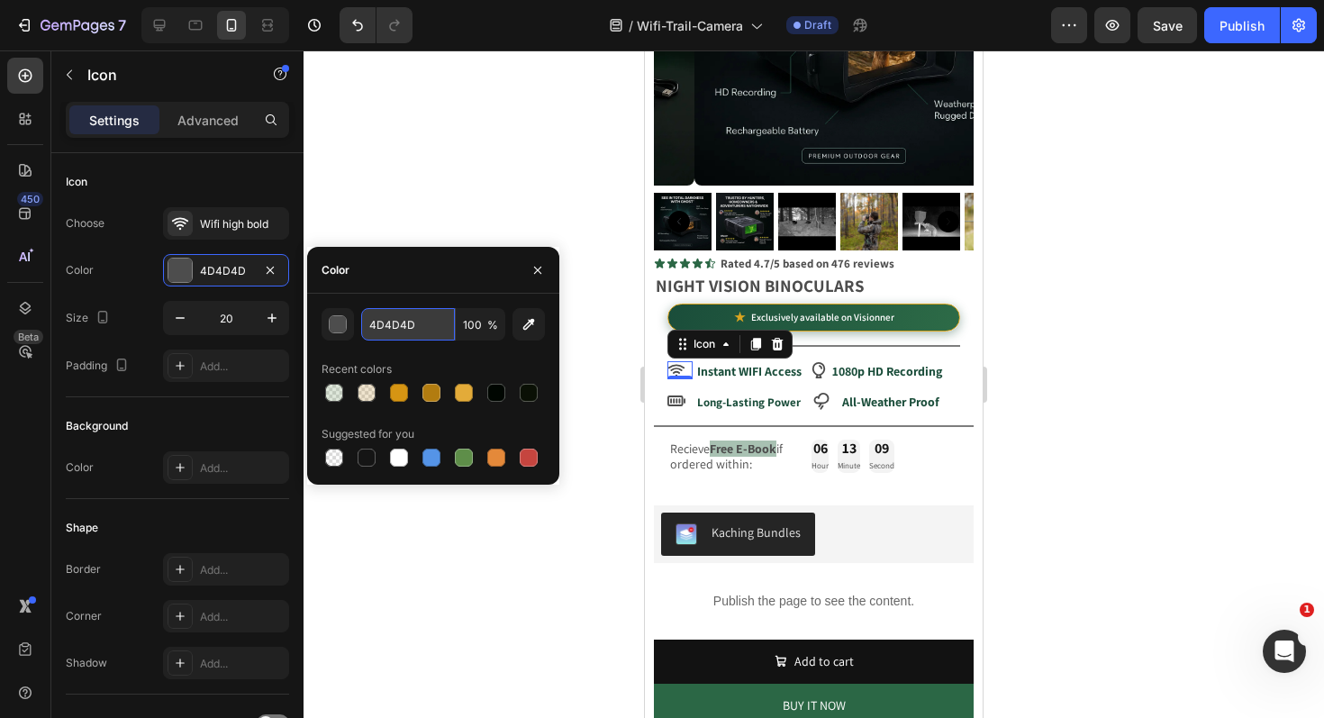
click at [413, 316] on input "4D4D4D" at bounding box center [408, 324] width 94 height 32
click at [525, 319] on icon "button" at bounding box center [529, 324] width 18 height 18
type input "1A4E3B"
click at [473, 201] on div at bounding box center [814, 383] width 1020 height 667
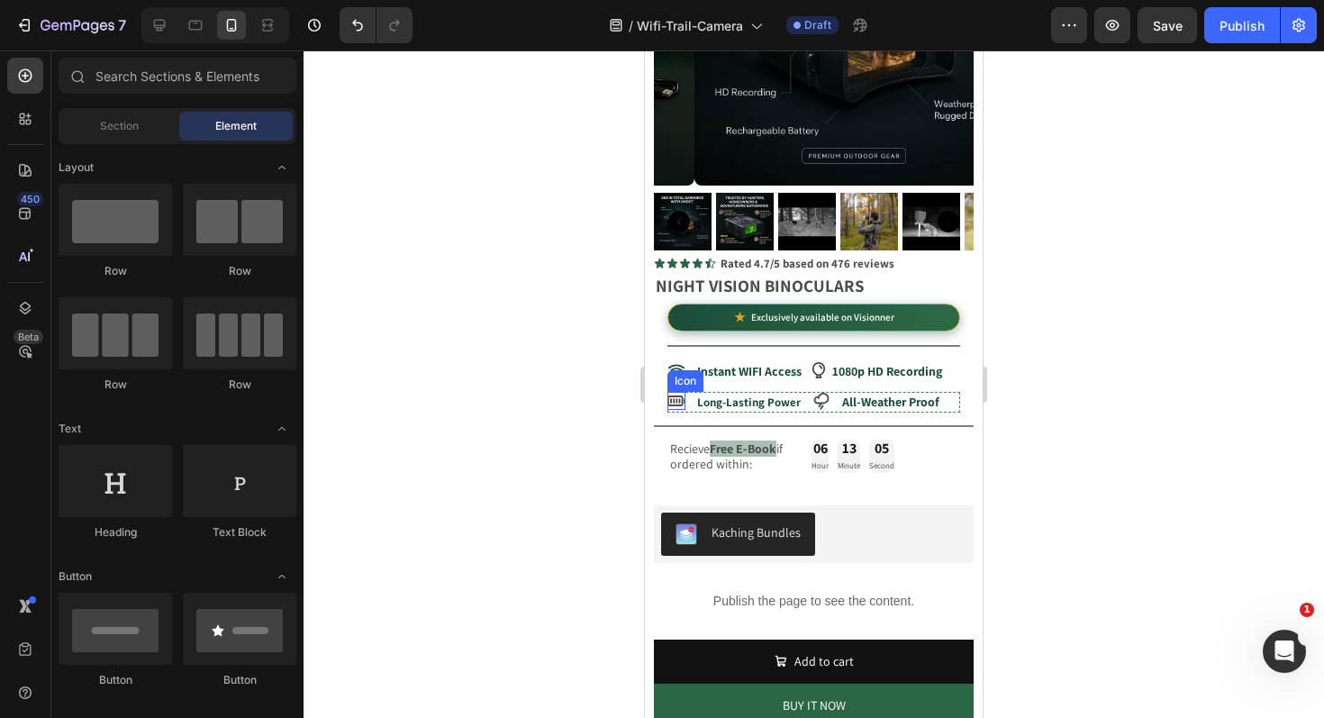
click at [684, 392] on icon at bounding box center [676, 401] width 18 height 18
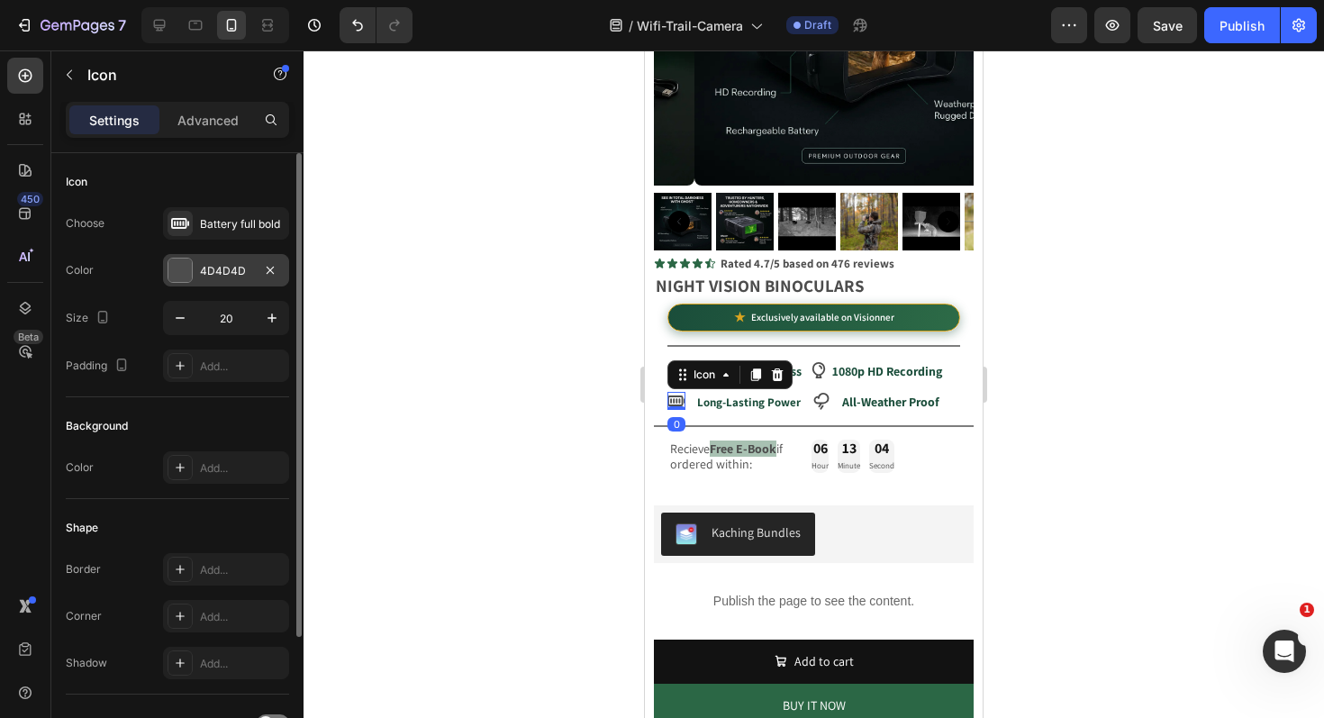
click at [209, 267] on div "4D4D4D" at bounding box center [226, 271] width 52 height 16
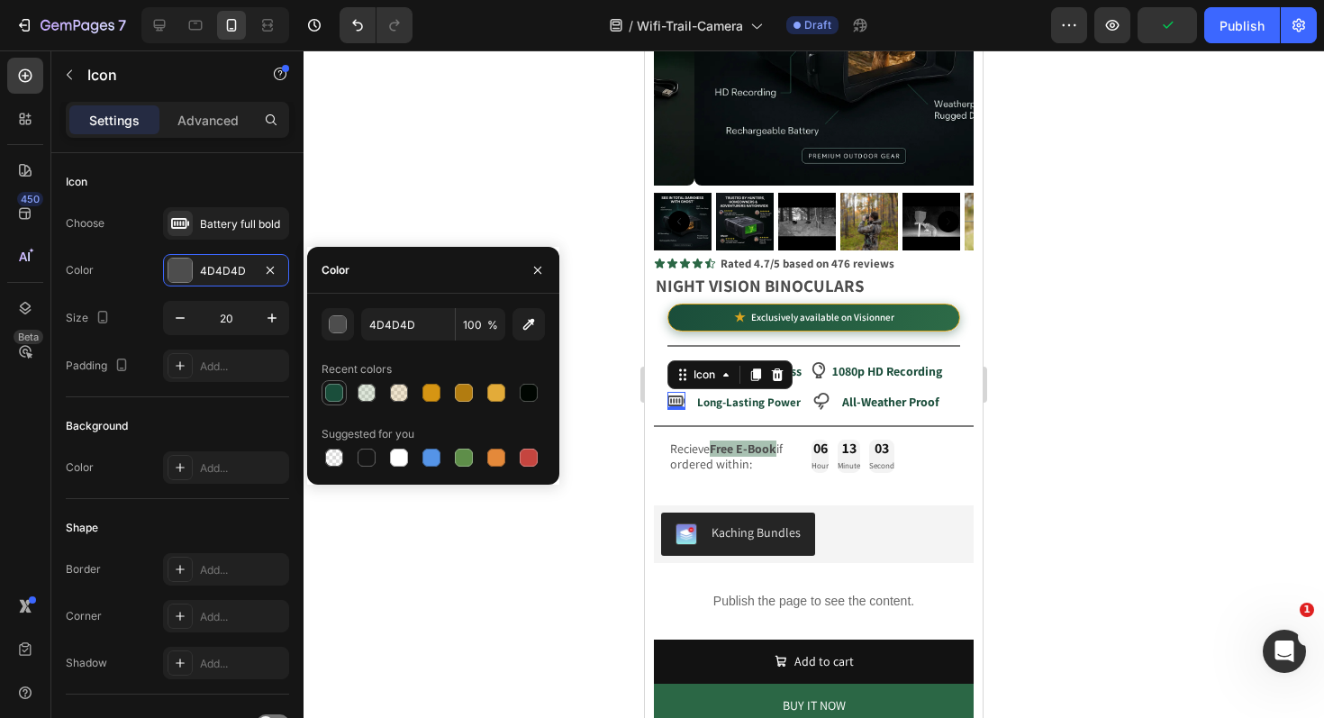
click at [340, 388] on div at bounding box center [334, 393] width 18 height 18
type input "1A4E3B"
click at [404, 168] on div at bounding box center [814, 383] width 1020 height 667
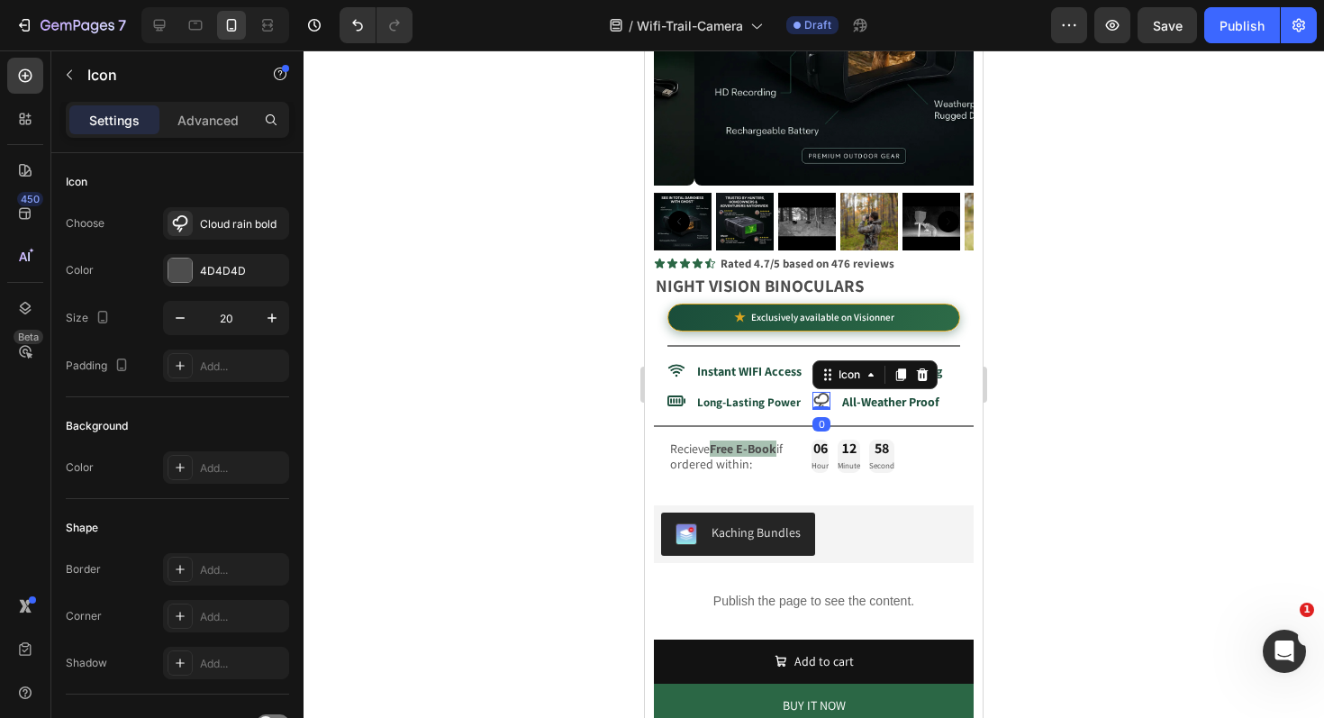
click at [824, 392] on icon at bounding box center [821, 401] width 18 height 18
click at [190, 267] on div at bounding box center [179, 269] width 23 height 23
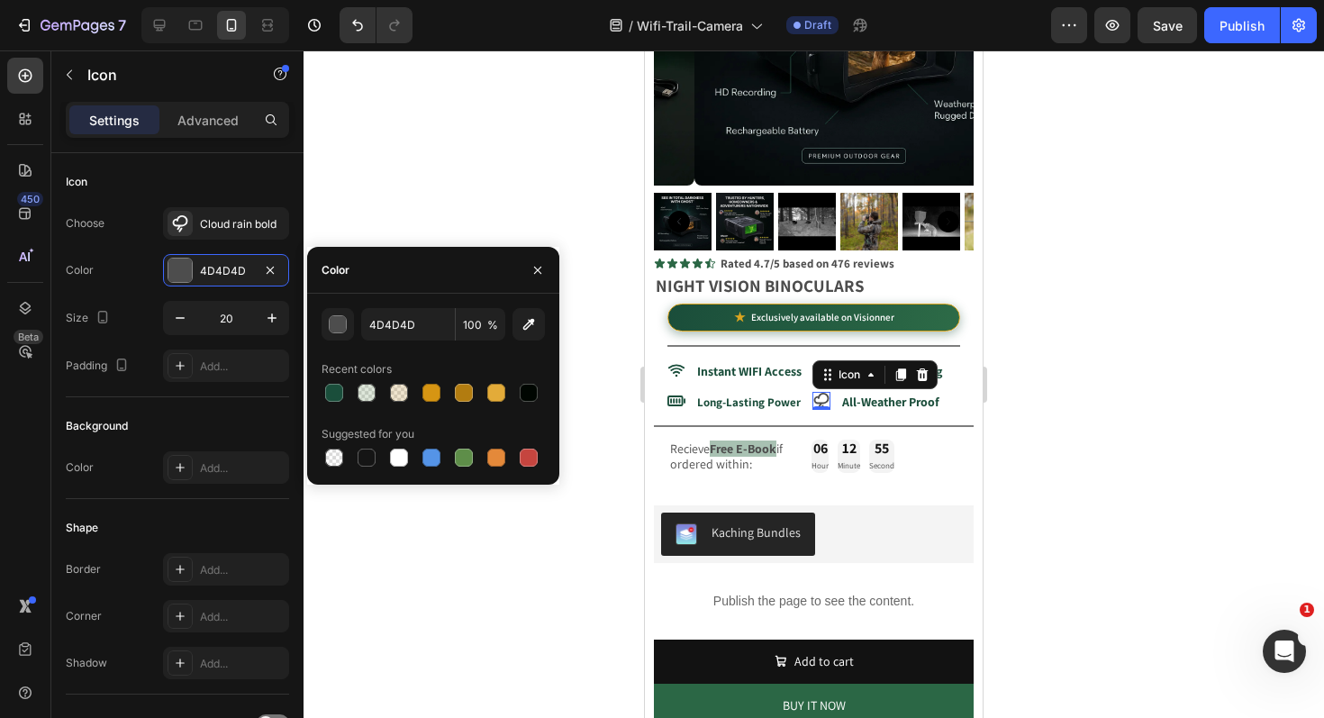
drag, startPoint x: 328, startPoint y: 394, endPoint x: 331, endPoint y: 376, distance: 17.3
click at [329, 393] on div at bounding box center [334, 393] width 18 height 18
type input "1A4E3B"
click at [422, 176] on div at bounding box center [814, 383] width 1020 height 667
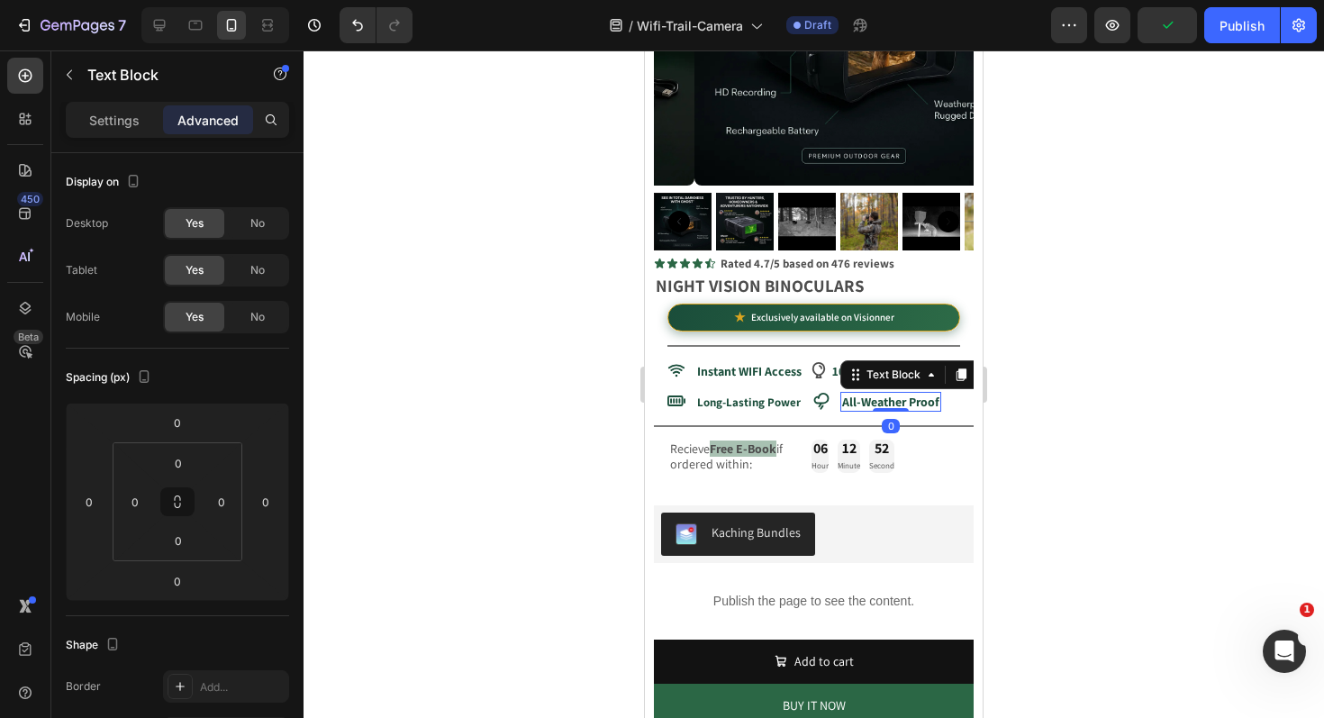
click at [849, 394] on strong "All-Weather Proof" at bounding box center [890, 402] width 97 height 16
click at [440, 403] on div at bounding box center [814, 383] width 1020 height 667
click at [858, 363] on strong "1080p HD Recording" at bounding box center [887, 371] width 110 height 16
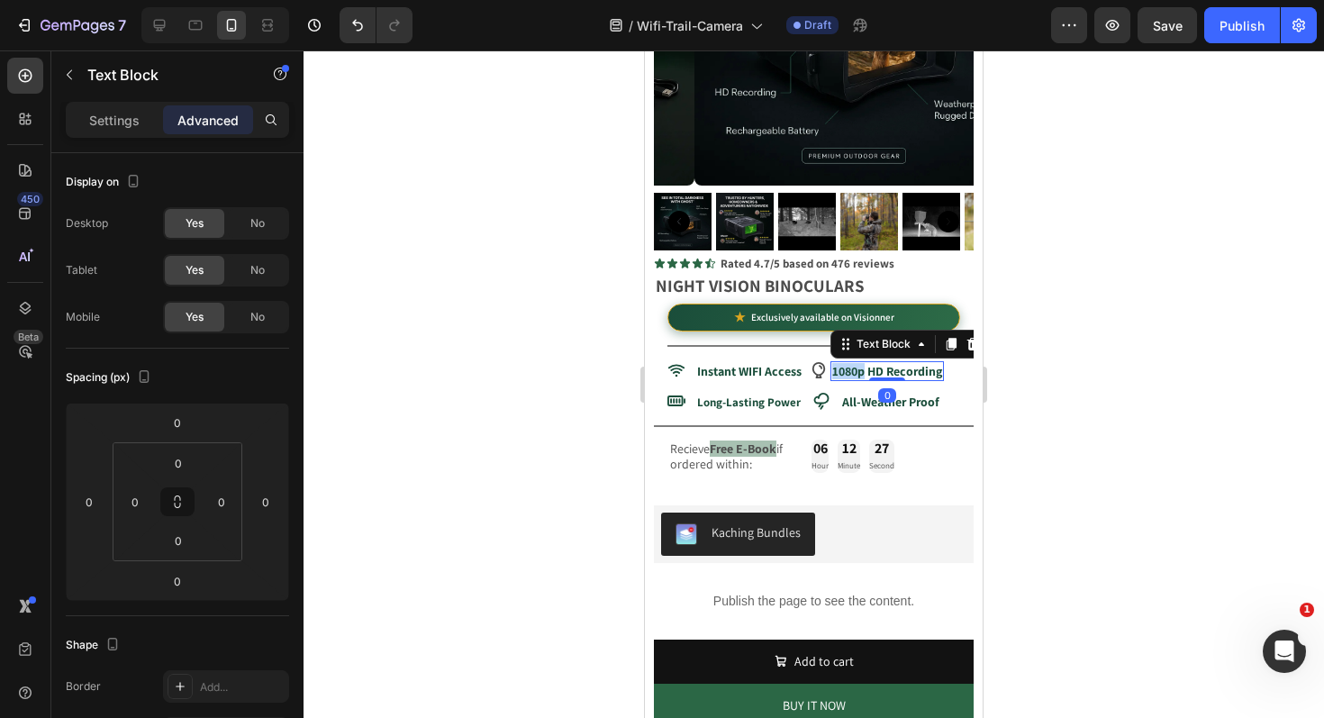
click at [858, 363] on strong "1080p HD Recording" at bounding box center [887, 371] width 110 height 16
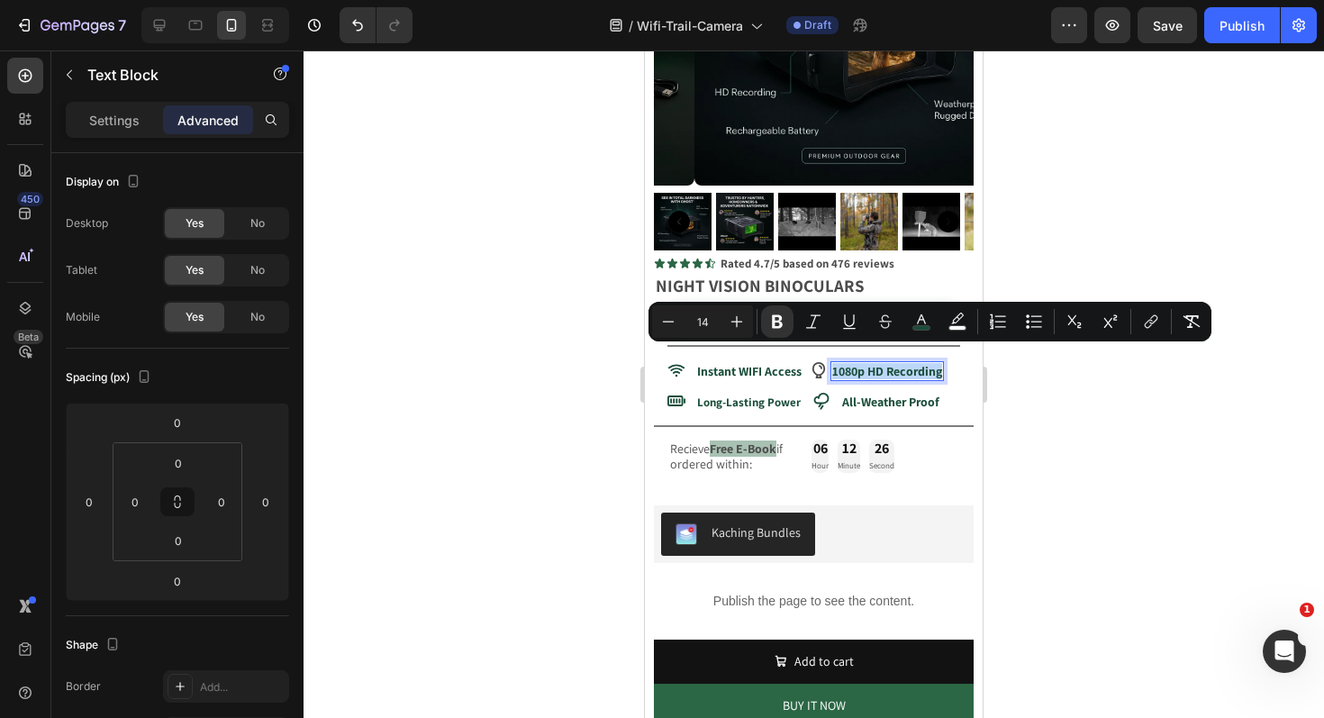
click at [853, 363] on strong "1080p HD Recording" at bounding box center [887, 371] width 110 height 16
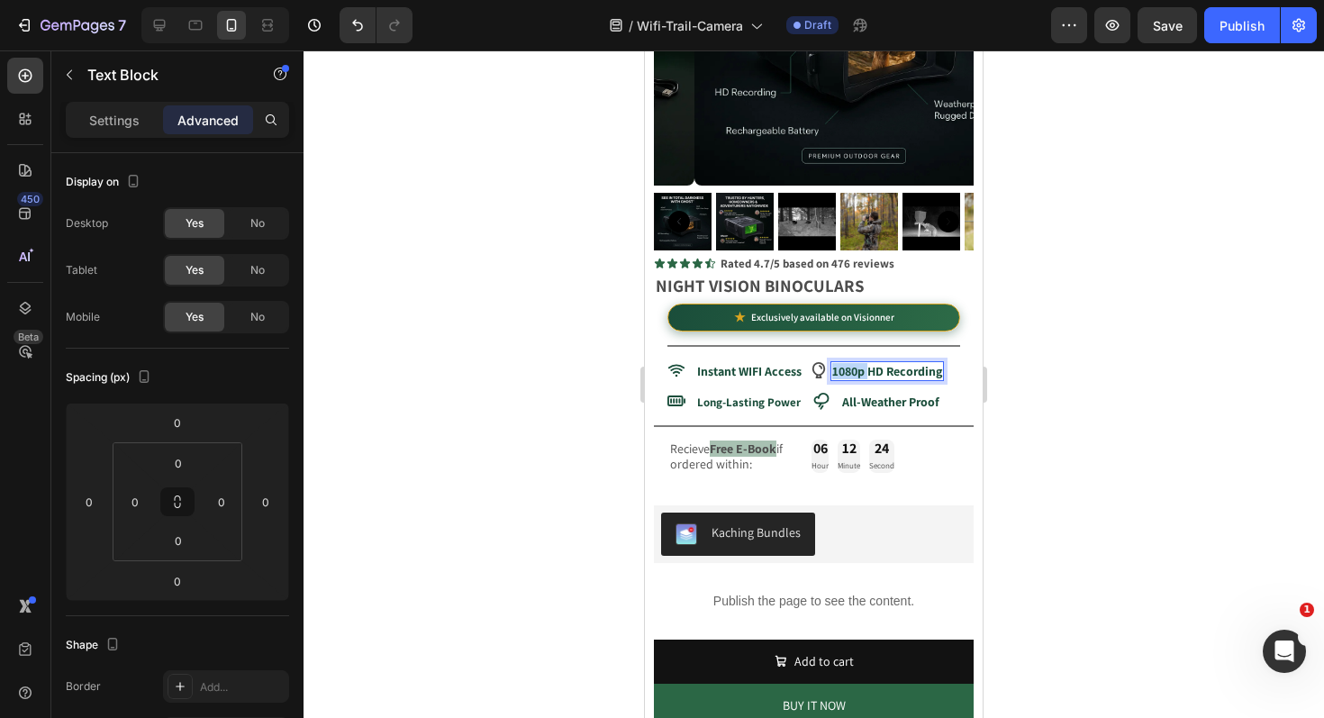
drag, startPoint x: 868, startPoint y: 359, endPoint x: 834, endPoint y: 360, distance: 34.2
click at [834, 363] on strong "1080p HD Recording" at bounding box center [887, 371] width 110 height 16
click at [819, 361] on icon at bounding box center [819, 370] width 18 height 18
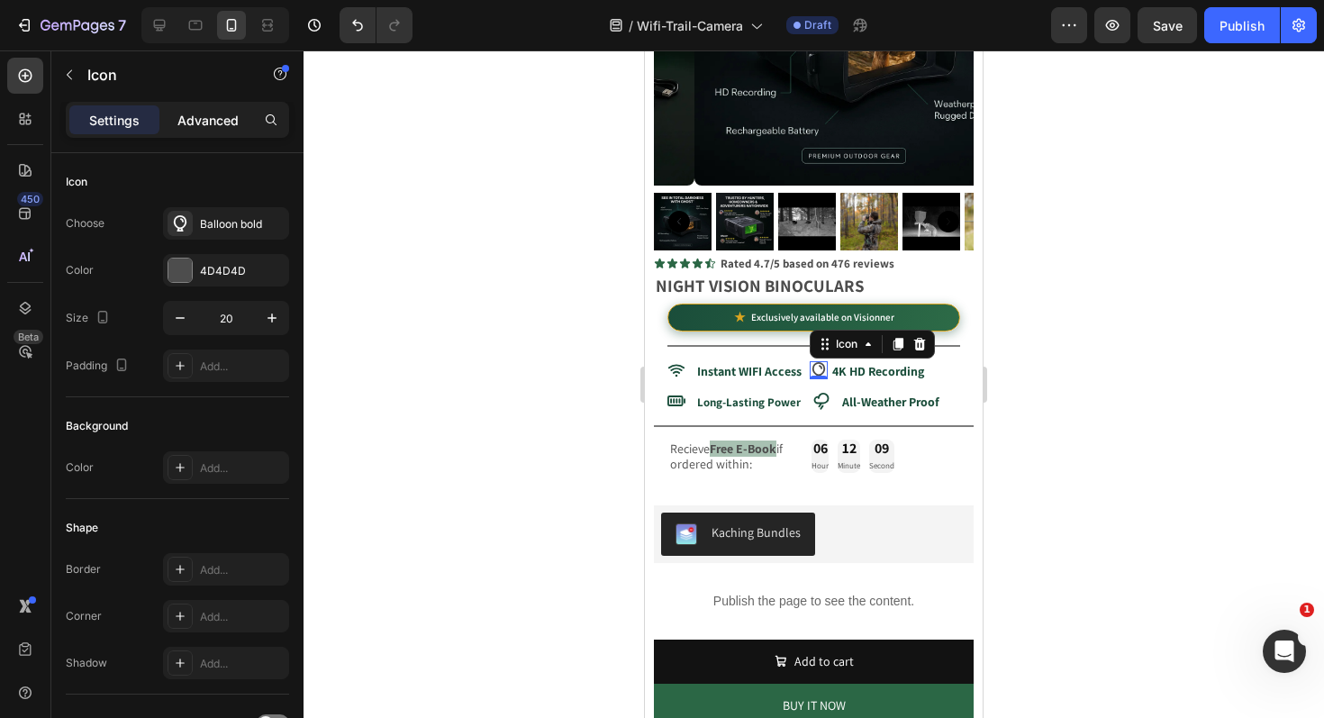
click at [222, 109] on div "Advanced" at bounding box center [208, 119] width 90 height 29
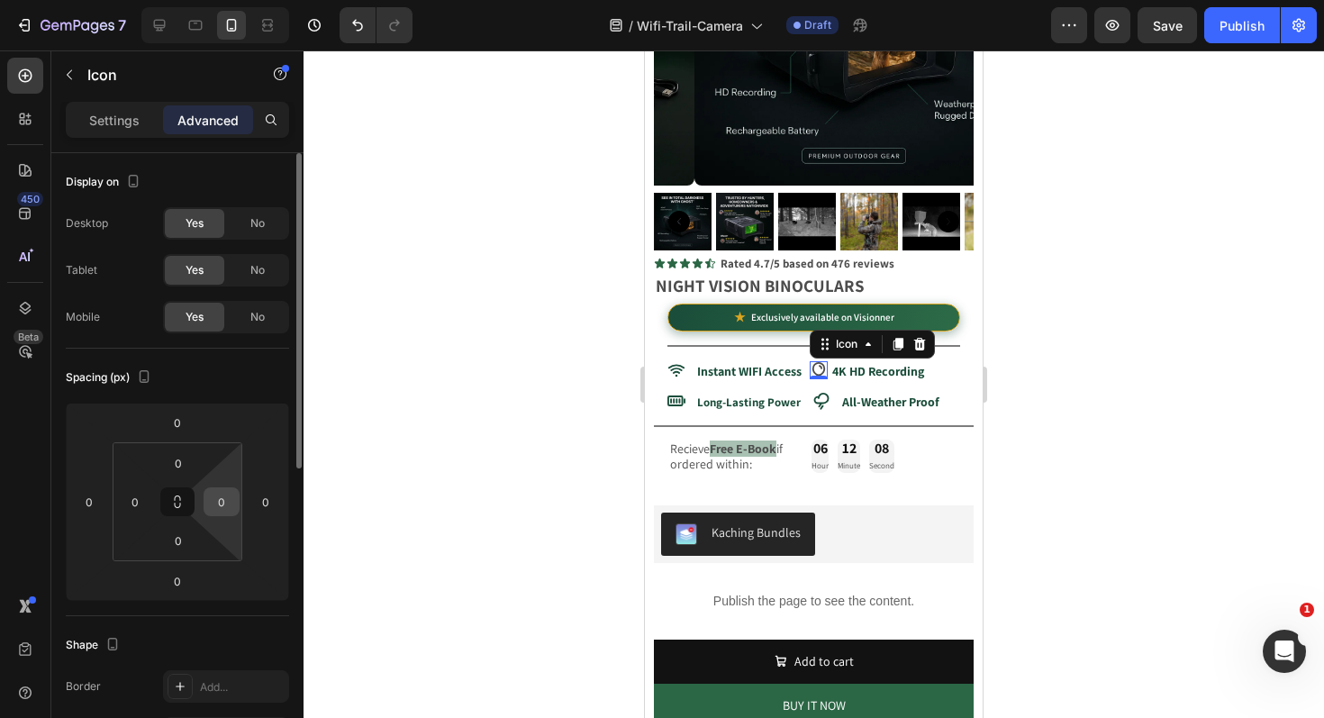
click at [224, 503] on input "0" at bounding box center [221, 501] width 27 height 27
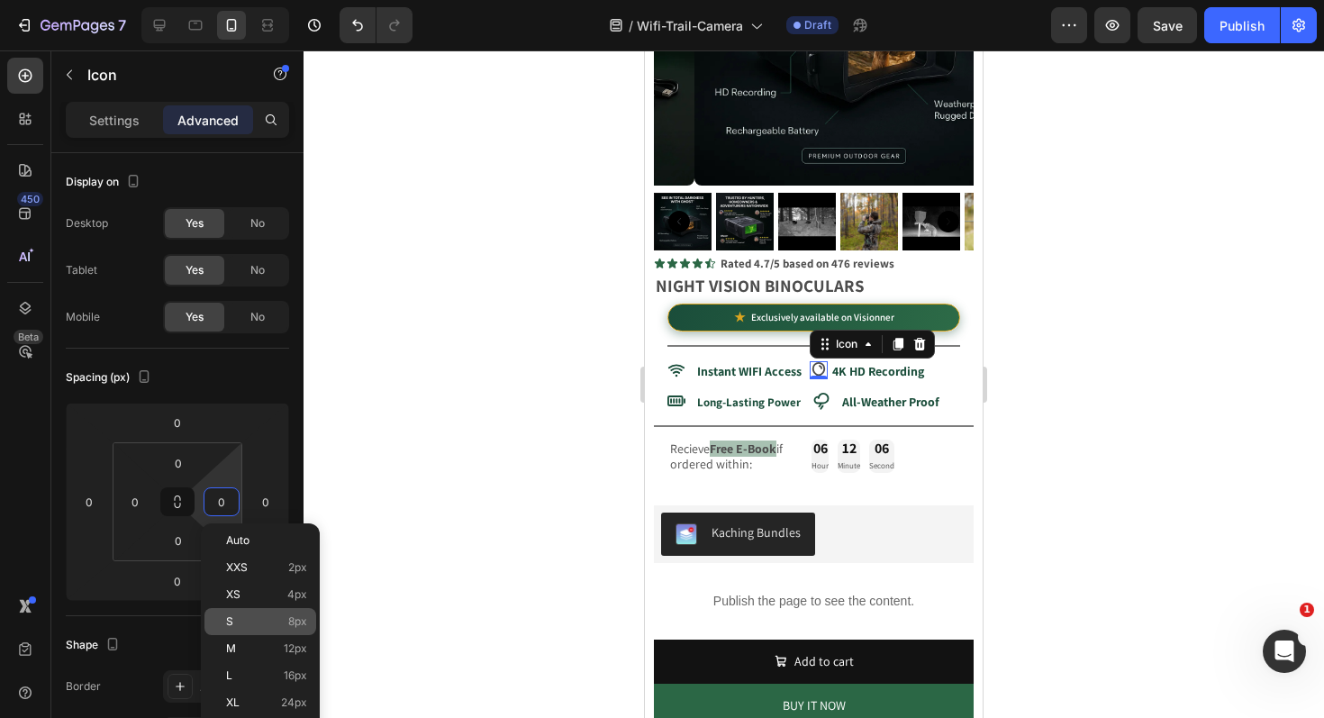
click at [249, 626] on p "S 8px" at bounding box center [266, 621] width 81 height 13
type input "8"
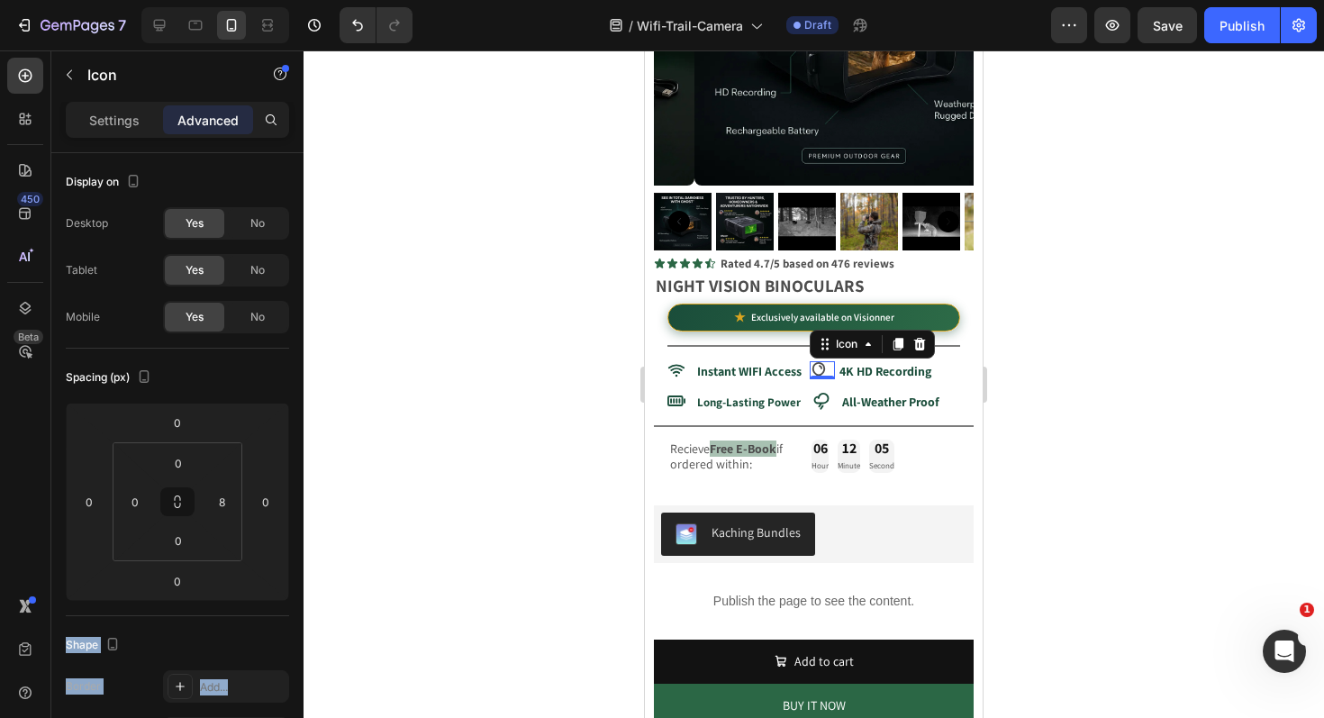
click at [292, 390] on div "Display on Desktop Yes No Tablet Yes No Mobile Yes No Spacing (px) 0 0 0 0 0 0 …" at bounding box center [177, 461] width 252 height 616
click at [390, 394] on div at bounding box center [814, 383] width 1020 height 667
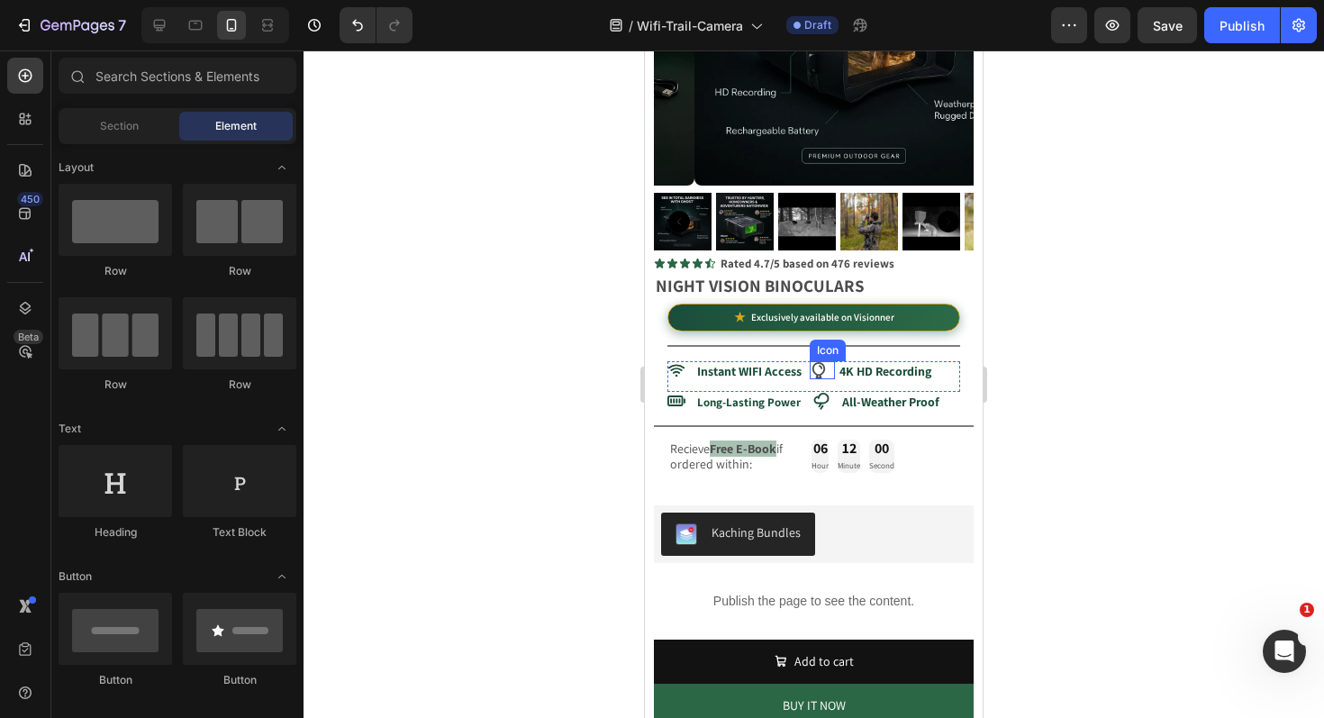
click at [820, 362] on icon at bounding box center [818, 370] width 13 height 16
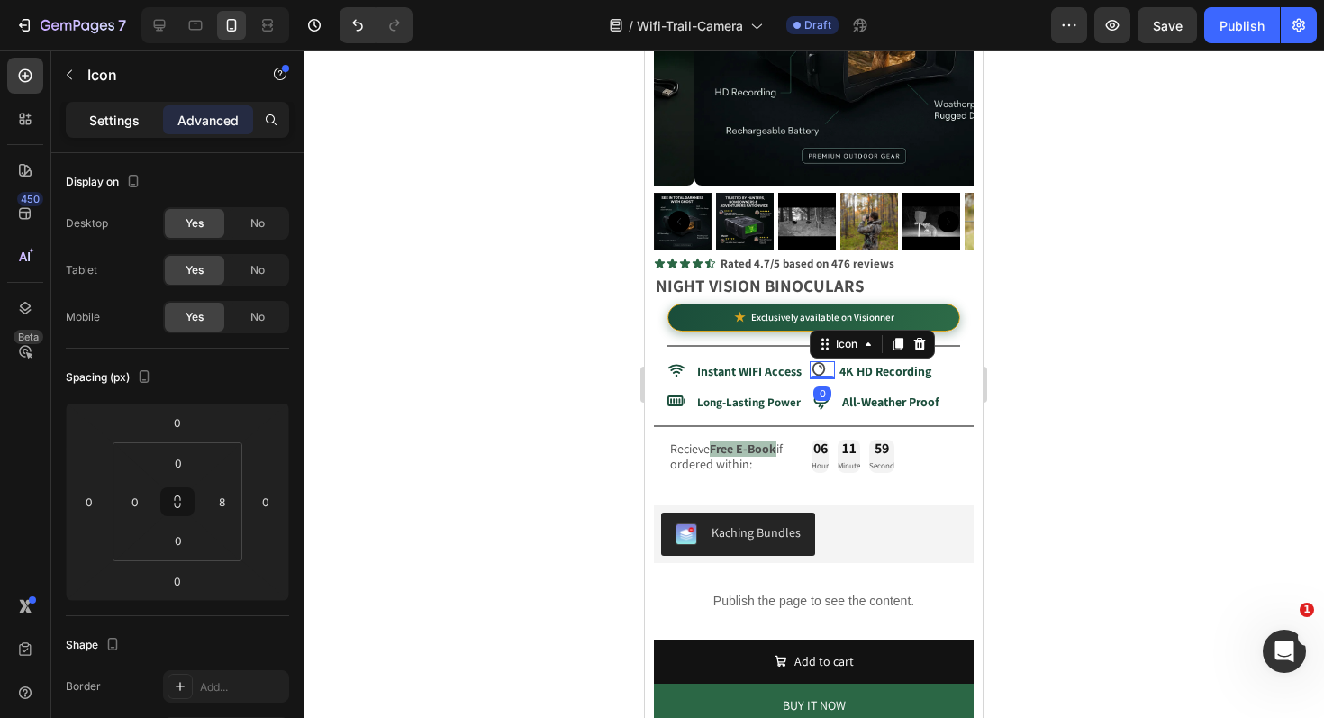
drag, startPoint x: 98, startPoint y: 122, endPoint x: 112, endPoint y: 121, distance: 13.6
click at [98, 122] on p "Settings" at bounding box center [114, 120] width 50 height 19
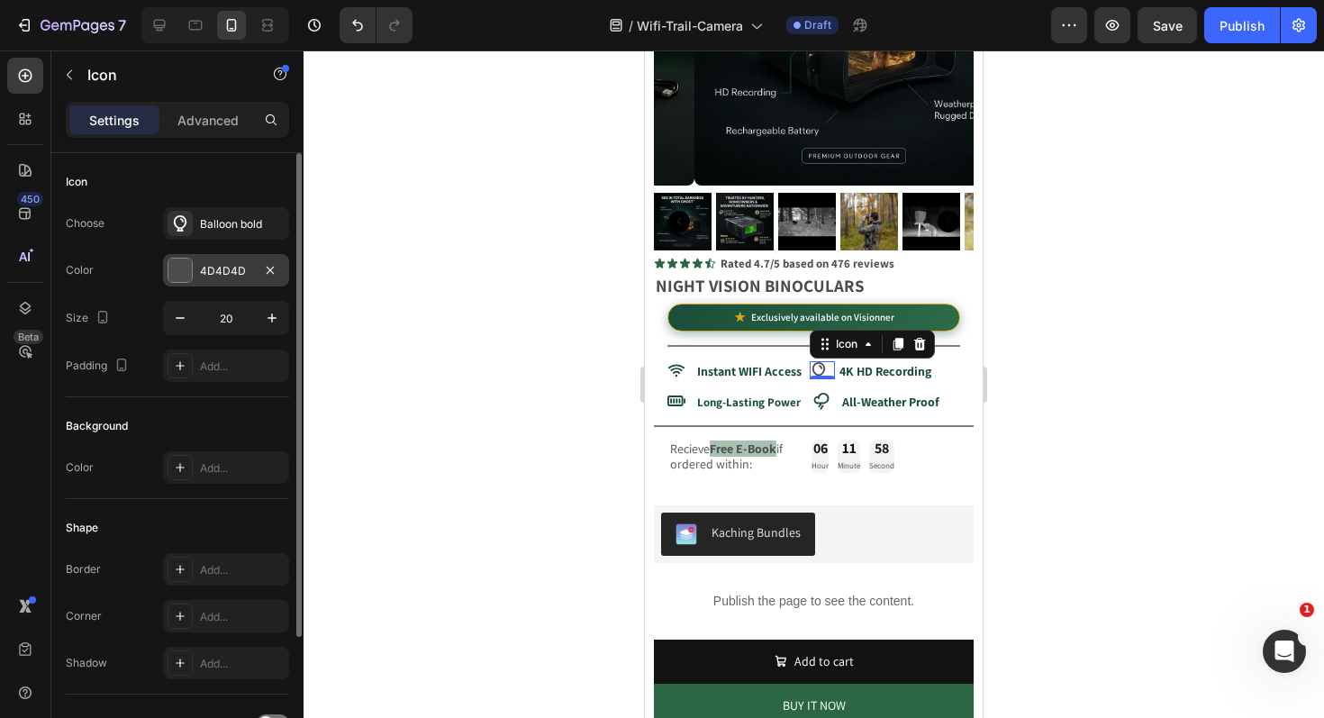
click at [189, 265] on div at bounding box center [179, 269] width 23 height 23
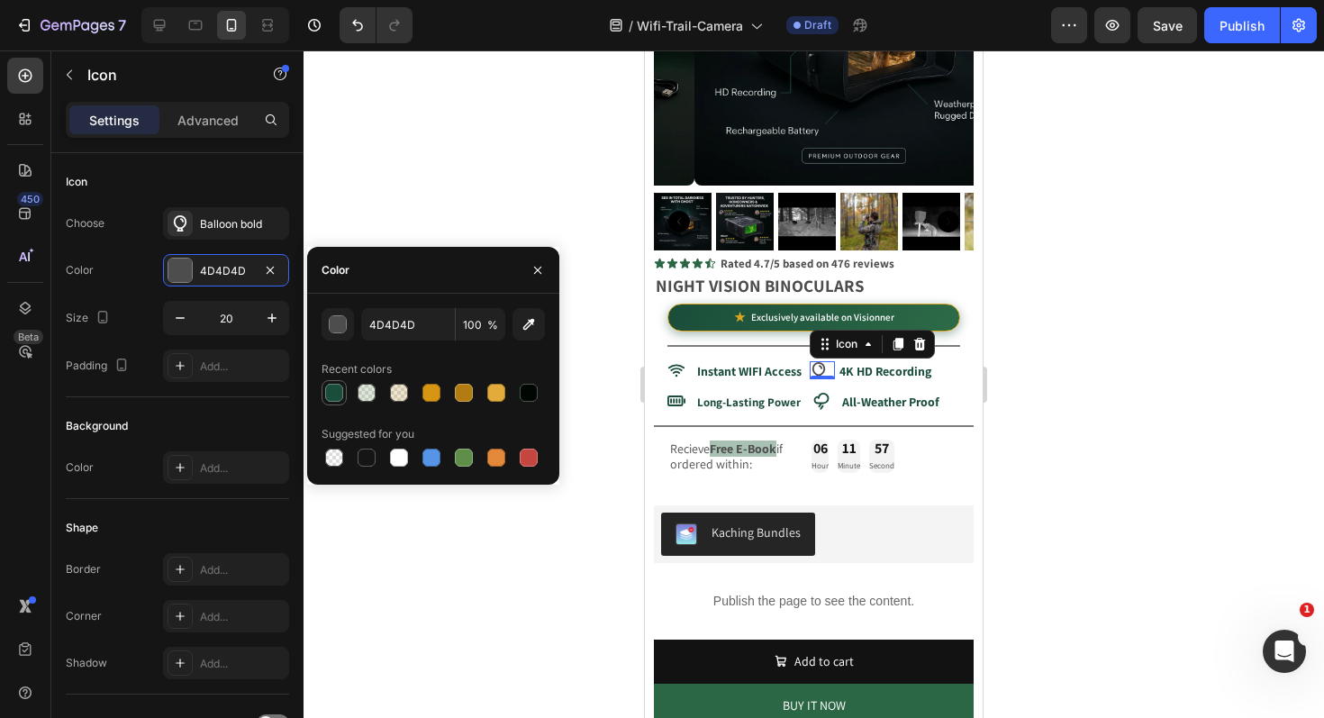
click at [332, 402] on div at bounding box center [334, 393] width 22 height 22
type input "1A4E3B"
click at [440, 135] on div at bounding box center [814, 383] width 1020 height 667
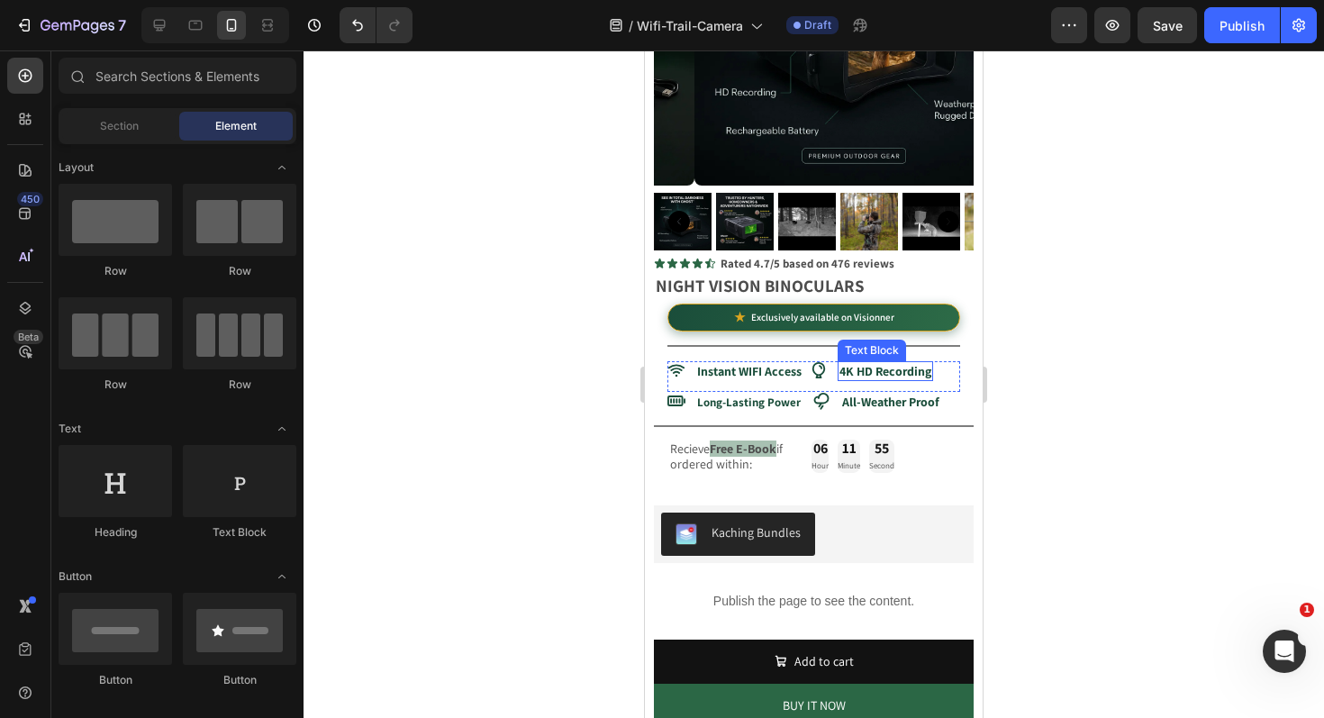
click at [870, 363] on strong "4K HD Recording" at bounding box center [885, 371] width 92 height 16
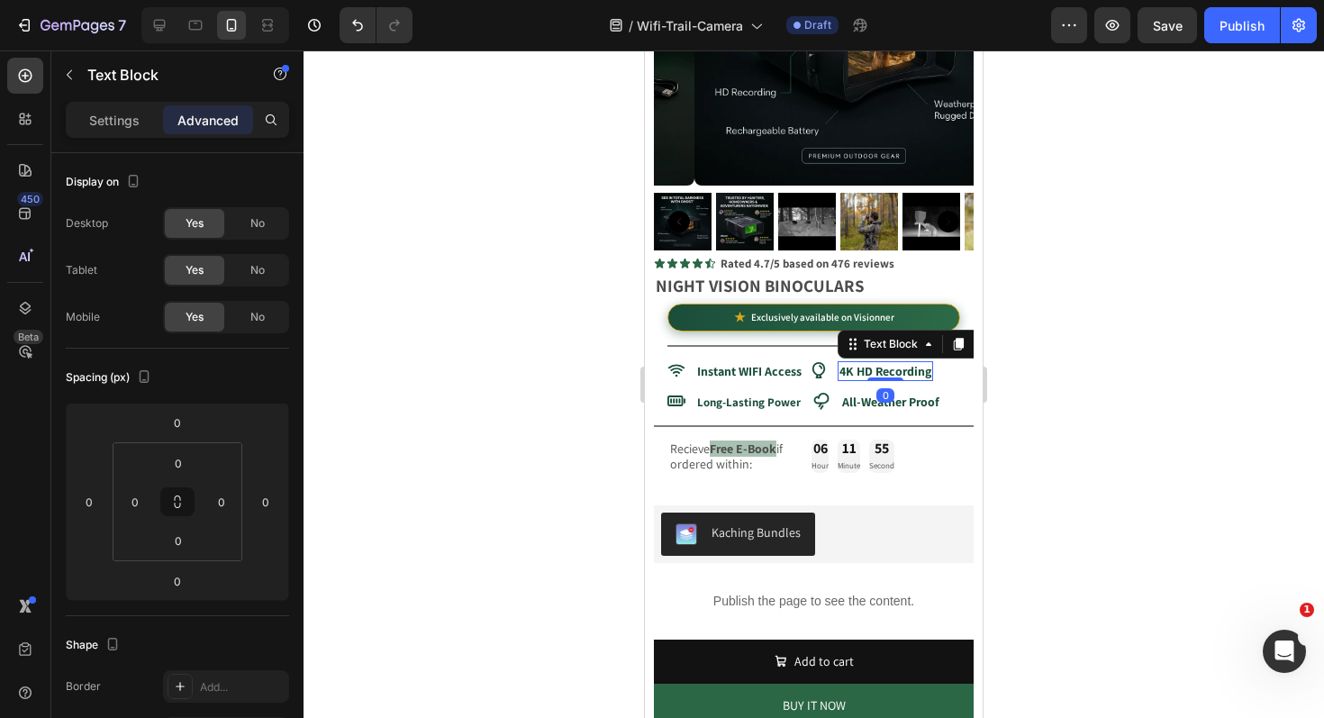
click at [869, 363] on strong "4K HD Recording" at bounding box center [885, 371] width 92 height 16
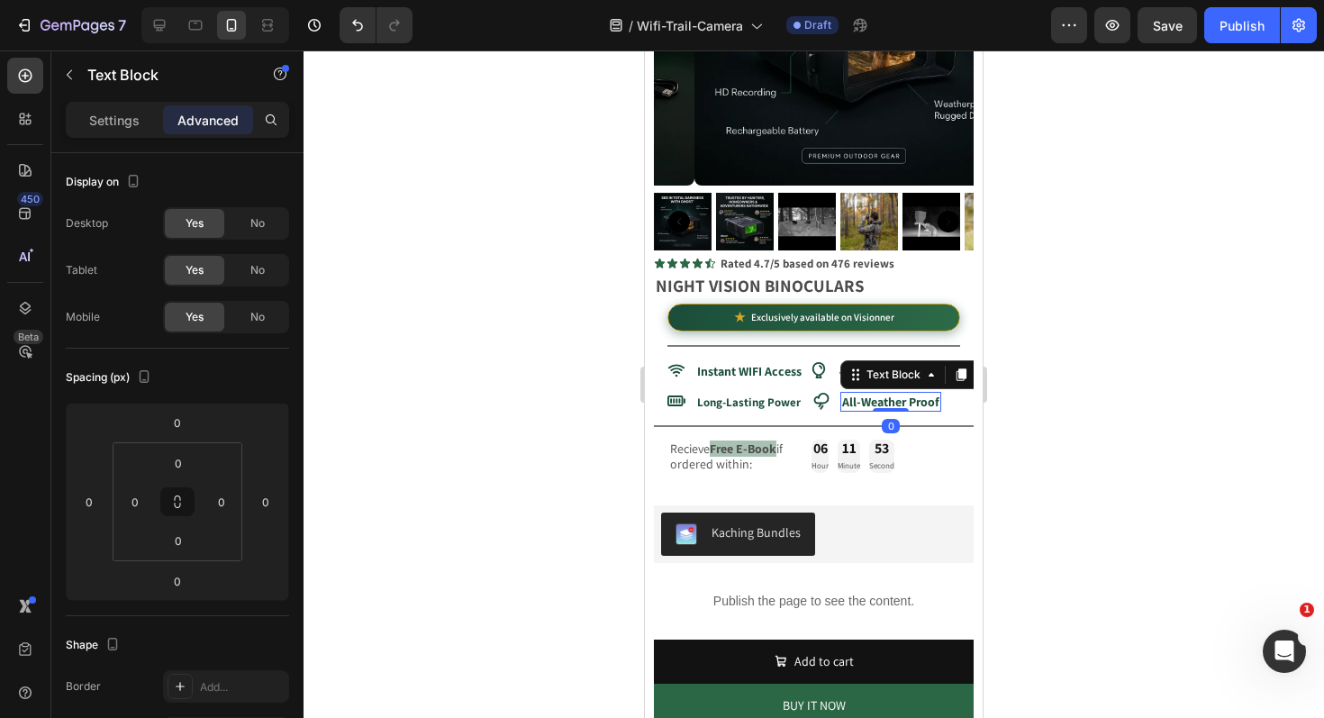
click at [872, 394] on strong "All-Weather Proof" at bounding box center [890, 402] width 97 height 16
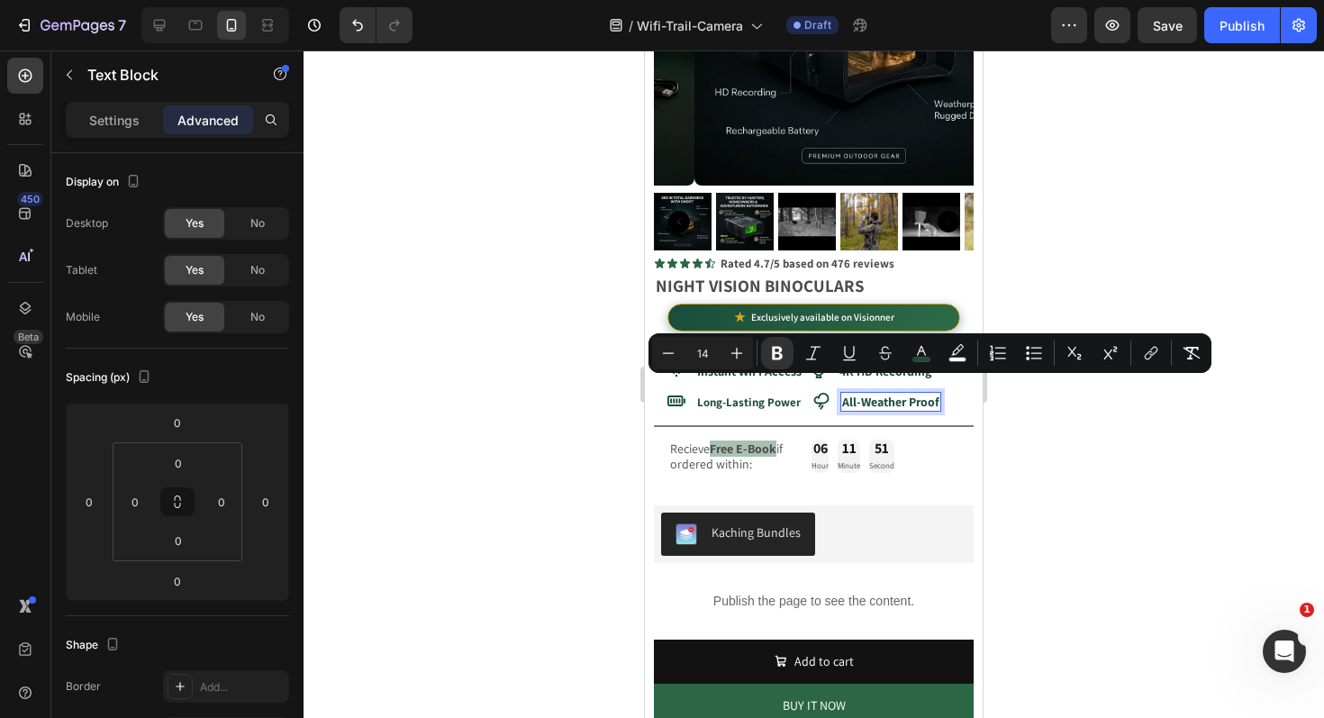
drag, startPoint x: 493, startPoint y: 451, endPoint x: 588, endPoint y: 403, distance: 107.1
click at [494, 451] on div at bounding box center [814, 383] width 1020 height 667
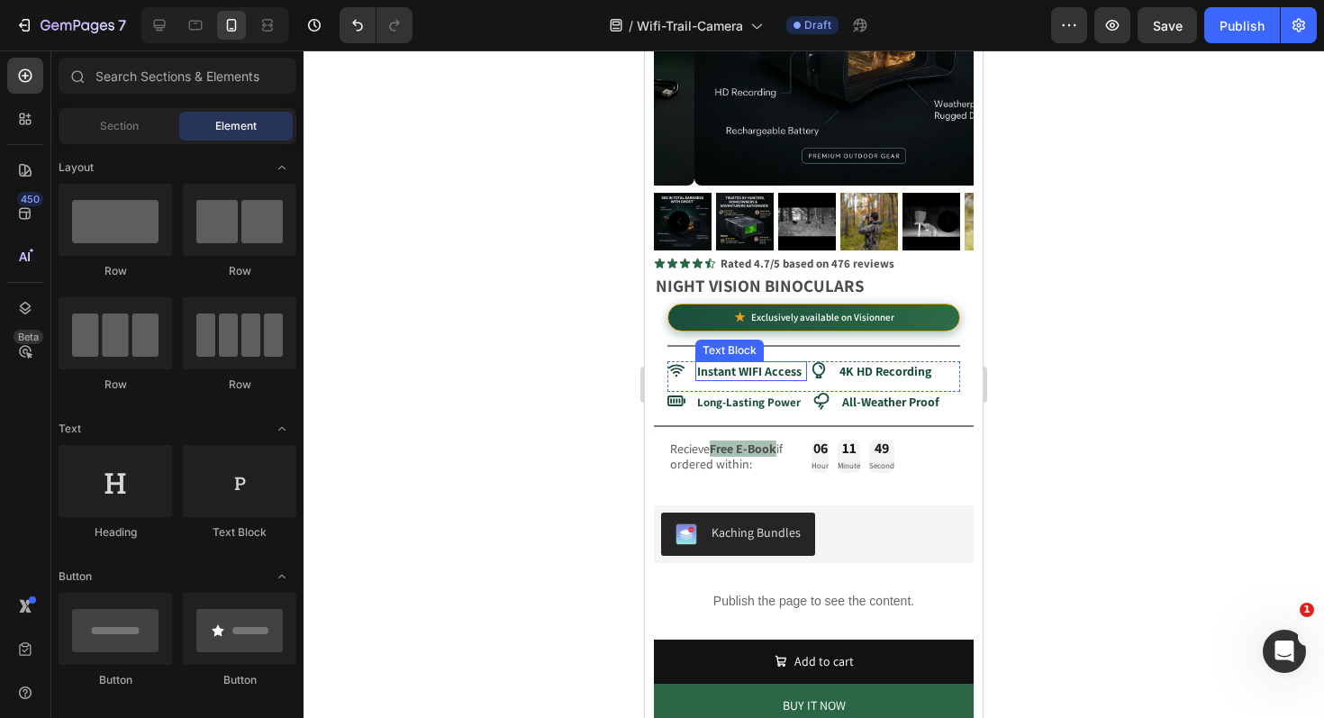
click at [773, 363] on strong "Instant WIFI Access" at bounding box center [749, 371] width 104 height 16
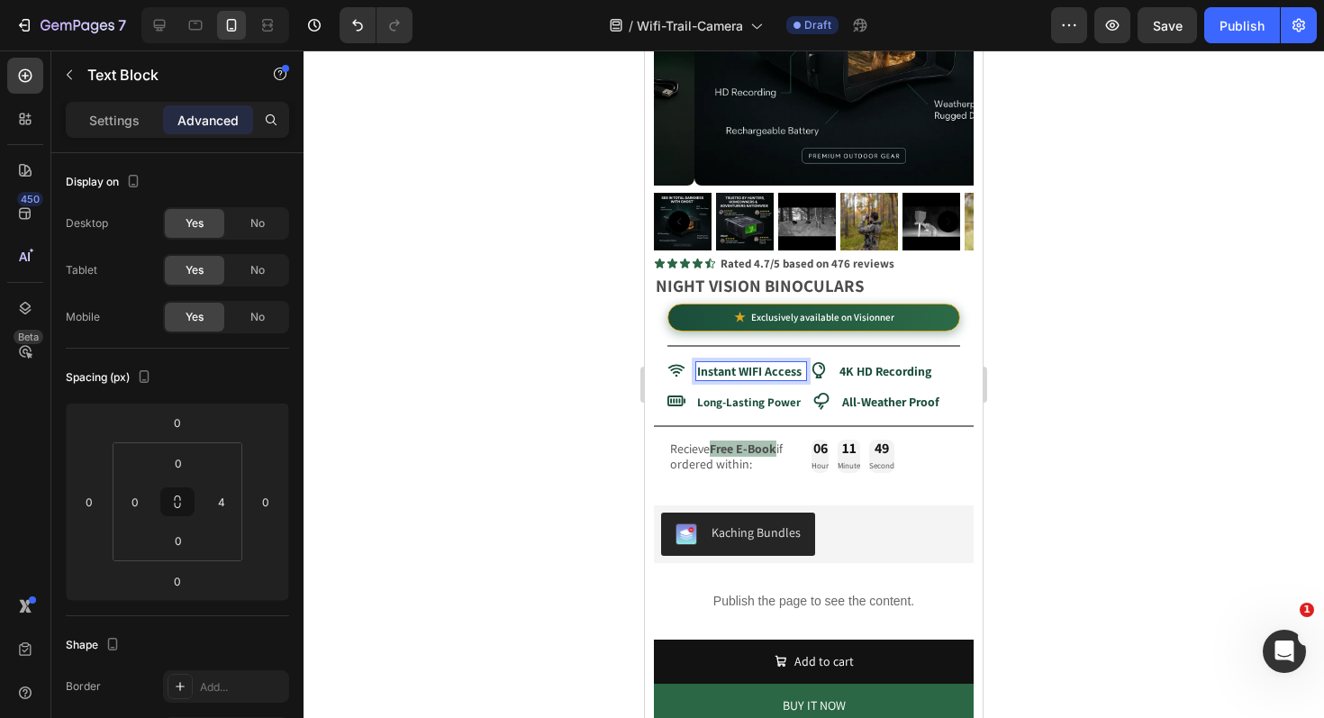
click at [773, 363] on strong "Instant WIFI Access" at bounding box center [749, 371] width 104 height 16
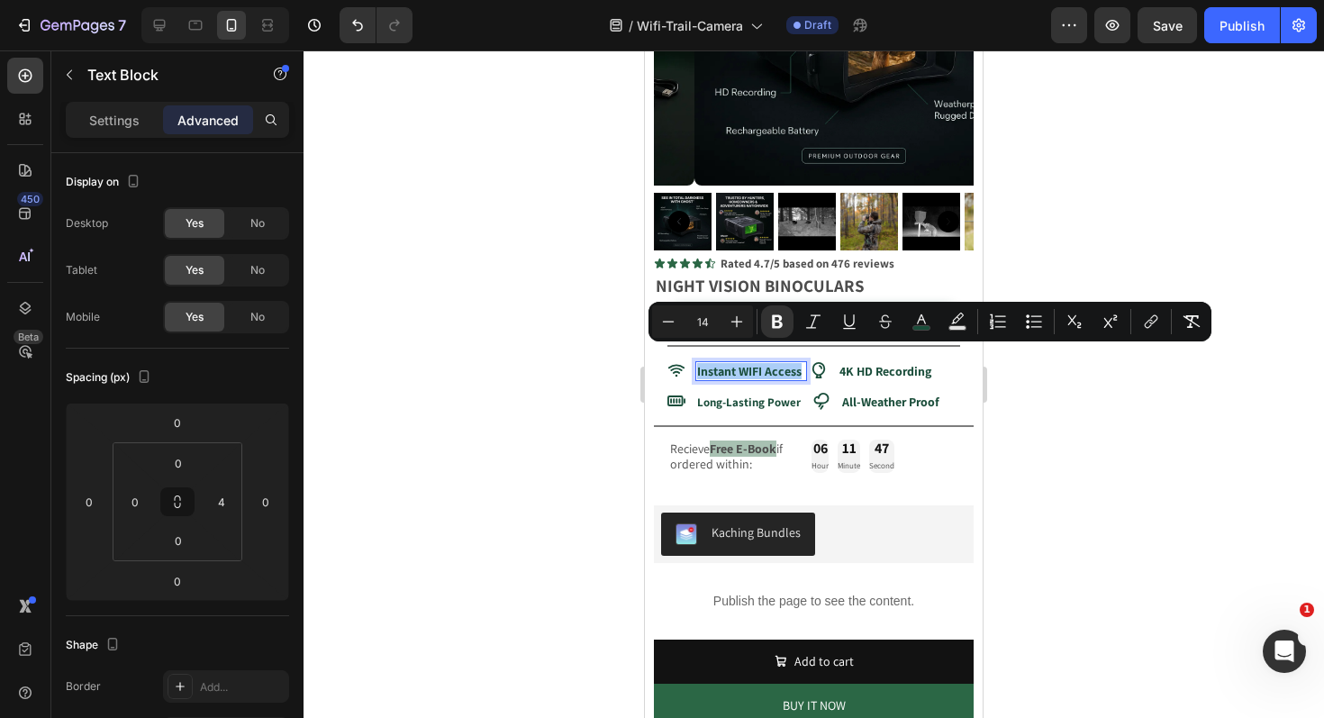
click at [563, 411] on div at bounding box center [814, 383] width 1020 height 667
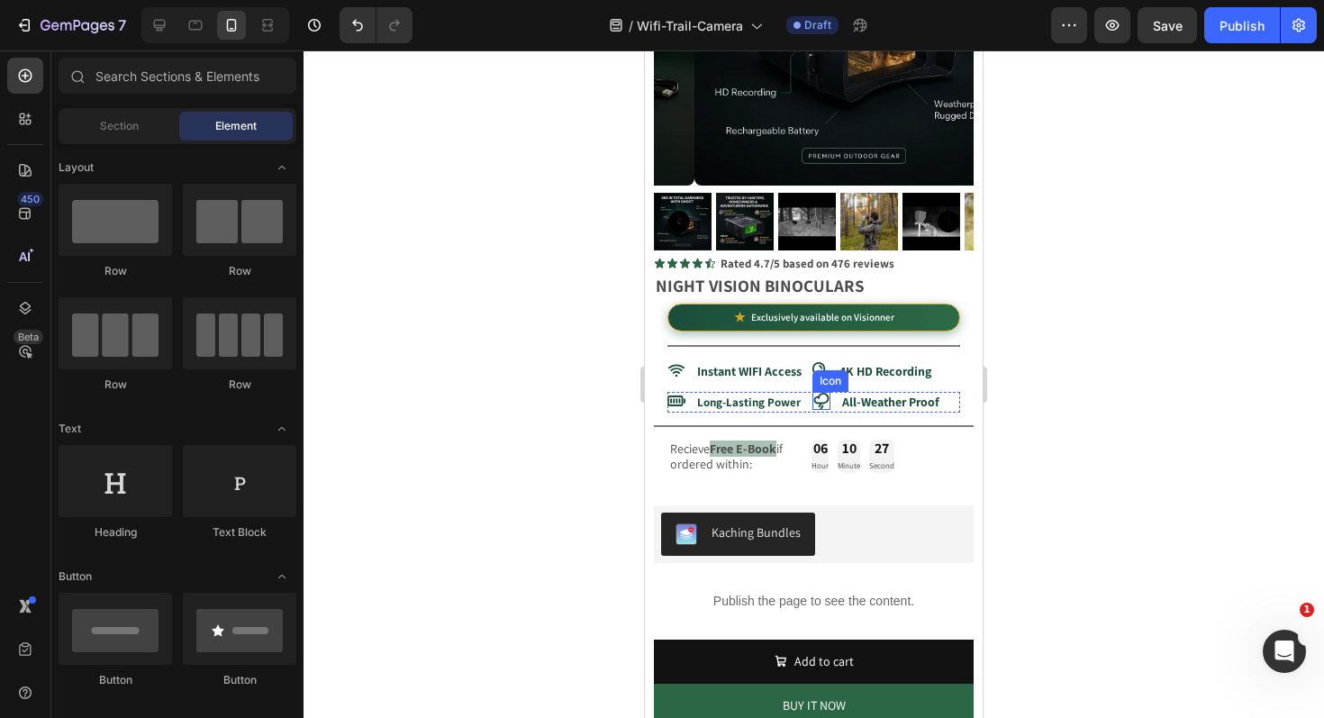
click at [820, 392] on icon at bounding box center [821, 401] width 18 height 18
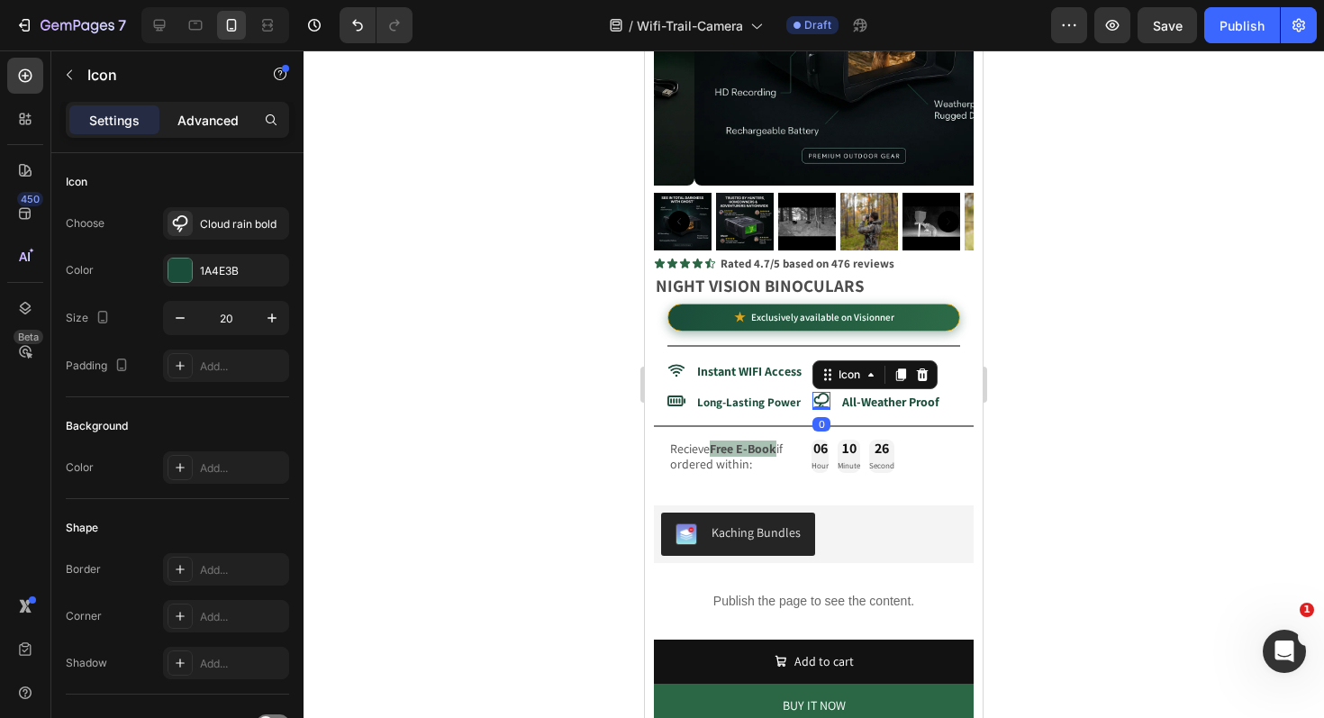
click at [215, 120] on p "Advanced" at bounding box center [207, 120] width 61 height 19
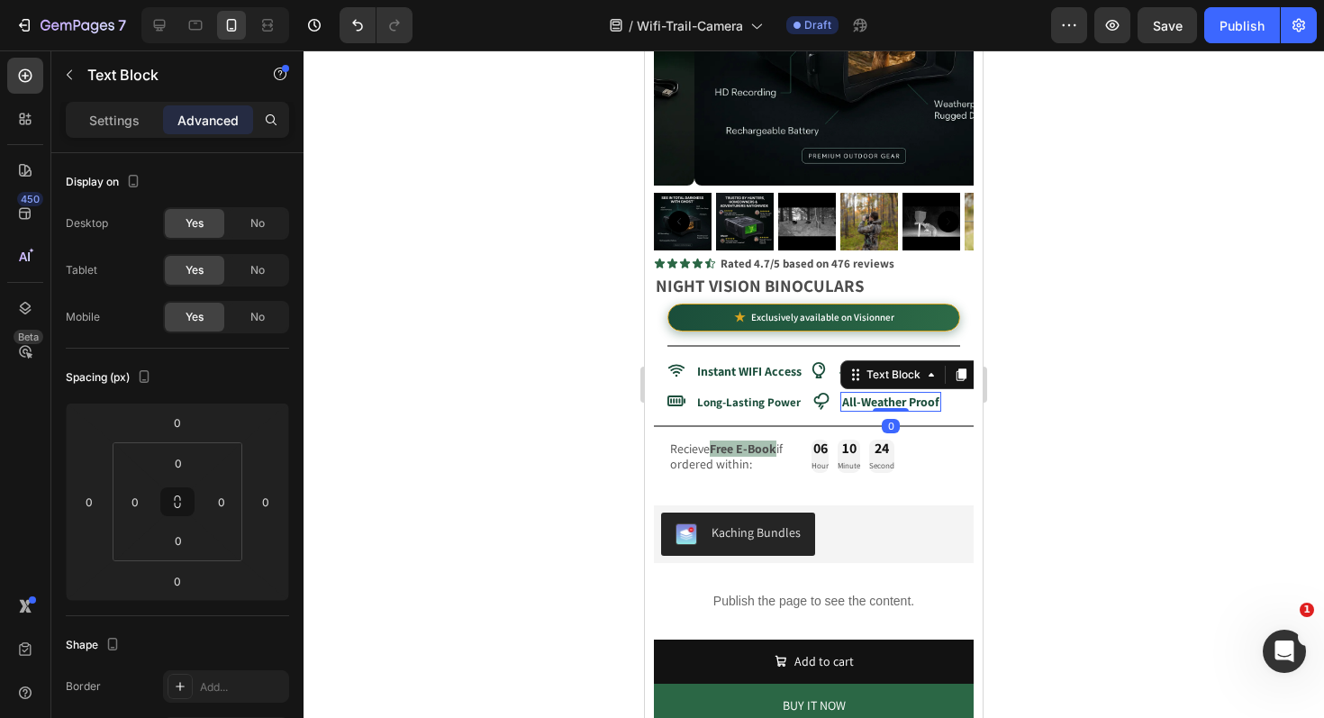
click at [870, 394] on strong "All-Weather Proof" at bounding box center [890, 402] width 97 height 16
click at [503, 358] on div at bounding box center [814, 383] width 1020 height 667
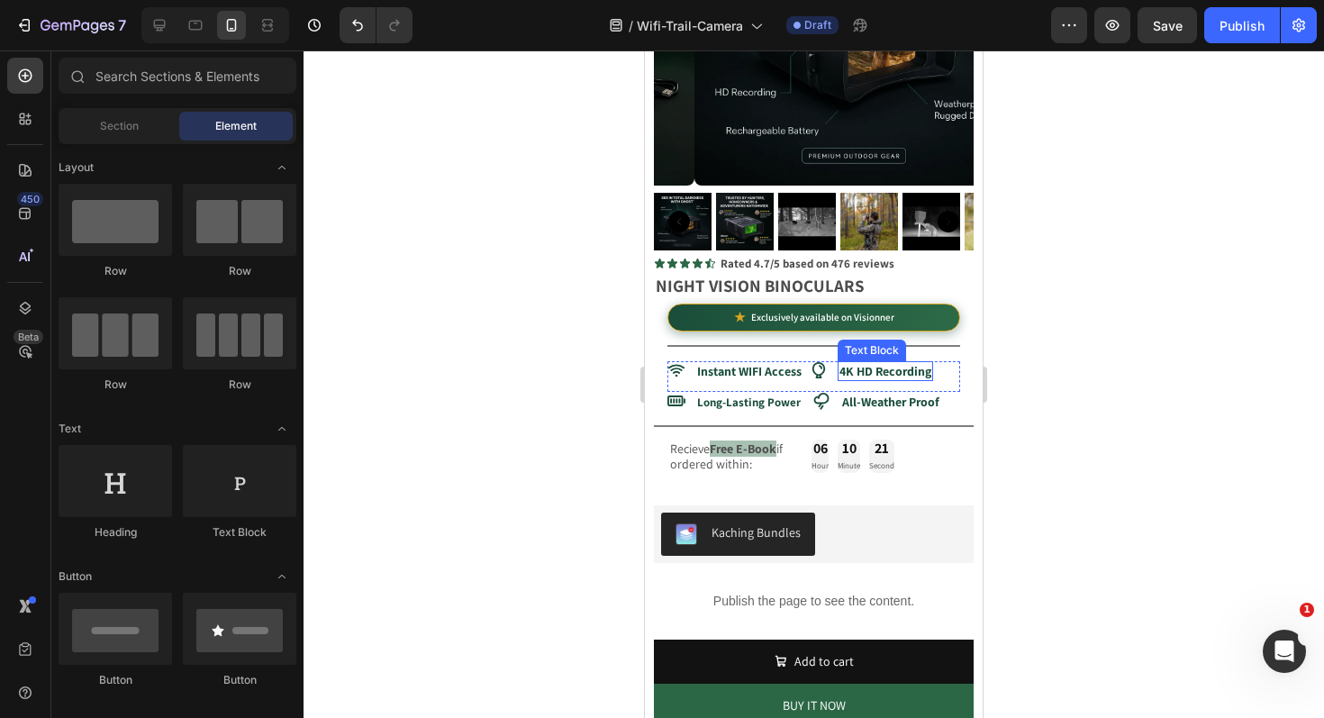
click at [890, 363] on strong "4K HD Recording" at bounding box center [885, 371] width 92 height 16
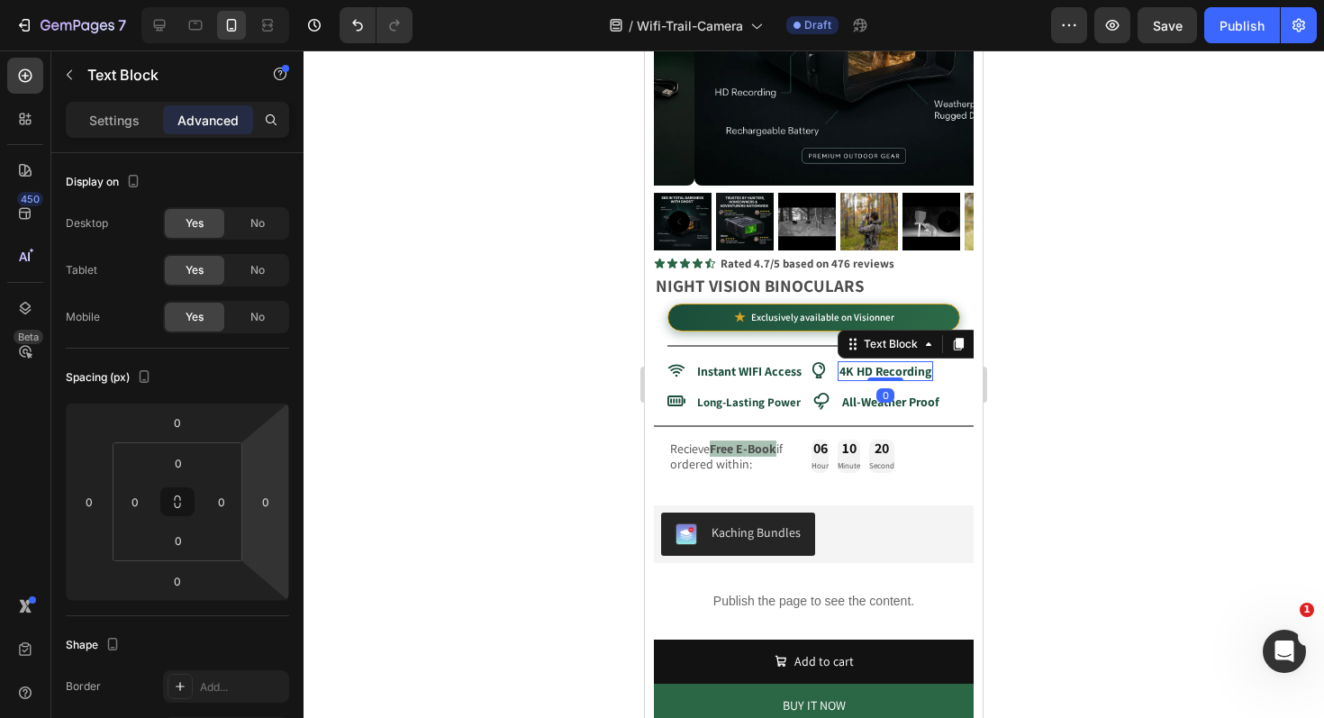
click at [545, 353] on div at bounding box center [814, 383] width 1020 height 667
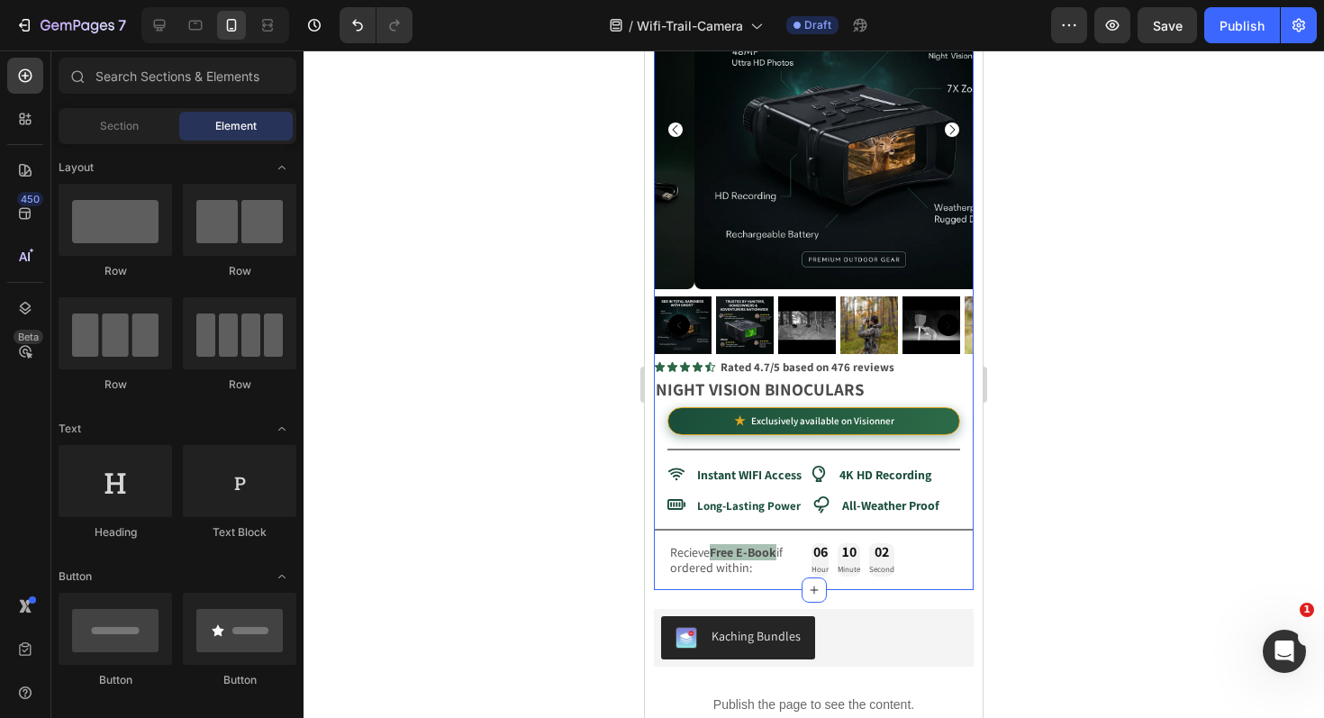
scroll to position [152, 0]
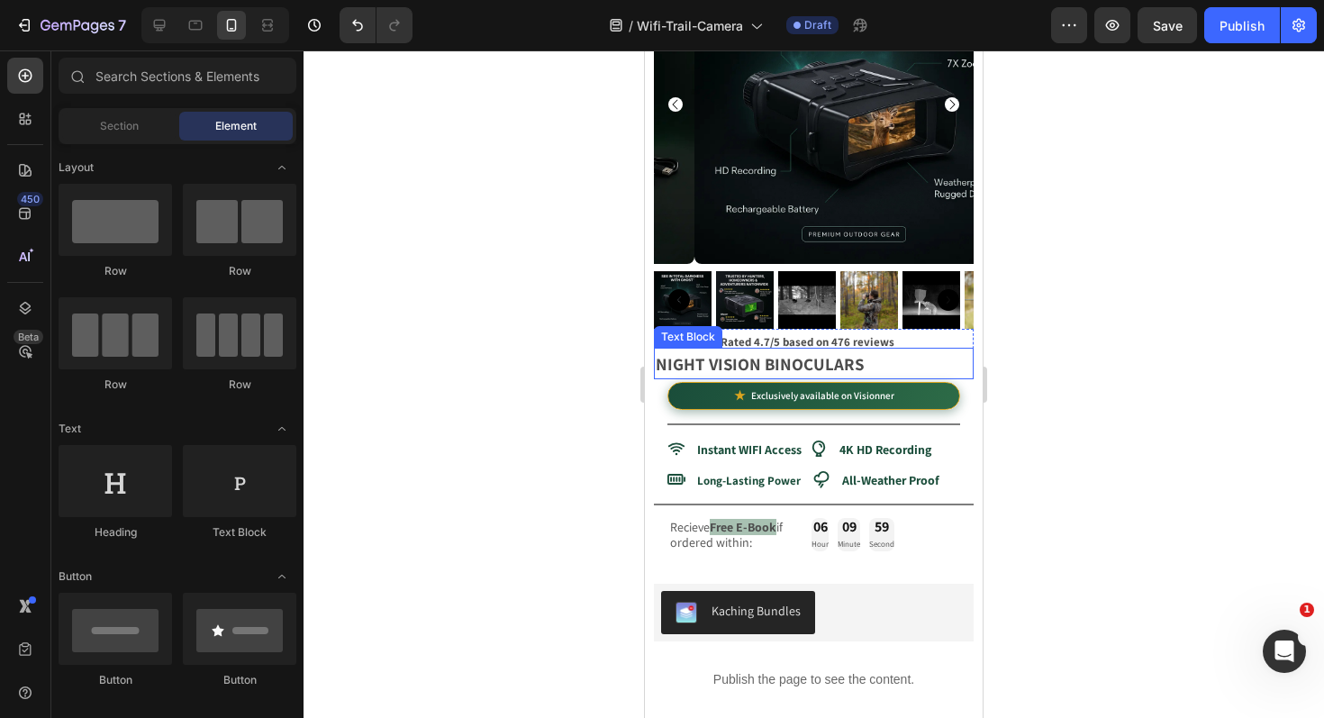
click at [747, 353] on strong "NIGHT VISION BINOCULARS" at bounding box center [760, 364] width 208 height 22
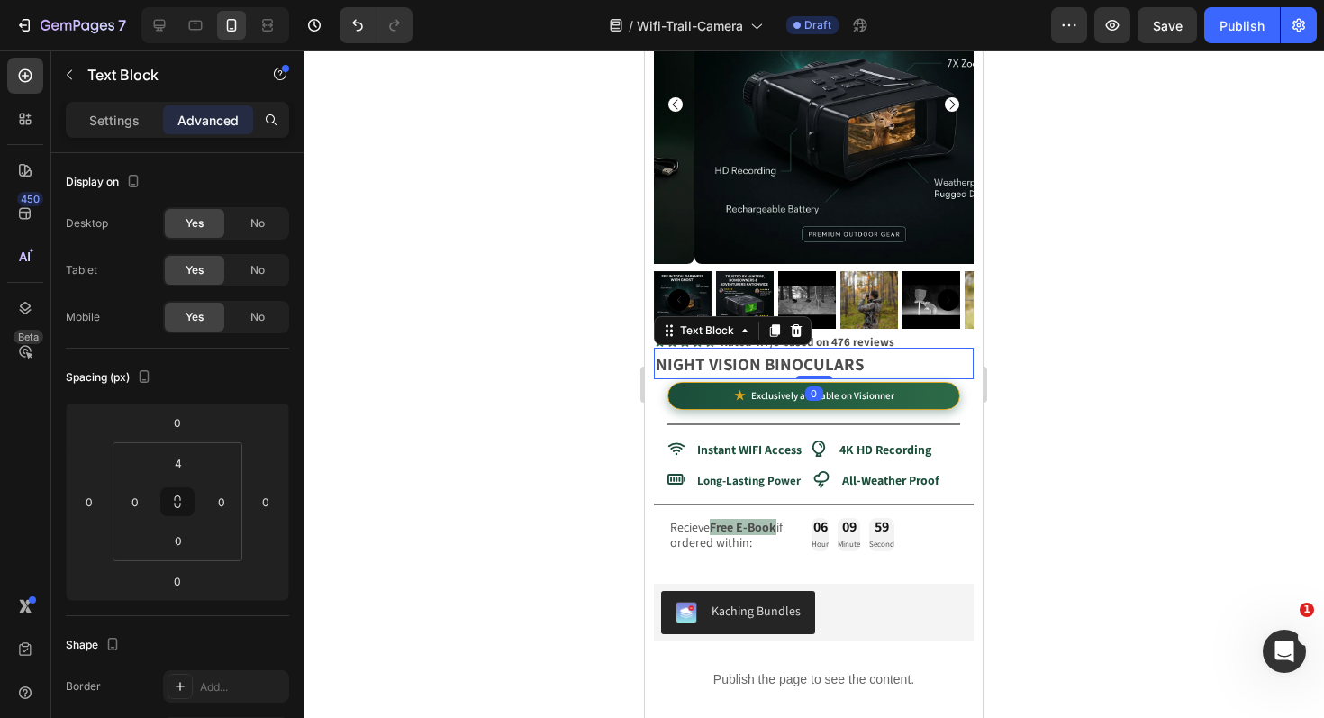
click at [747, 353] on strong "NIGHT VISION BINOCULARS" at bounding box center [760, 364] width 208 height 22
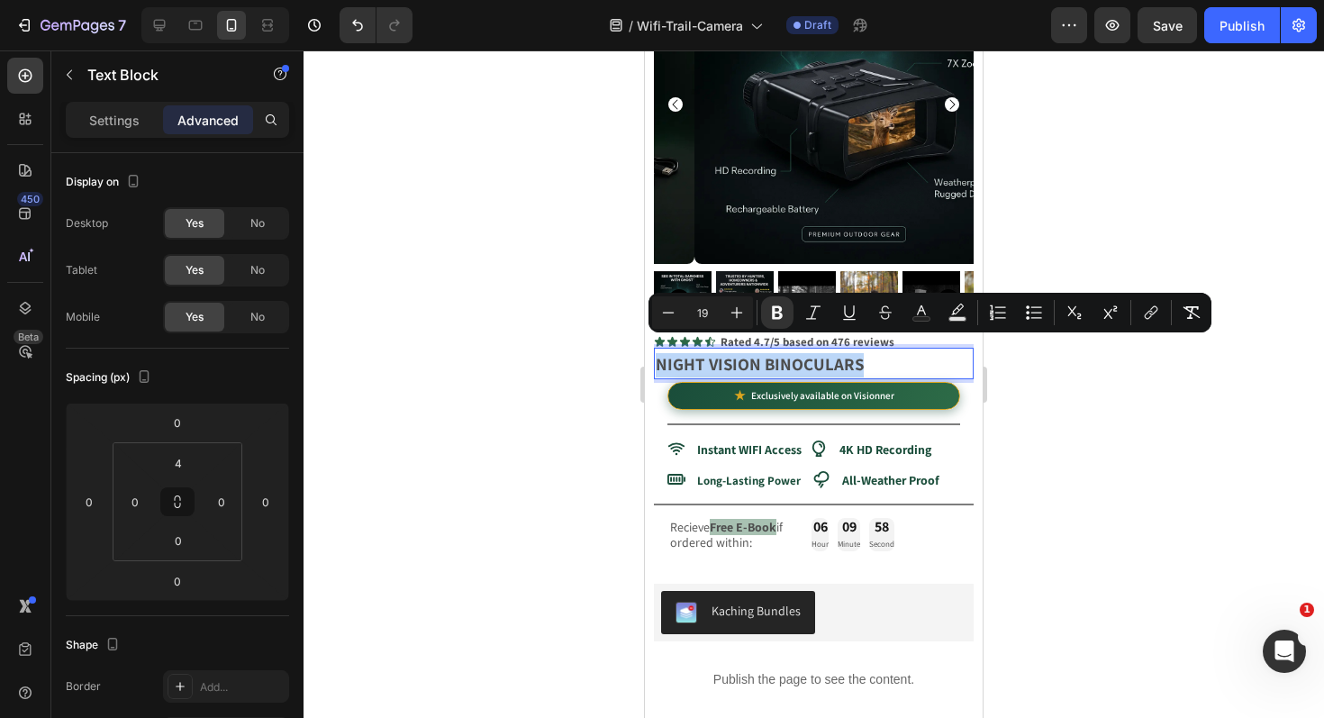
click at [884, 353] on p "NIGHT VISION BINOCULARS" at bounding box center [814, 365] width 316 height 24
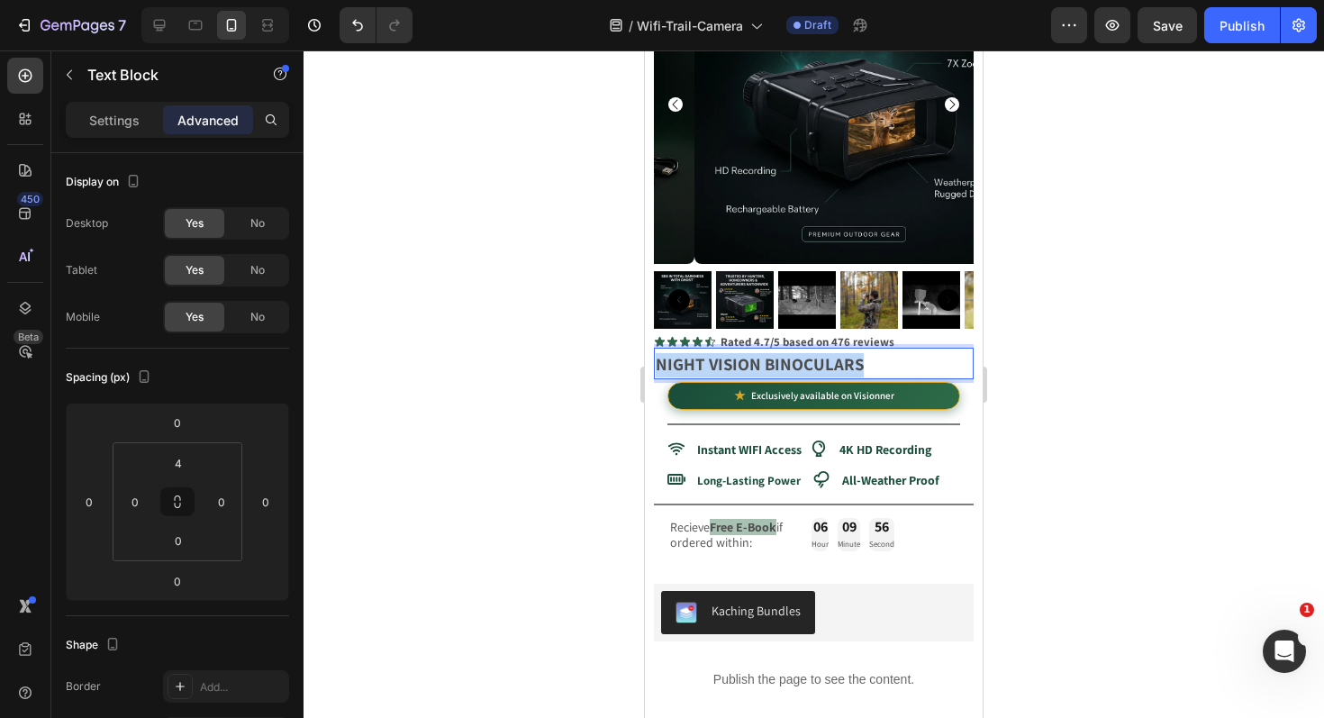
drag, startPoint x: 838, startPoint y: 349, endPoint x: 666, endPoint y: 338, distance: 172.4
click at [657, 353] on p "NIGHT VISION BINOCULARS" at bounding box center [814, 365] width 316 height 24
click at [853, 353] on strong "Visonner WiFi Trail Camera" at bounding box center [754, 364] width 197 height 22
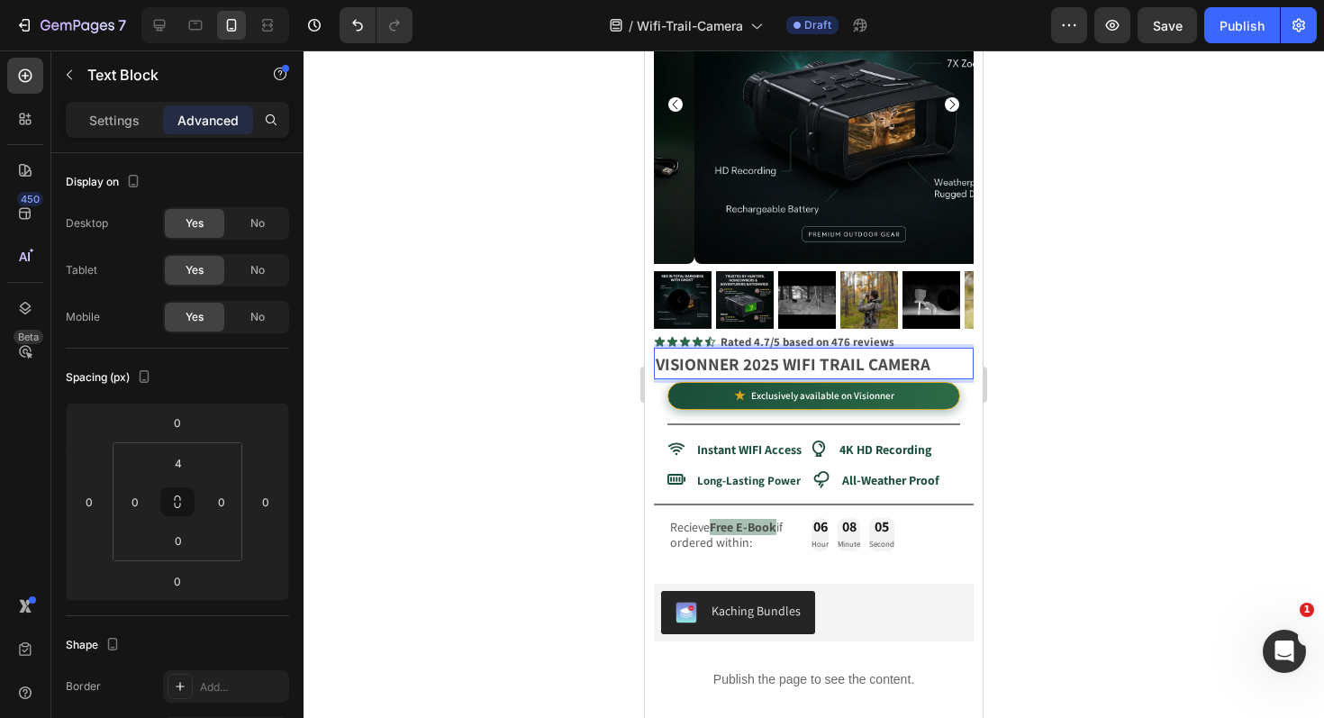
click at [484, 340] on div at bounding box center [814, 383] width 1020 height 667
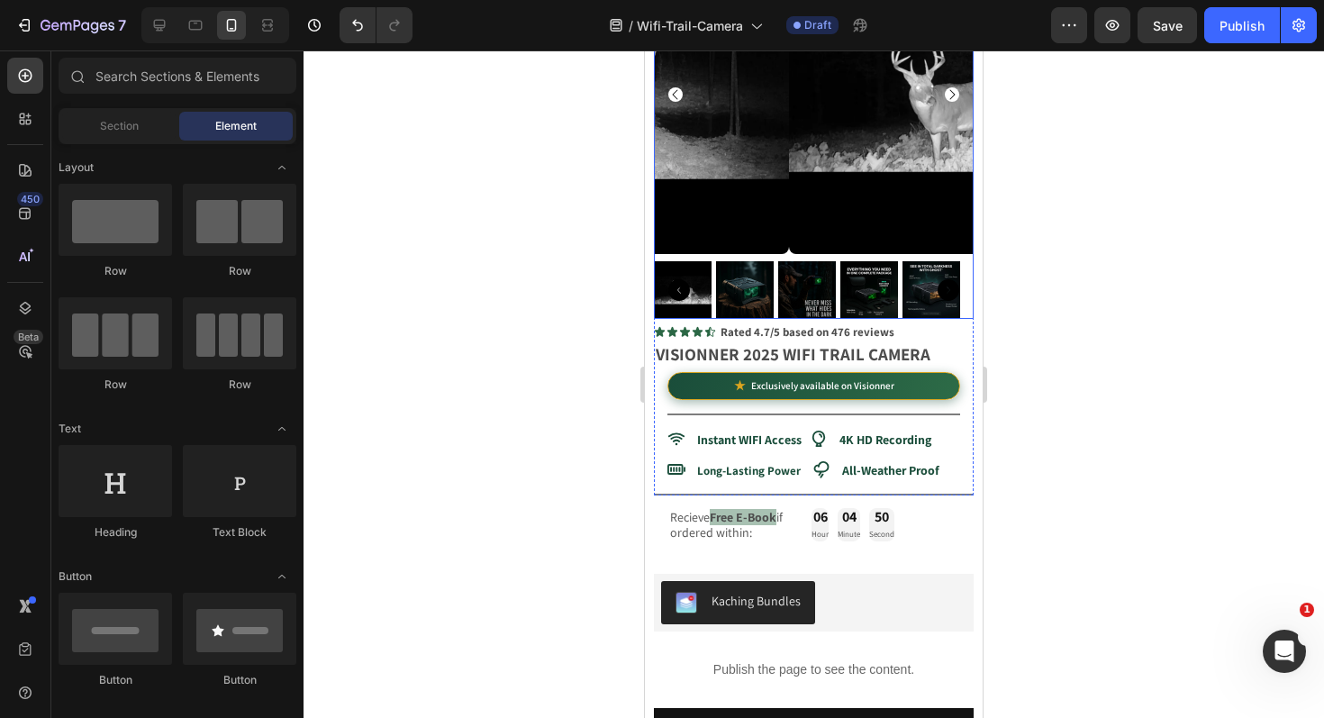
scroll to position [163, 0]
